Goal: Communication & Community: Answer question/provide support

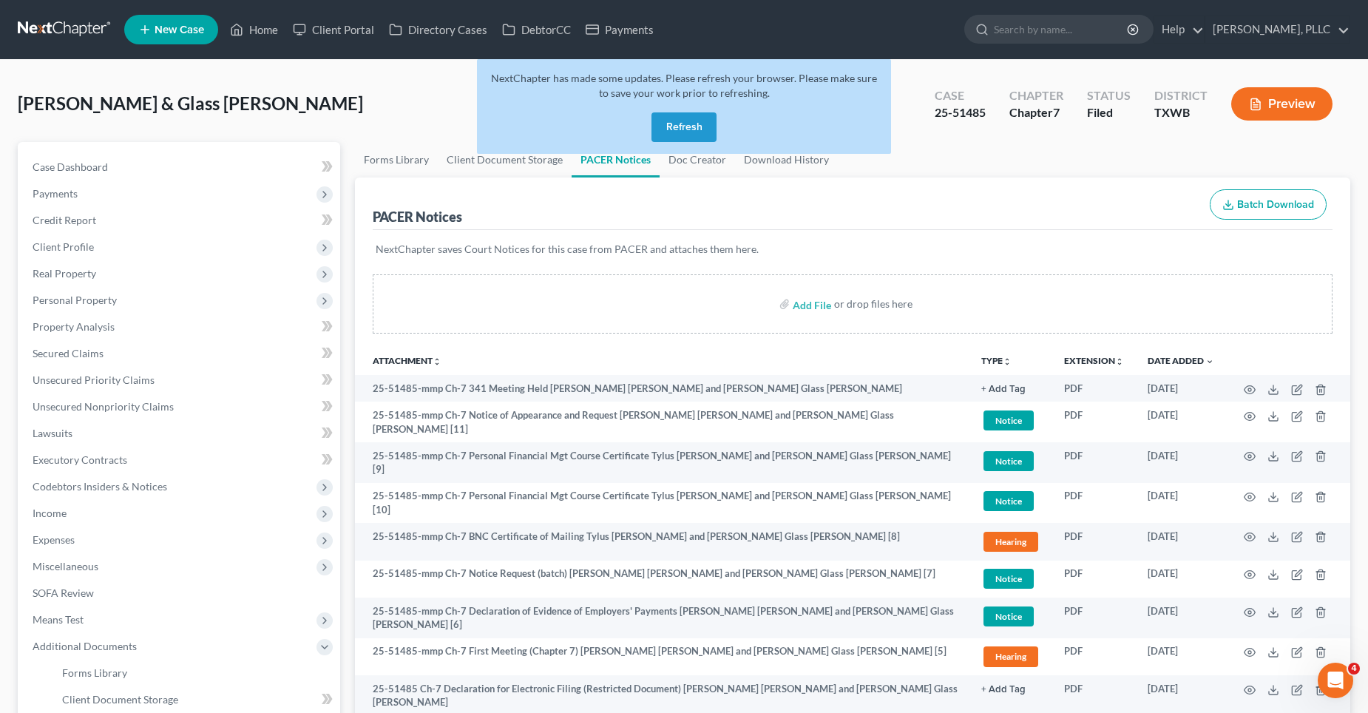
click at [704, 106] on div "NextChapter has made some updates. Please refresh your browser. Please make sur…" at bounding box center [684, 106] width 414 height 95
drag, startPoint x: 680, startPoint y: 144, endPoint x: 683, endPoint y: 129, distance: 15.1
click at [681, 140] on div "NextChapter has made some updates. Please refresh your browser. Please make sur…" at bounding box center [684, 106] width 414 height 95
click at [684, 127] on button "Refresh" at bounding box center [683, 127] width 65 height 30
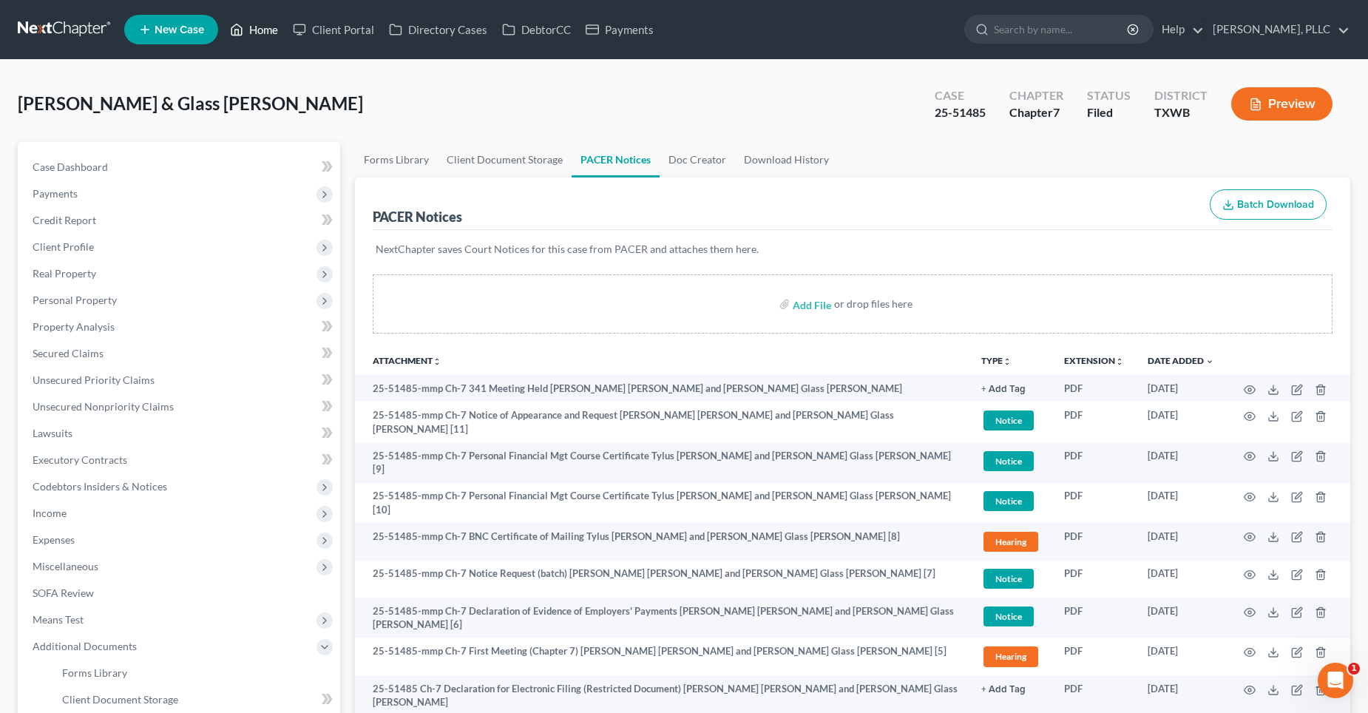
click at [258, 29] on link "Home" at bounding box center [254, 29] width 63 height 27
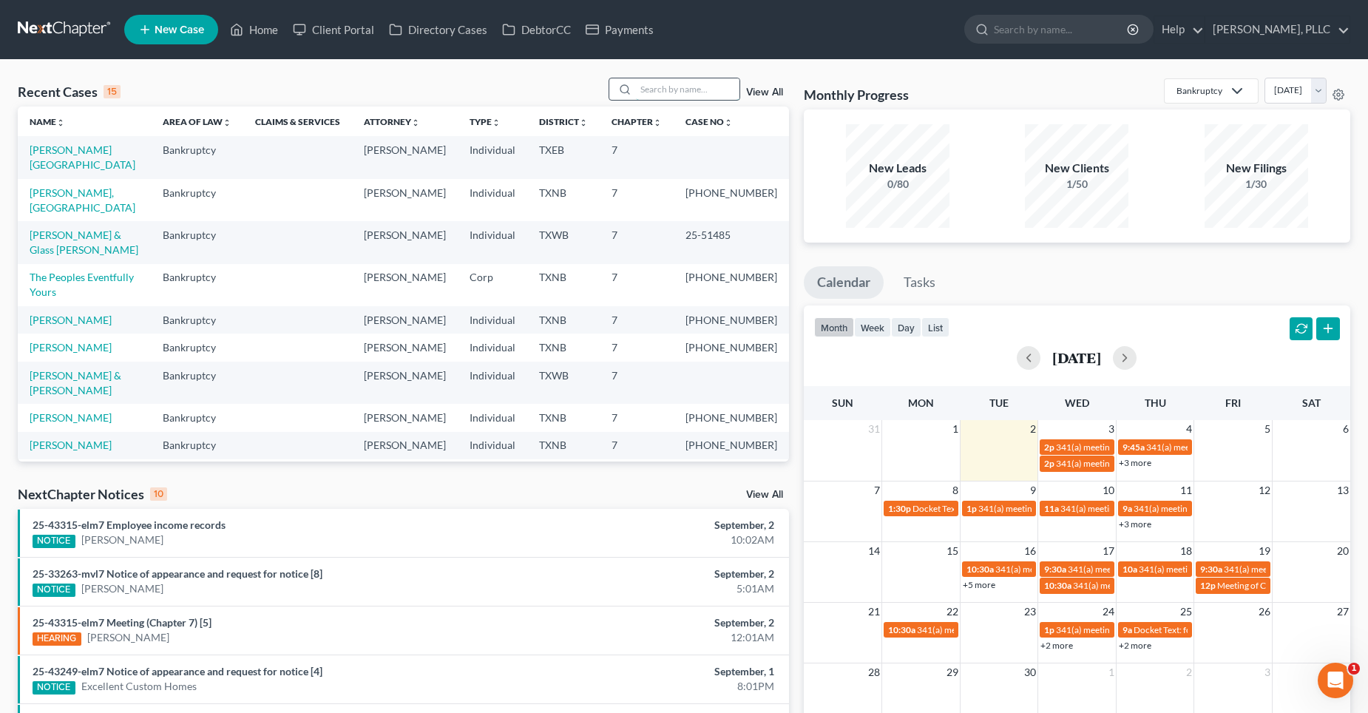
click at [672, 94] on input "search" at bounding box center [688, 88] width 104 height 21
type input "r"
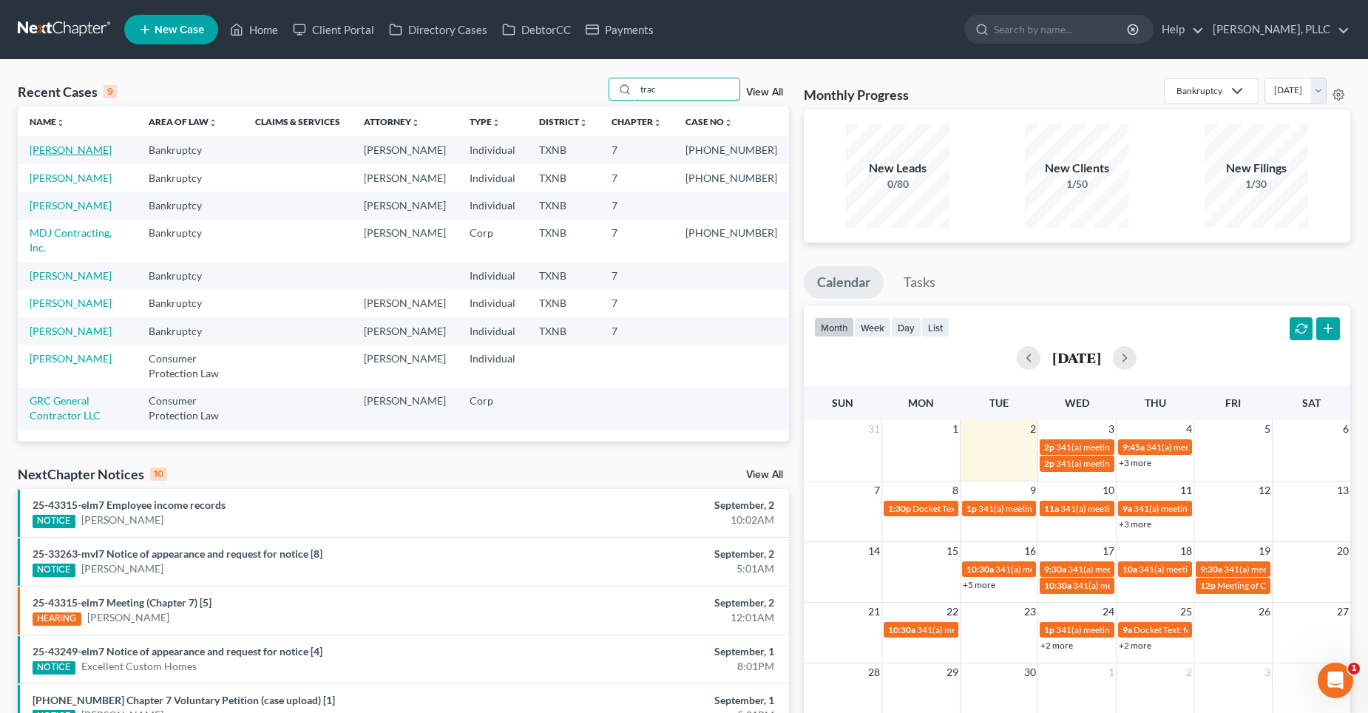
type input "trac"
click at [63, 148] on link "[PERSON_NAME]" at bounding box center [71, 149] width 82 height 13
select select "4"
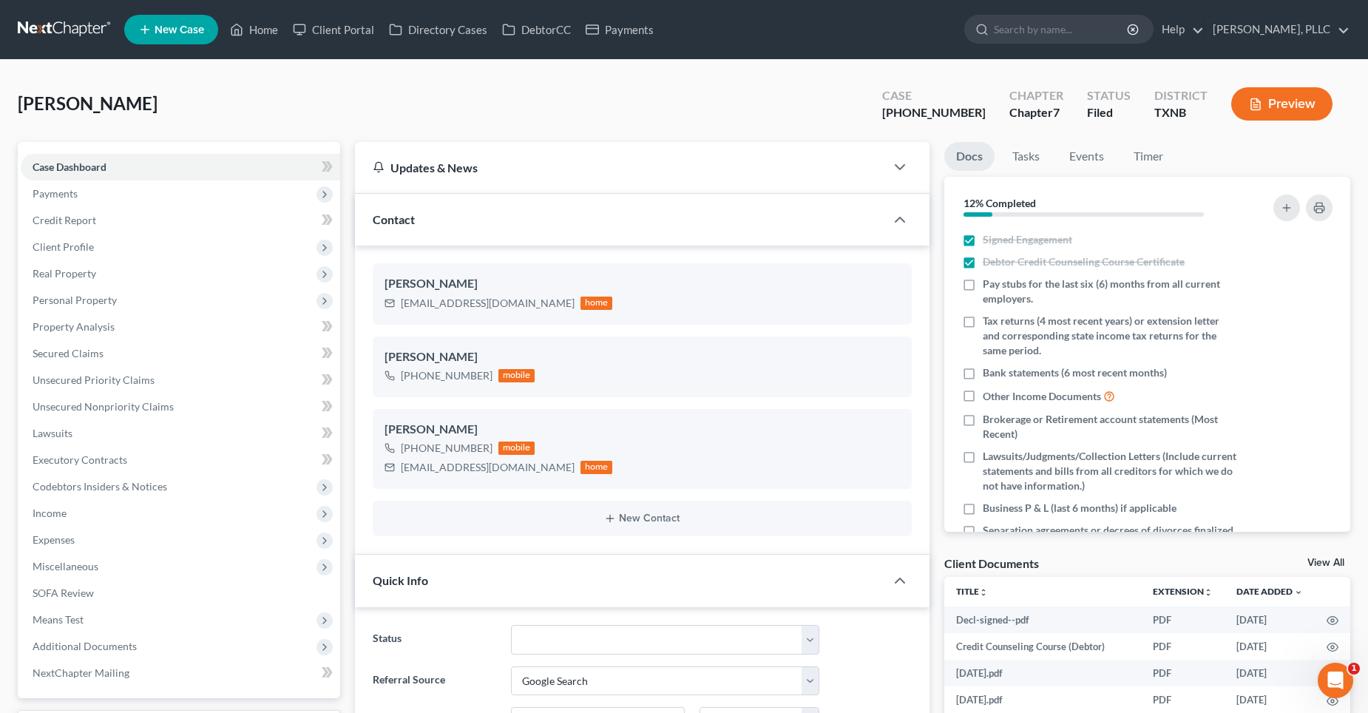
scroll to position [2128, 0]
click at [265, 29] on link "Home" at bounding box center [254, 29] width 63 height 27
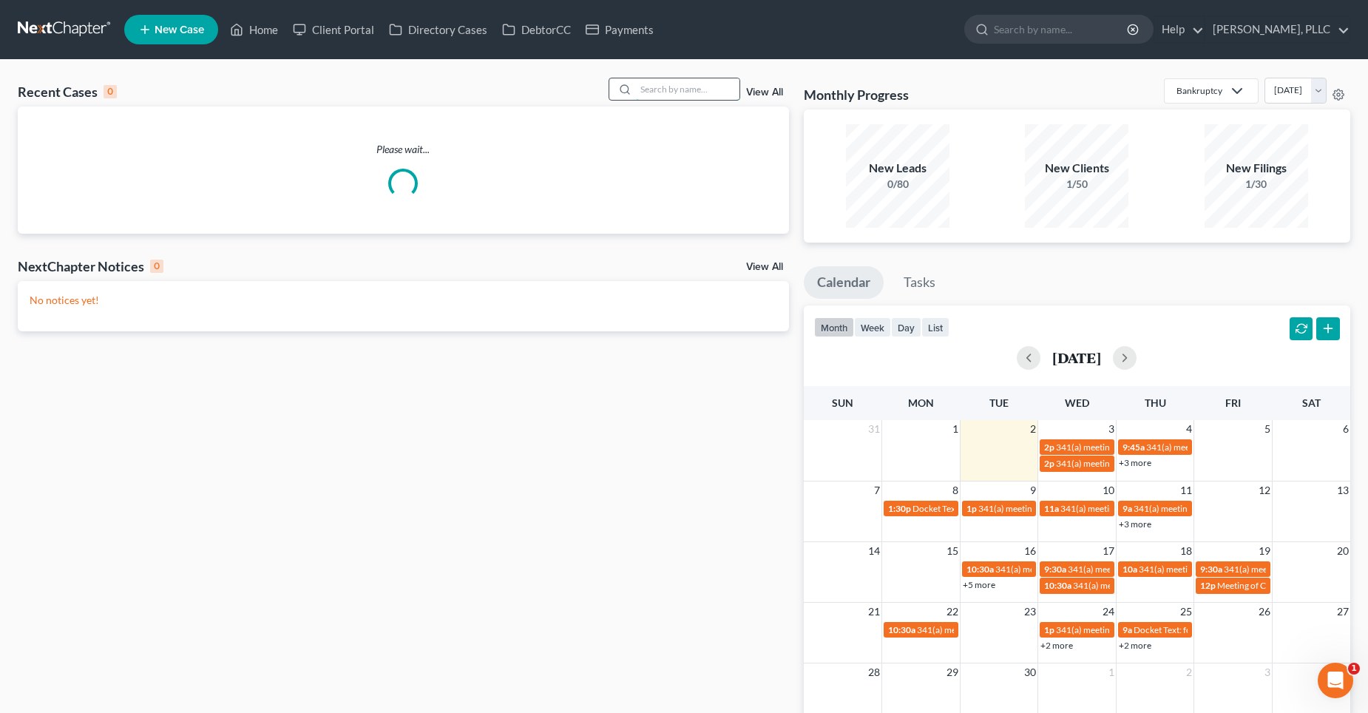
drag, startPoint x: 653, startPoint y: 94, endPoint x: 660, endPoint y: 84, distance: 12.1
click at [654, 93] on input "search" at bounding box center [688, 88] width 104 height 21
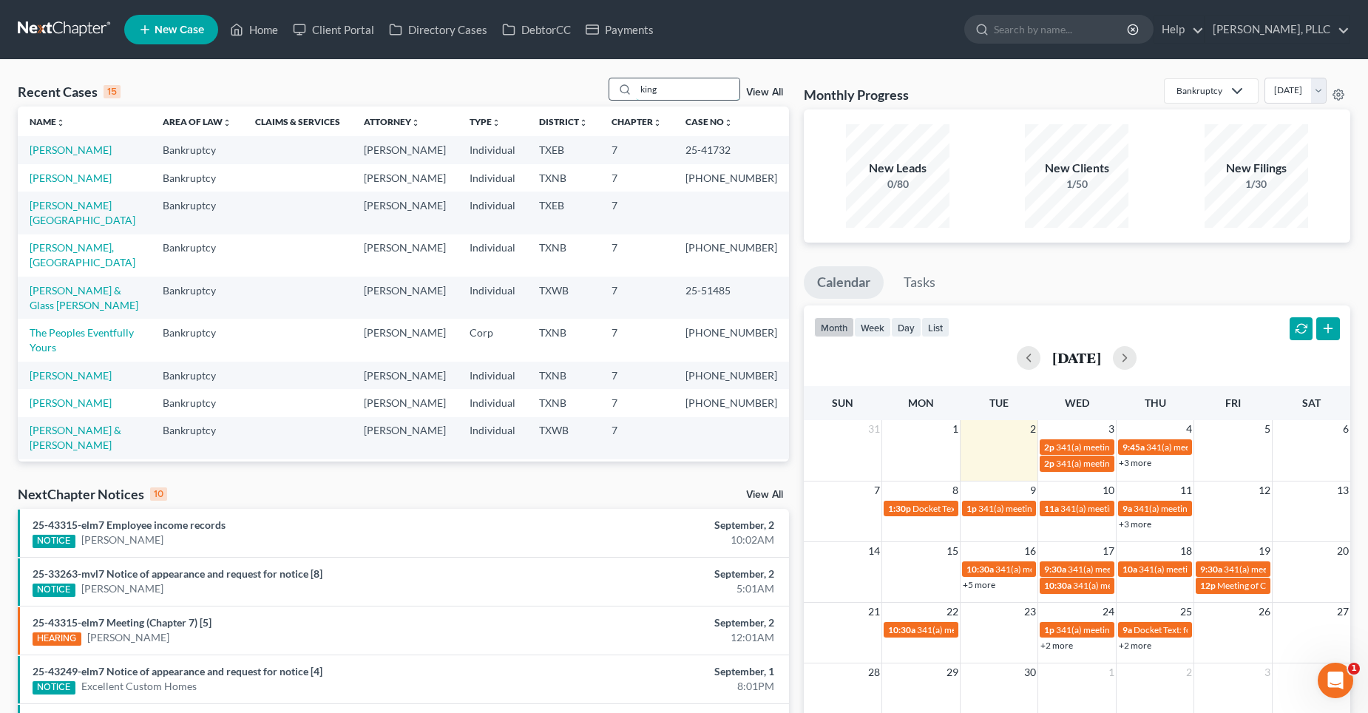
type input "king"
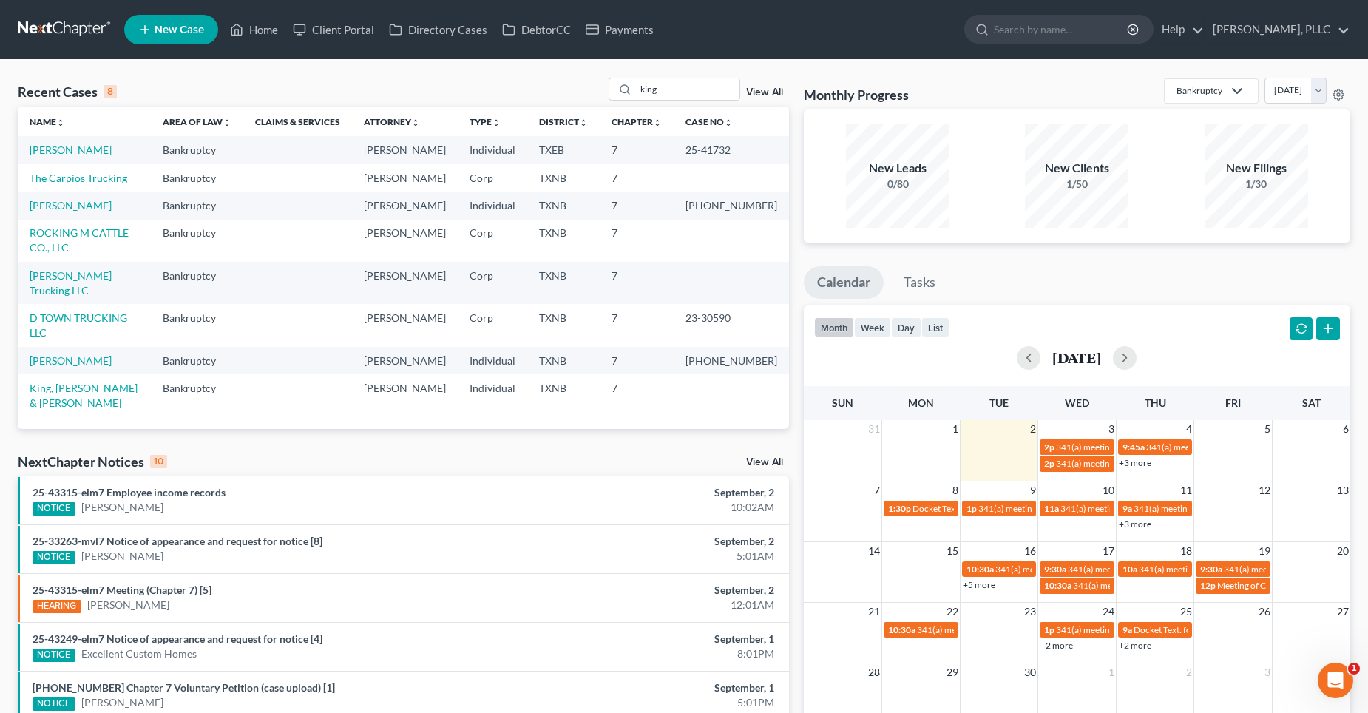
click at [79, 152] on link "[PERSON_NAME]" at bounding box center [71, 149] width 82 height 13
select select "4"
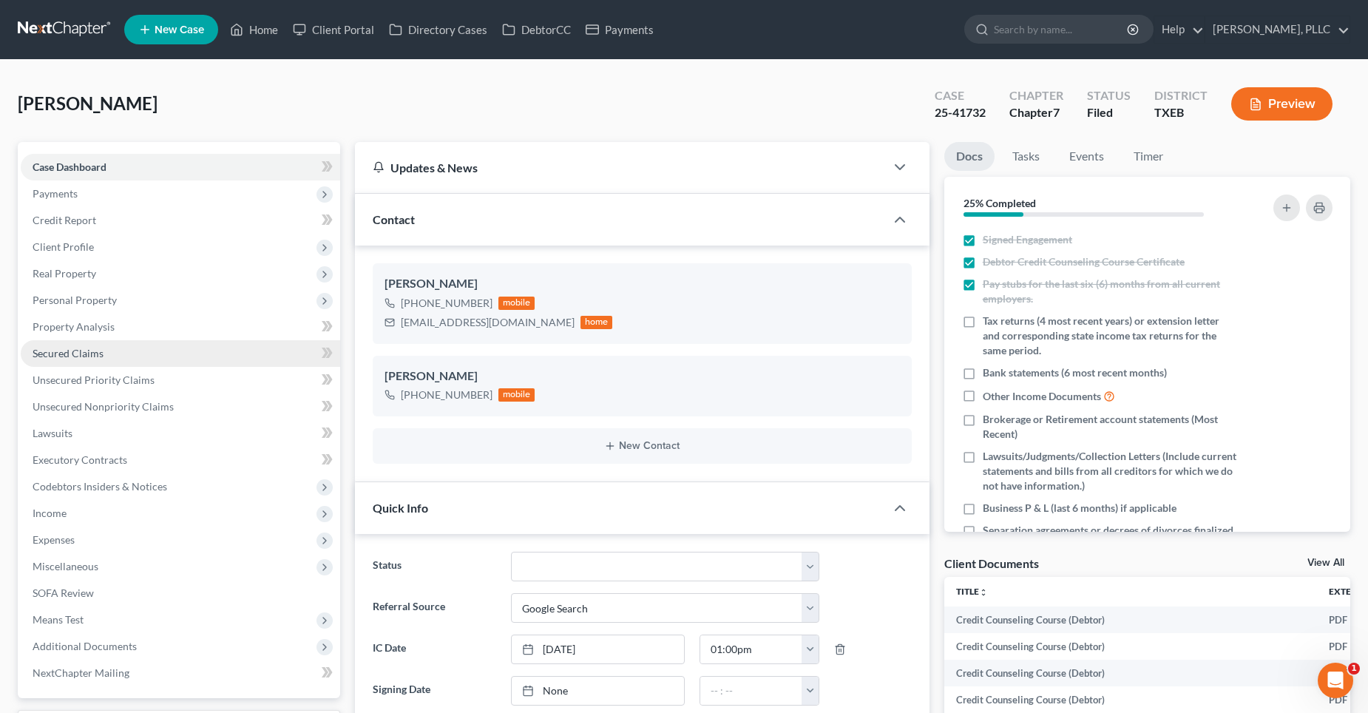
click at [95, 345] on link "Secured Claims" at bounding box center [180, 353] width 319 height 27
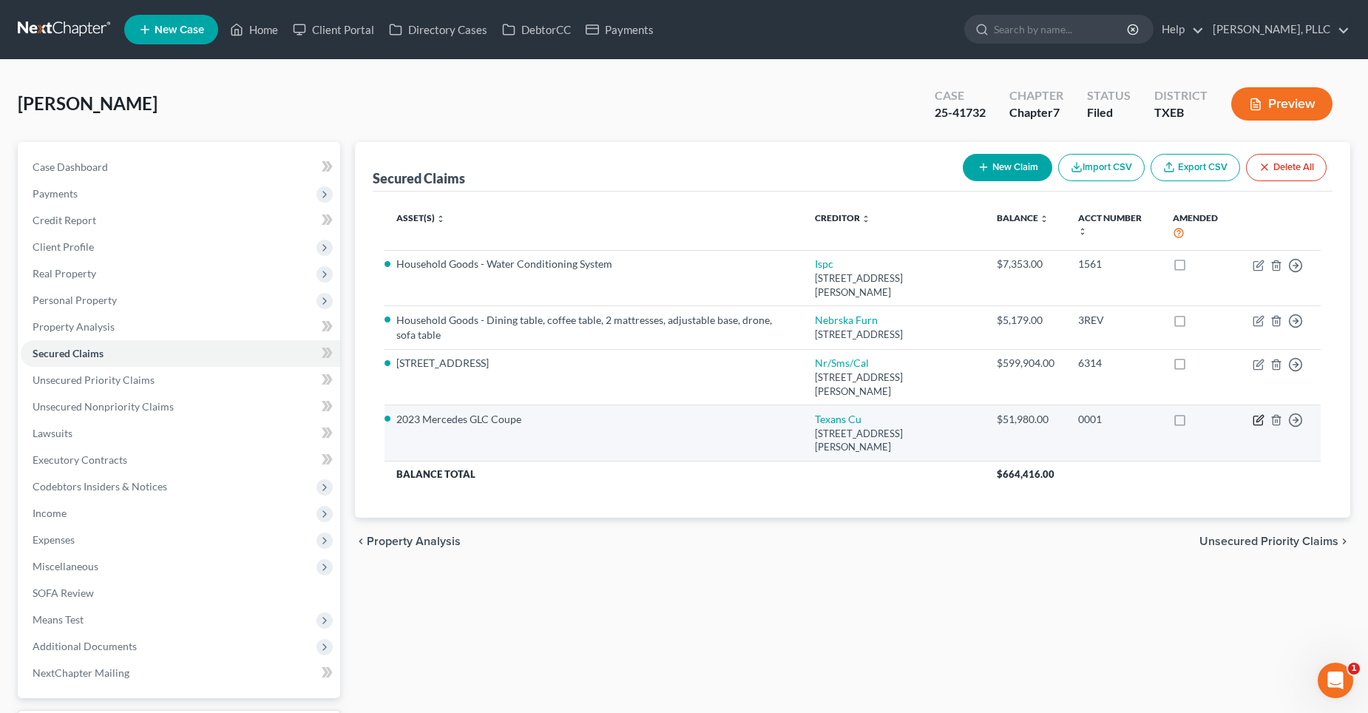
click at [1258, 414] on icon "button" at bounding box center [1258, 420] width 12 height 12
select select "45"
select select "0"
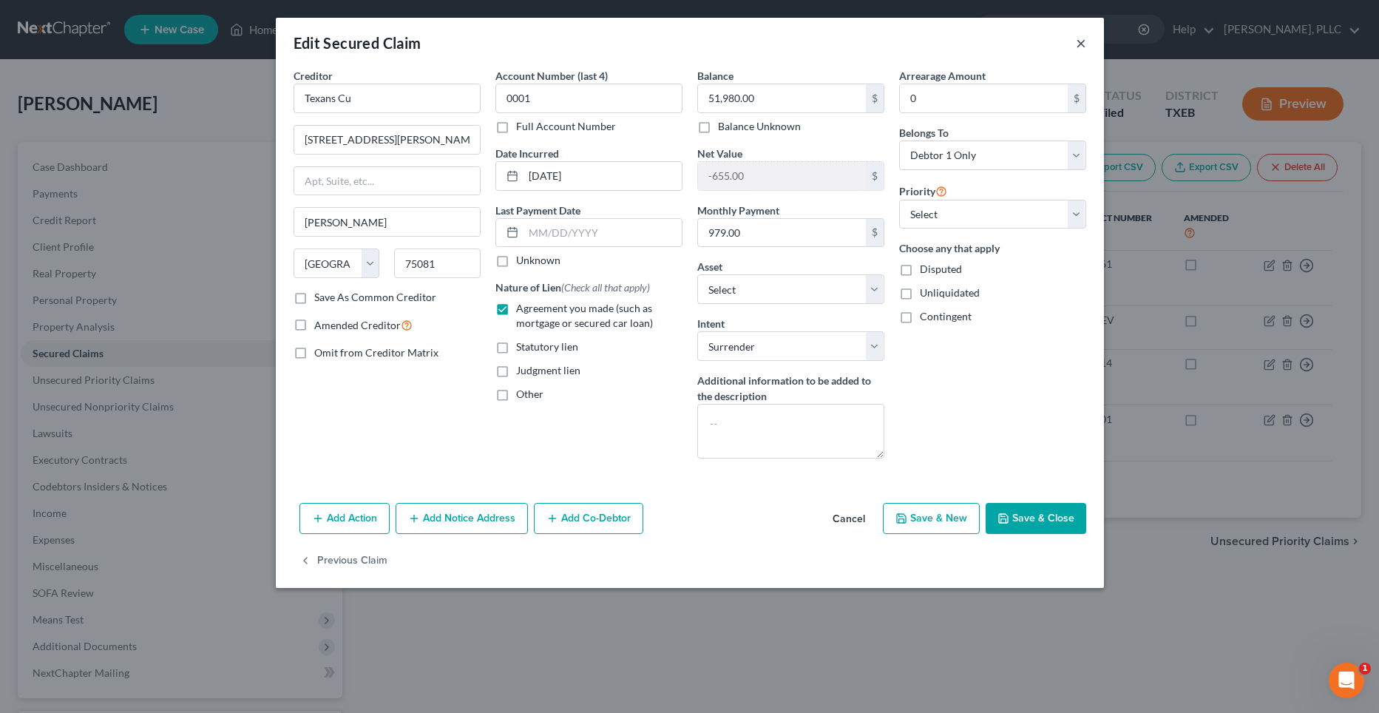
click at [1080, 42] on button "×" at bounding box center [1081, 43] width 10 height 18
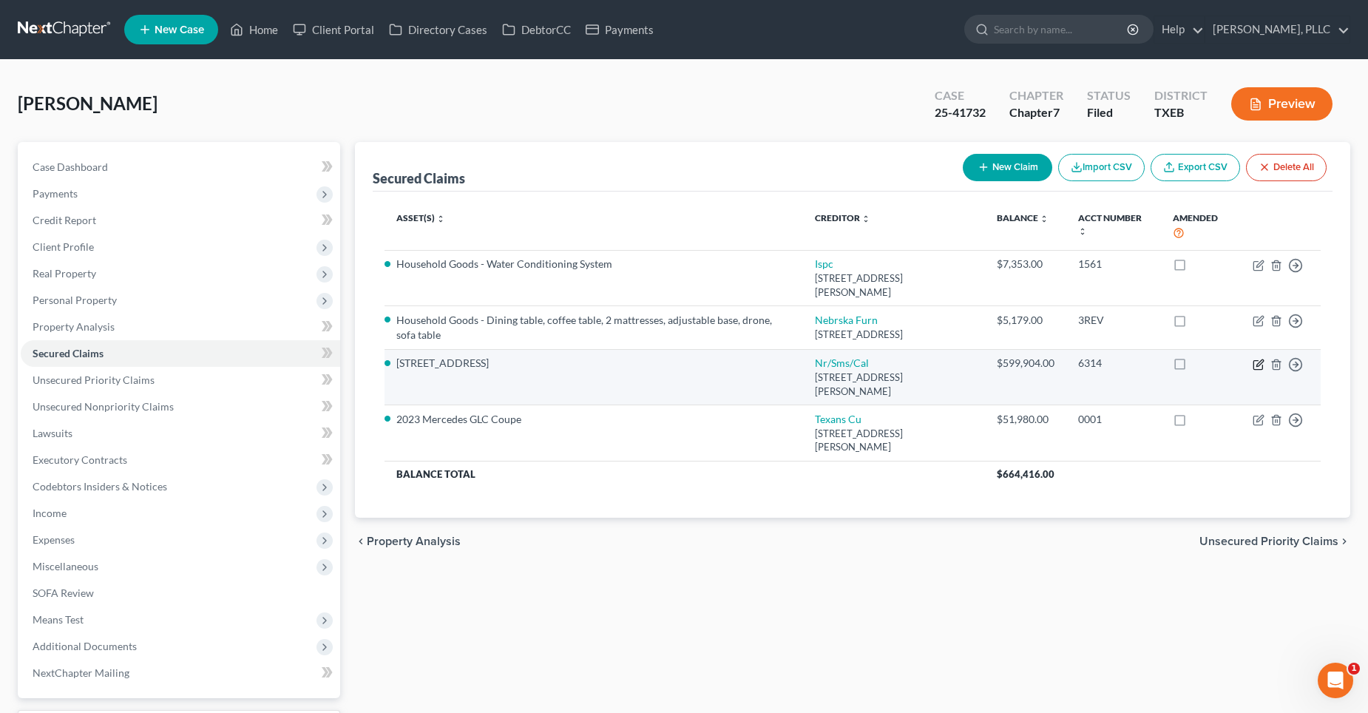
click at [1258, 359] on icon "button" at bounding box center [1258, 365] width 12 height 12
select select "42"
select select "20"
select select "2"
select select "0"
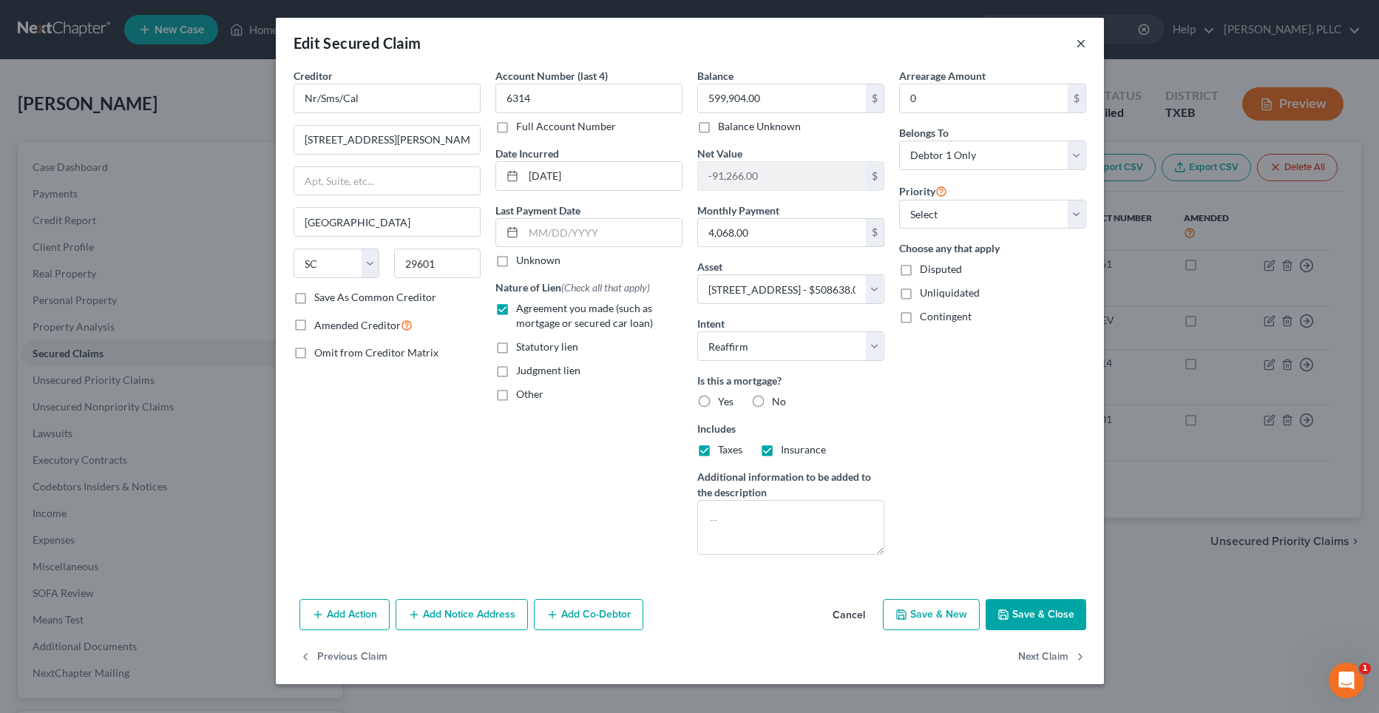
click at [1079, 43] on button "×" at bounding box center [1081, 43] width 10 height 18
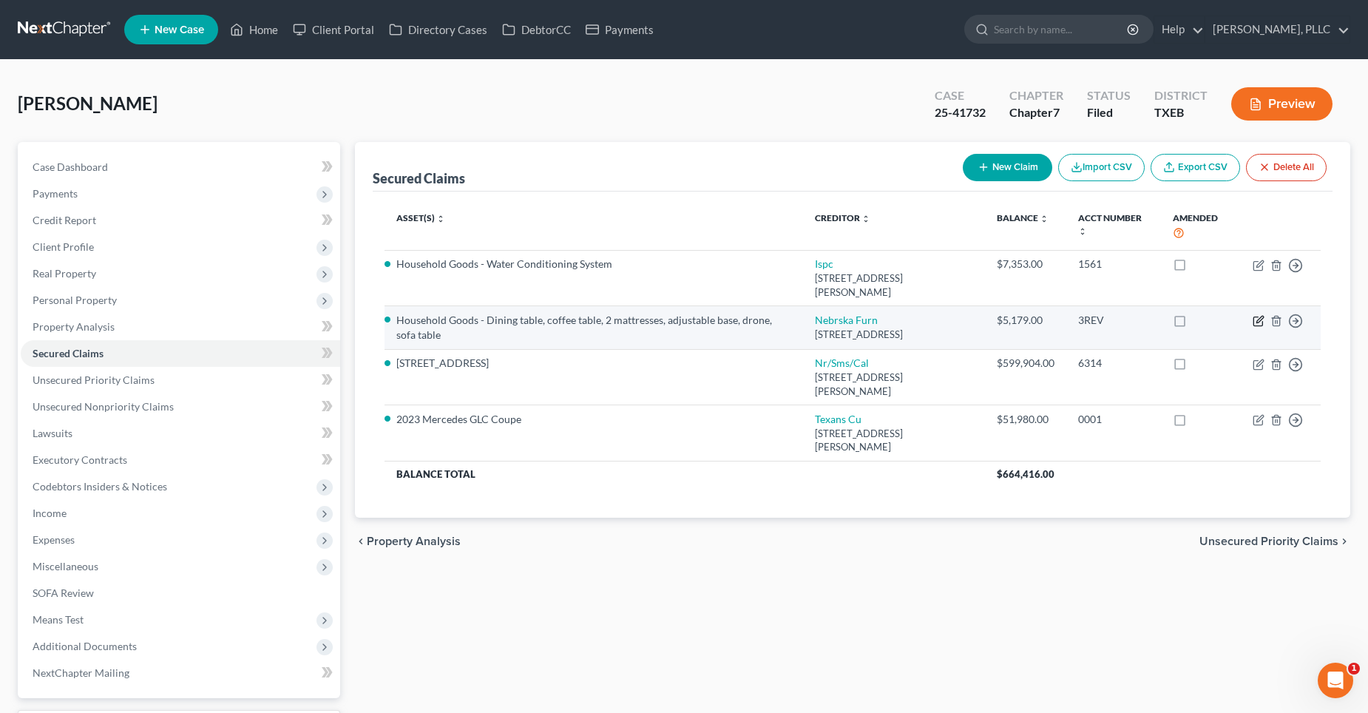
click at [1257, 316] on icon "button" at bounding box center [1259, 319] width 7 height 7
select select "30"
select select "28"
select select "0"
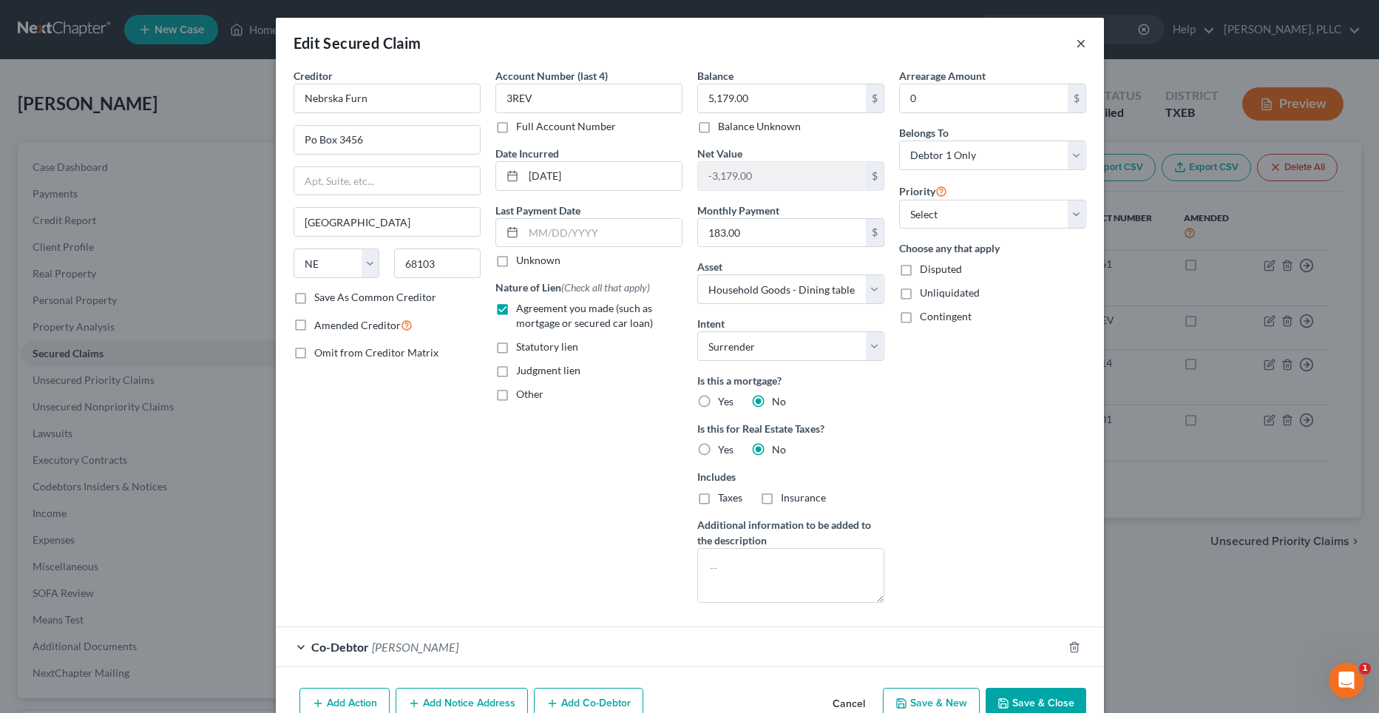
click at [1076, 39] on button "×" at bounding box center [1081, 43] width 10 height 18
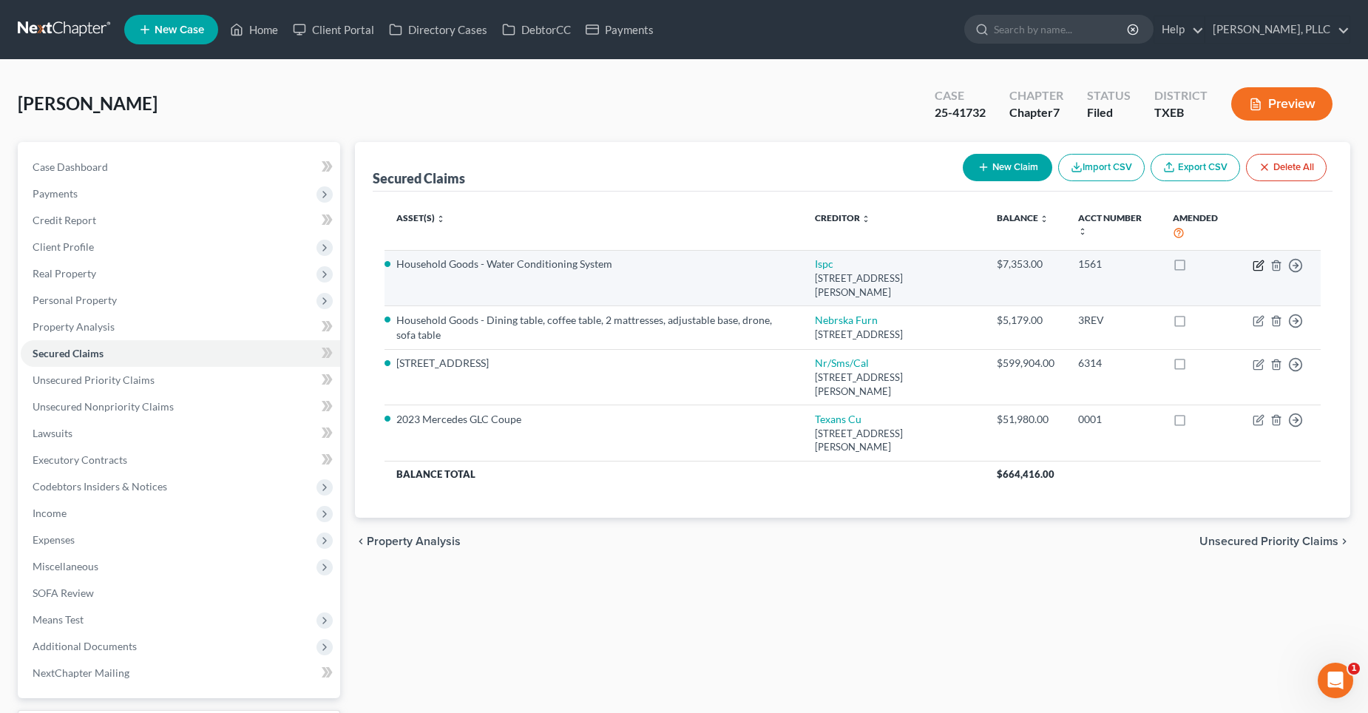
click at [1258, 265] on icon "button" at bounding box center [1258, 266] width 12 height 12
select select "9"
select select "29"
select select "0"
select select "3"
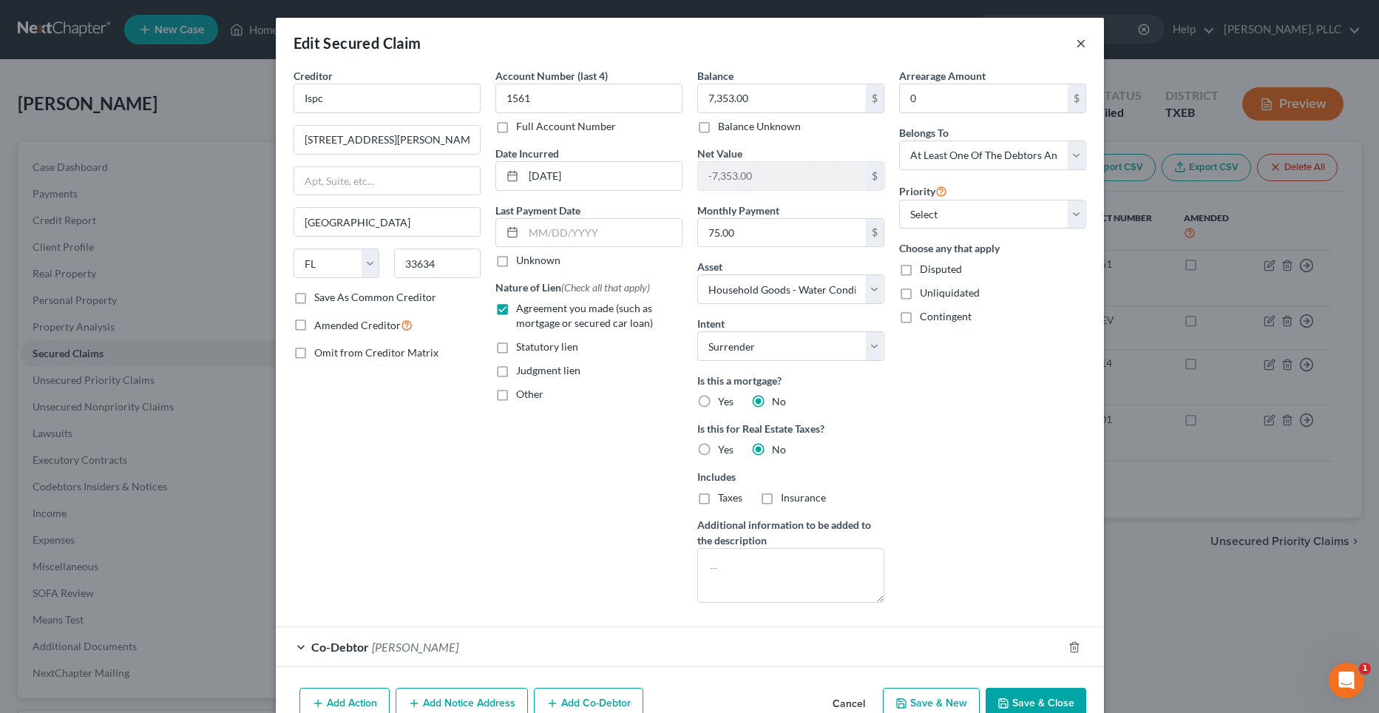
click at [1079, 45] on button "×" at bounding box center [1081, 43] width 10 height 18
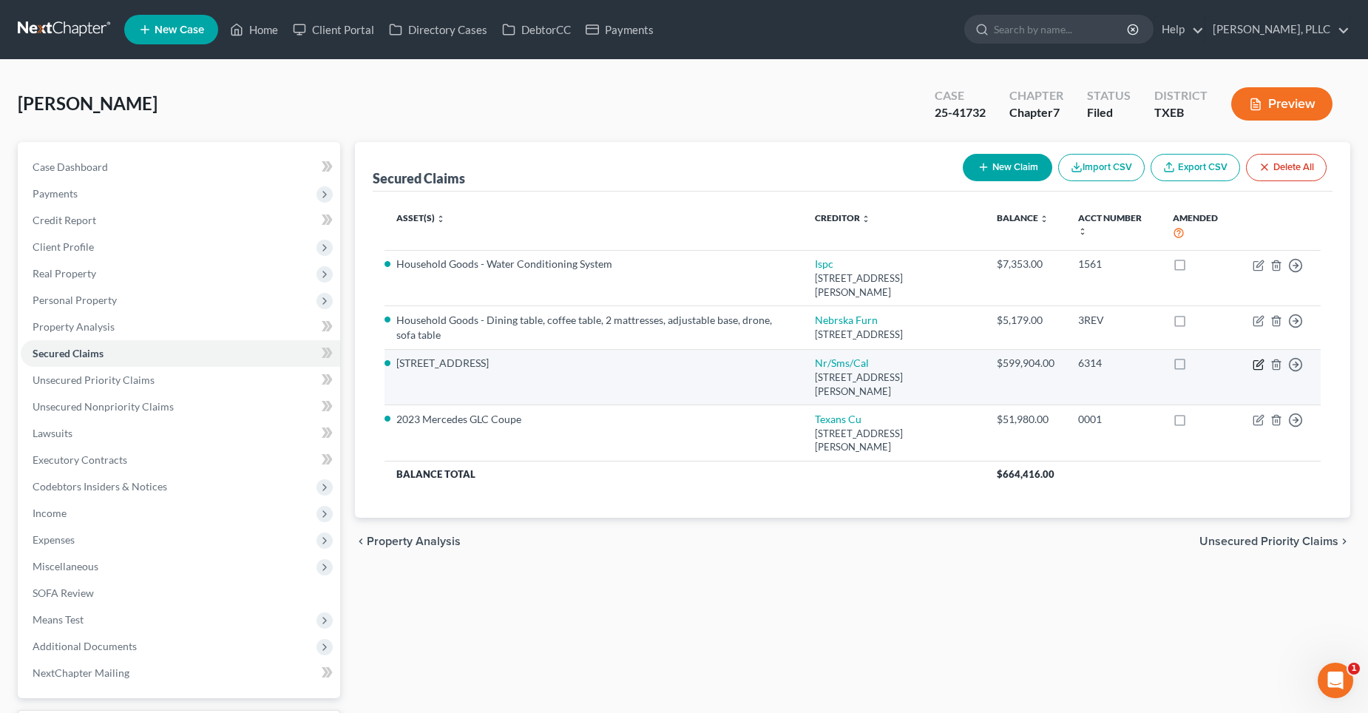
click at [1259, 359] on icon "button" at bounding box center [1258, 365] width 12 height 12
select select "42"
select select "20"
select select "2"
select select "0"
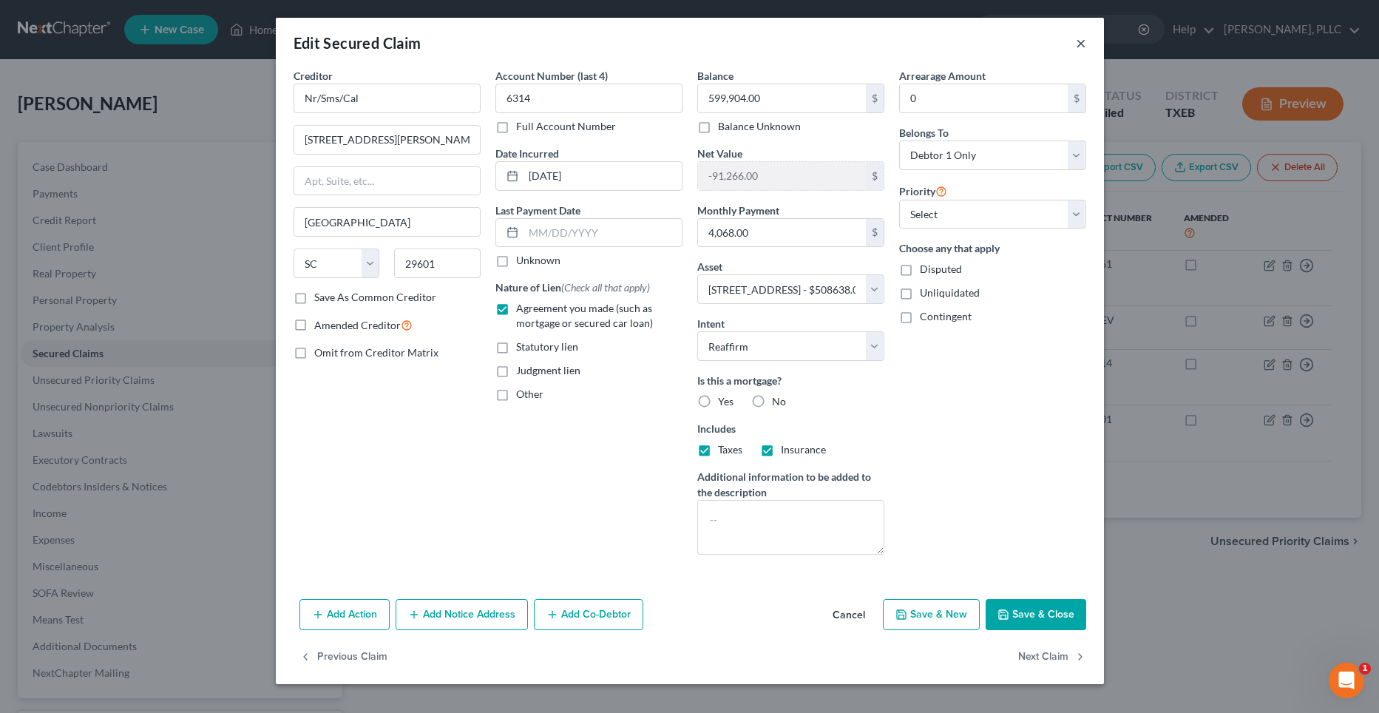
click at [1079, 41] on button "×" at bounding box center [1081, 43] width 10 height 18
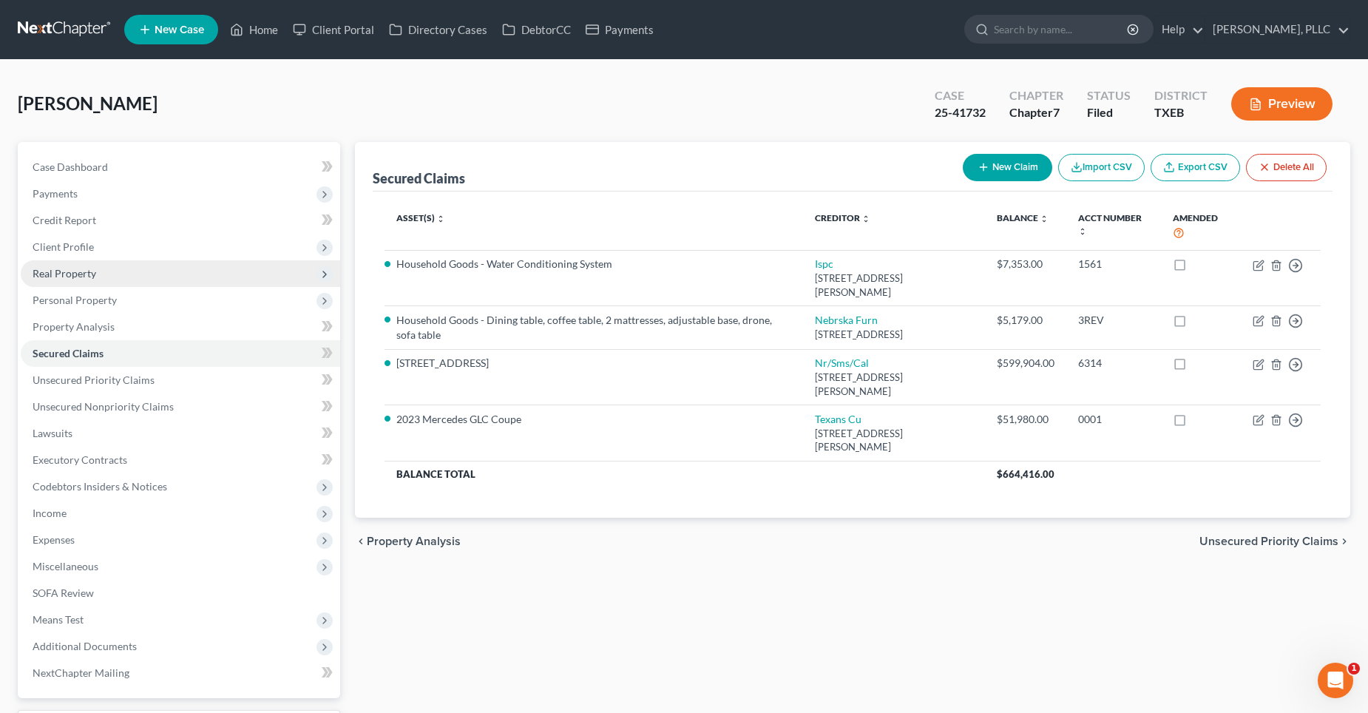
click at [84, 269] on span "Real Property" at bounding box center [65, 273] width 64 height 13
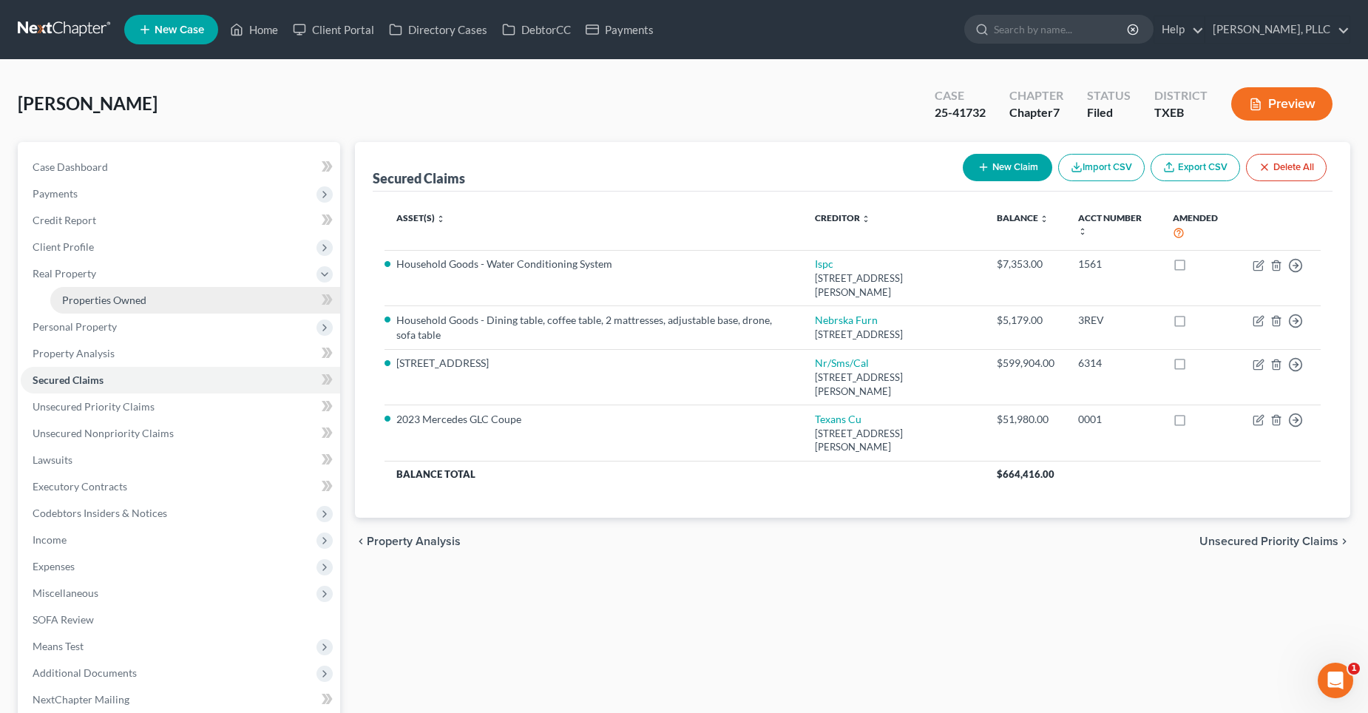
click at [93, 294] on span "Properties Owned" at bounding box center [104, 300] width 84 height 13
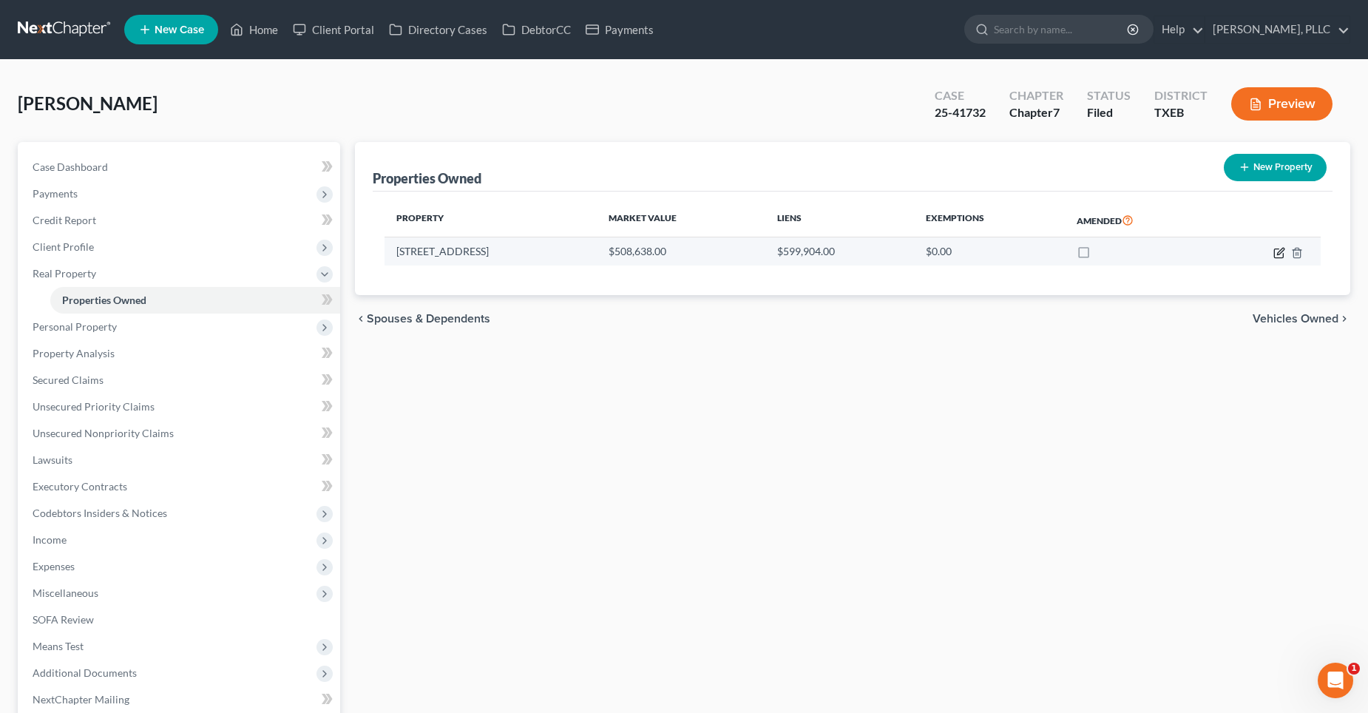
click at [1279, 252] on icon "button" at bounding box center [1279, 253] width 12 height 12
select select "45"
select select "0"
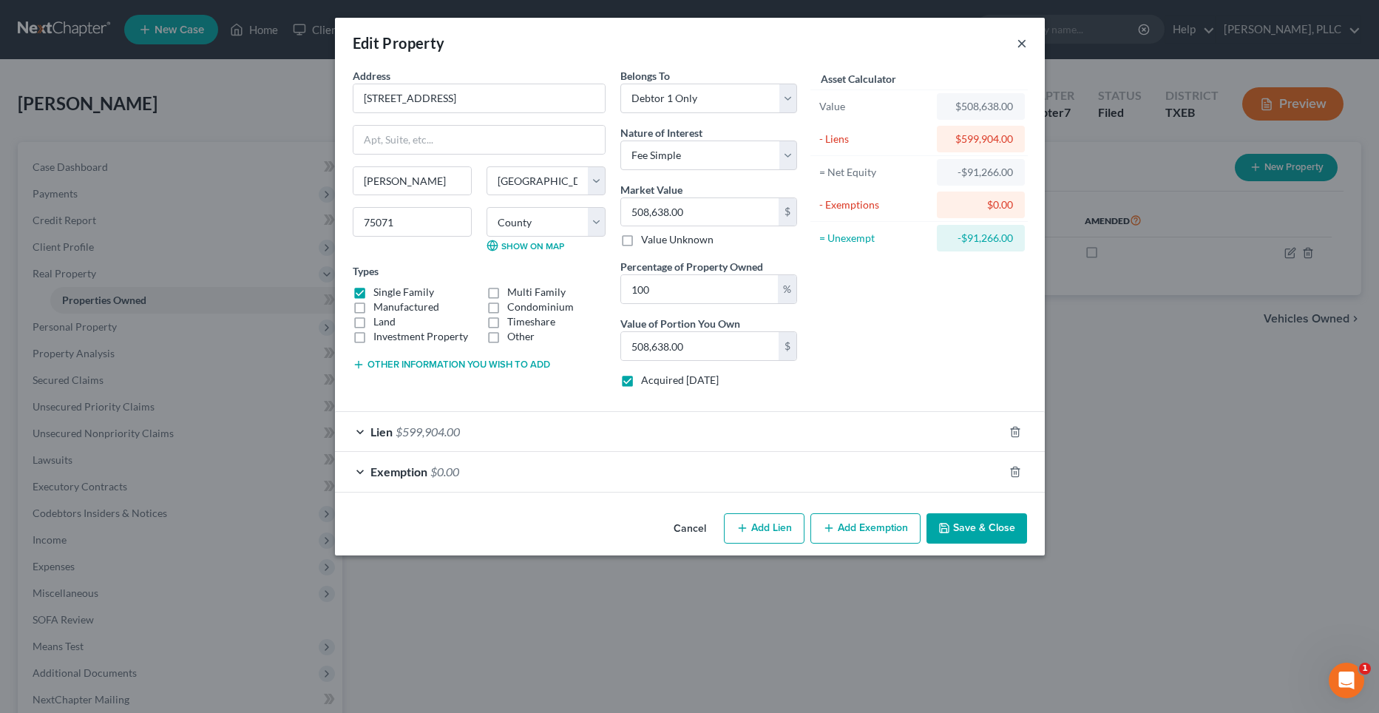
click at [1024, 41] on button "×" at bounding box center [1022, 43] width 10 height 18
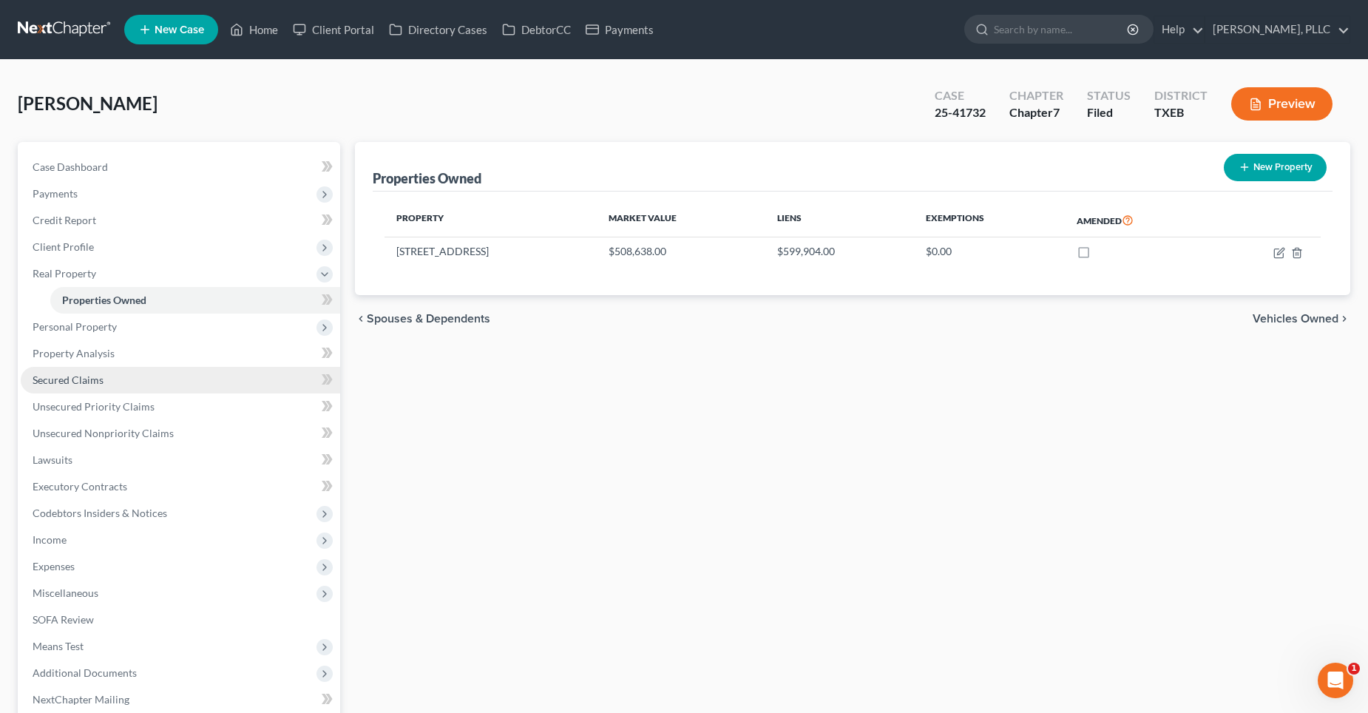
click at [87, 378] on span "Secured Claims" at bounding box center [68, 379] width 71 height 13
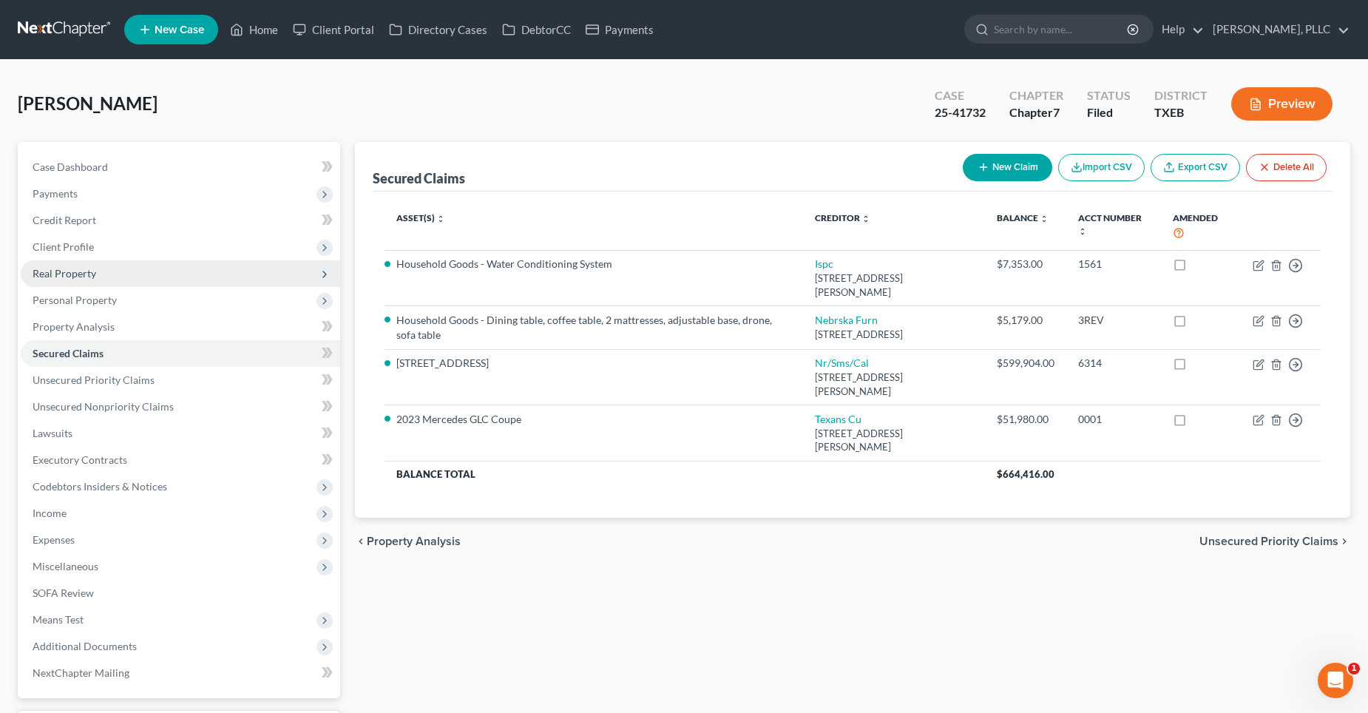
click at [137, 277] on span "Real Property" at bounding box center [180, 273] width 319 height 27
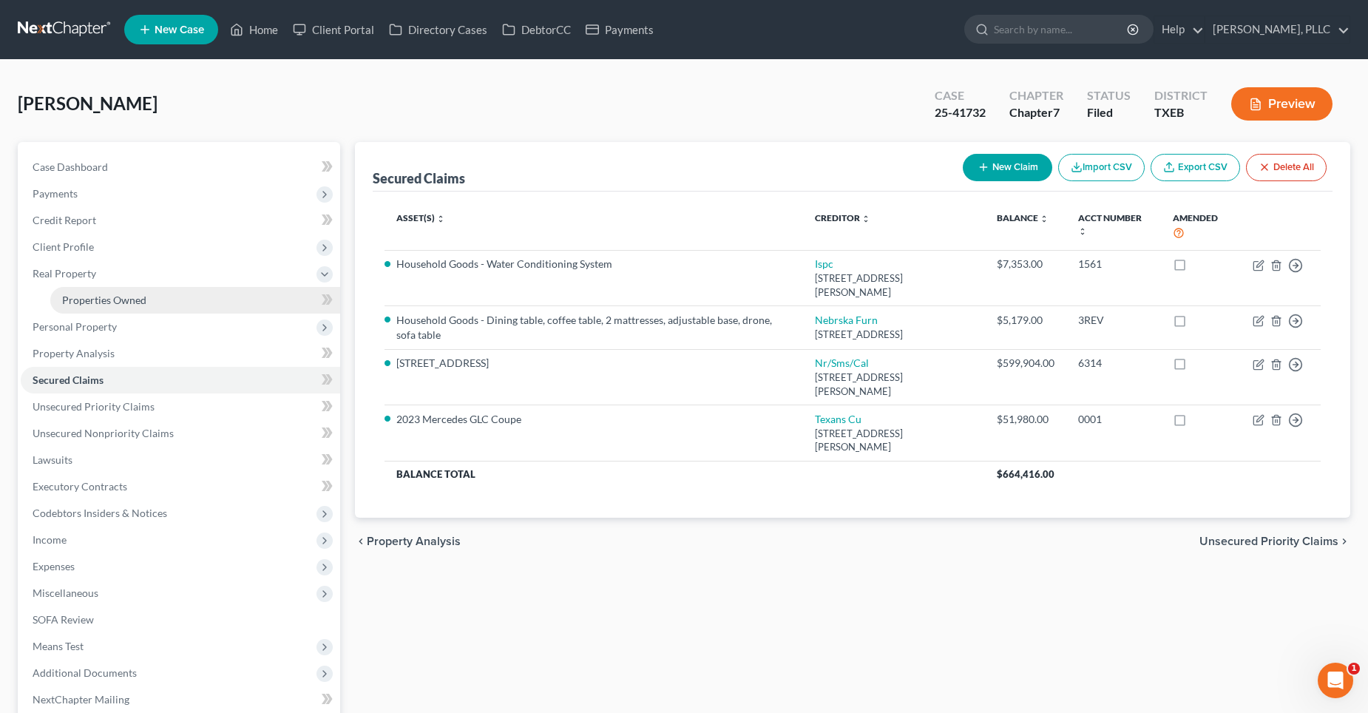
click at [143, 301] on span "Properties Owned" at bounding box center [104, 300] width 84 height 13
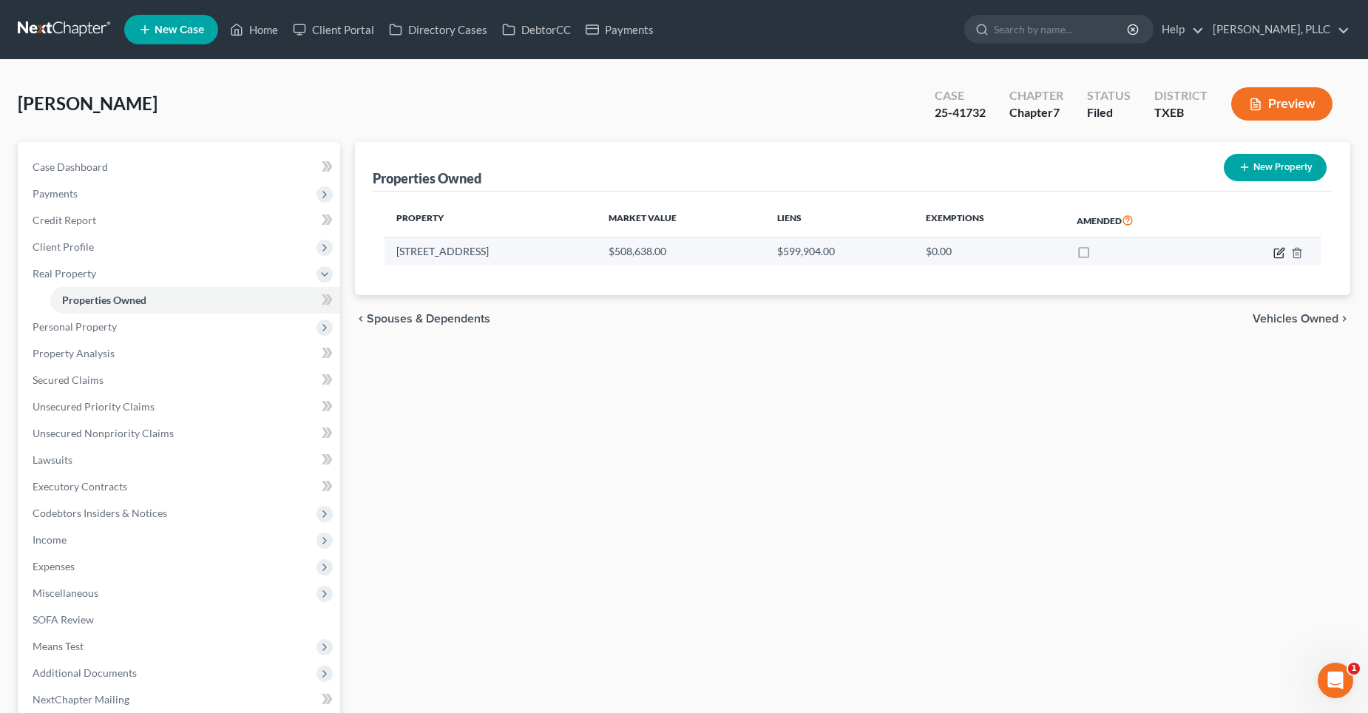
click at [1280, 251] on icon "button" at bounding box center [1279, 253] width 12 height 12
select select "45"
select select "42"
select select "0"
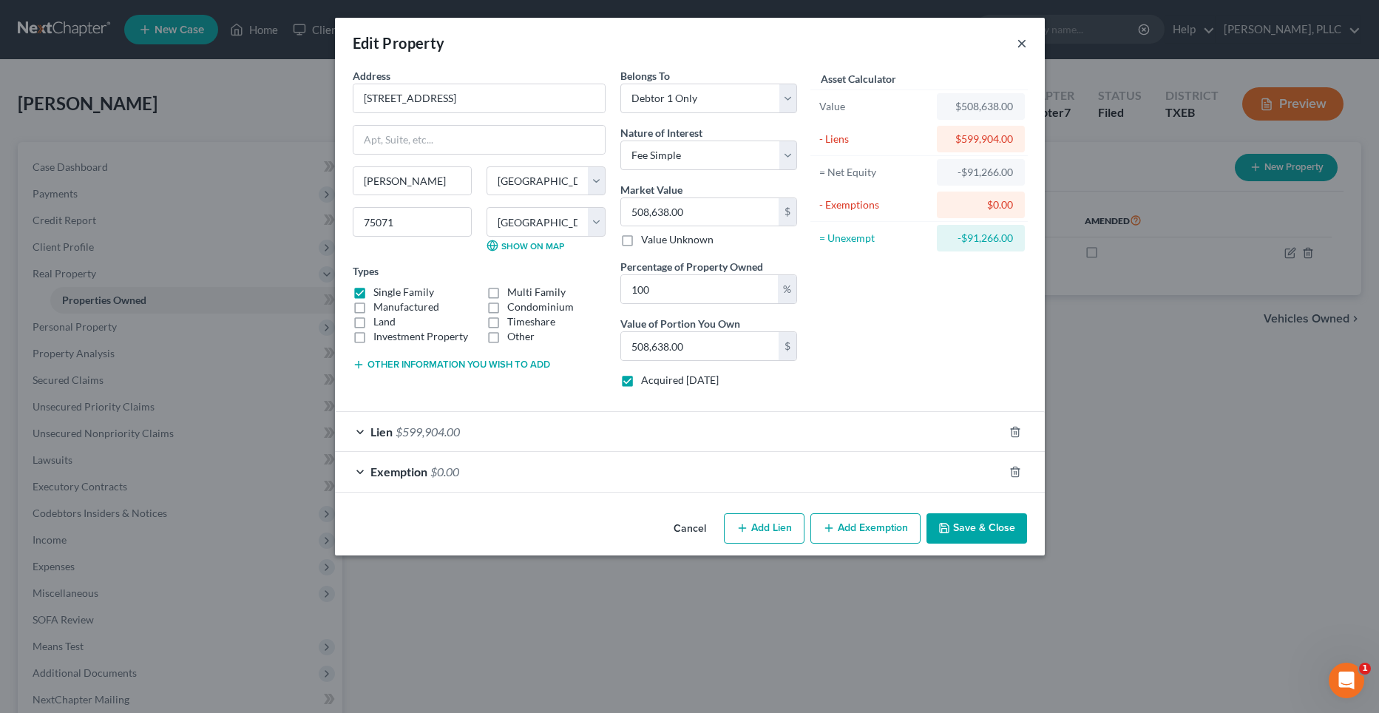
click at [1019, 44] on button "×" at bounding box center [1022, 43] width 10 height 18
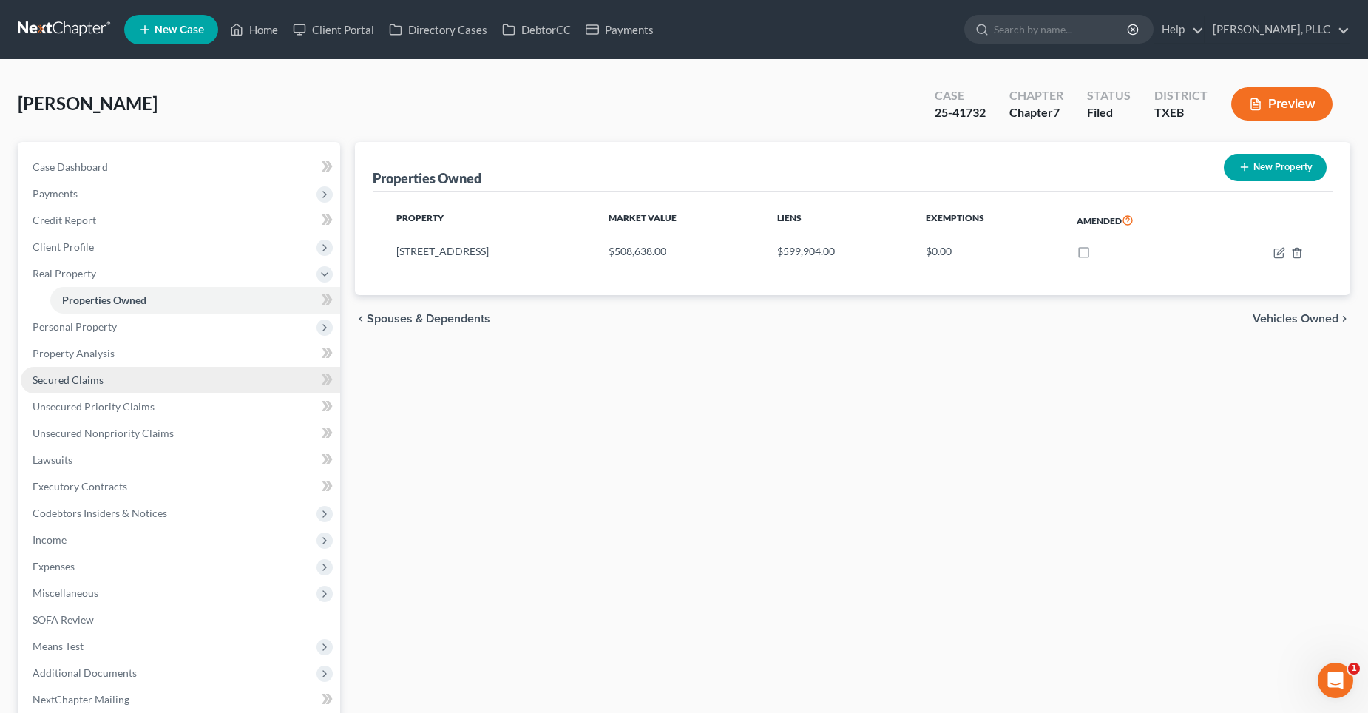
click at [102, 383] on span "Secured Claims" at bounding box center [68, 379] width 71 height 13
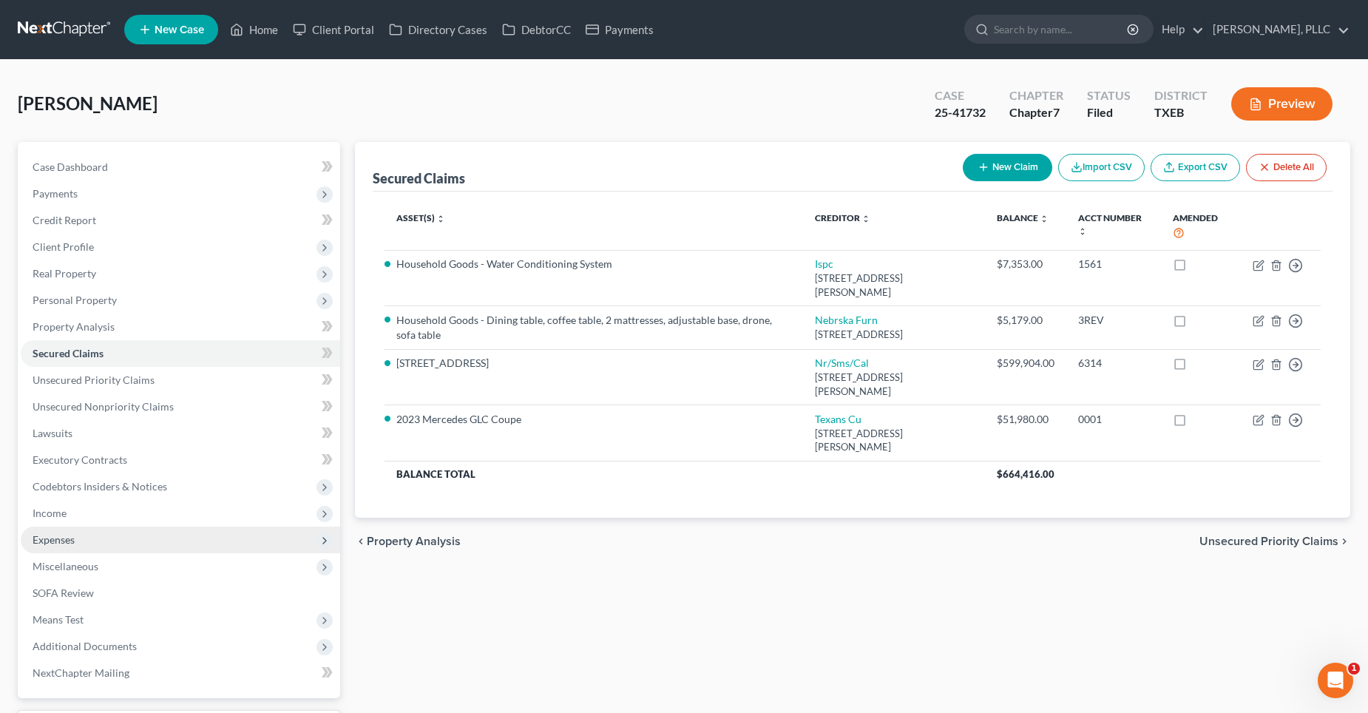
click at [78, 543] on span "Expenses" at bounding box center [180, 539] width 319 height 27
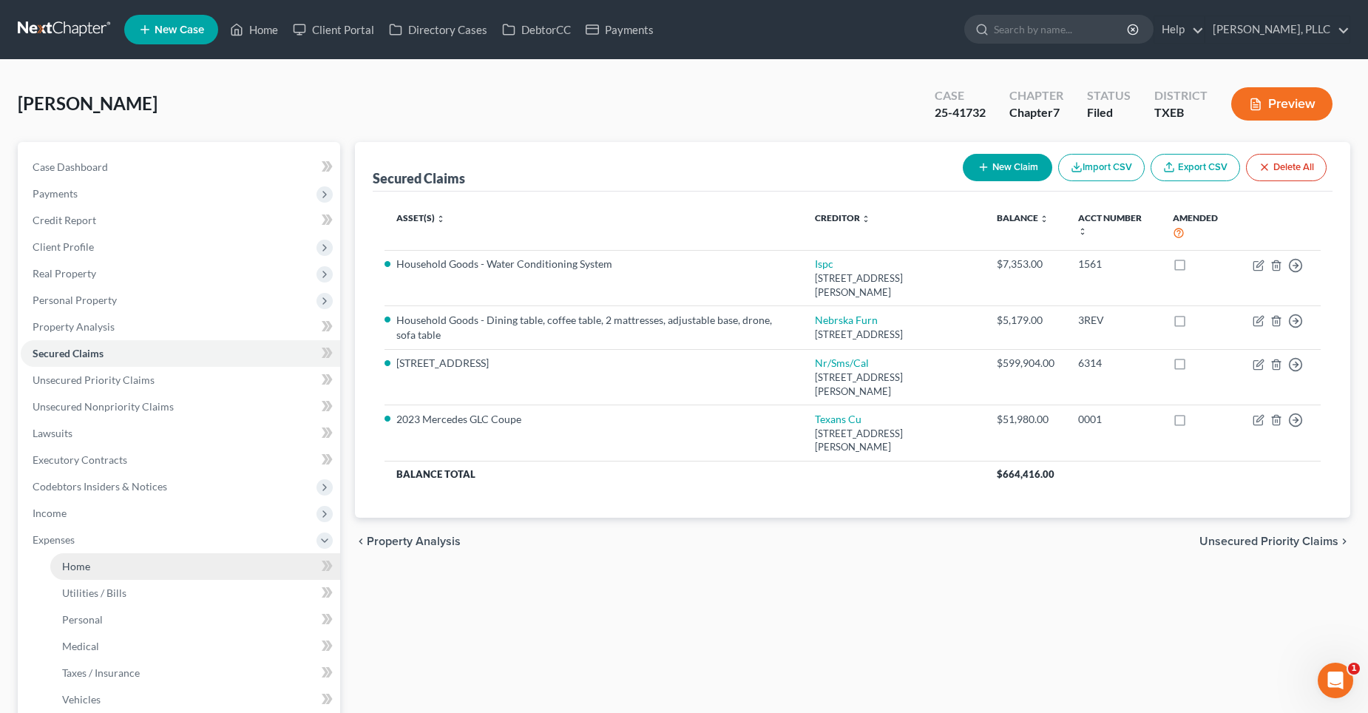
click at [89, 563] on span "Home" at bounding box center [76, 566] width 28 height 13
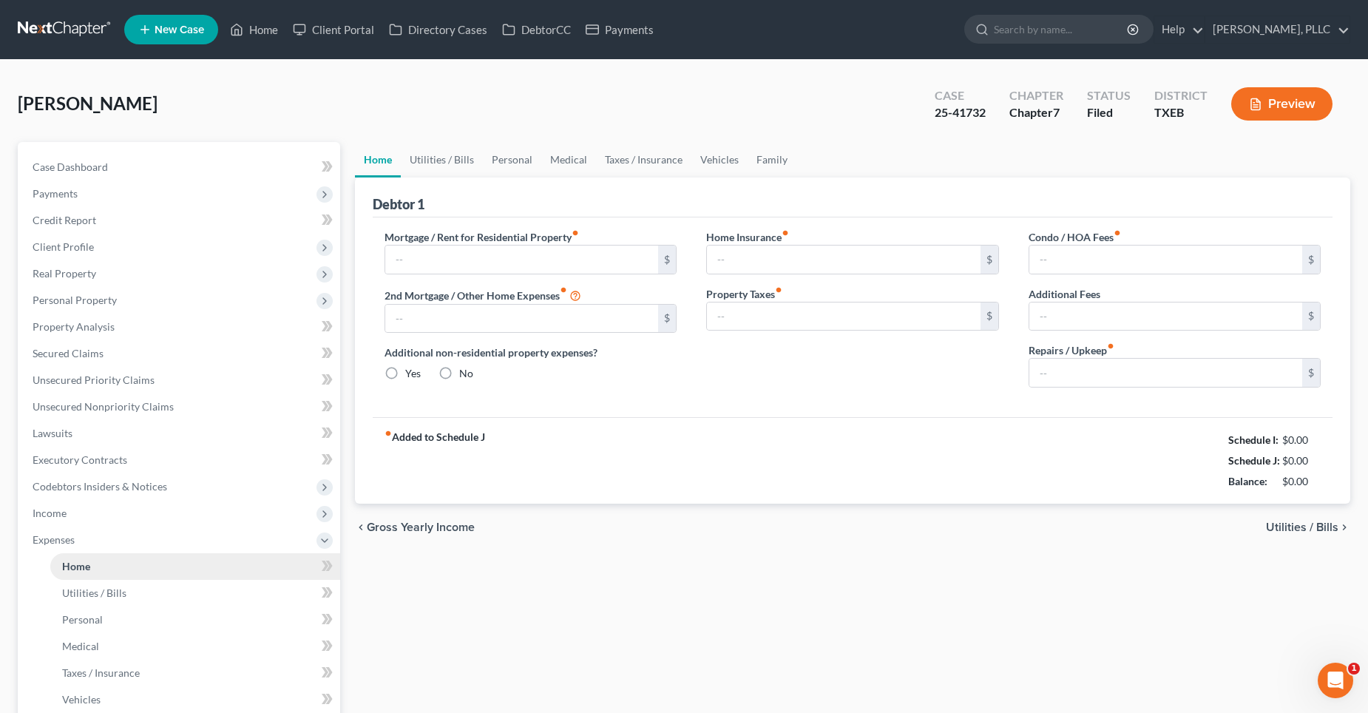
type input "4,062.00"
type input "0.00"
radio input "true"
type input "0.00"
type input "125.00"
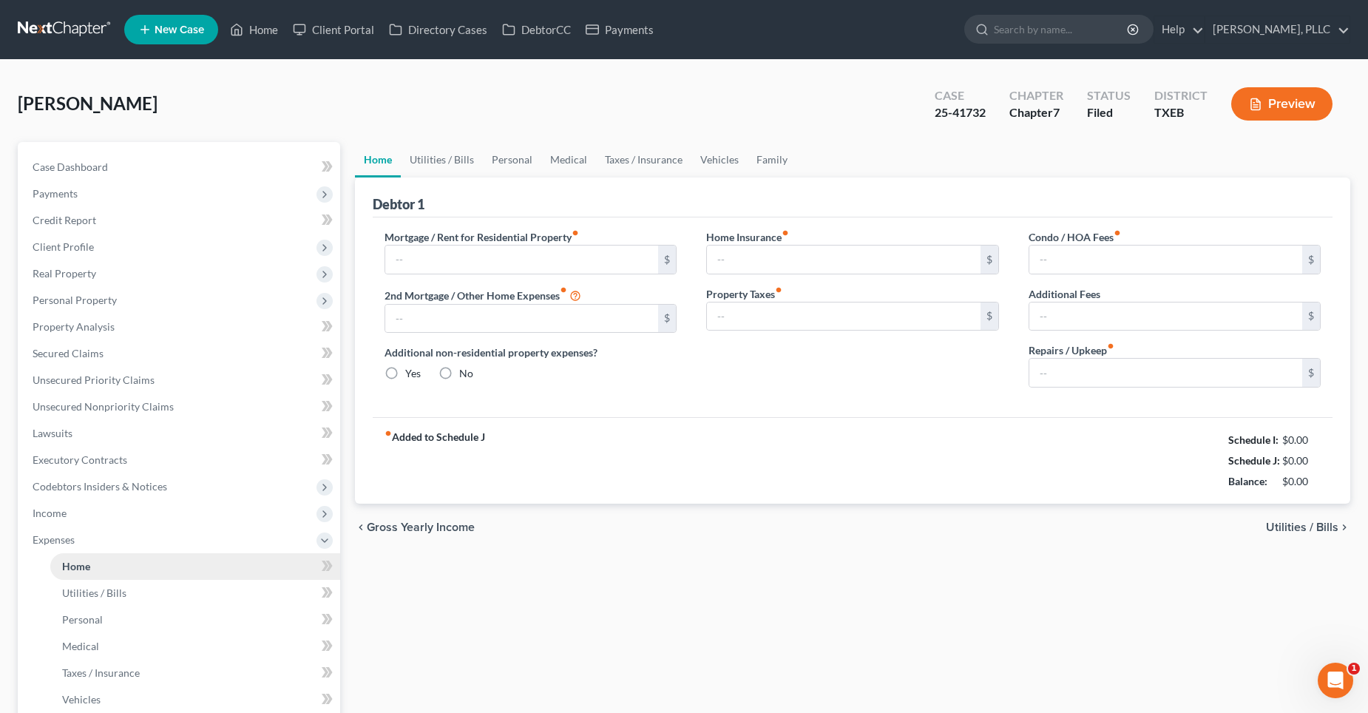
type input "0.00"
type input "50.00"
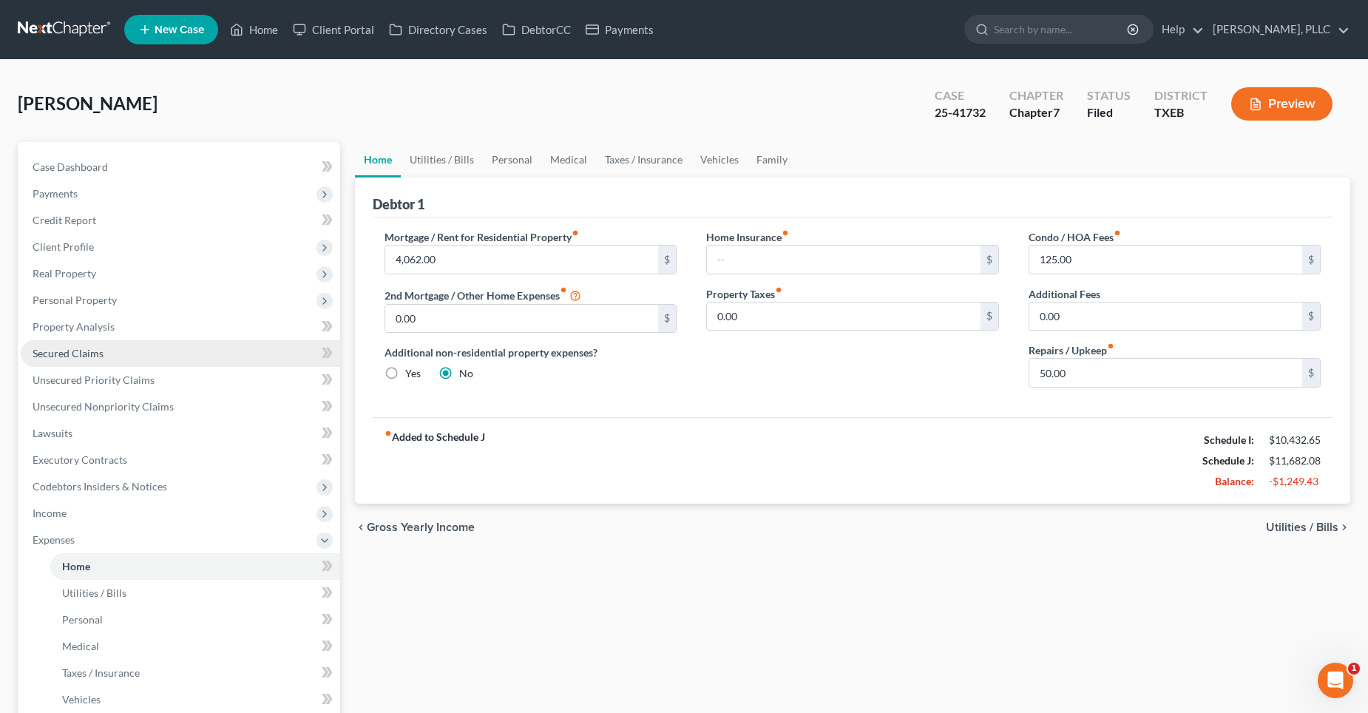
click at [89, 351] on span "Secured Claims" at bounding box center [68, 353] width 71 height 13
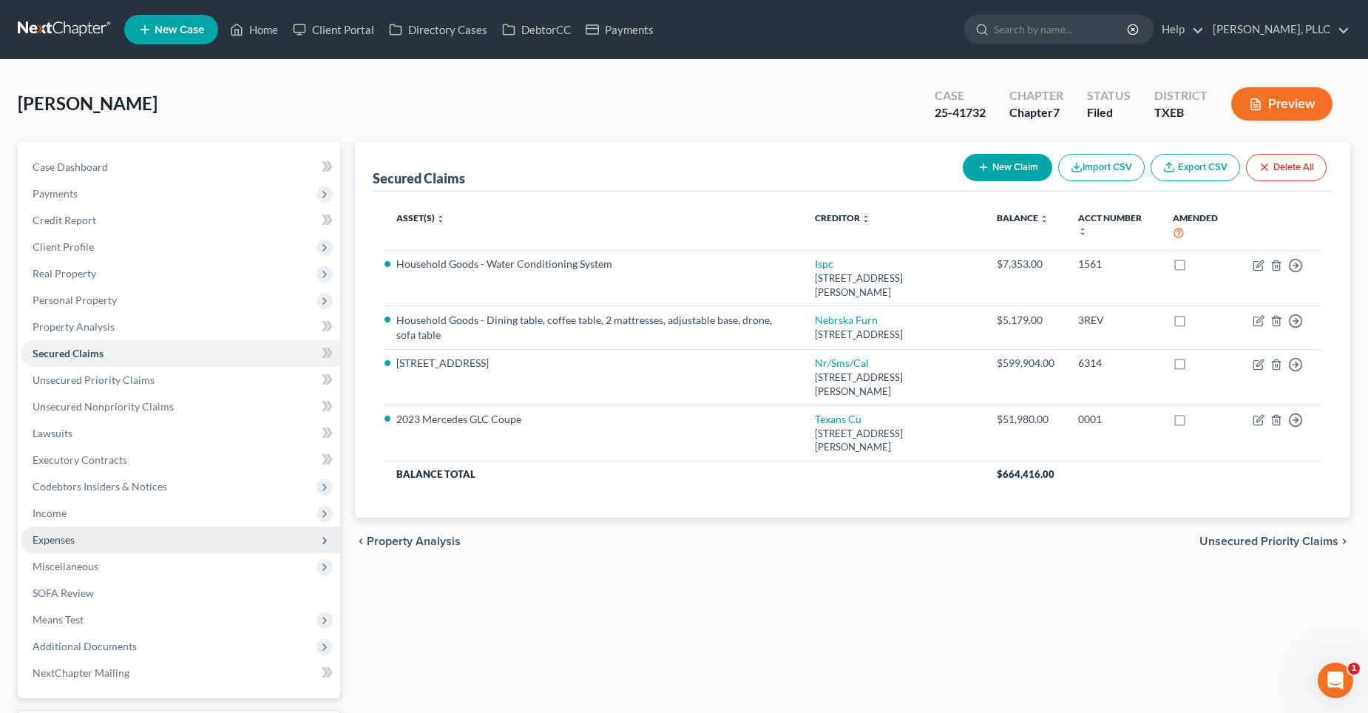
click at [95, 543] on span "Expenses" at bounding box center [180, 539] width 319 height 27
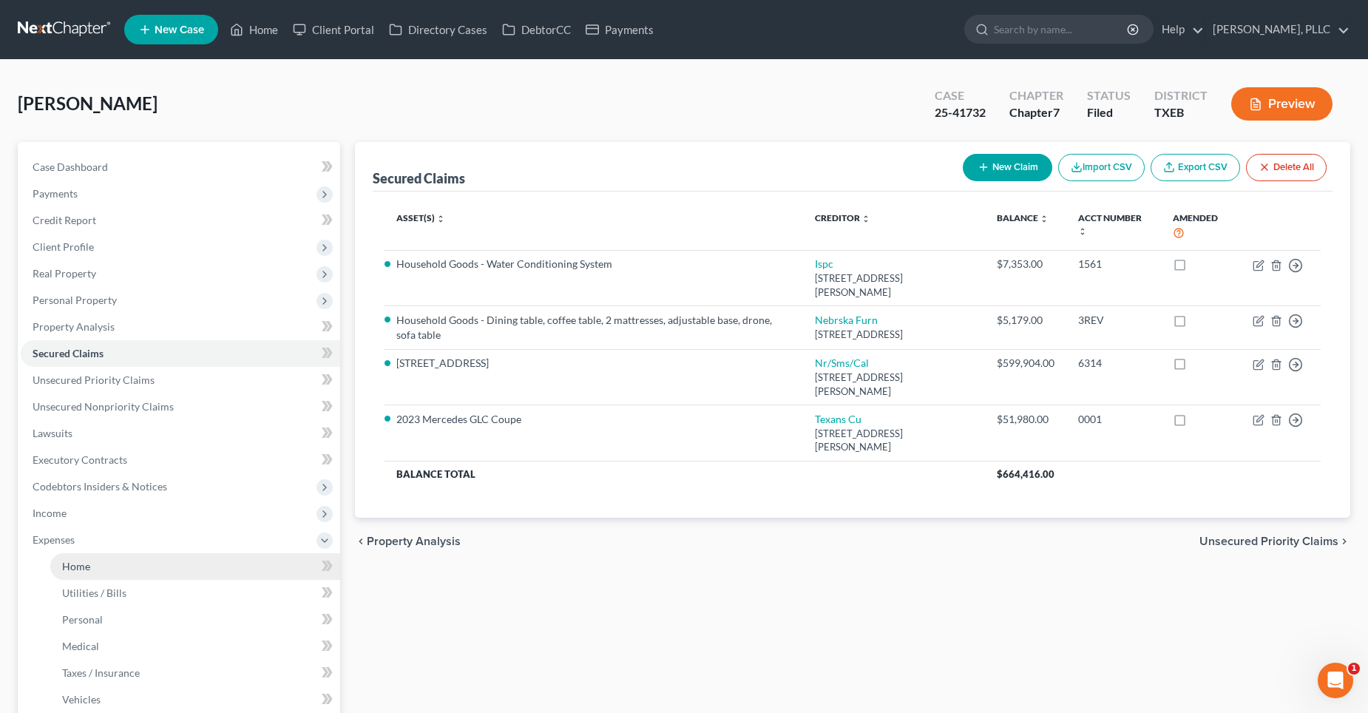
click at [82, 574] on link "Home" at bounding box center [195, 566] width 290 height 27
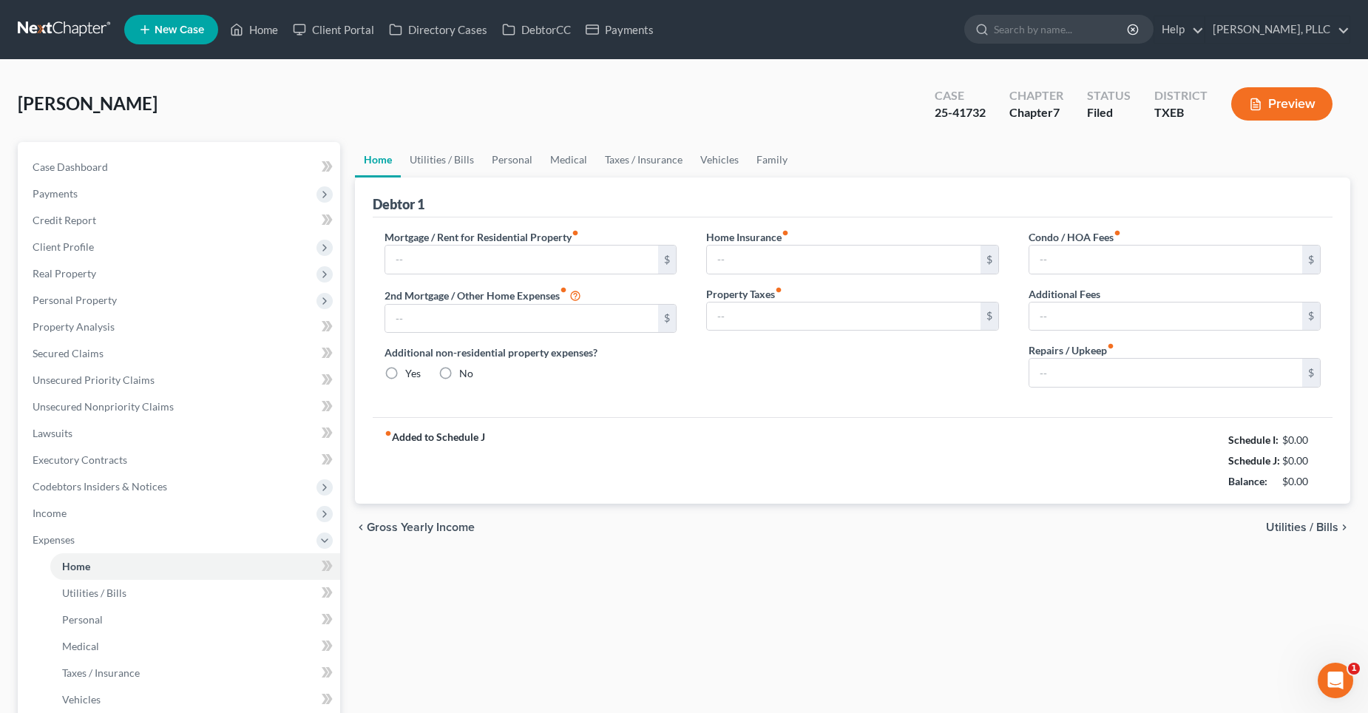
type input "4,062.00"
type input "0.00"
radio input "true"
type input "0.00"
type input "125.00"
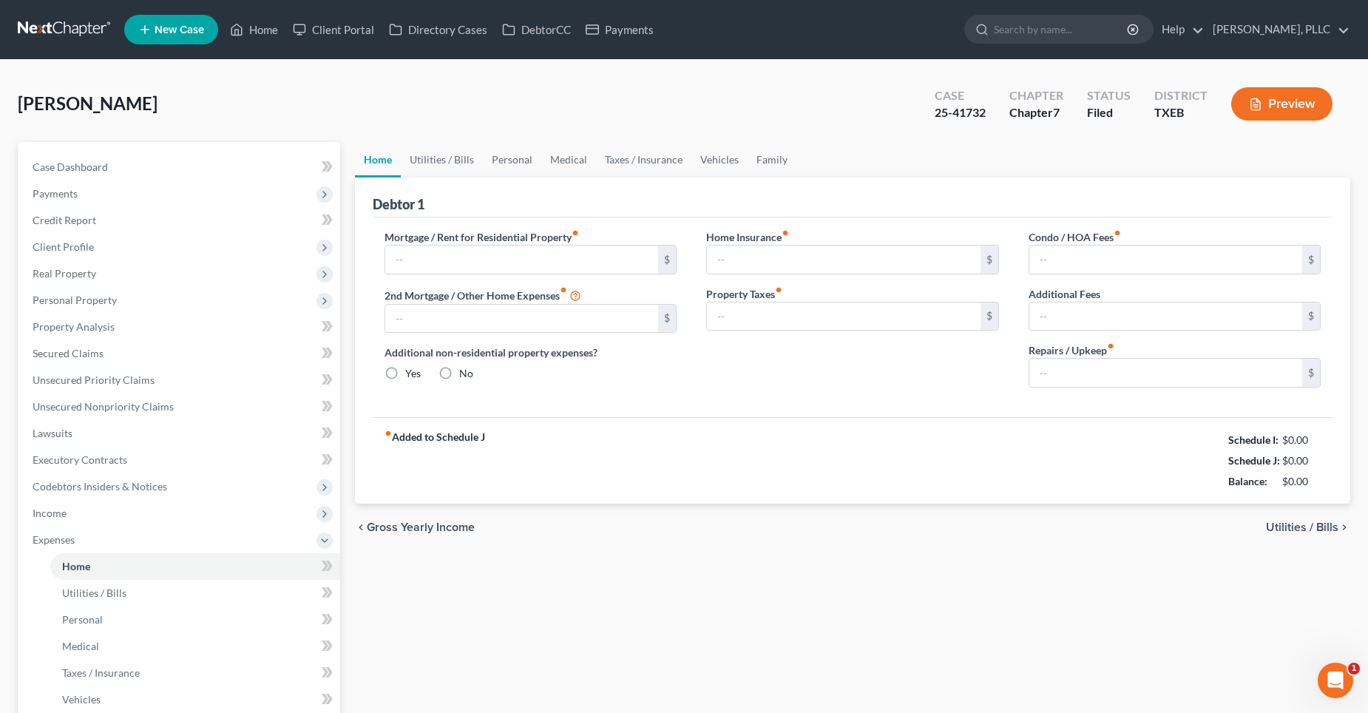
type input "0.00"
type input "50.00"
click at [453, 158] on link "Utilities / Bills" at bounding box center [442, 159] width 82 height 35
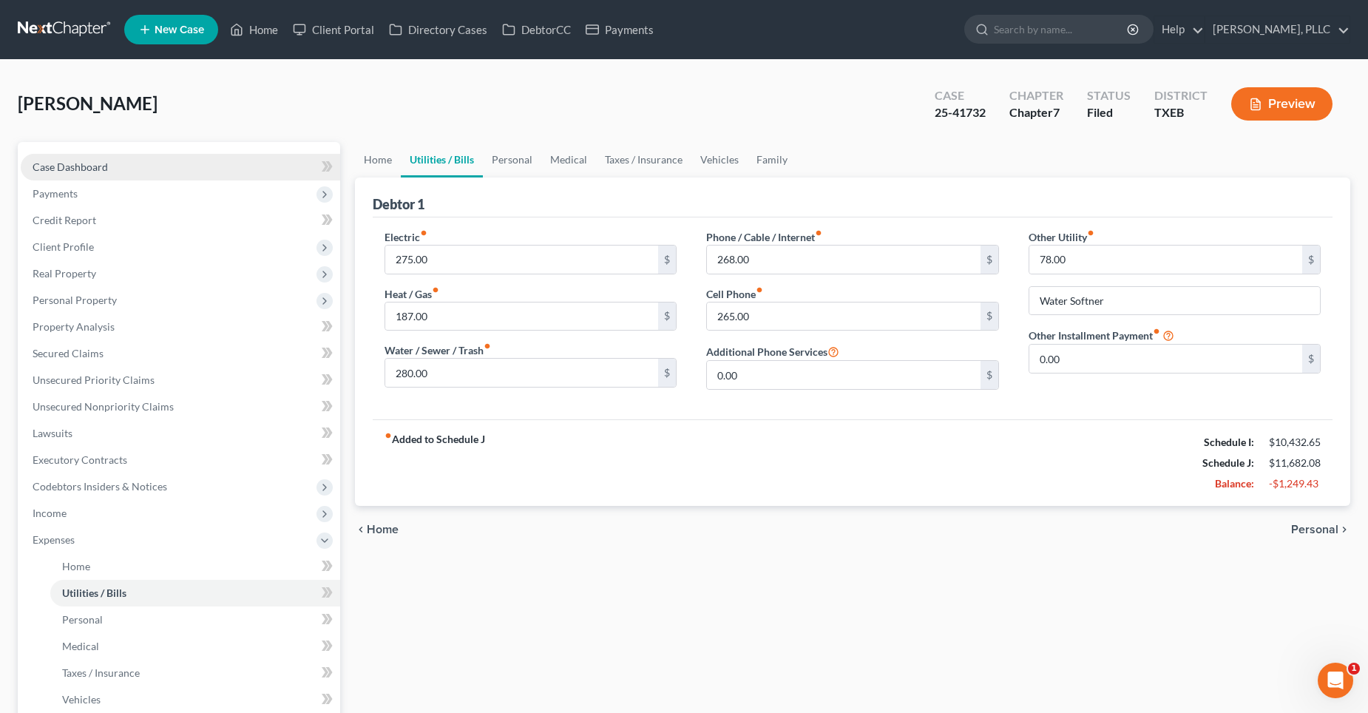
click at [110, 160] on link "Case Dashboard" at bounding box center [180, 167] width 319 height 27
select select "4"
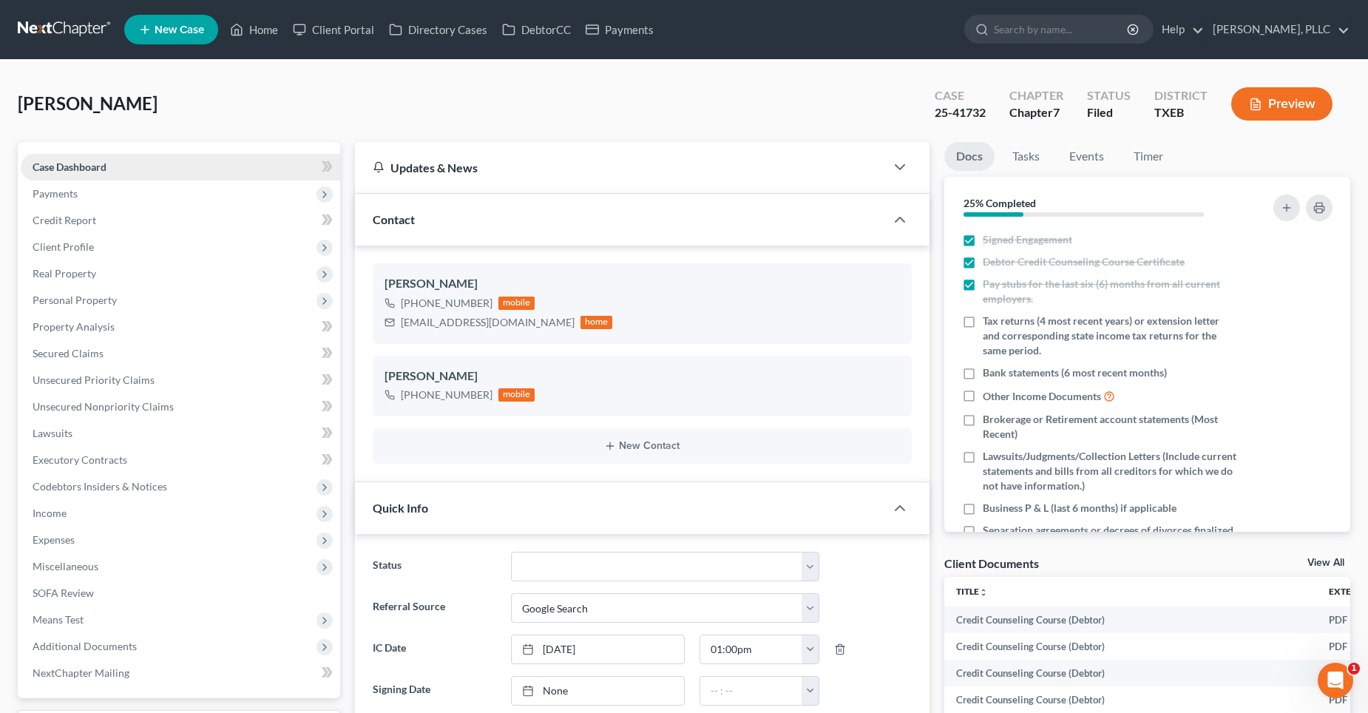
scroll to position [1752, 0]
click at [101, 273] on span "Real Property" at bounding box center [180, 273] width 319 height 27
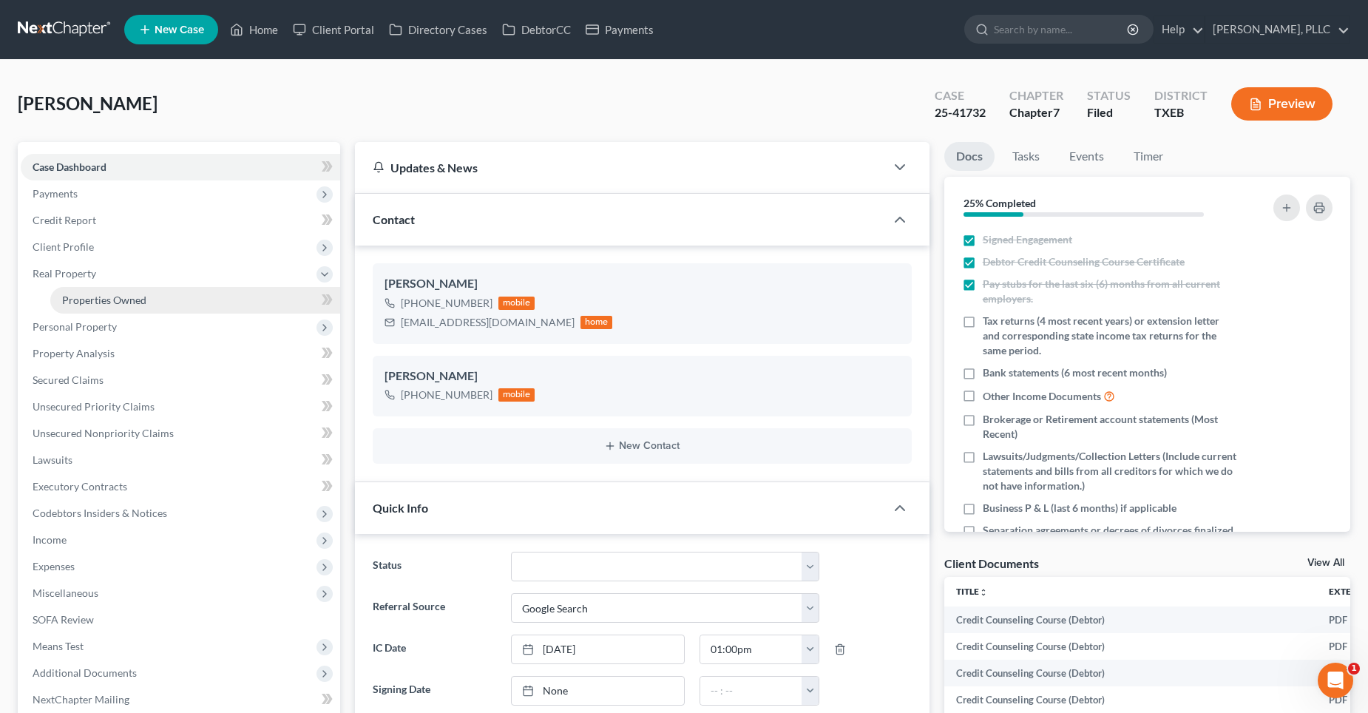
click at [106, 296] on span "Properties Owned" at bounding box center [104, 300] width 84 height 13
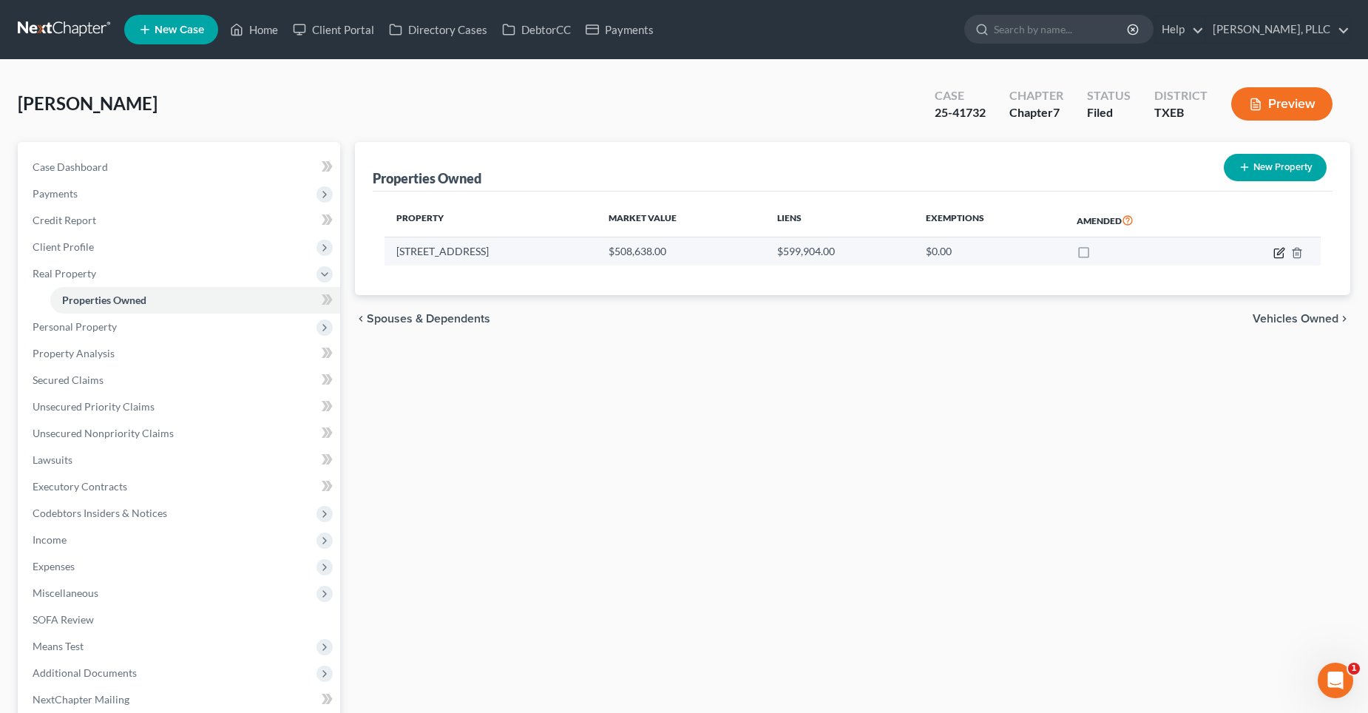
click at [1281, 255] on icon "button" at bounding box center [1279, 253] width 12 height 12
select select "45"
select select "42"
select select "0"
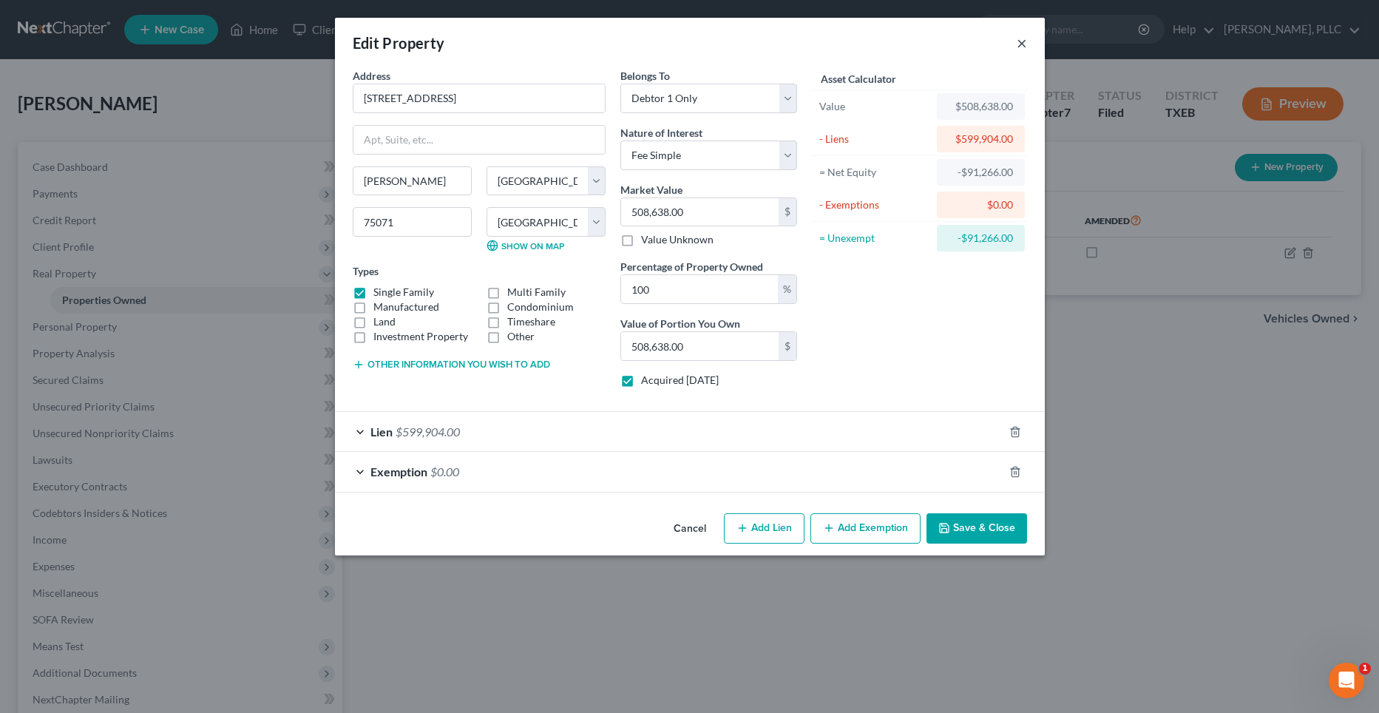
click at [1020, 46] on button "×" at bounding box center [1022, 43] width 10 height 18
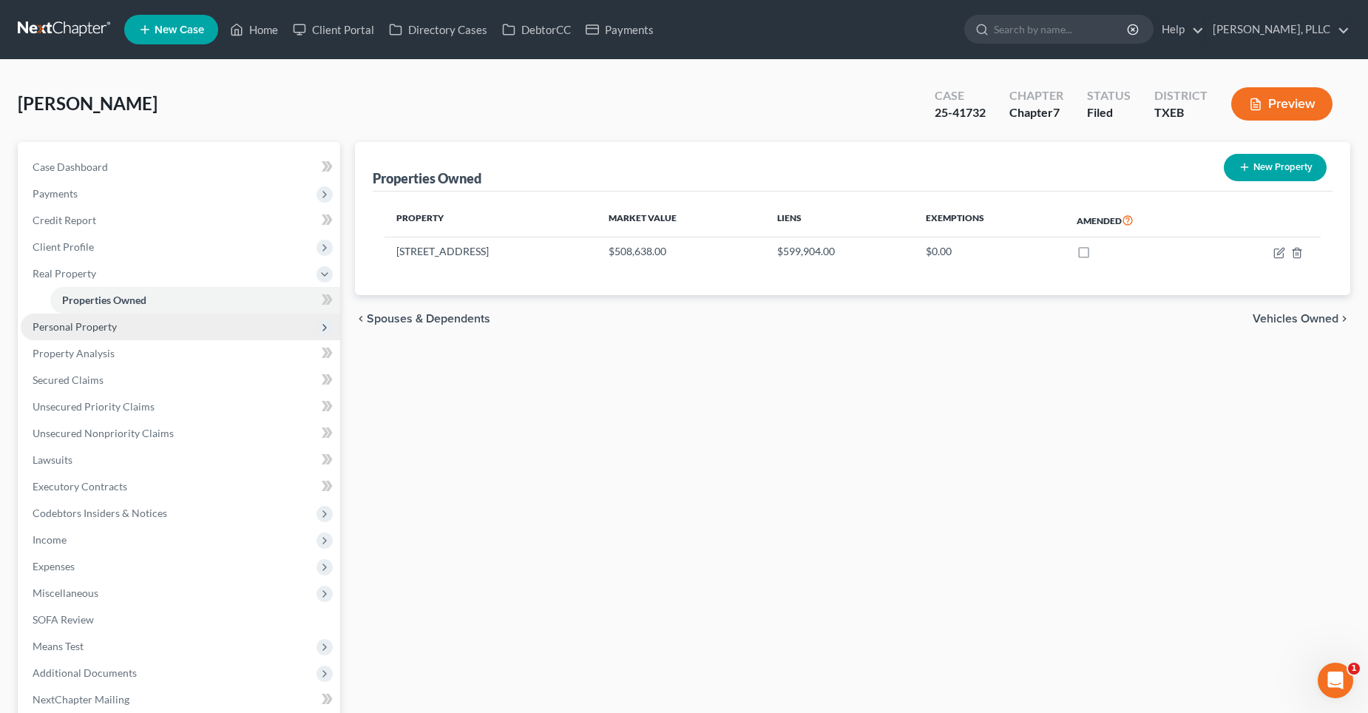
click at [52, 325] on span "Personal Property" at bounding box center [75, 326] width 84 height 13
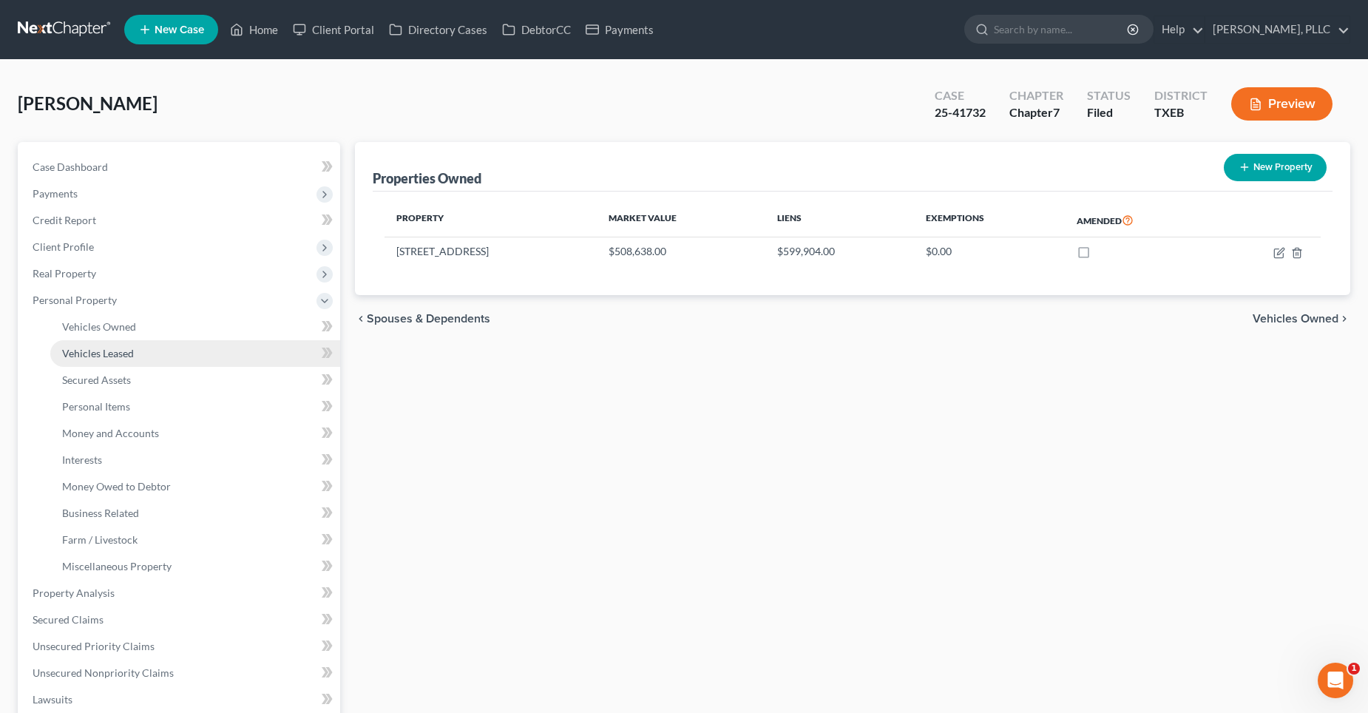
click at [119, 342] on link "Vehicles Leased" at bounding box center [195, 353] width 290 height 27
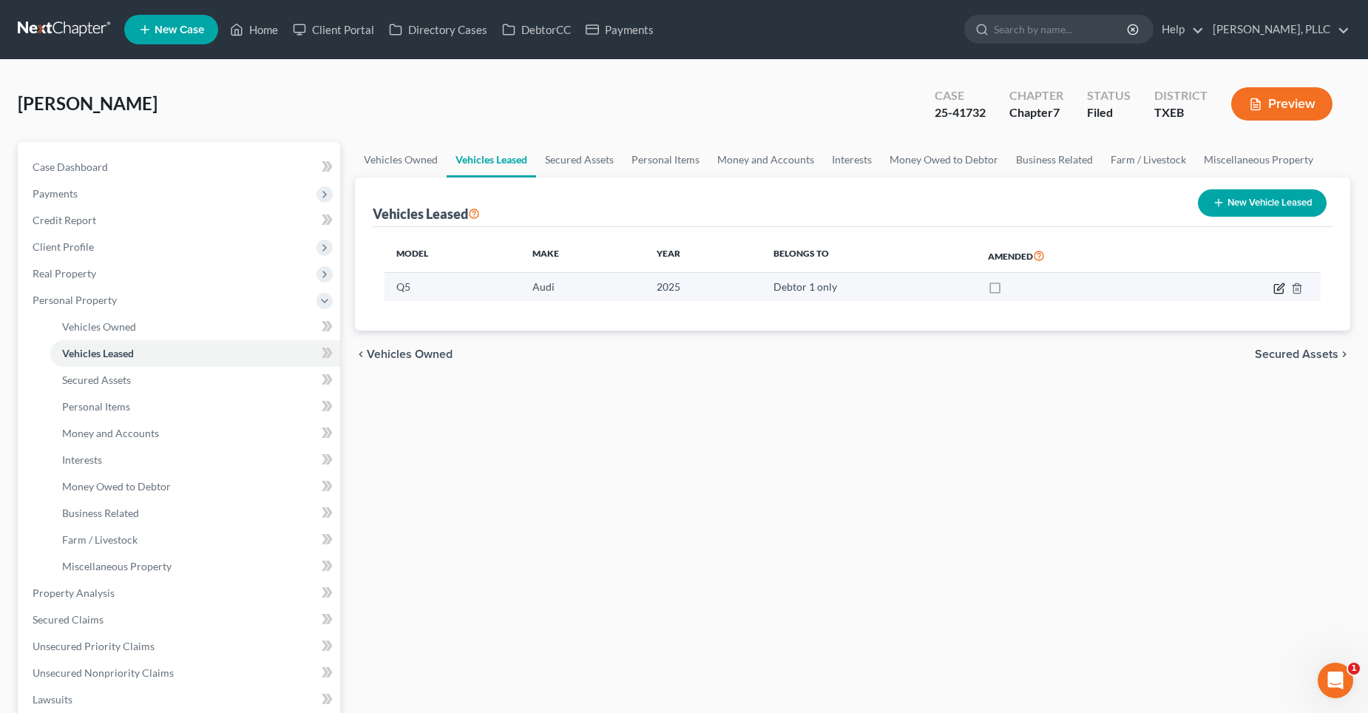
click at [1281, 285] on icon "button" at bounding box center [1279, 288] width 12 height 12
select select "0"
select select "1"
select select "0"
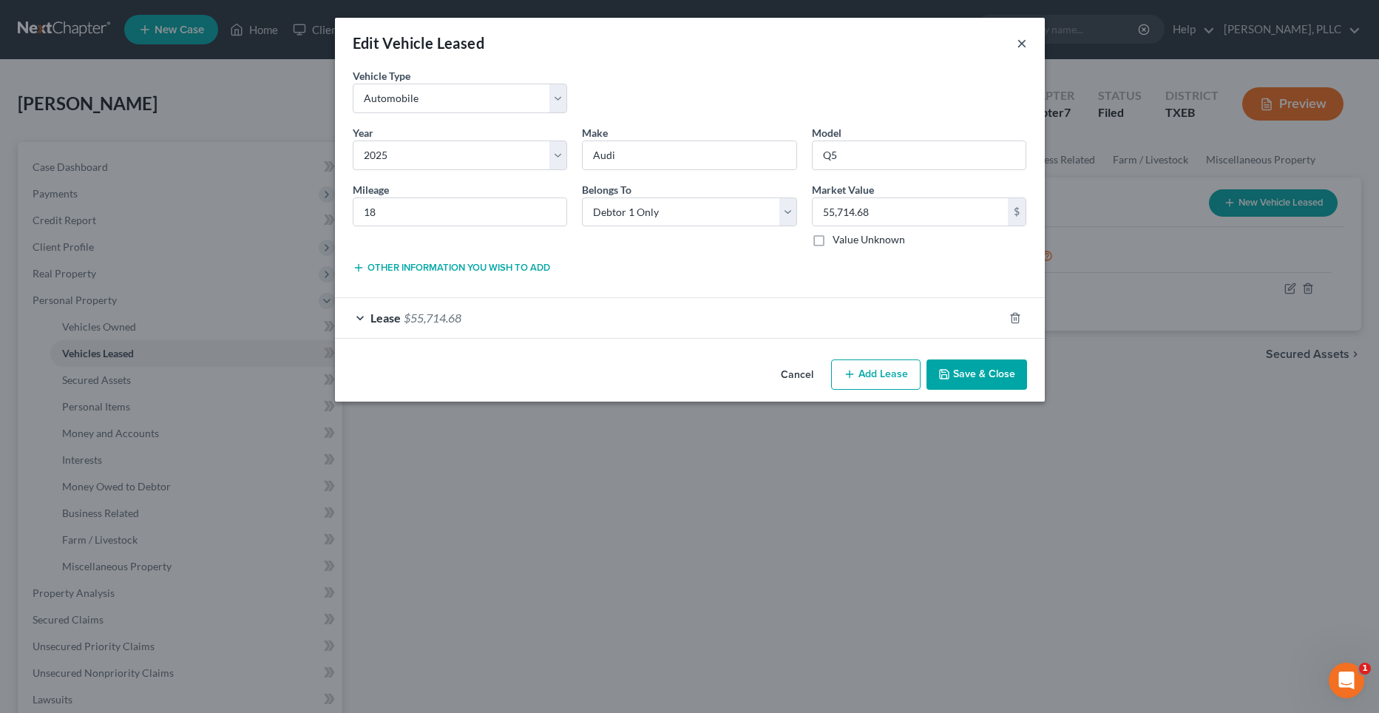
click at [1019, 45] on button "×" at bounding box center [1022, 43] width 10 height 18
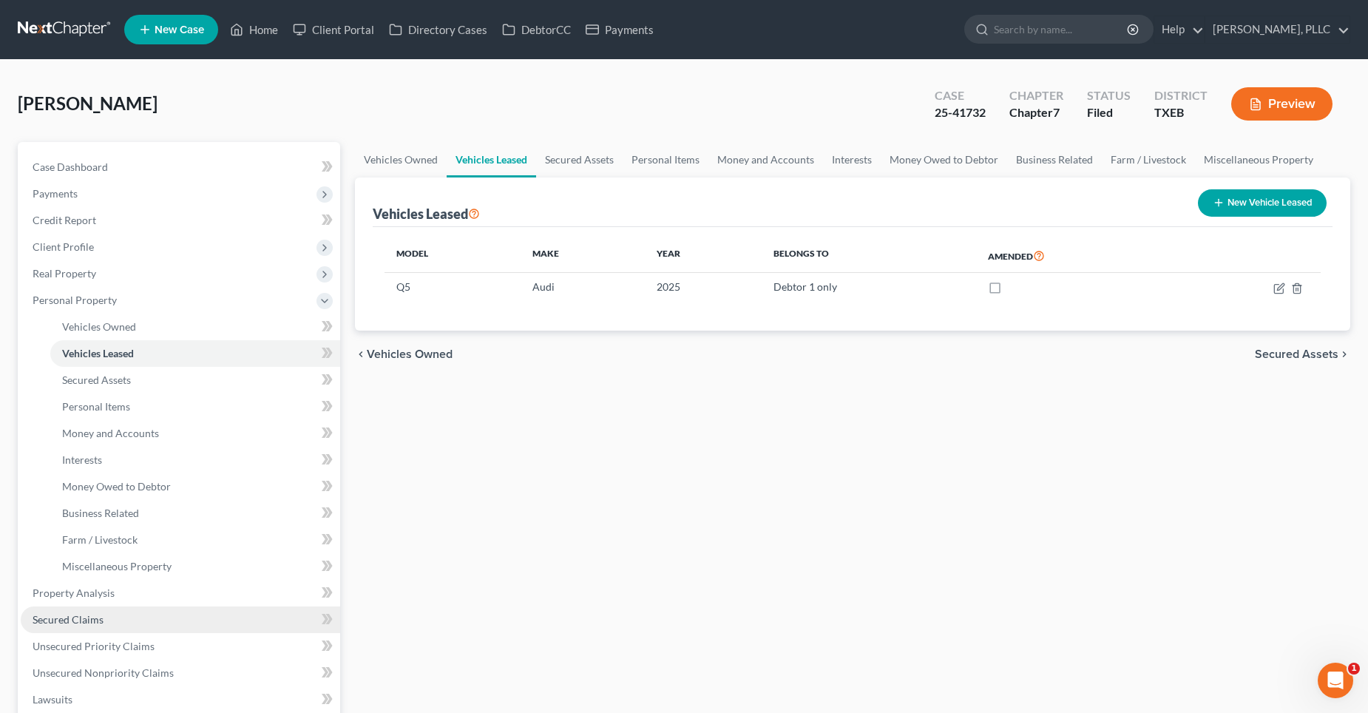
click at [86, 617] on span "Secured Claims" at bounding box center [68, 619] width 71 height 13
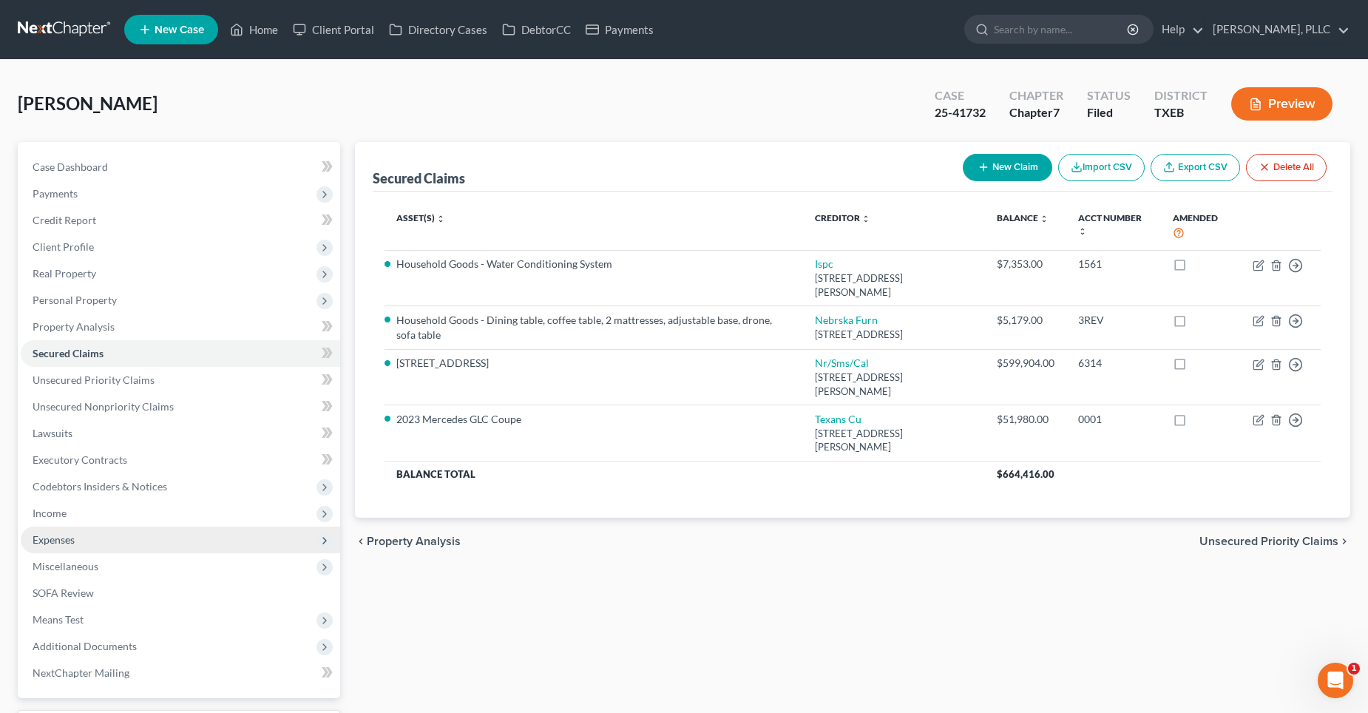
click at [90, 543] on span "Expenses" at bounding box center [180, 539] width 319 height 27
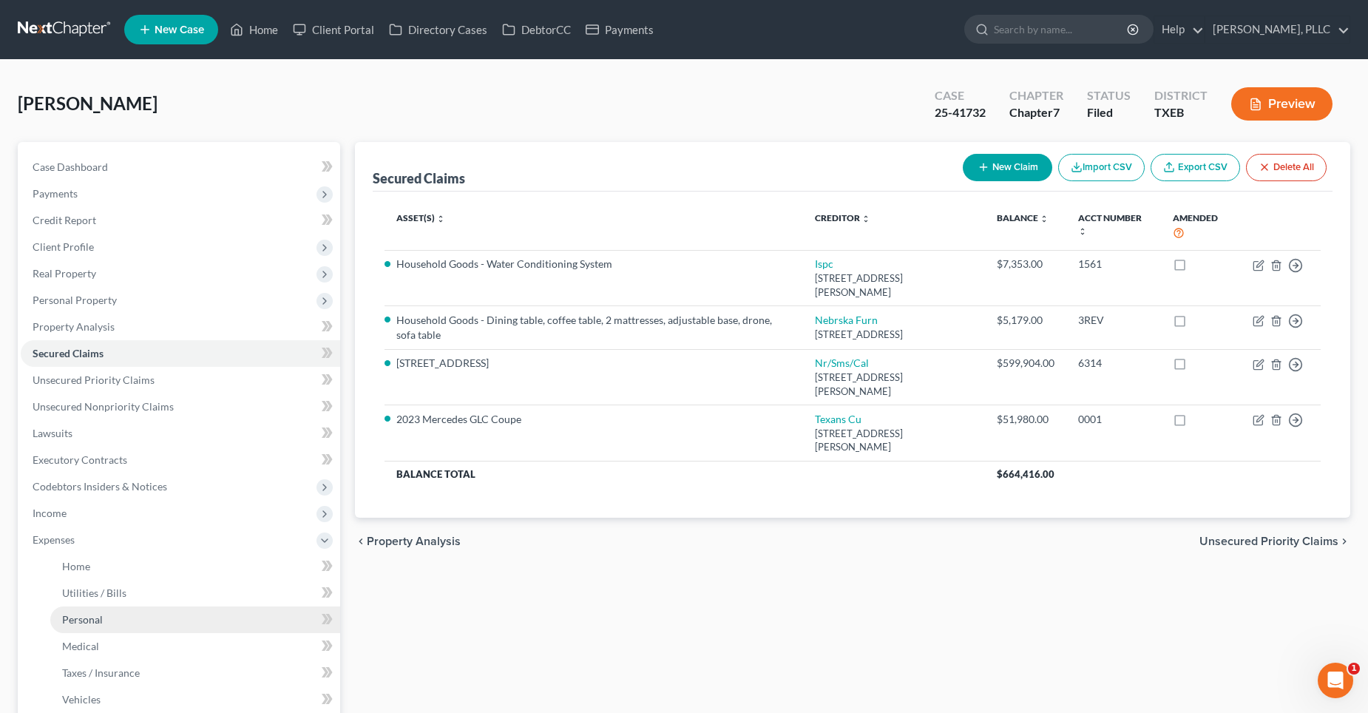
click at [97, 615] on span "Personal" at bounding box center [82, 619] width 41 height 13
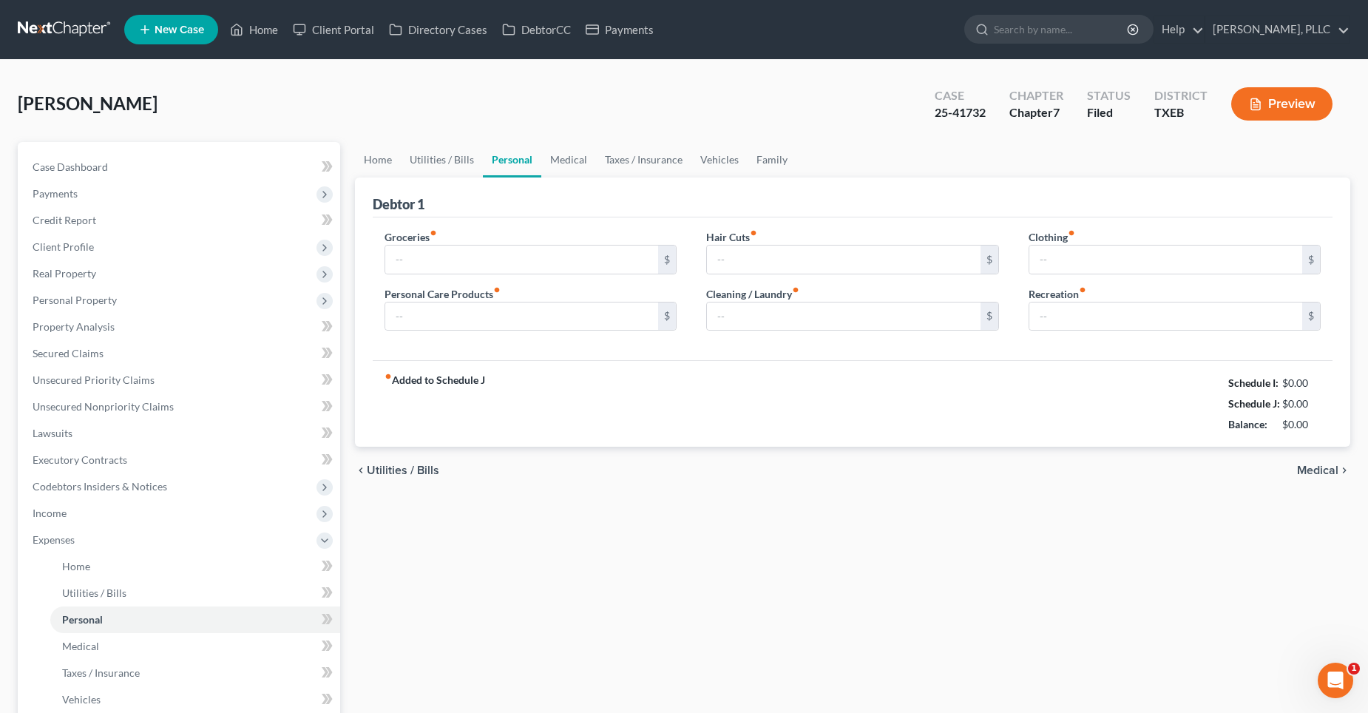
type input "900.00"
type input "100.00"
type input "300.00"
type input "50.00"
type input "150.00"
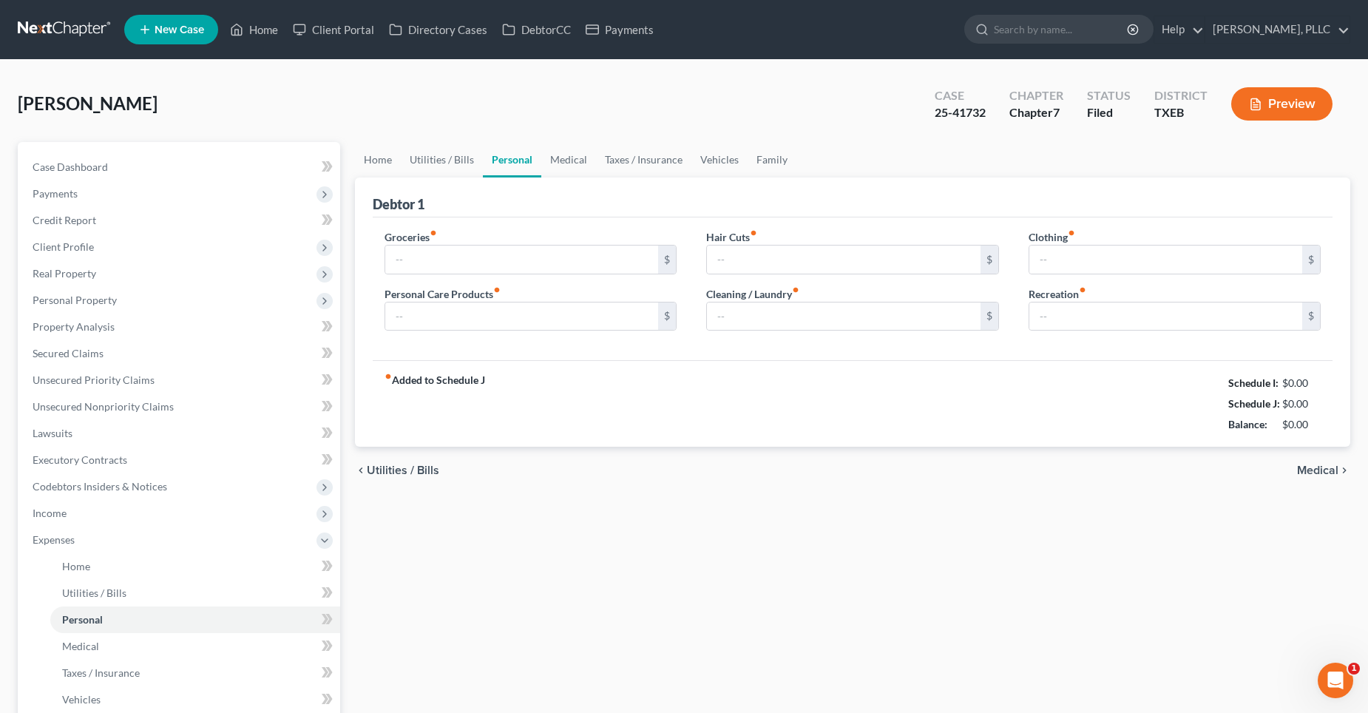
type input "100.00"
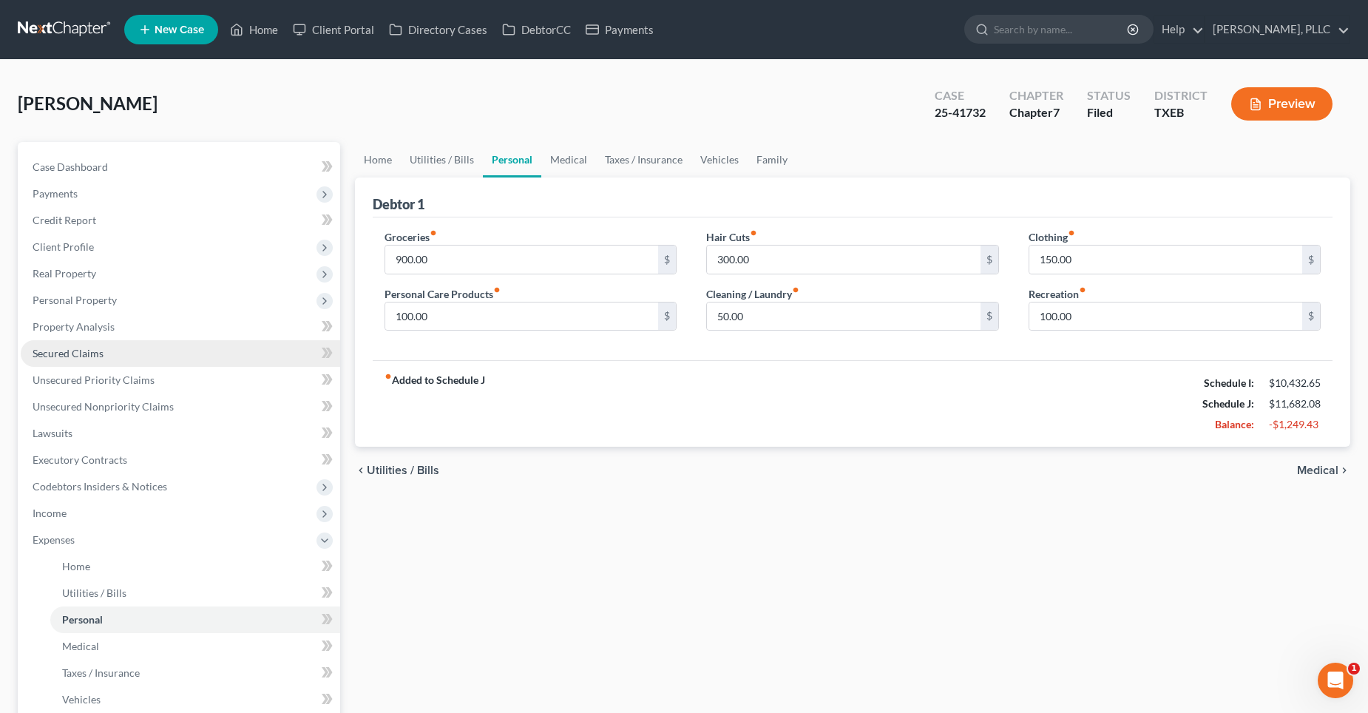
click at [89, 347] on span "Secured Claims" at bounding box center [68, 353] width 71 height 13
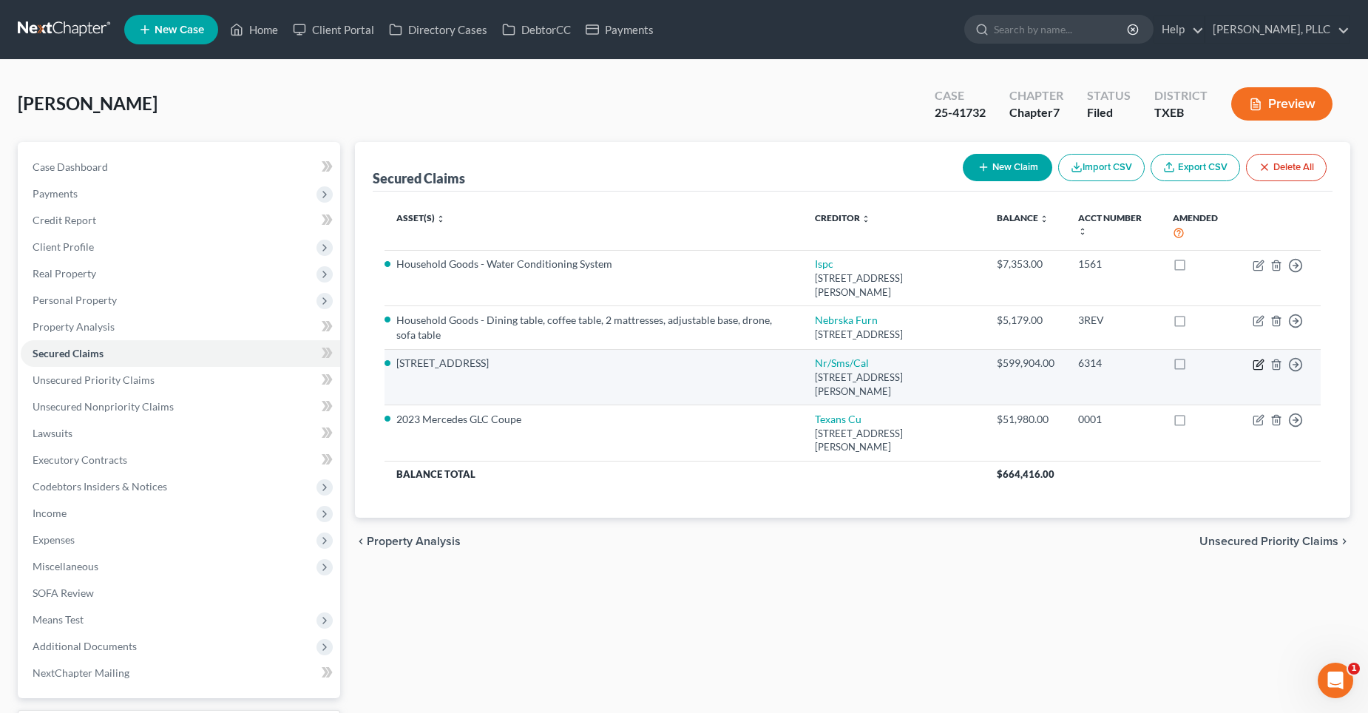
click at [1258, 359] on icon "button" at bounding box center [1258, 365] width 12 height 12
select select "42"
select select "20"
select select "2"
select select "0"
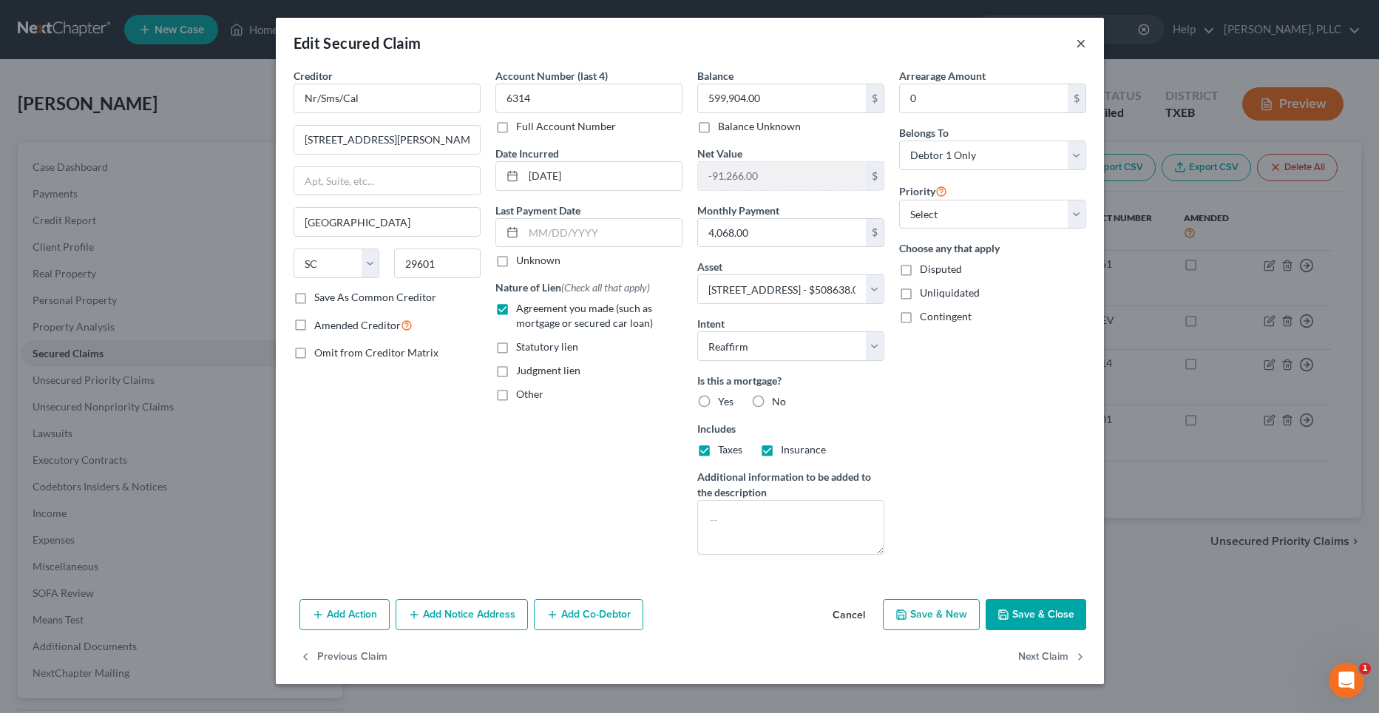
click at [1079, 44] on button "×" at bounding box center [1081, 43] width 10 height 18
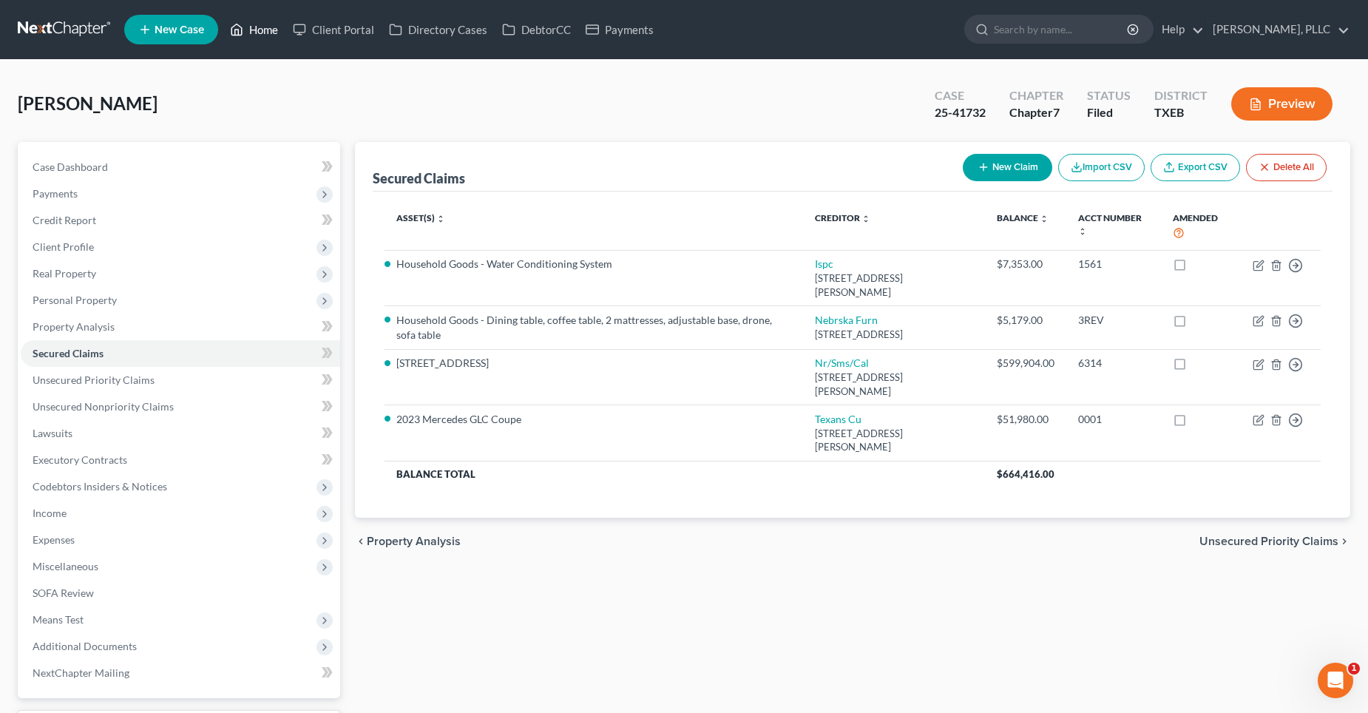
click at [265, 33] on link "Home" at bounding box center [254, 29] width 63 height 27
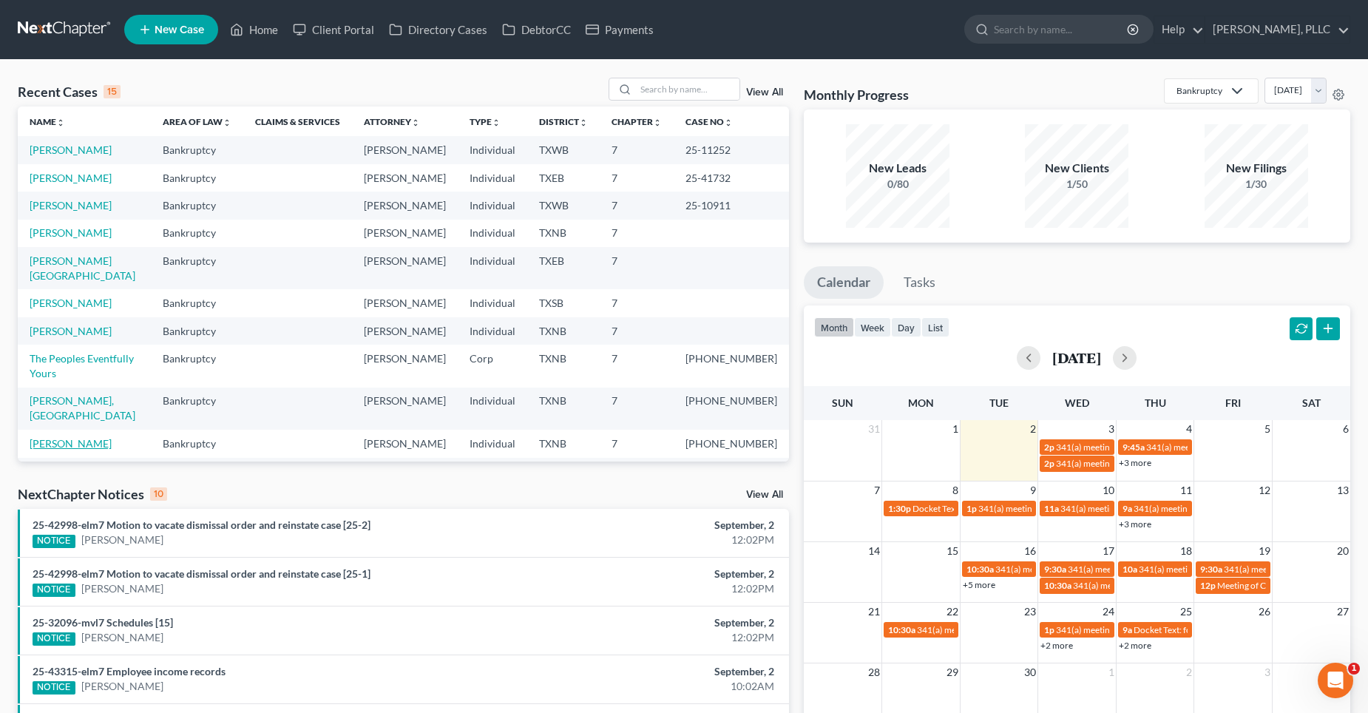
click at [98, 437] on link "[PERSON_NAME]" at bounding box center [71, 443] width 82 height 13
select select "4"
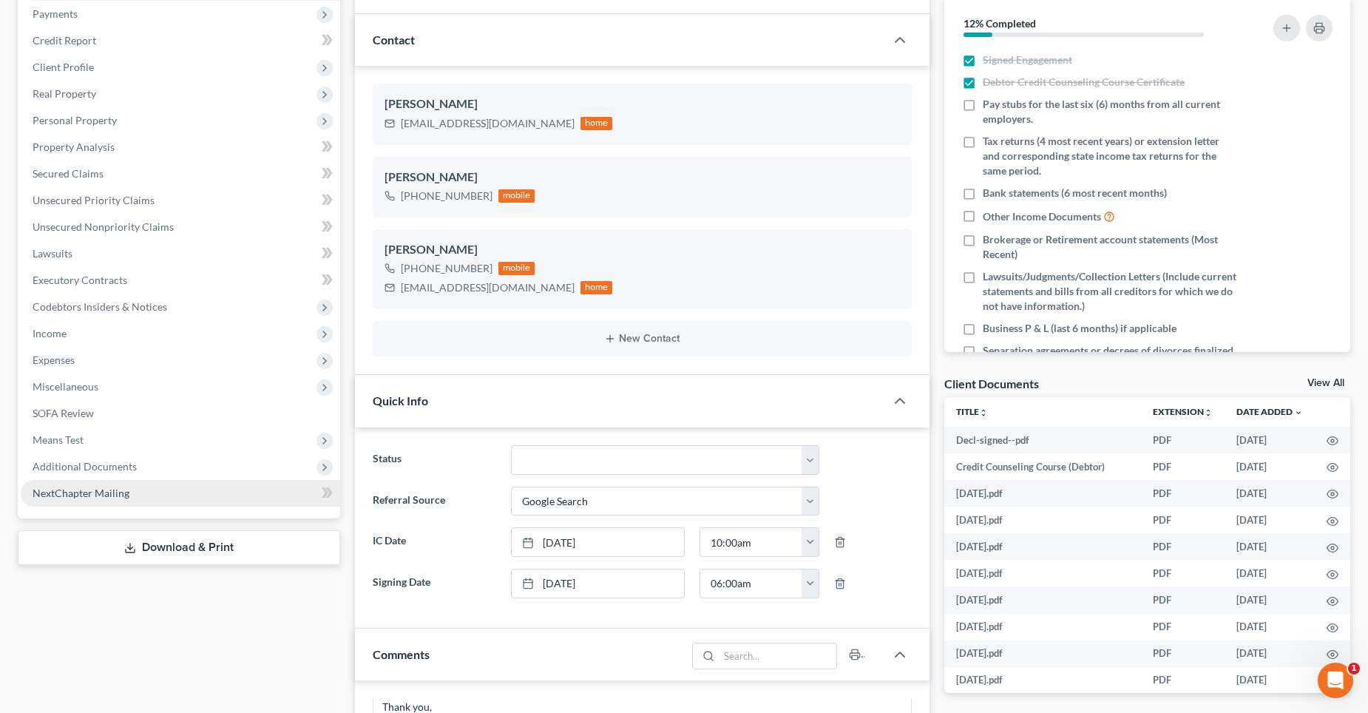
scroll to position [74, 0]
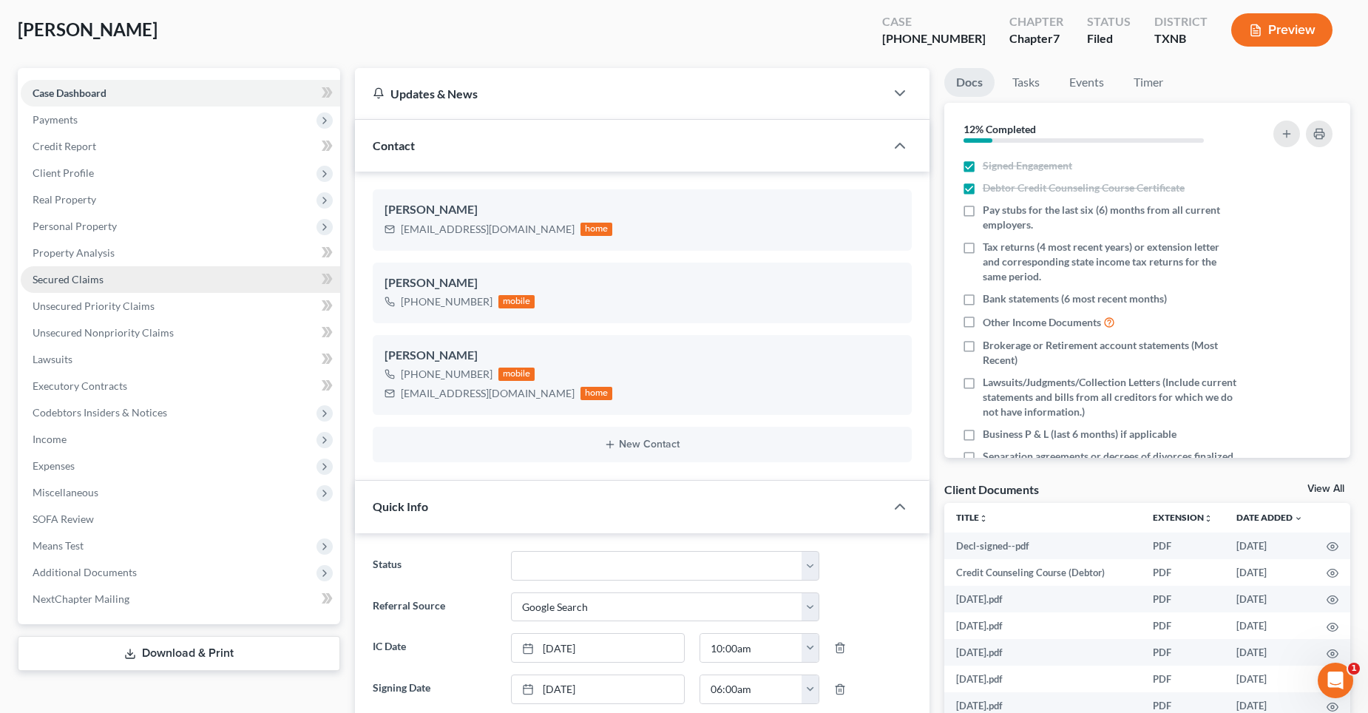
click at [99, 274] on span "Secured Claims" at bounding box center [68, 279] width 71 height 13
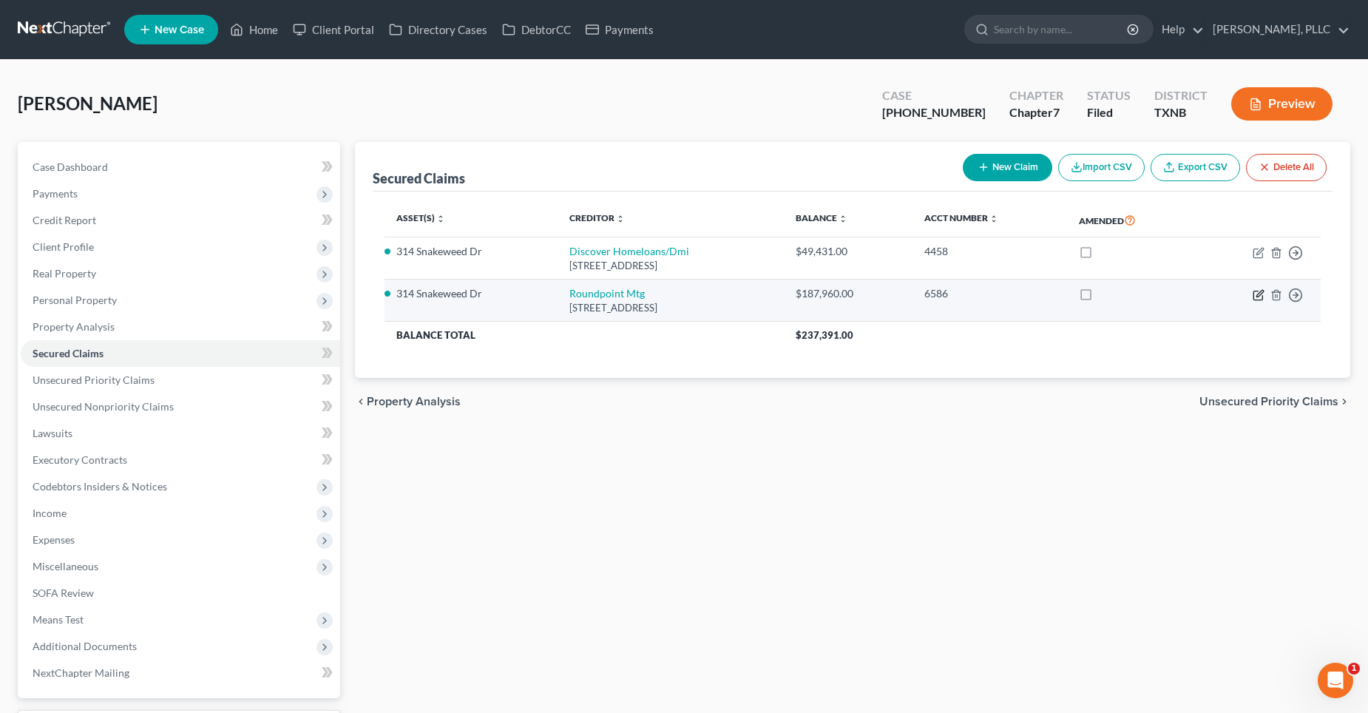
click at [1259, 294] on icon "button" at bounding box center [1258, 295] width 12 height 12
select select "28"
select select "2"
select select "3"
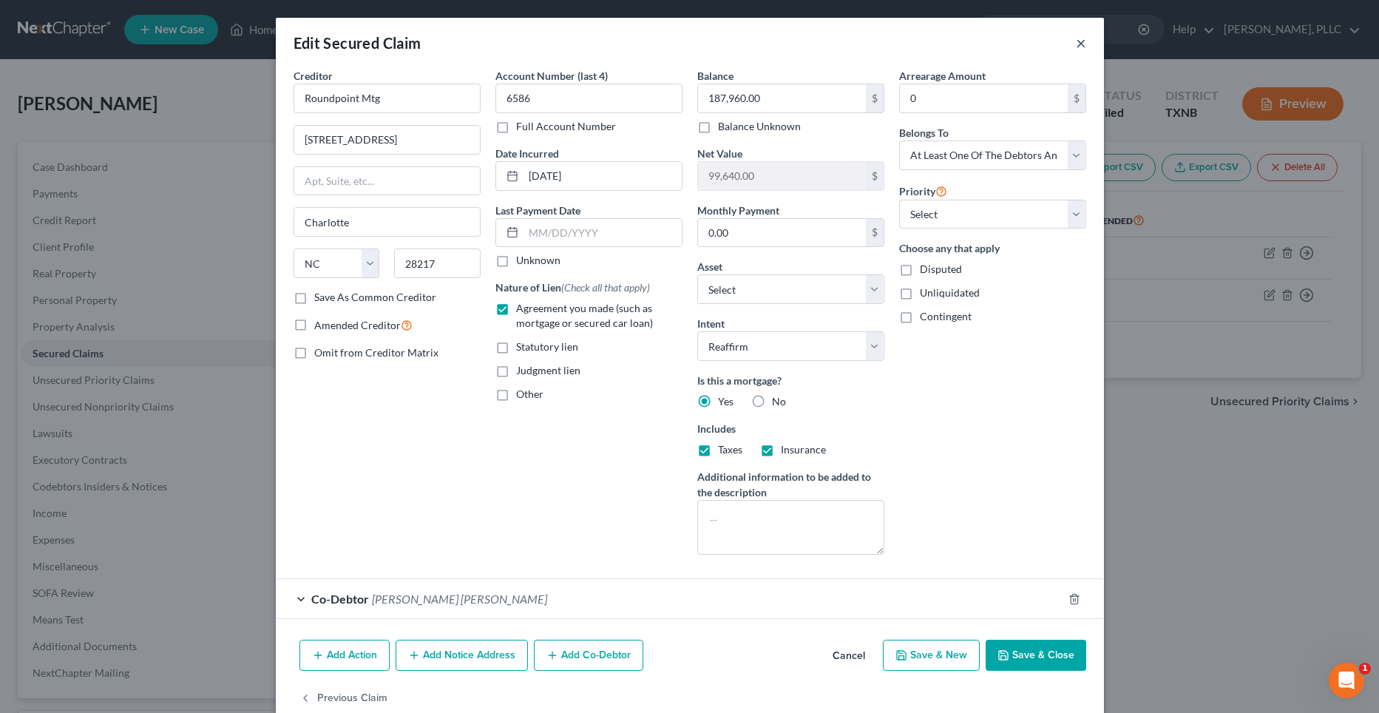
click at [1076, 43] on button "×" at bounding box center [1081, 43] width 10 height 18
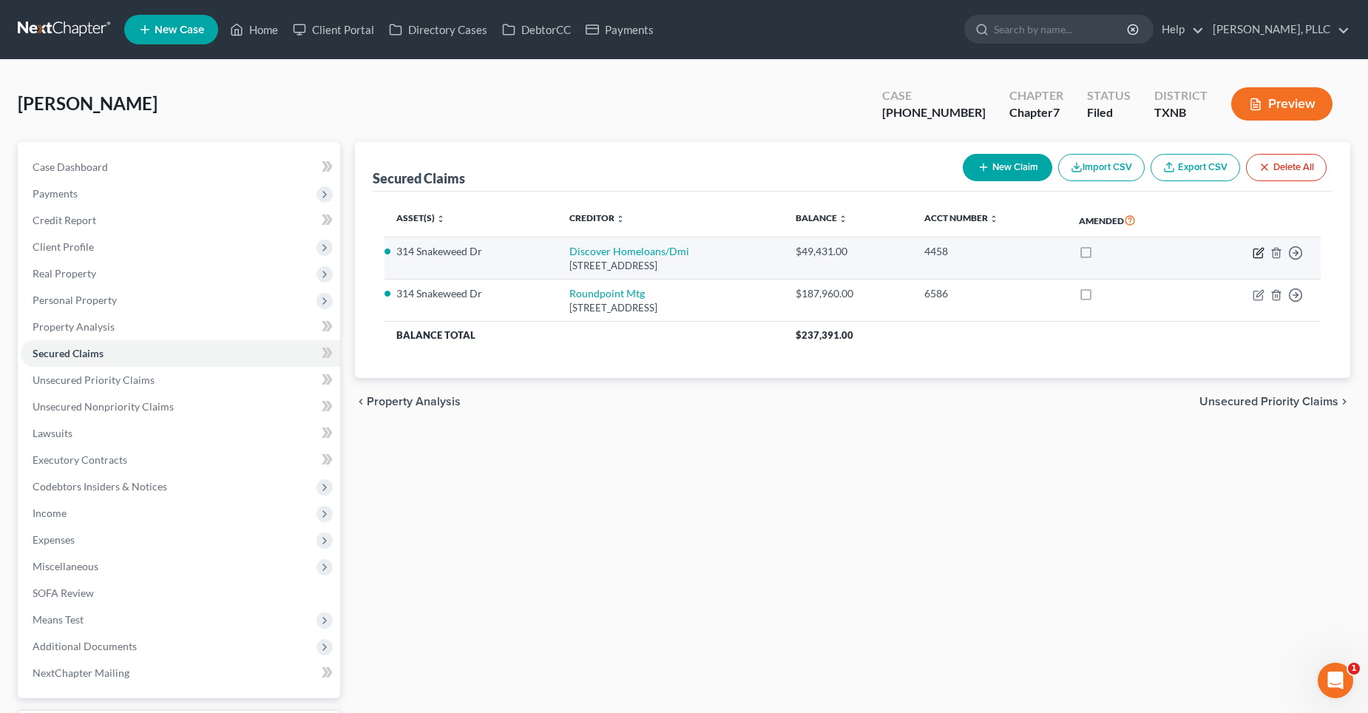
click at [1258, 249] on icon "button" at bounding box center [1258, 253] width 12 height 12
select select "14"
select select "4"
select select "2"
select select "3"
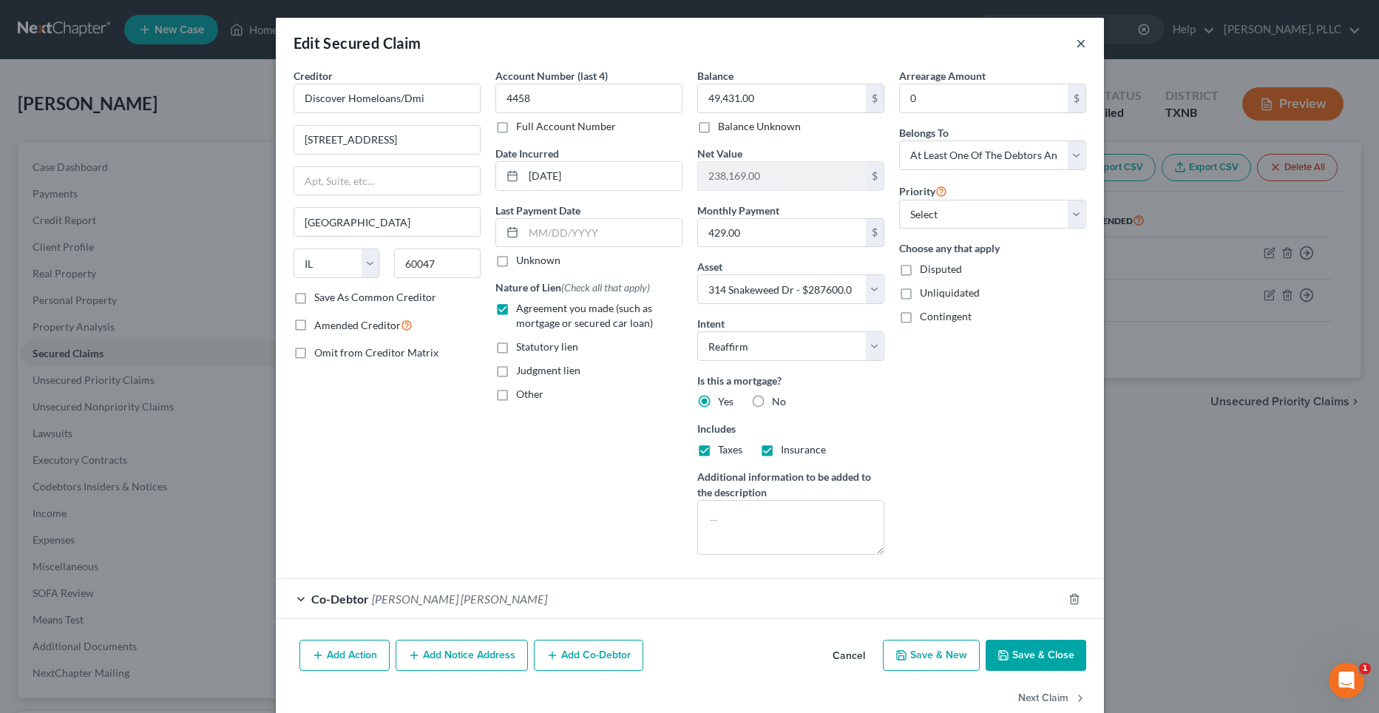
click at [1076, 43] on button "×" at bounding box center [1081, 43] width 10 height 18
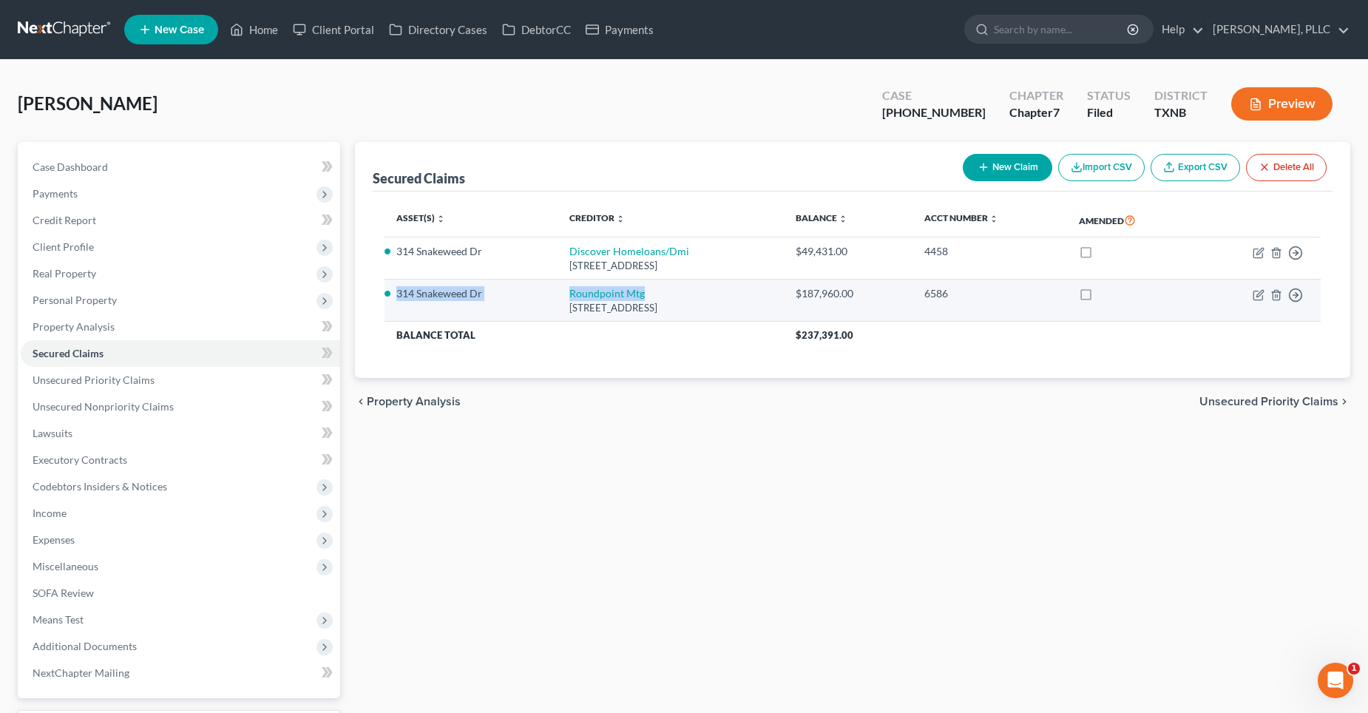
drag, startPoint x: 628, startPoint y: 293, endPoint x: 396, endPoint y: 299, distance: 233.0
click at [396, 299] on tr "[GEOGRAPHIC_DATA][STREET_ADDRESS] $187,960.00 6586 Move to E Move to F Move to …" at bounding box center [852, 300] width 937 height 42
copy tr "[STREET_ADDRESS]"
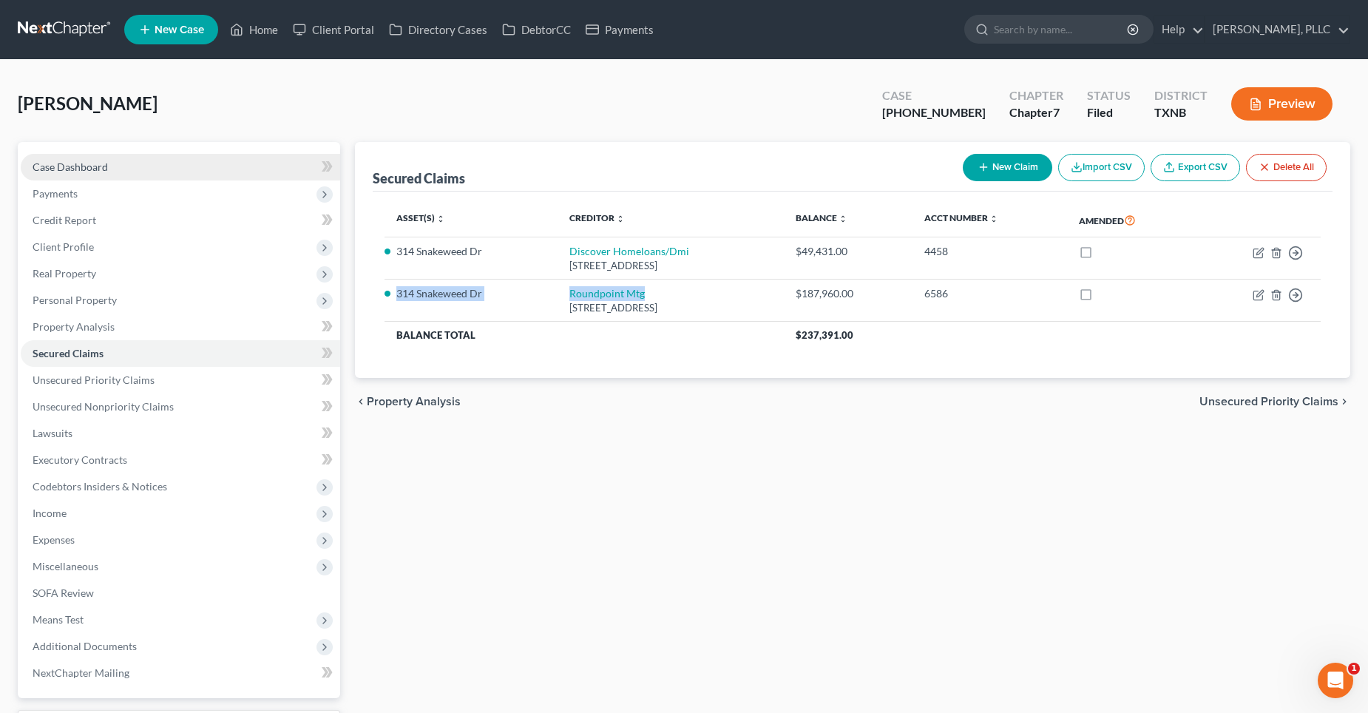
click at [125, 165] on link "Case Dashboard" at bounding box center [180, 167] width 319 height 27
select select "4"
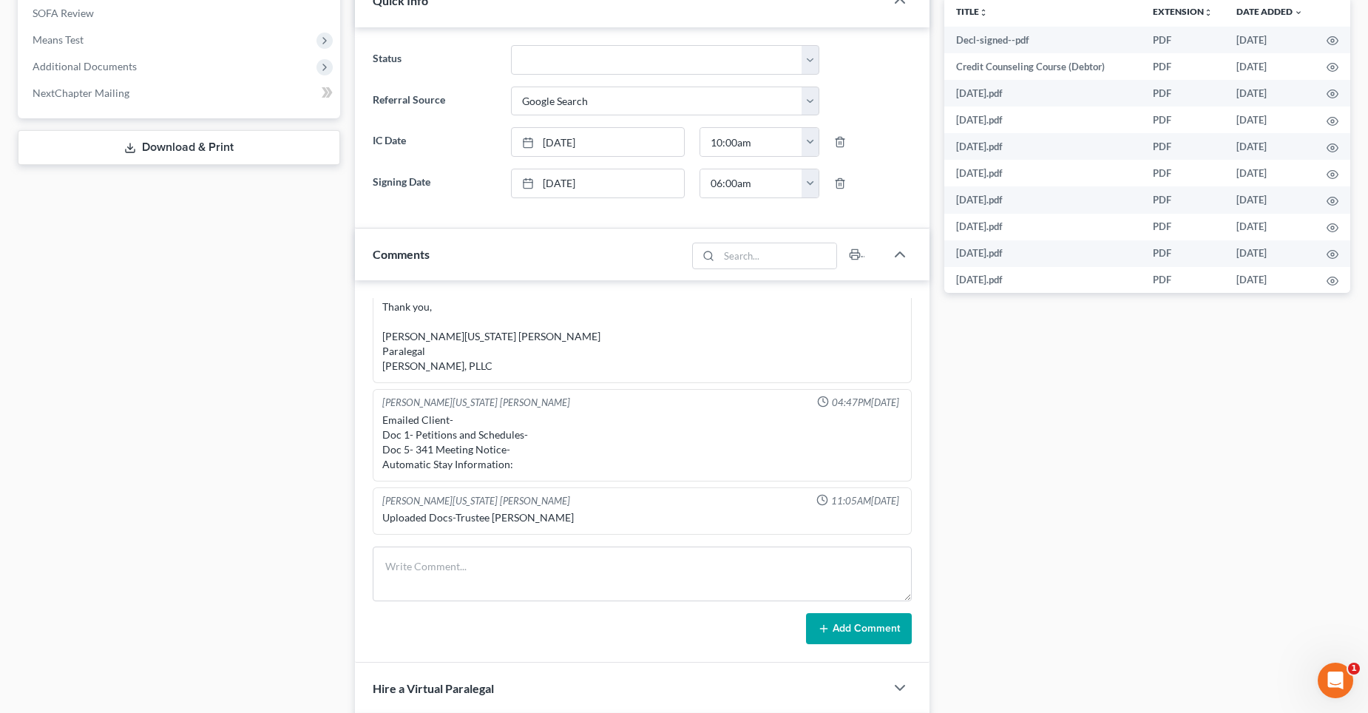
scroll to position [665, 0]
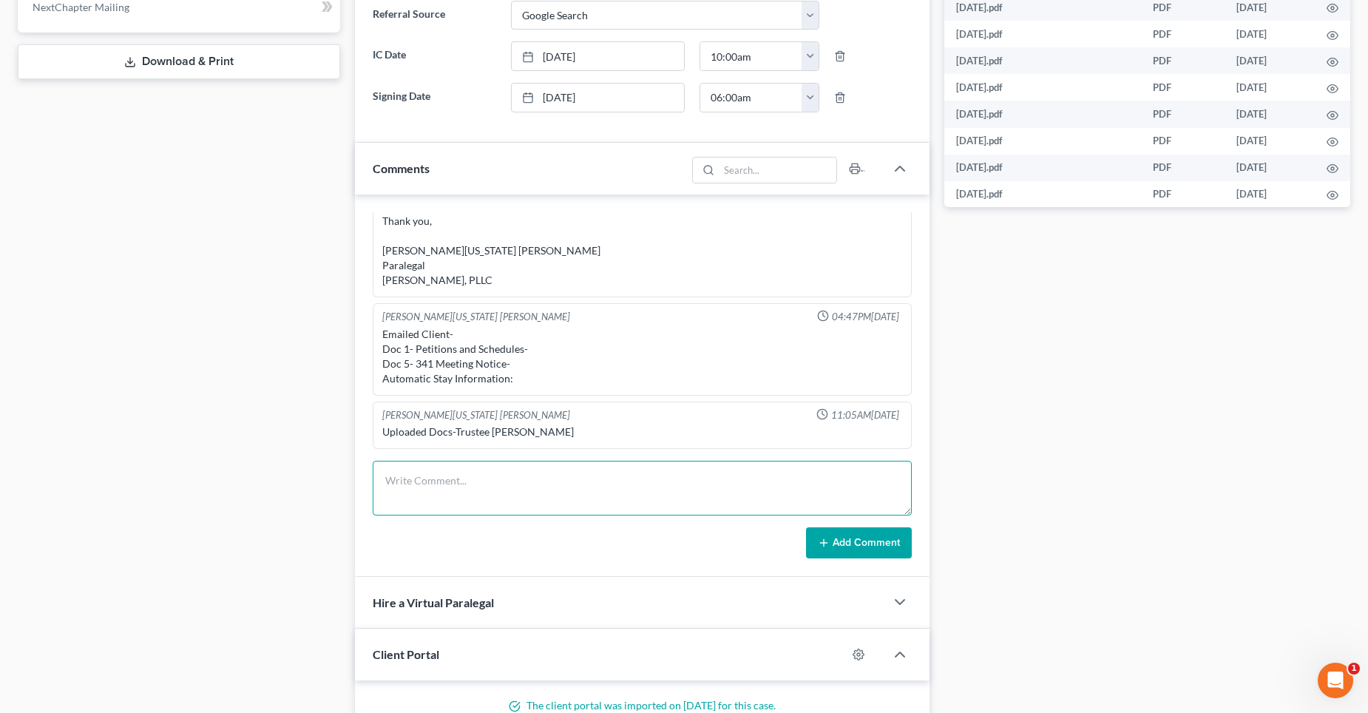
click at [509, 479] on textarea at bounding box center [642, 488] width 539 height 55
paste textarea "[STREET_ADDRESS]"
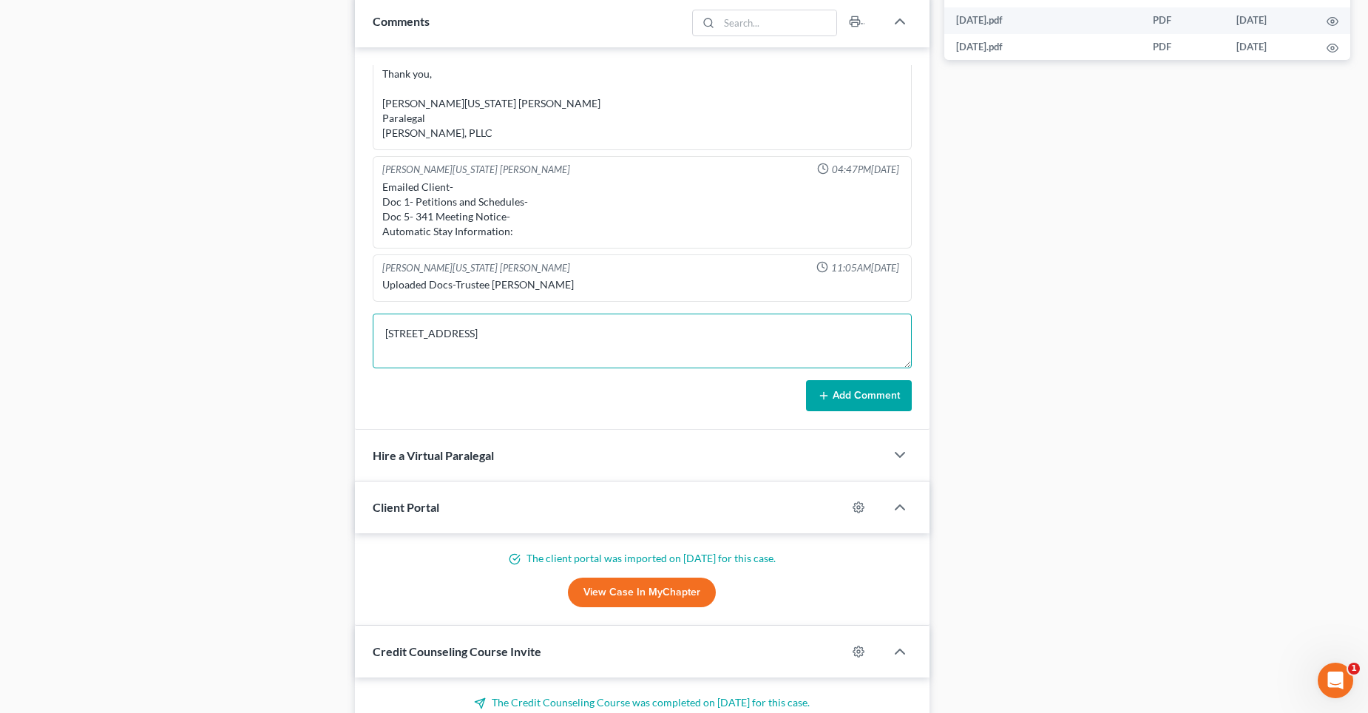
scroll to position [813, 0]
click at [495, 330] on textarea "[STREET_ADDRESS]" at bounding box center [642, 340] width 539 height 55
click at [645, 353] on textarea "[STREET_ADDRESS] Request for Reaffirmation Agreement sent to" at bounding box center [642, 340] width 539 height 55
paste textarea "[EMAIL_ADDRESS][DOMAIN_NAME]"
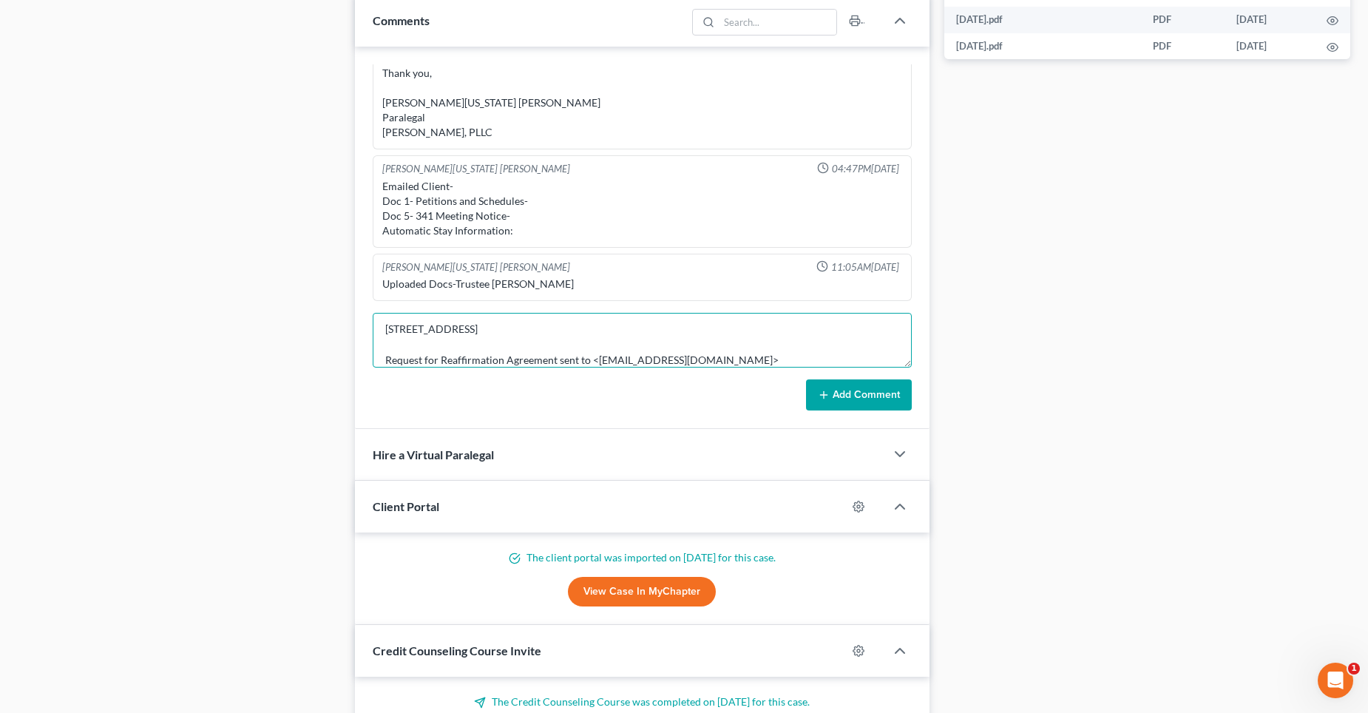
click at [535, 321] on textarea "[STREET_ADDRESS] Request for Reaffirmation Agreement sent to <[EMAIL_ADDRESS][D…" at bounding box center [642, 340] width 539 height 55
click at [557, 356] on textarea "[STREET_ADDRESS] # 1508464458 Request for Reaffirmation Agreement sent to <[EMA…" at bounding box center [642, 340] width 539 height 55
click at [447, 347] on textarea "[STREET_ADDRESS] # 1508464458 Request for Reaffirmation Agreement sent to <[EMA…" at bounding box center [642, 340] width 539 height 55
click at [781, 363] on textarea "[STREET_ADDRESS] # 1508464458 P: [PHONE_NUMBER] (instructed to send a formal re…" at bounding box center [642, 340] width 539 height 55
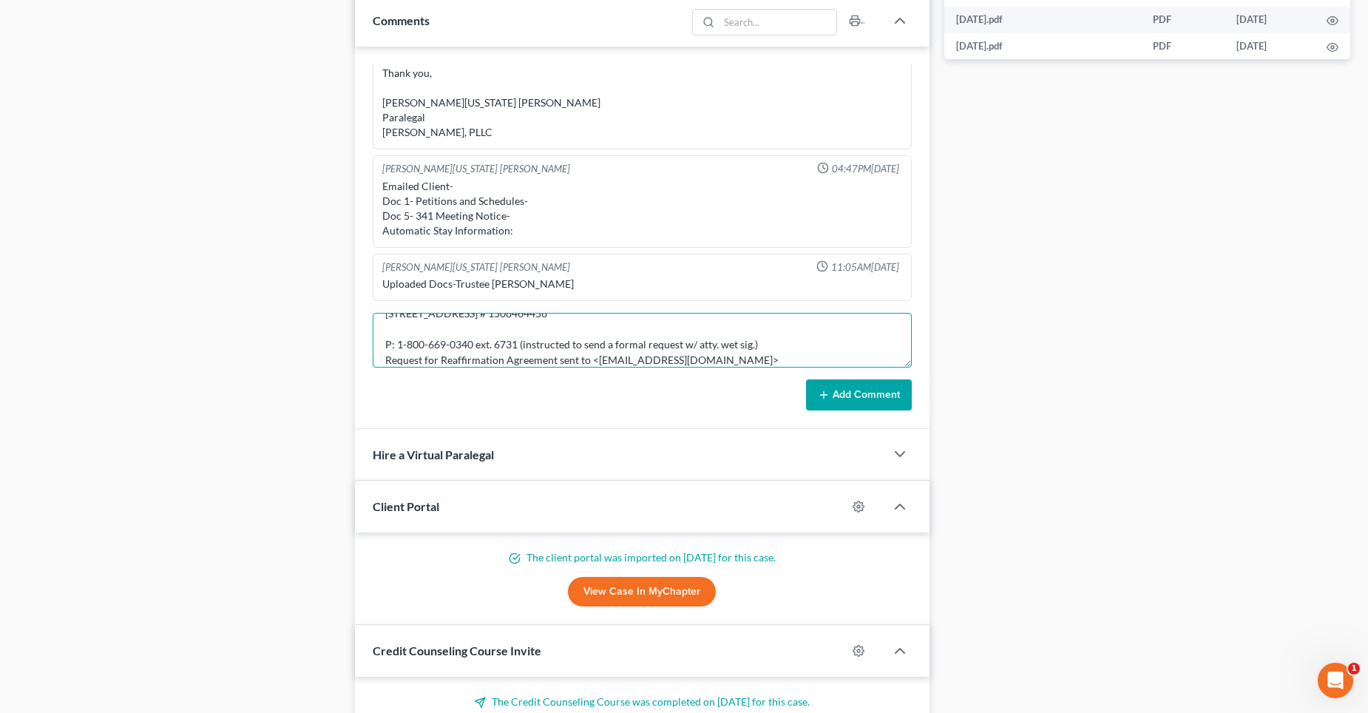
type textarea "[STREET_ADDRESS] # 1508464458 P: 1-800-669-0340 ext. 6731 (instructed to send a…"
click at [847, 392] on button "Add Comment" at bounding box center [859, 394] width 106 height 31
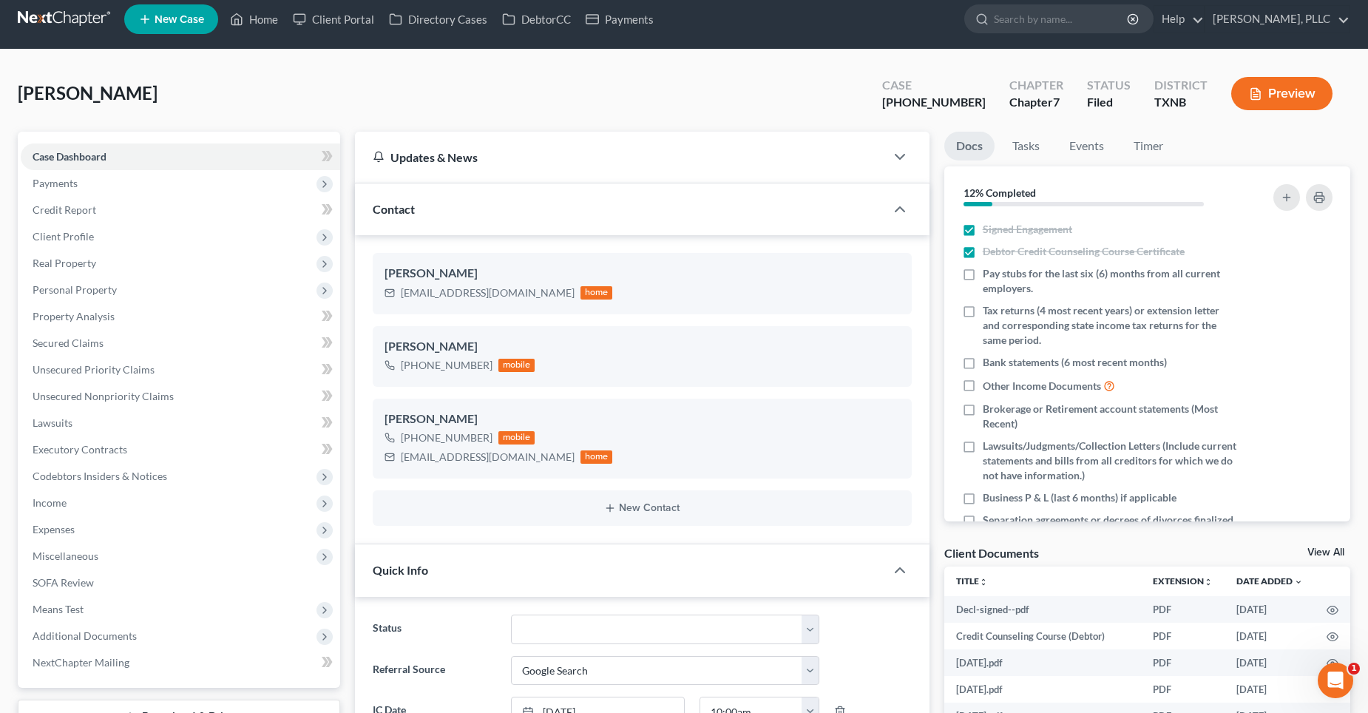
scroll to position [0, 0]
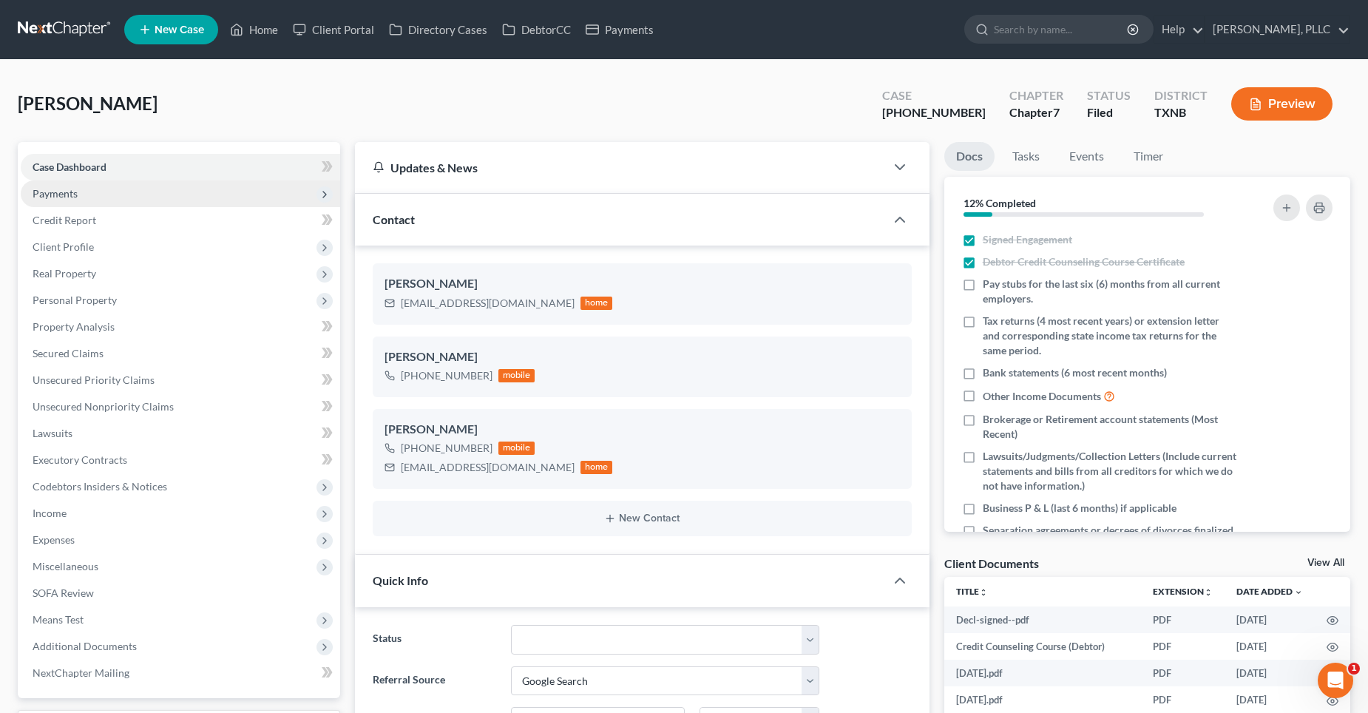
click at [64, 191] on span "Payments" at bounding box center [55, 193] width 45 height 13
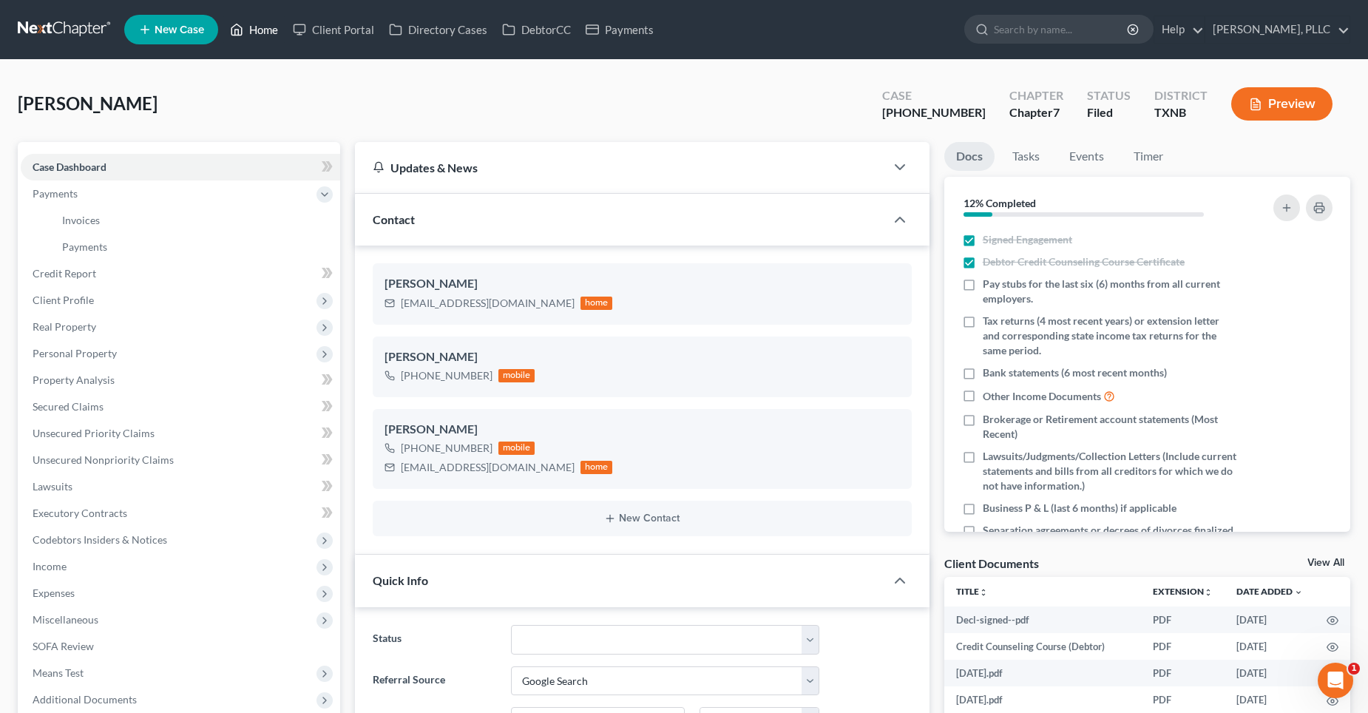
click at [278, 32] on link "Home" at bounding box center [254, 29] width 63 height 27
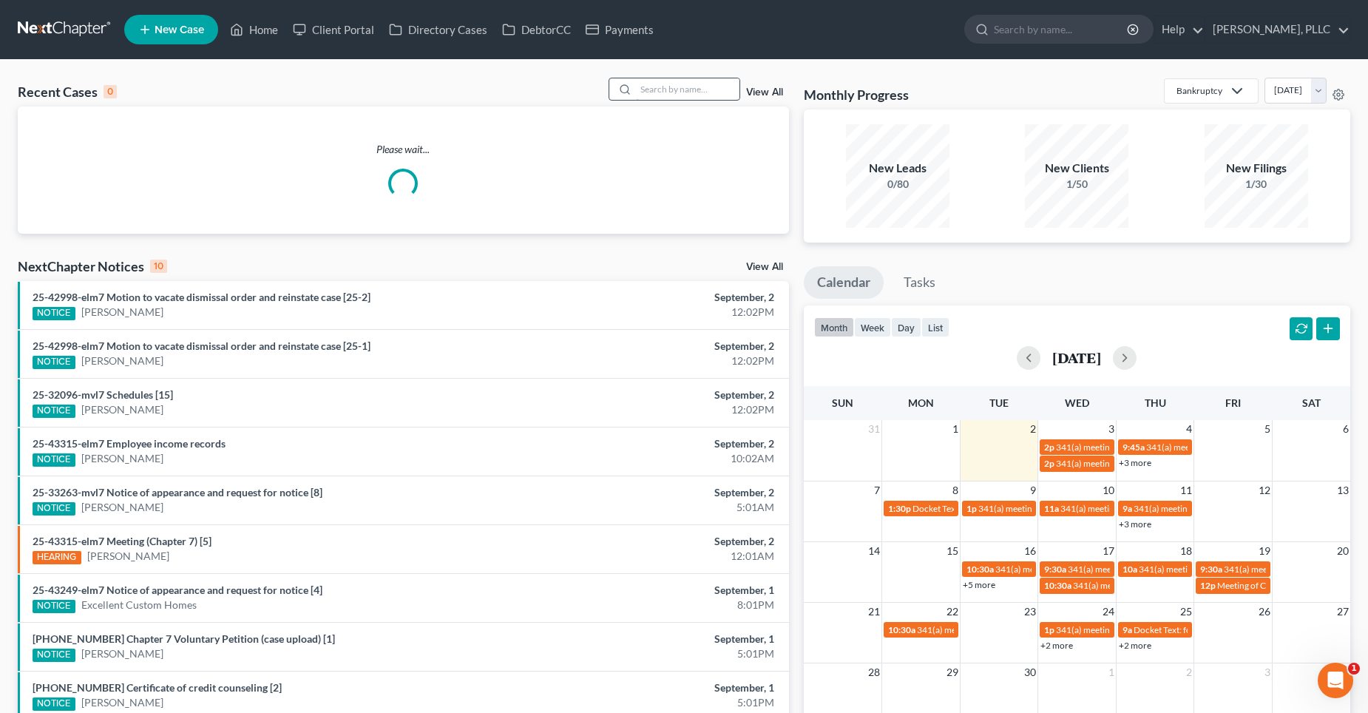
click at [671, 86] on input "search" at bounding box center [688, 88] width 104 height 21
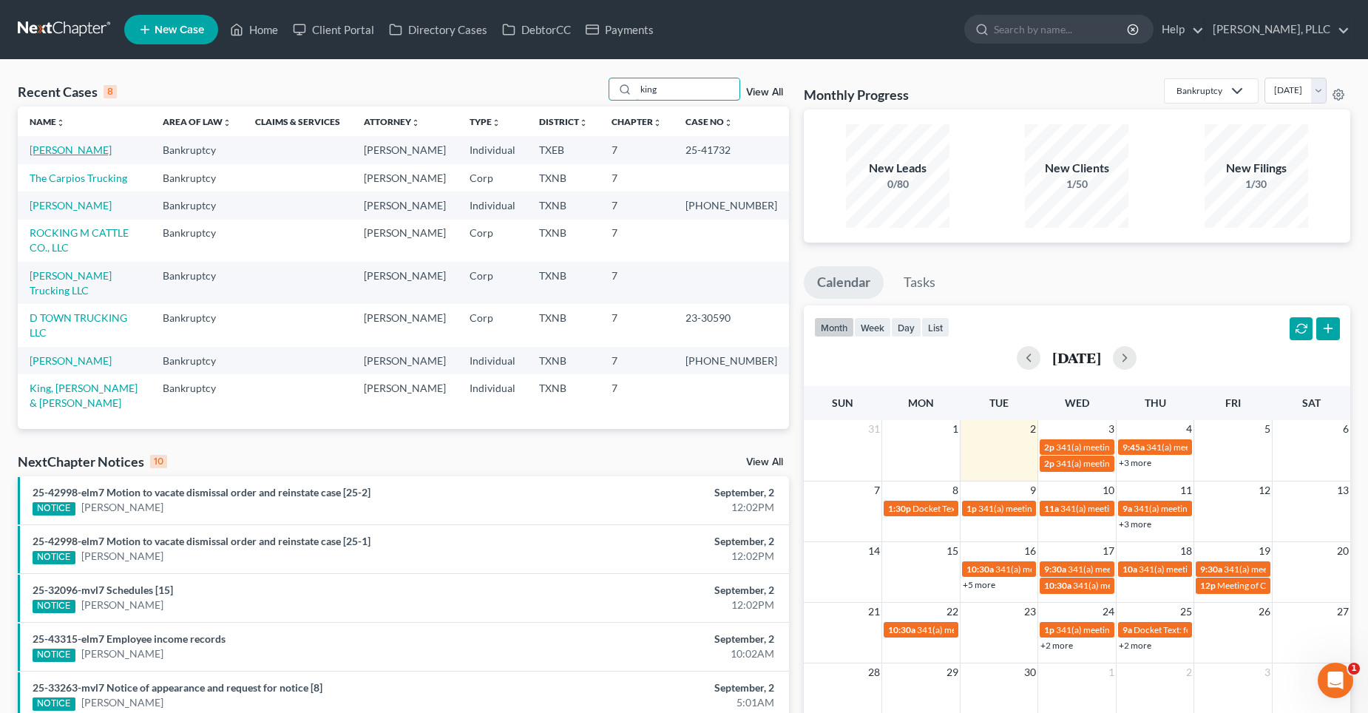
type input "king"
click at [47, 149] on link "[PERSON_NAME]" at bounding box center [71, 149] width 82 height 13
select select "4"
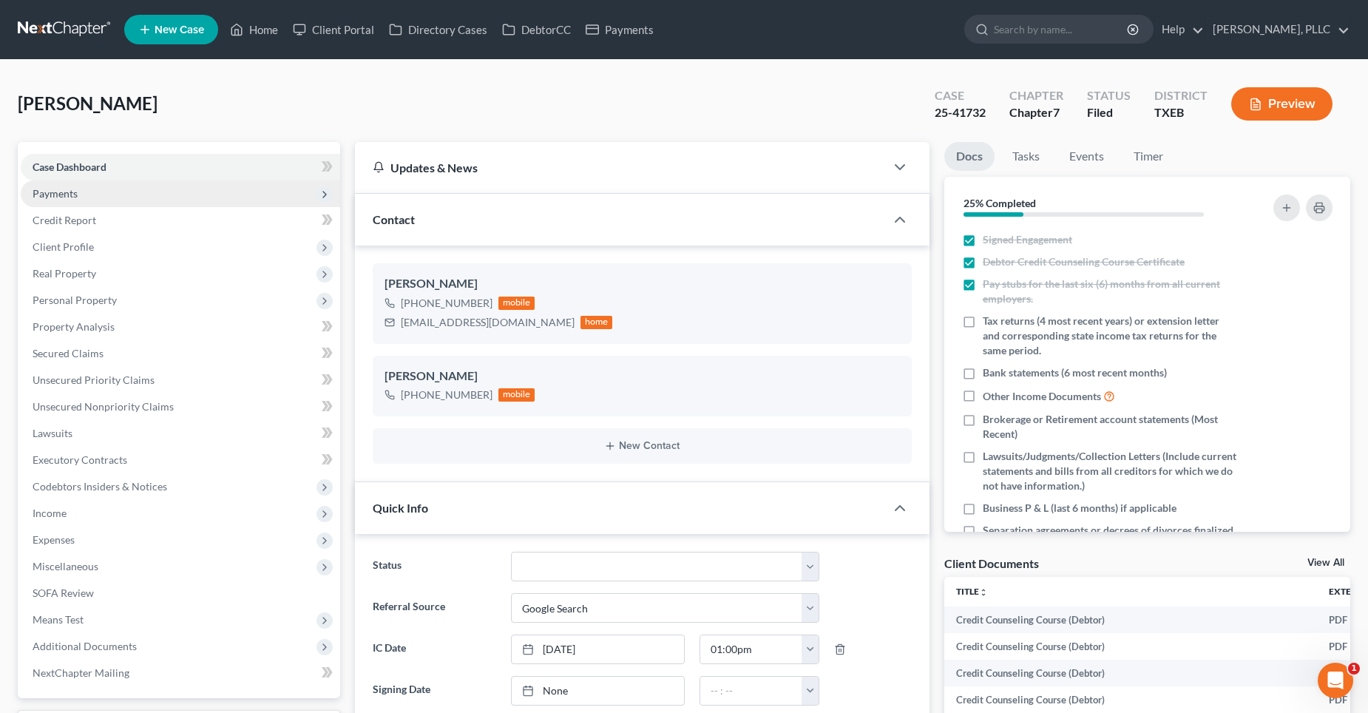
scroll to position [1752, 0]
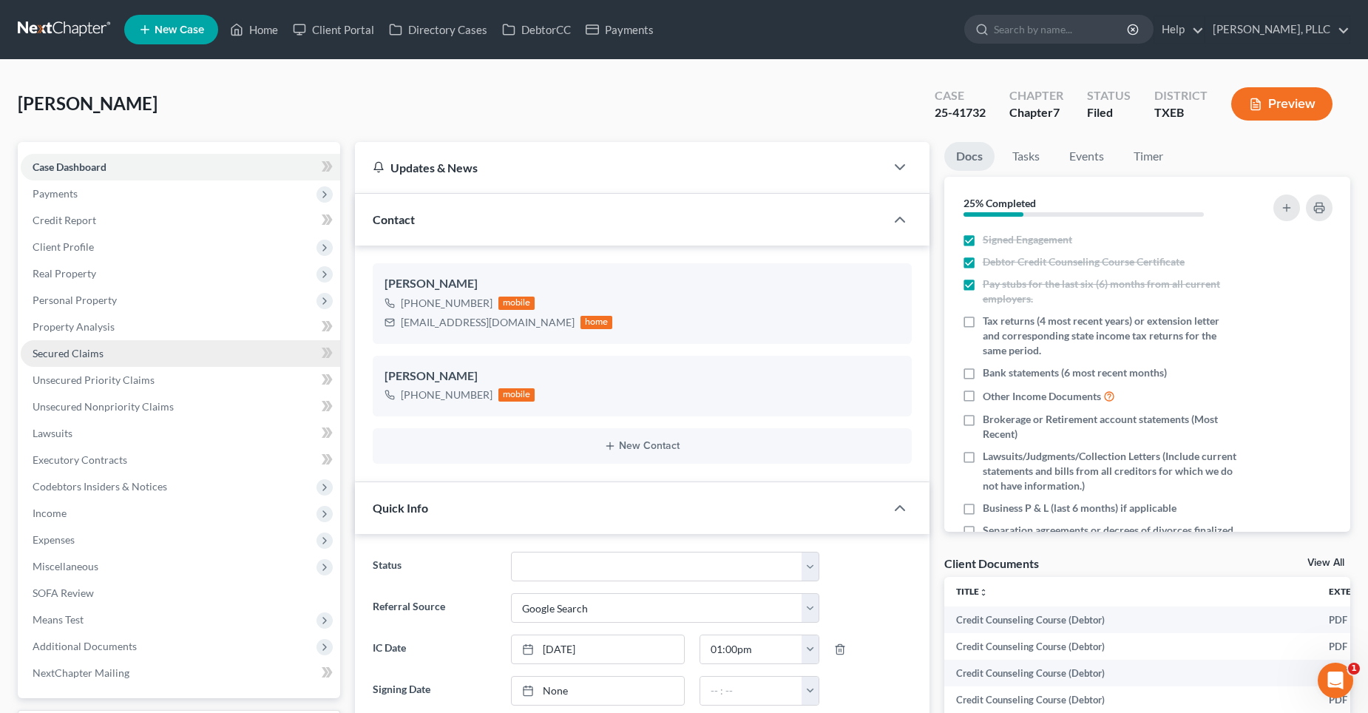
click at [100, 359] on span "Secured Claims" at bounding box center [68, 353] width 71 height 13
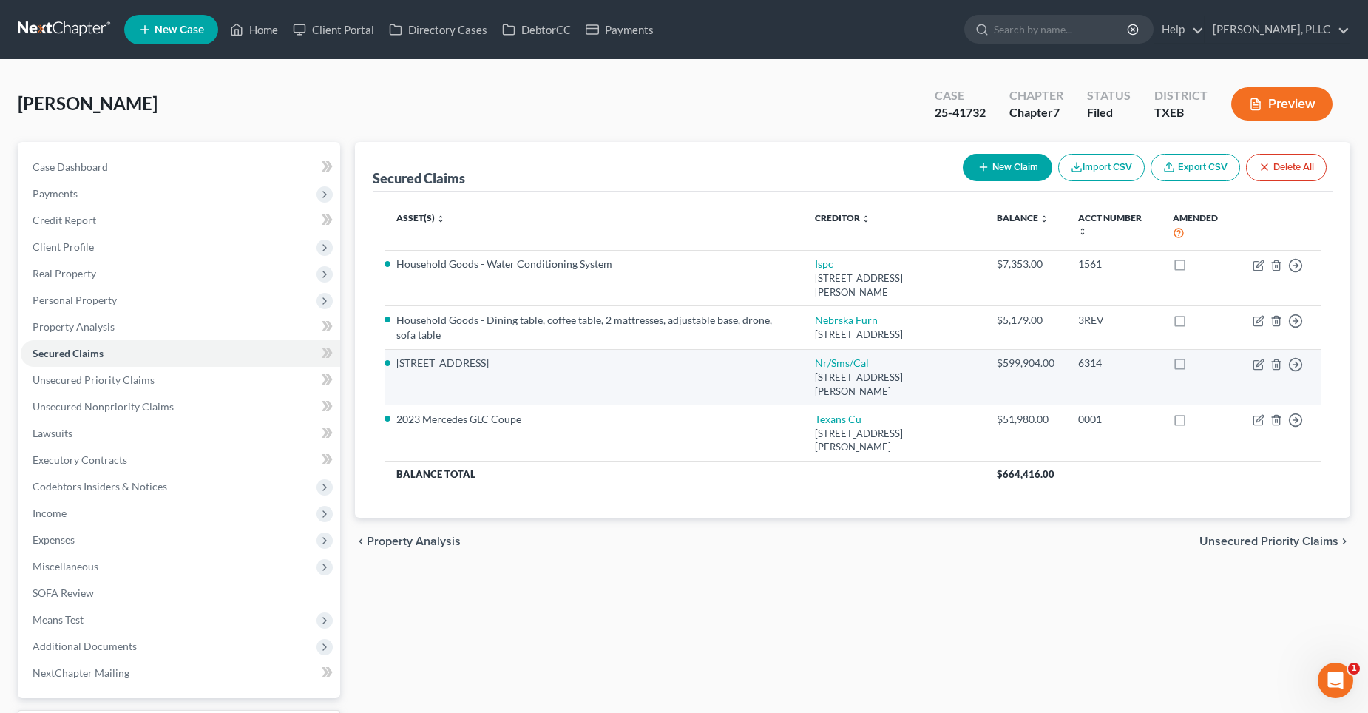
drag, startPoint x: 493, startPoint y: 349, endPoint x: 392, endPoint y: 353, distance: 101.4
click at [392, 353] on td "[STREET_ADDRESS]" at bounding box center [593, 377] width 419 height 56
drag, startPoint x: 870, startPoint y: 343, endPoint x: 410, endPoint y: 353, distance: 460.0
click at [394, 354] on tr "[STREET_ADDRESS] Nr/Sms/Cal [STREET_ADDRESS][PERSON_NAME] $599,904.00 6314 Move…" at bounding box center [852, 377] width 937 height 56
copy tr "[STREET_ADDRESS]"
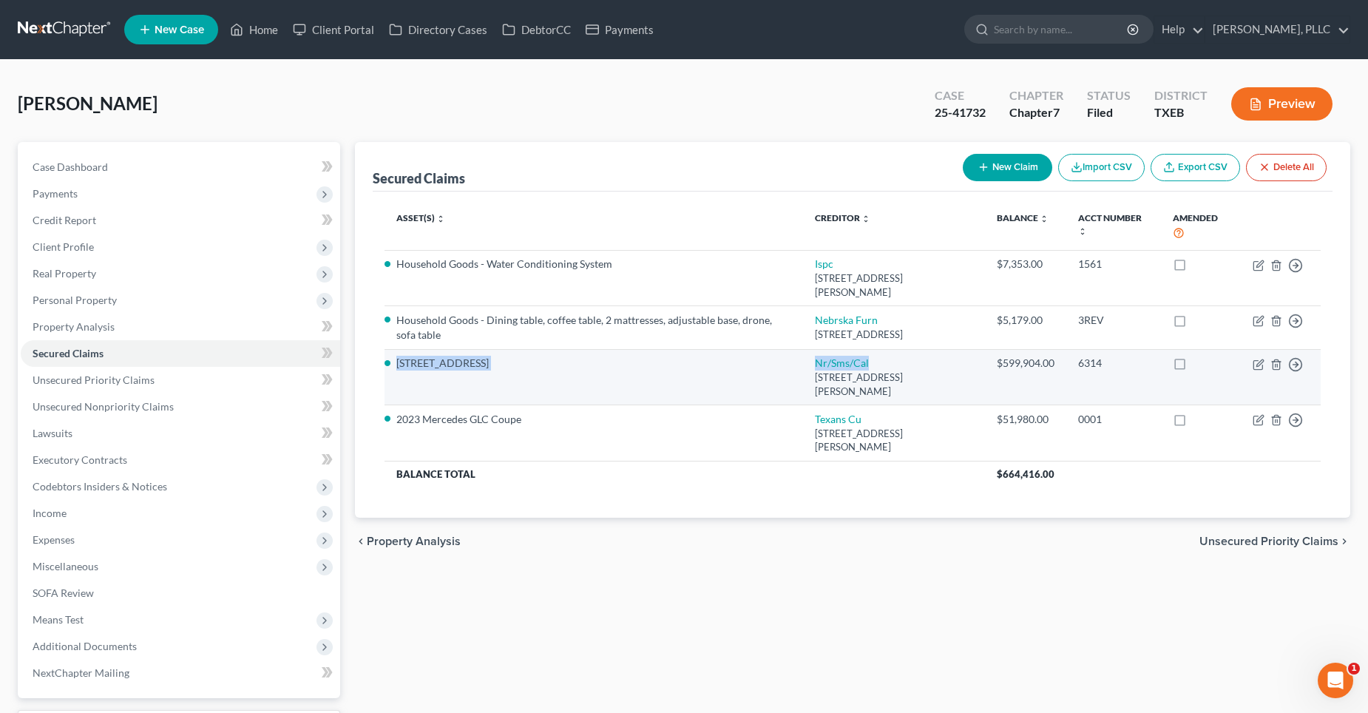
copy tr "[STREET_ADDRESS]"
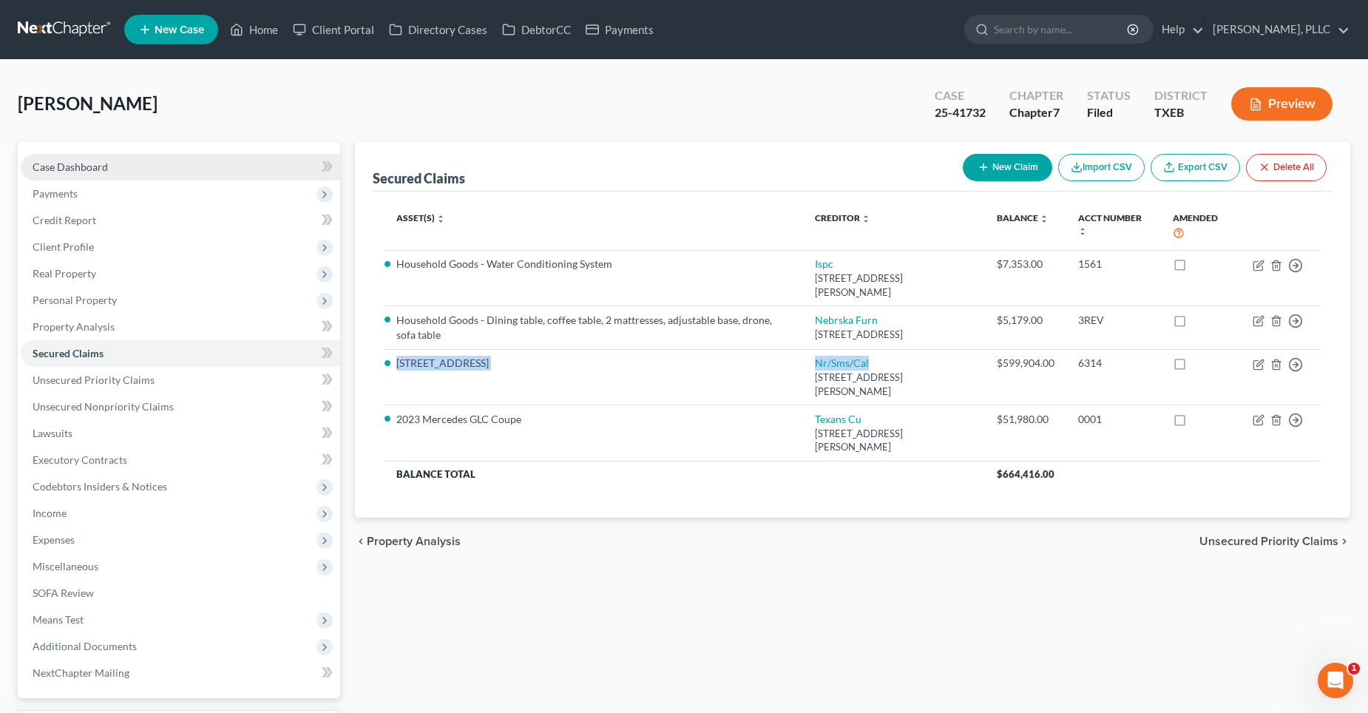
click at [132, 161] on link "Case Dashboard" at bounding box center [180, 167] width 319 height 27
select select "4"
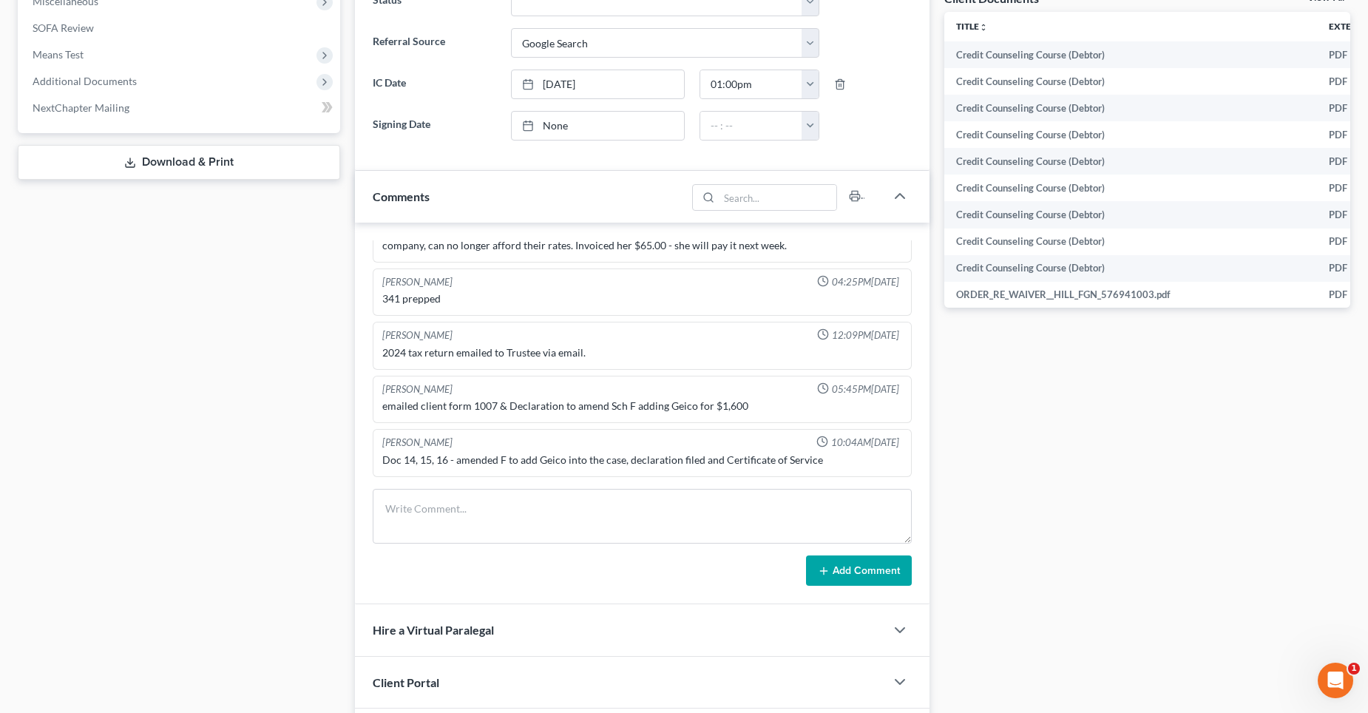
scroll to position [591, 0]
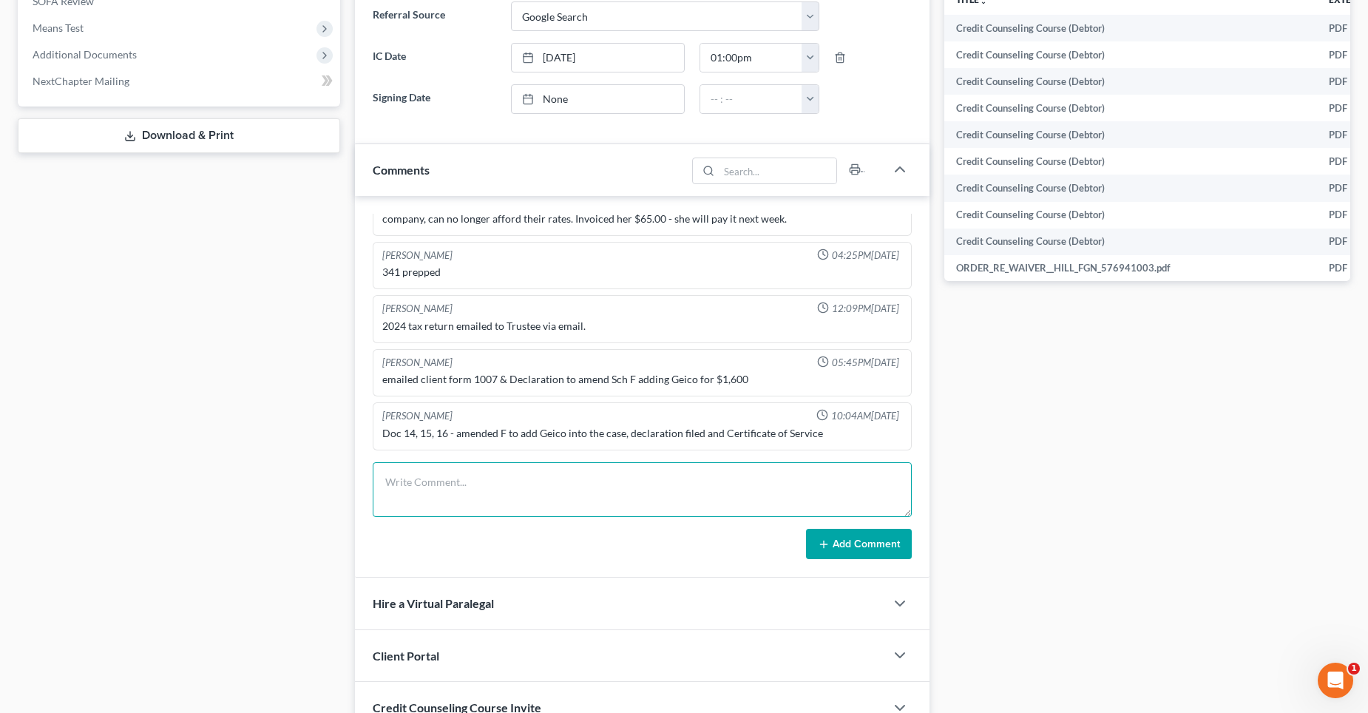
click at [433, 482] on textarea at bounding box center [642, 489] width 539 height 55
paste textarea "[STREET_ADDRESS]"
click at [384, 492] on textarea "[STREET_ADDRESS]" at bounding box center [642, 489] width 539 height 55
click at [569, 477] on textarea "[STREET_ADDRESS] (Nr/Sms/Cal) Debtor''s budget is" at bounding box center [642, 489] width 539 height 55
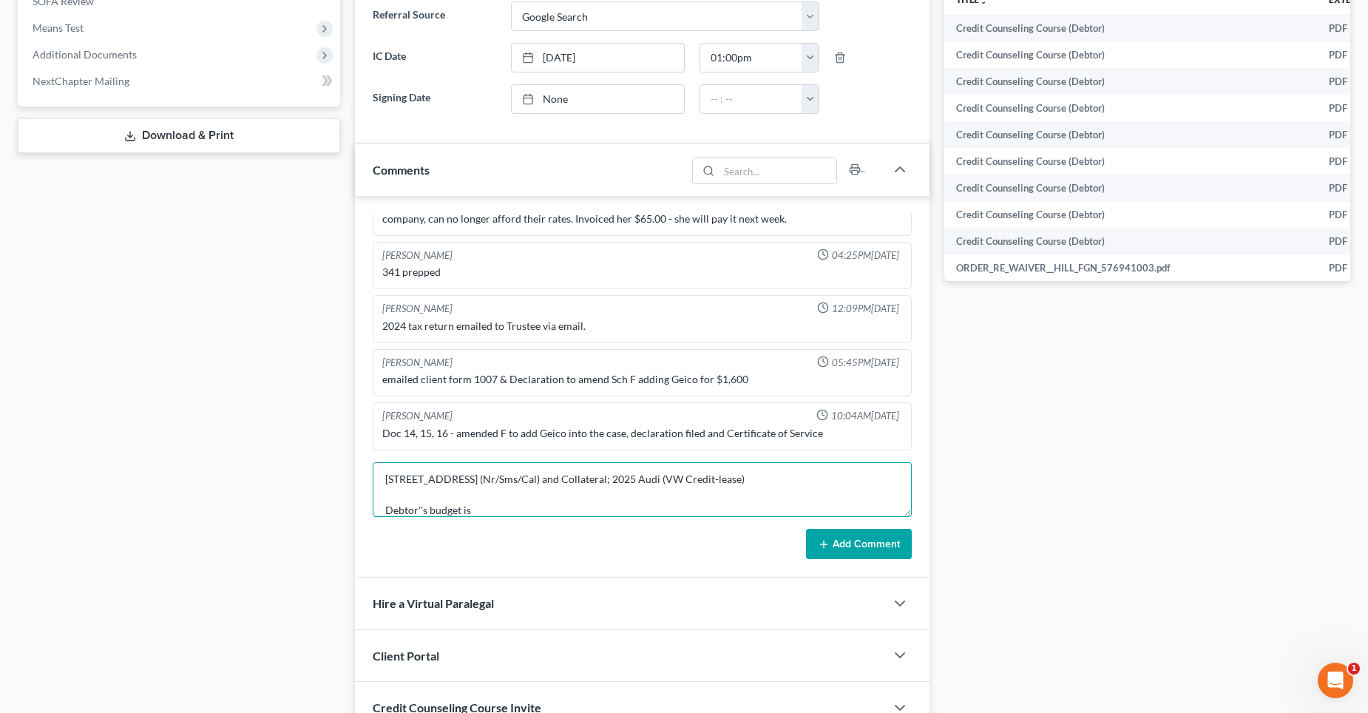
click at [503, 509] on textarea "[STREET_ADDRESS] (Nr/Sms/Cal) and Collateral; 2025 Audi (VW Credit-lease) Debto…" at bounding box center [642, 489] width 539 height 55
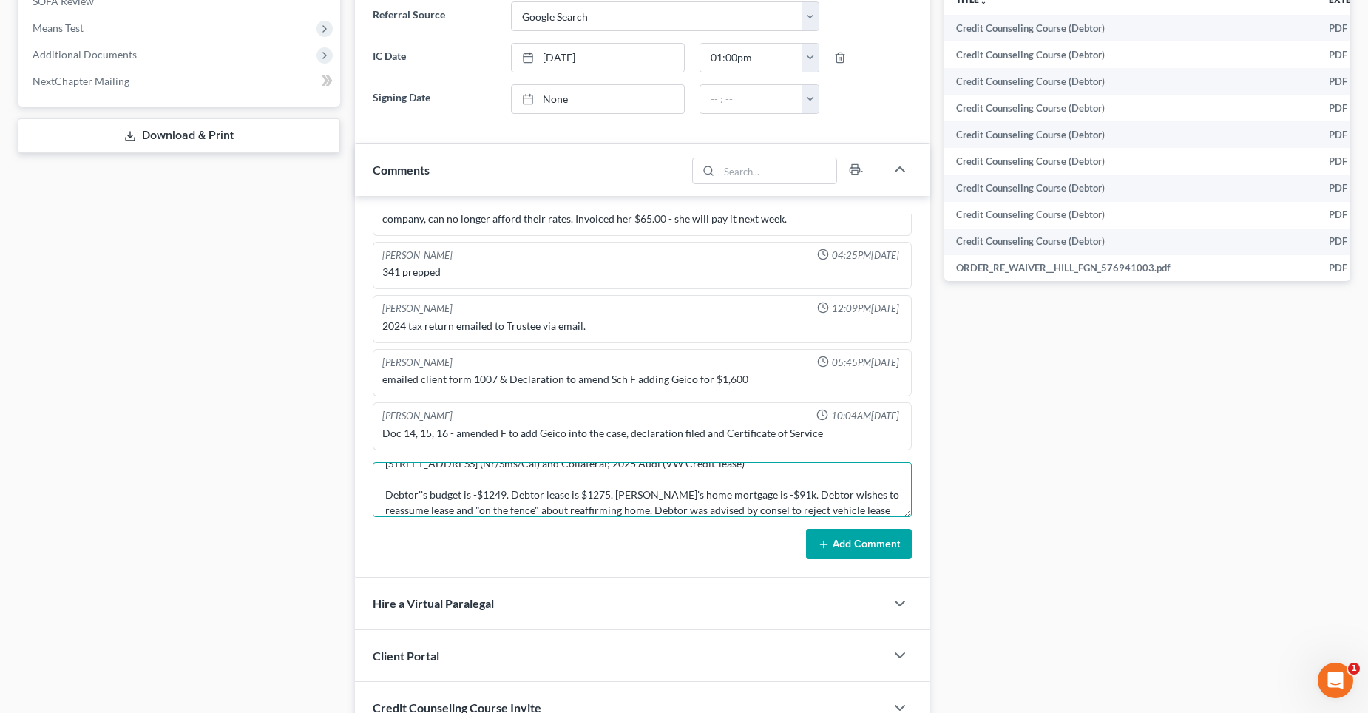
scroll to position [34, 0]
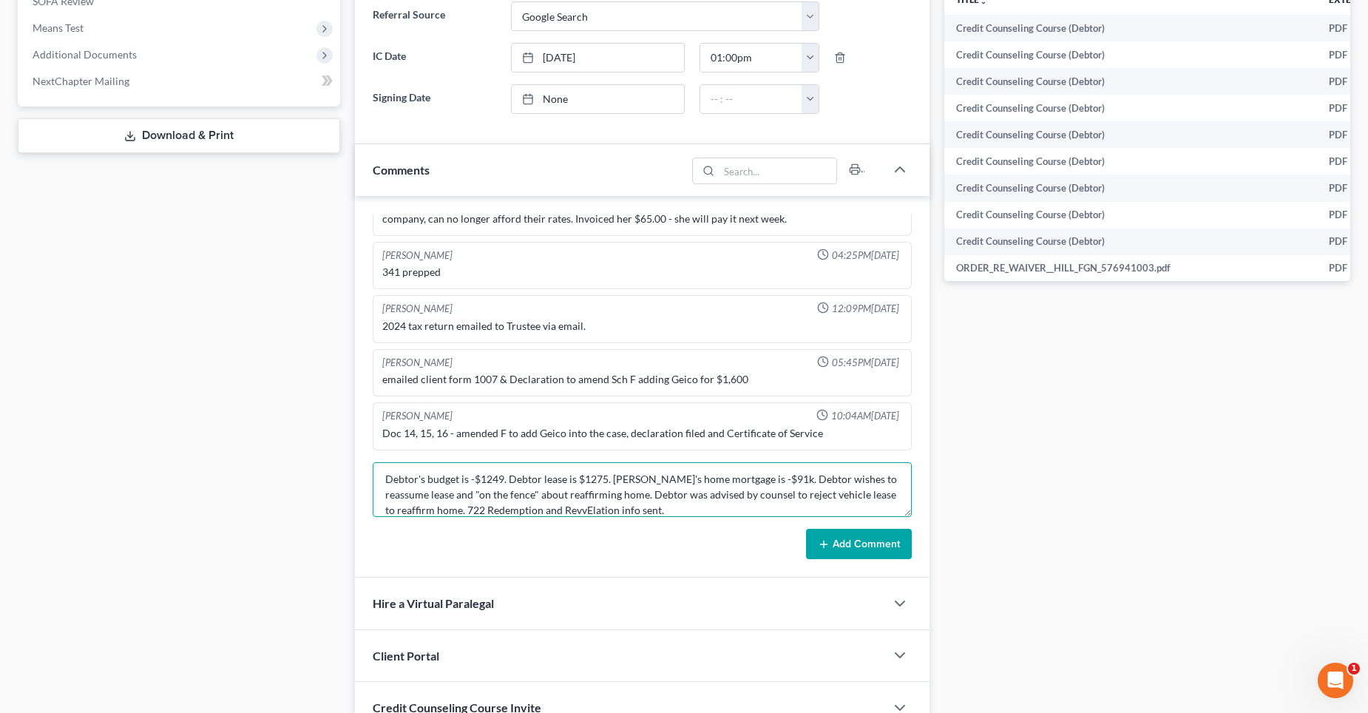
click at [669, 506] on textarea "[STREET_ADDRESS] (Nr/Sms/Cal) and Collateral; 2025 Audi (VW Credit-lease) Debto…" at bounding box center [642, 489] width 539 height 55
click at [643, 481] on textarea "[STREET_ADDRESS] (Nr/Sms/Cal) and Collateral; 2025 Audi (VW Credit-lease) Debto…" at bounding box center [642, 489] width 539 height 55
type textarea "[STREET_ADDRESS] (Nr/Sms/Cal) and Collateral; 2025 Audi (VW Credit-lease) Debto…"
click at [835, 545] on button "Add Comment" at bounding box center [859, 544] width 106 height 31
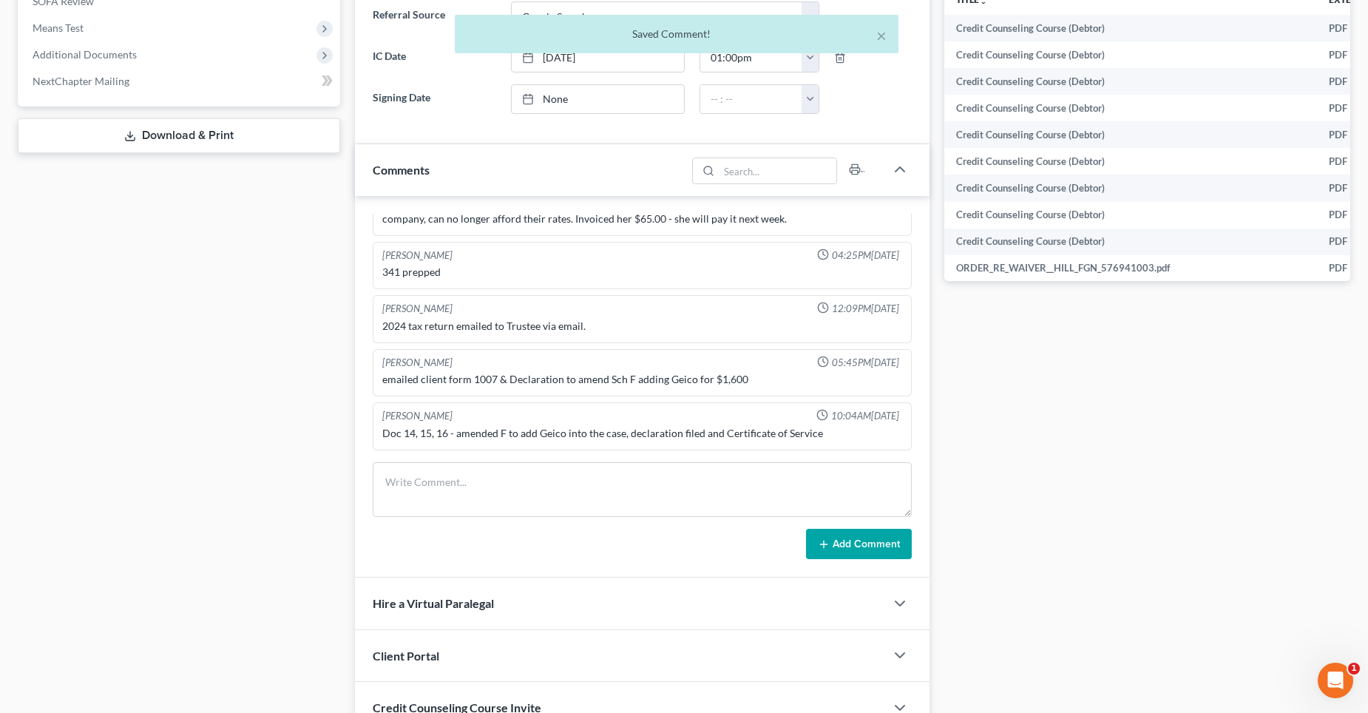
scroll to position [1880, 0]
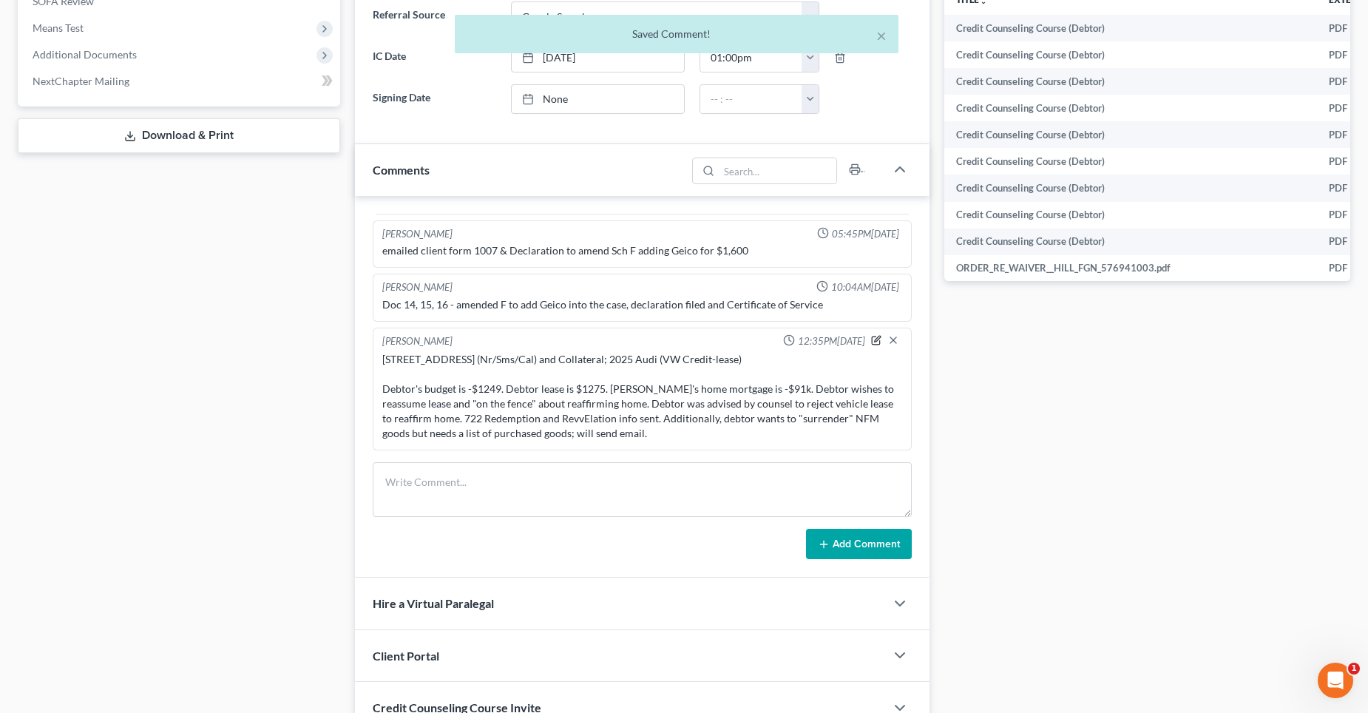
click at [874, 341] on icon "button" at bounding box center [877, 339] width 6 height 6
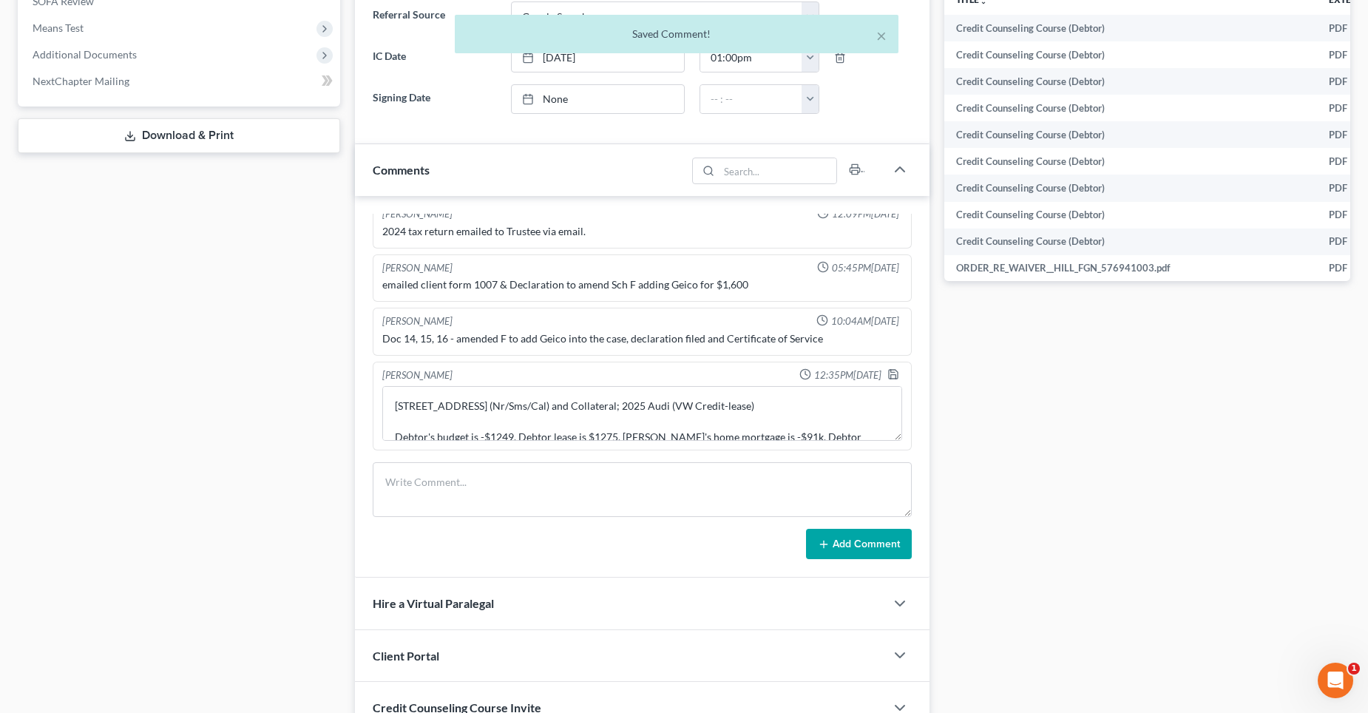
scroll to position [1846, 0]
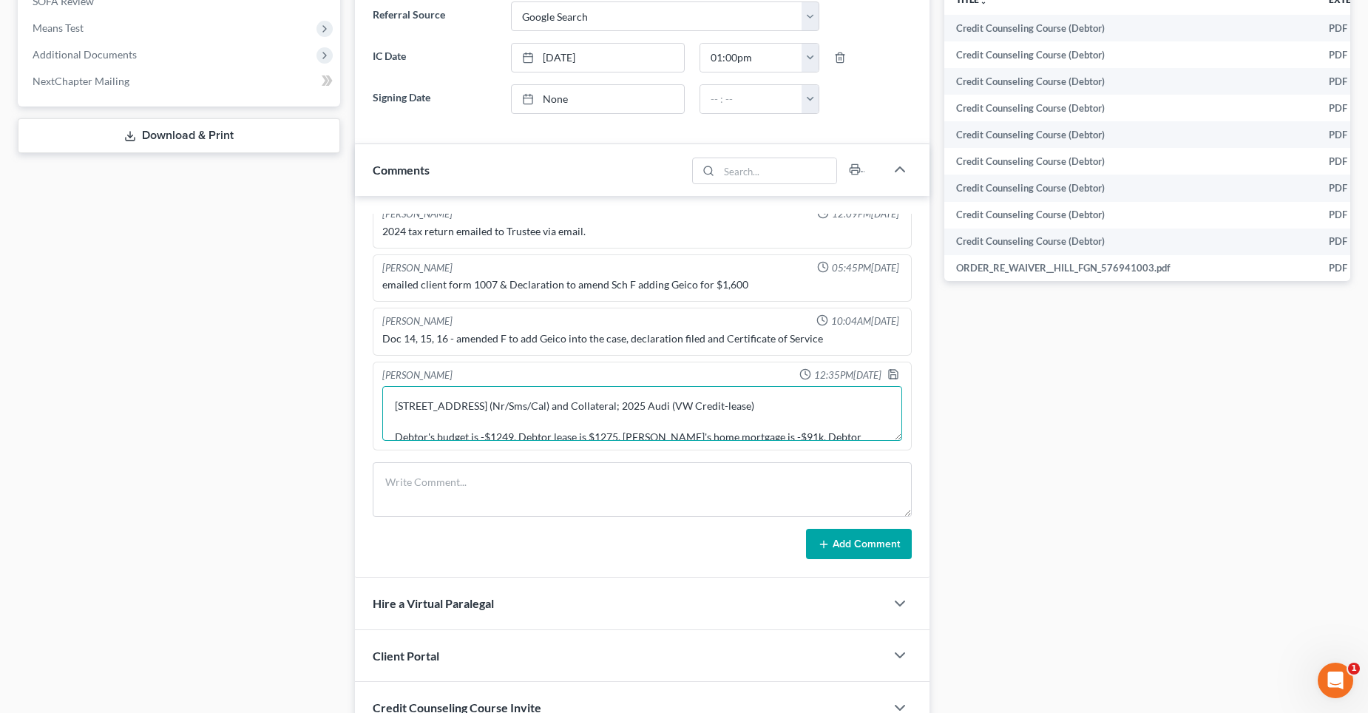
click at [770, 404] on textarea "[STREET_ADDRESS] (Nr/Sms/Cal) and Collateral; 2025 Audi (VW Credit-lease) Debto…" at bounding box center [642, 413] width 520 height 55
type textarea "[STREET_ADDRESS] (Nr/Sms/Cal) and Collateral; 2025 Audi (VW Credit-lease) and N…"
click at [890, 374] on polyline "button" at bounding box center [892, 376] width 5 height 4
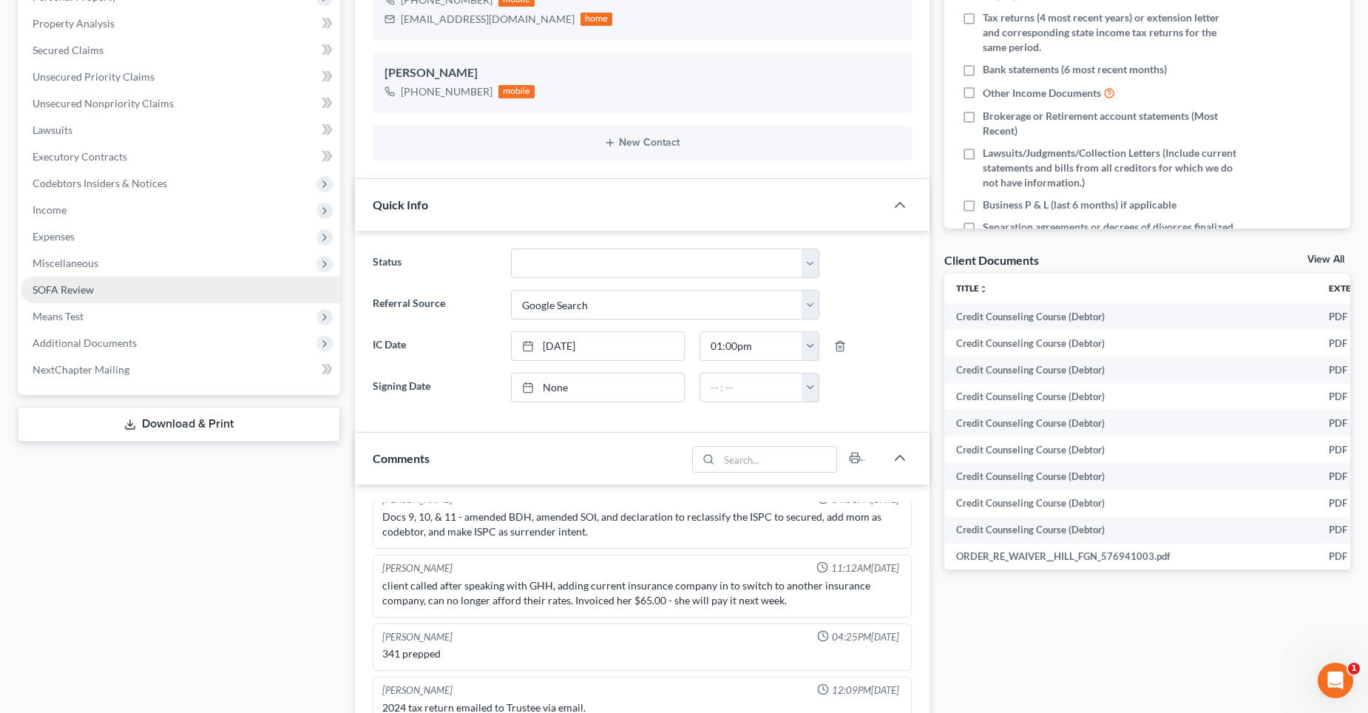
scroll to position [0, 0]
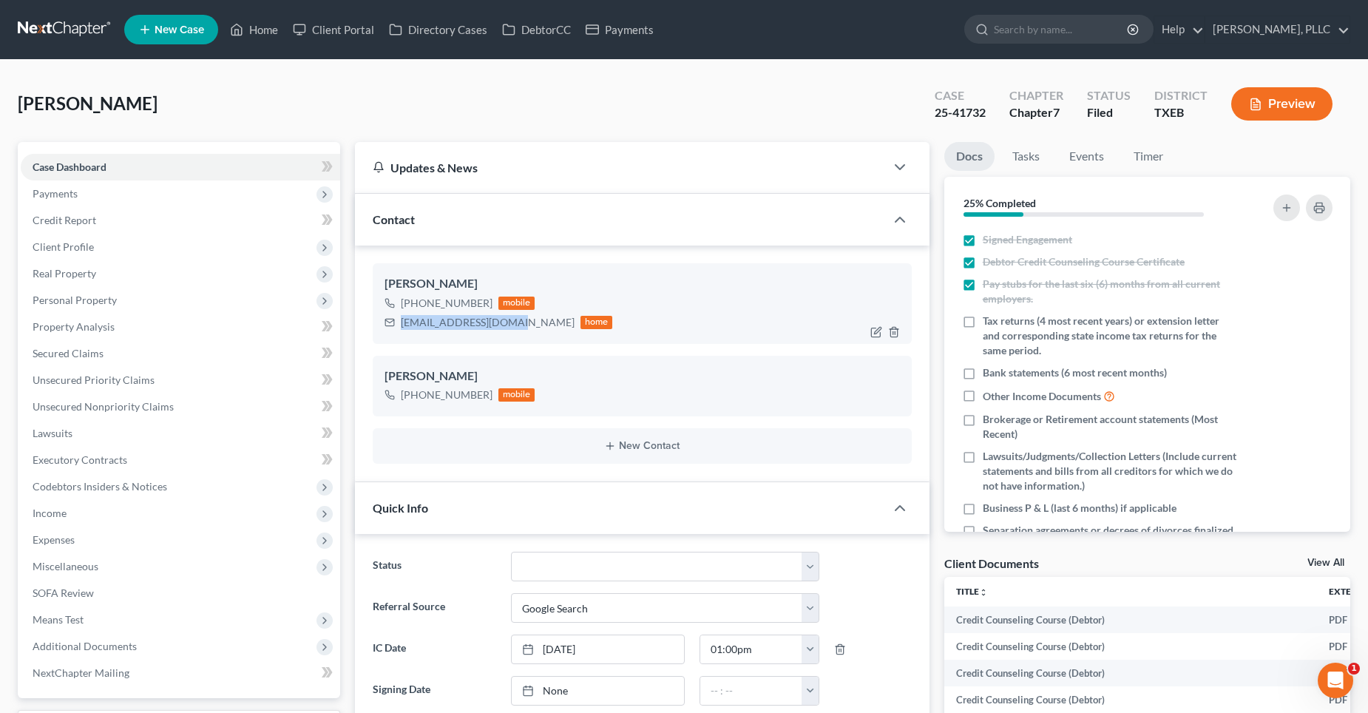
drag, startPoint x: 502, startPoint y: 323, endPoint x: 396, endPoint y: 331, distance: 106.0
click at [396, 331] on div "[EMAIL_ADDRESS][DOMAIN_NAME] home" at bounding box center [498, 322] width 228 height 19
copy div "[EMAIL_ADDRESS][DOMAIN_NAME]"
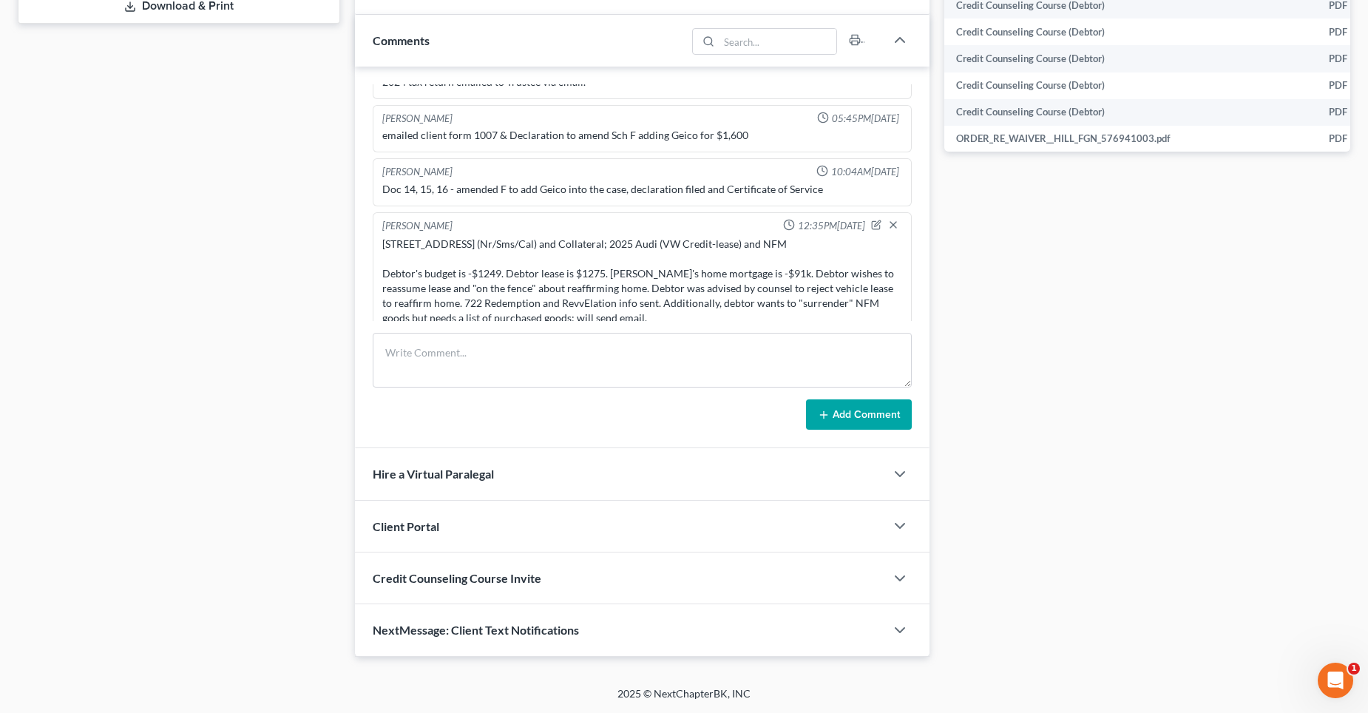
scroll to position [1880, 0]
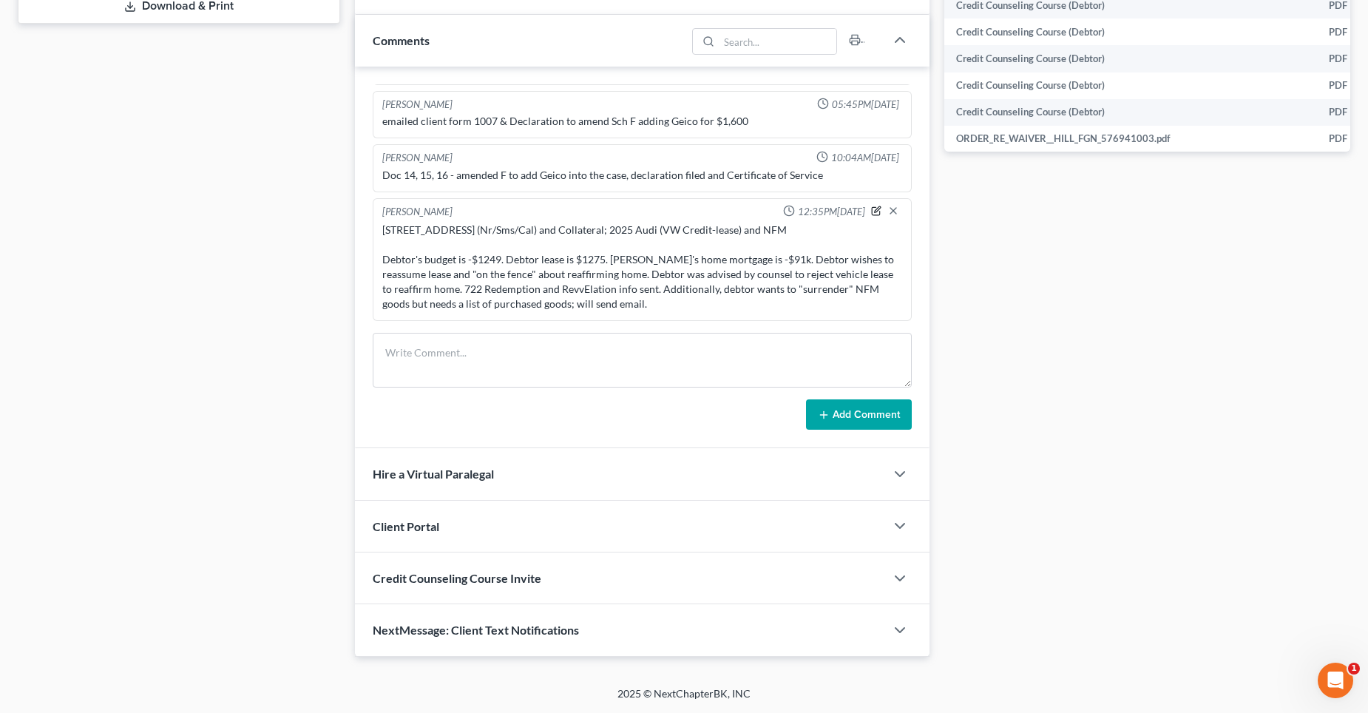
click at [874, 210] on icon "button" at bounding box center [877, 209] width 6 height 6
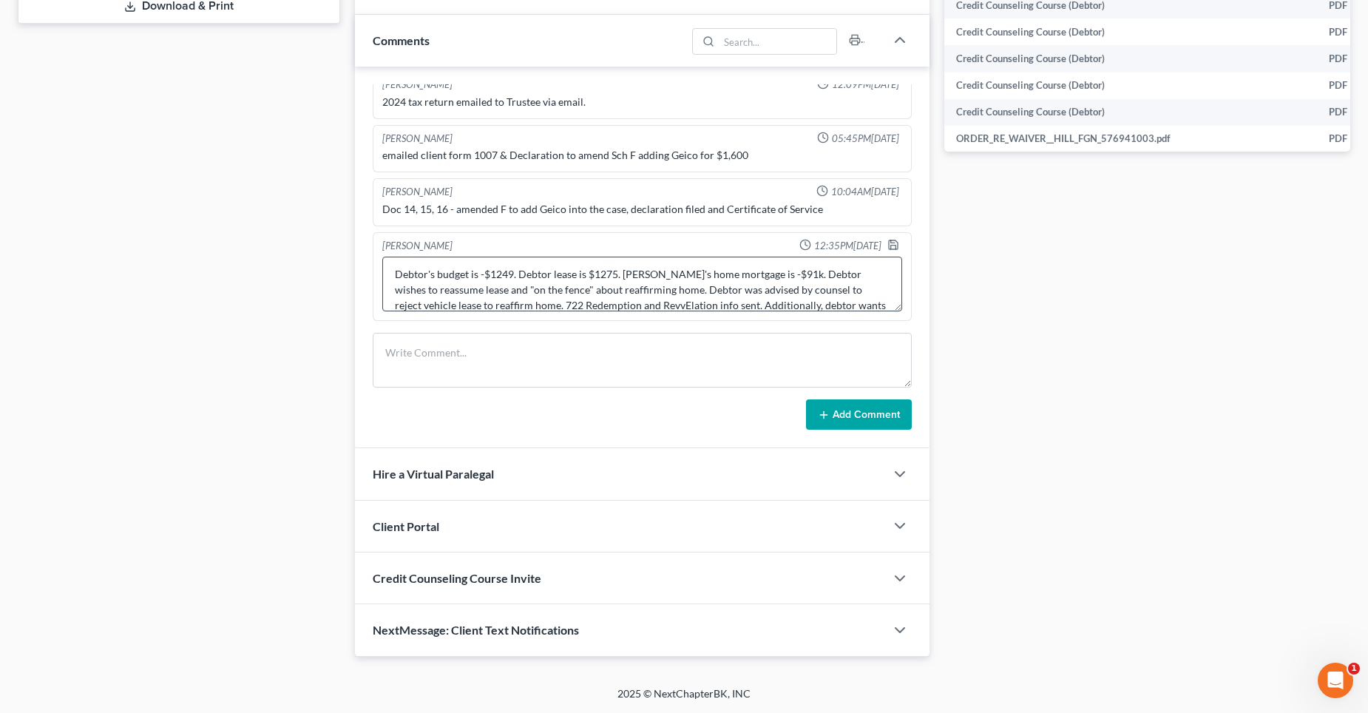
scroll to position [62, 0]
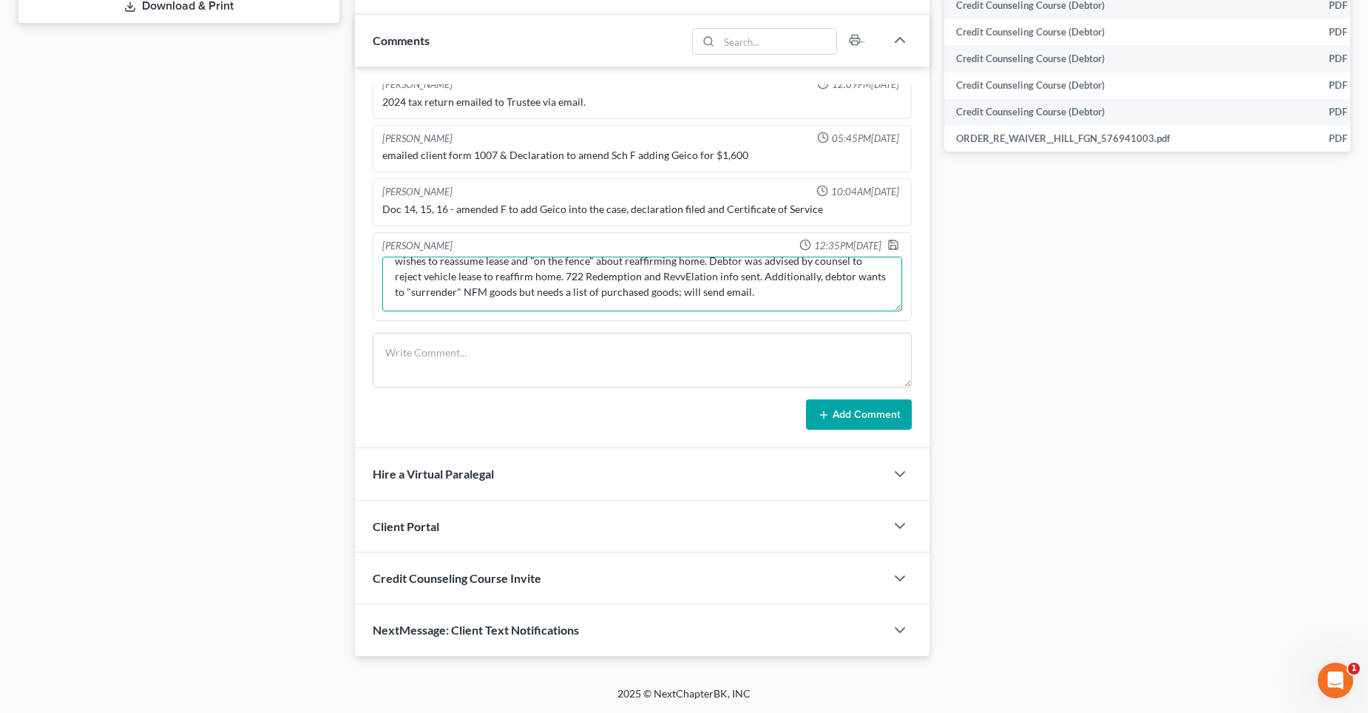
click at [708, 293] on textarea "[STREET_ADDRESS] (Nr/Sms/Cal) and Collateral; 2025 Audi (VW Credit-lease) and N…" at bounding box center [642, 284] width 520 height 55
type textarea "[STREET_ADDRESS] (Nr/Sms/Cal) and Collateral; 2025 Audi (VW Credit-lease) and N…"
click at [887, 243] on icon "button" at bounding box center [893, 245] width 12 height 12
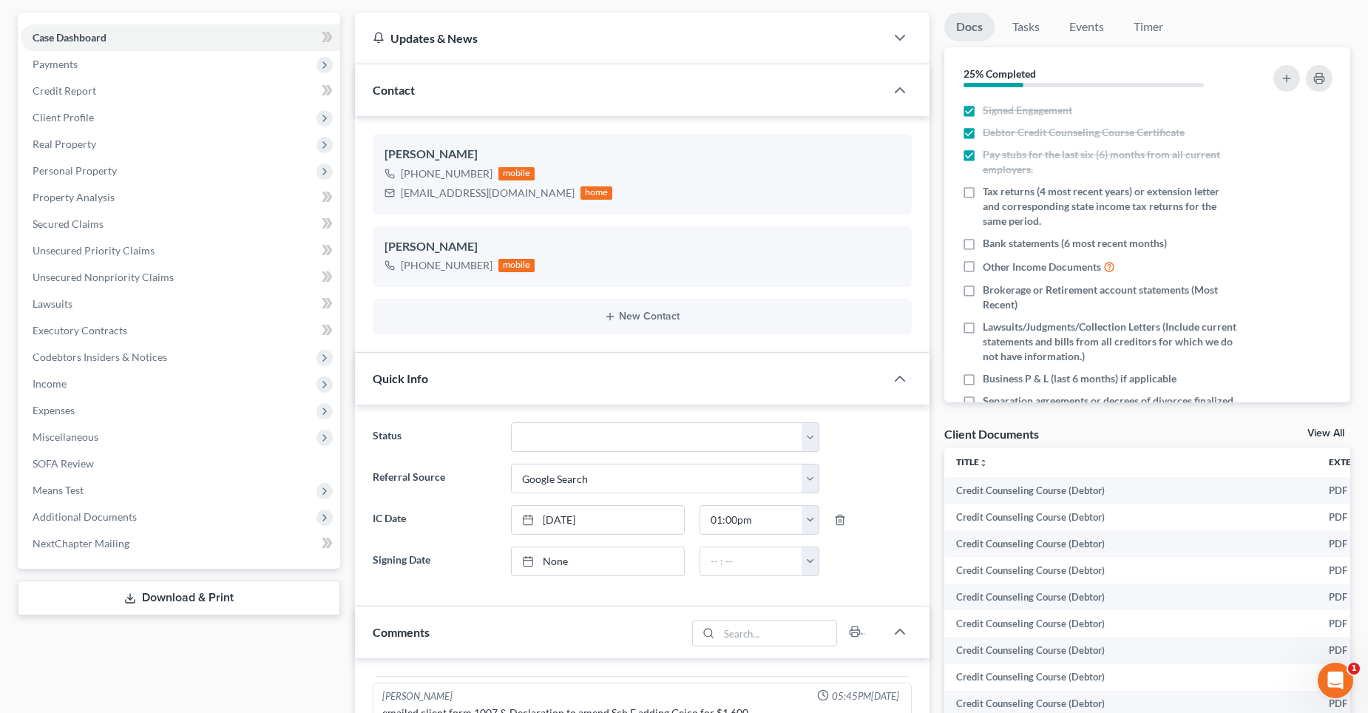
scroll to position [0, 0]
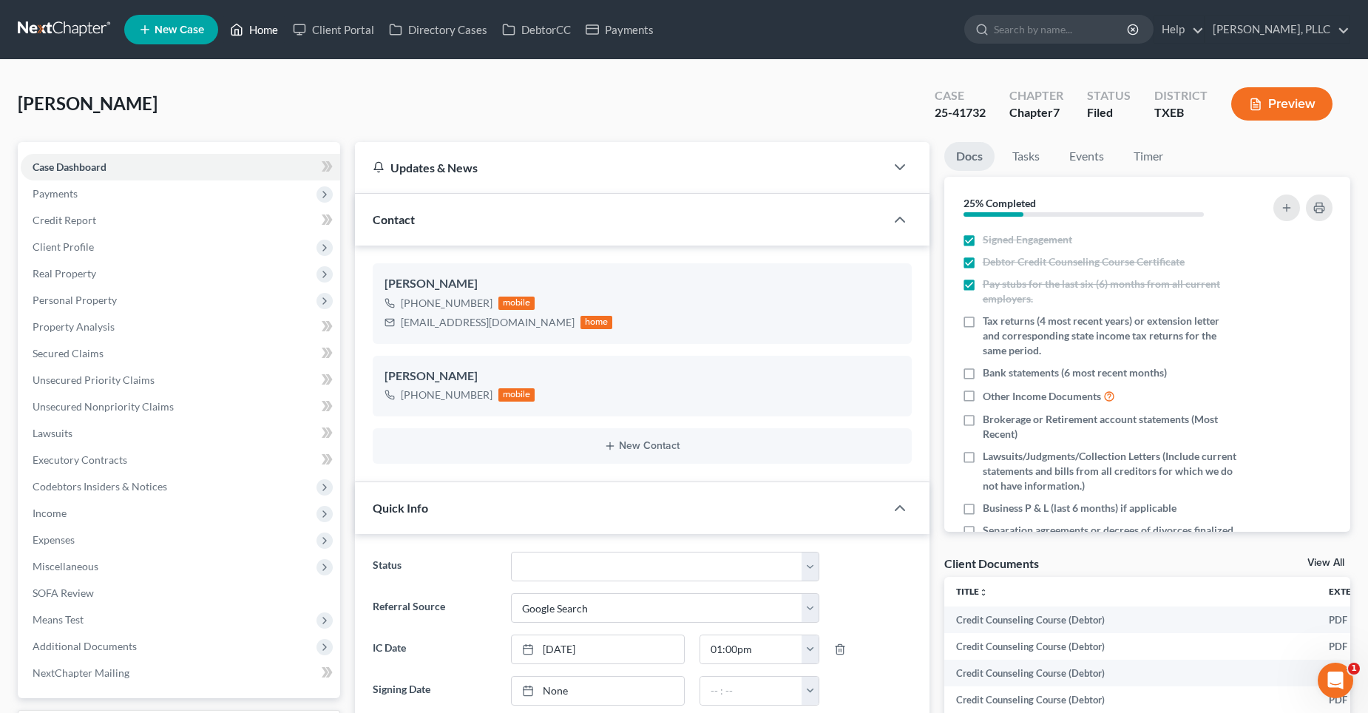
drag, startPoint x: 274, startPoint y: 26, endPoint x: 702, endPoint y: 55, distance: 429.1
click at [274, 26] on link "Home" at bounding box center [254, 29] width 63 height 27
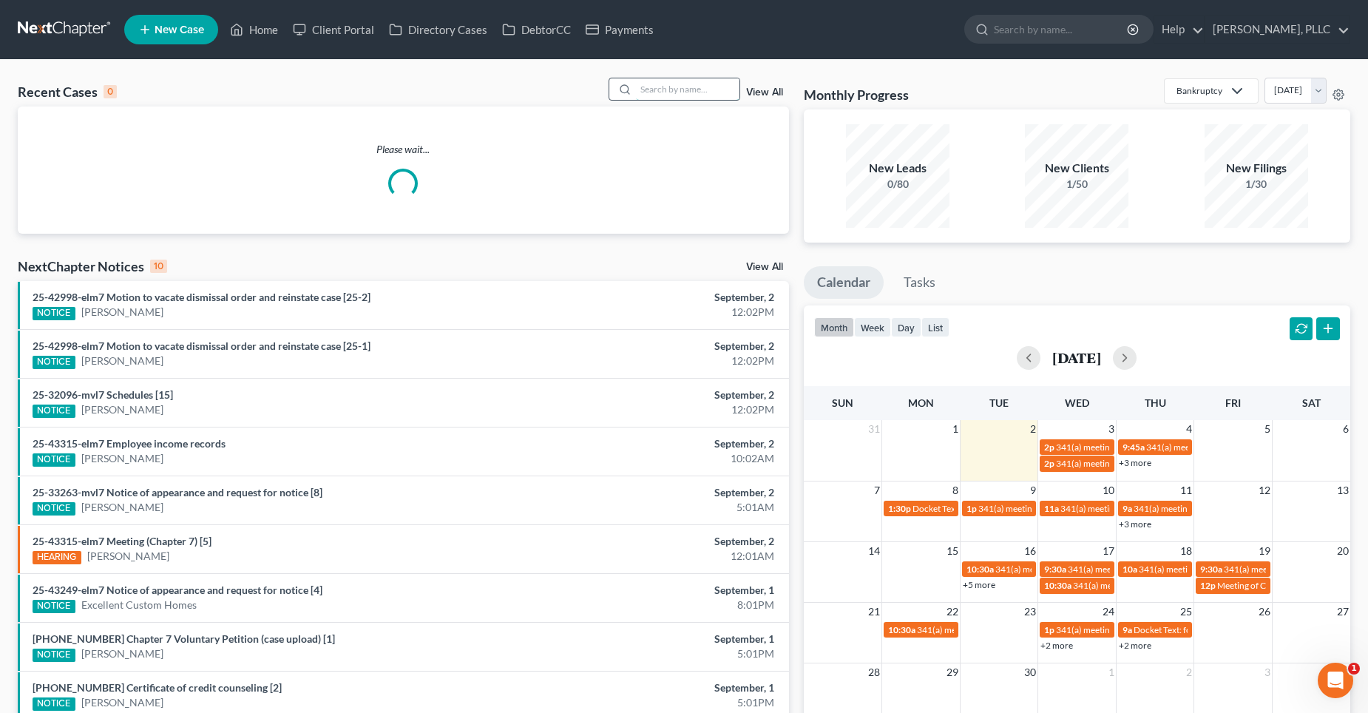
click at [700, 95] on input "search" at bounding box center [688, 88] width 104 height 21
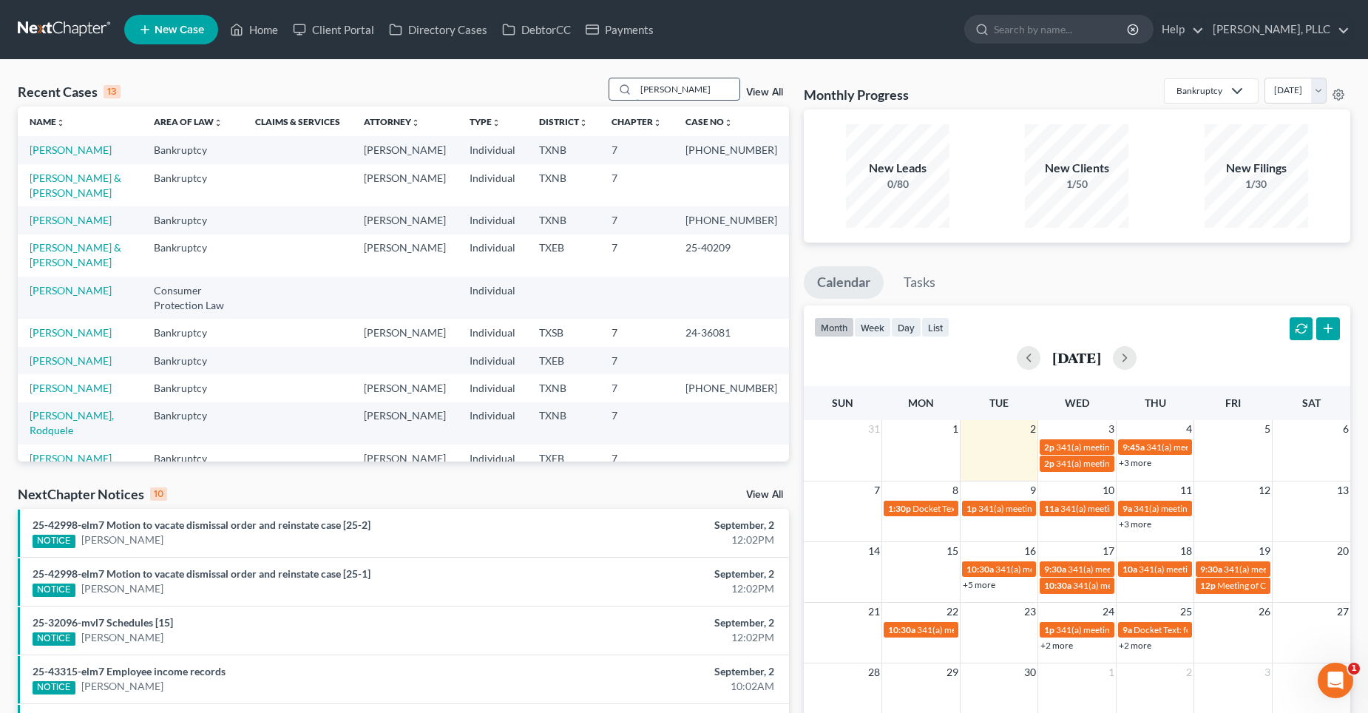
type input "[PERSON_NAME]"
click at [76, 220] on link "[PERSON_NAME]" at bounding box center [71, 220] width 82 height 13
select select "4"
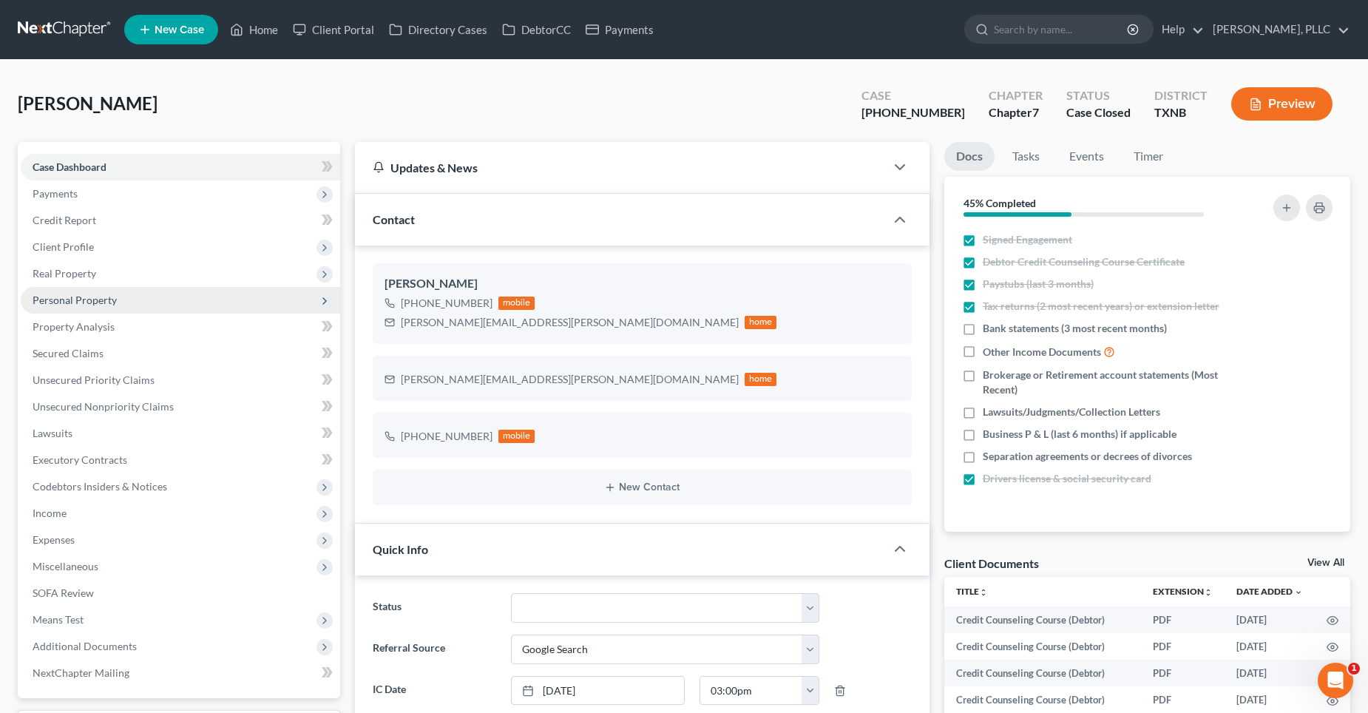
click at [89, 294] on span "Personal Property" at bounding box center [75, 300] width 84 height 13
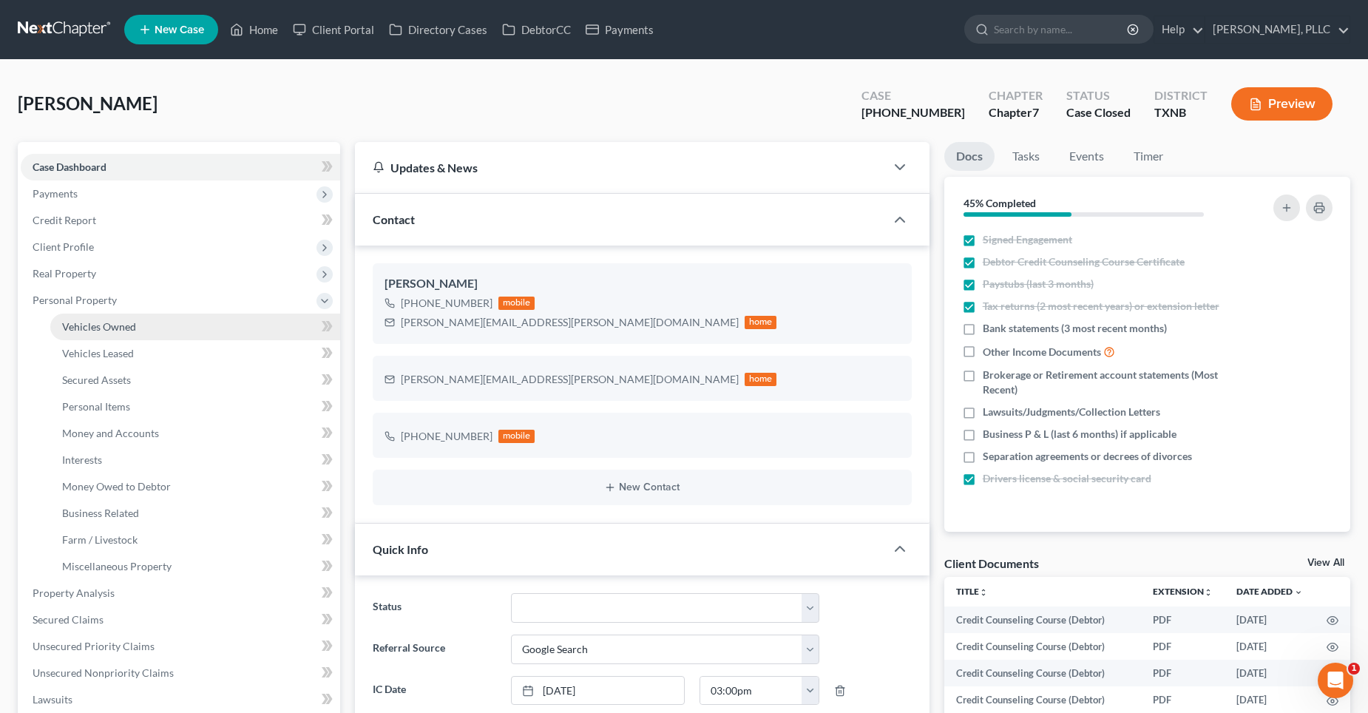
click at [103, 320] on span "Vehicles Owned" at bounding box center [99, 326] width 74 height 13
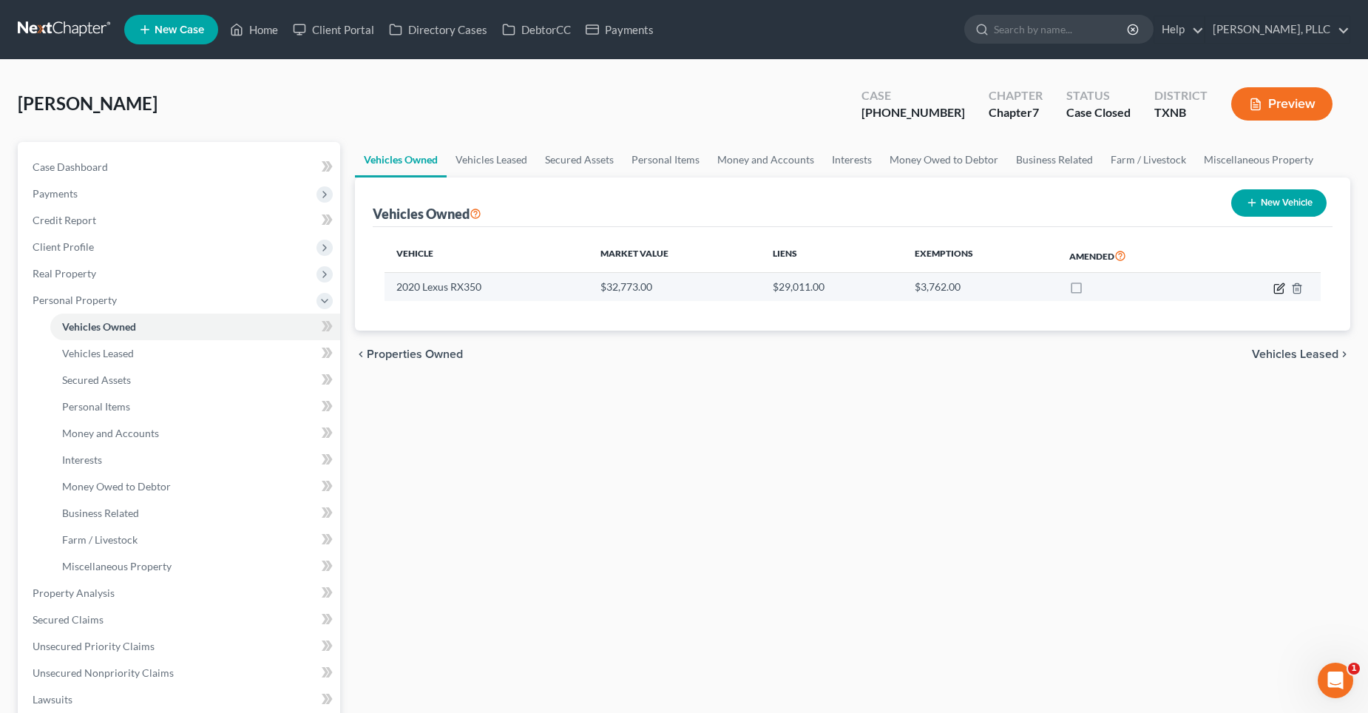
click at [1280, 291] on icon "button" at bounding box center [1279, 288] width 12 height 12
select select "0"
select select "6"
select select "2"
select select "0"
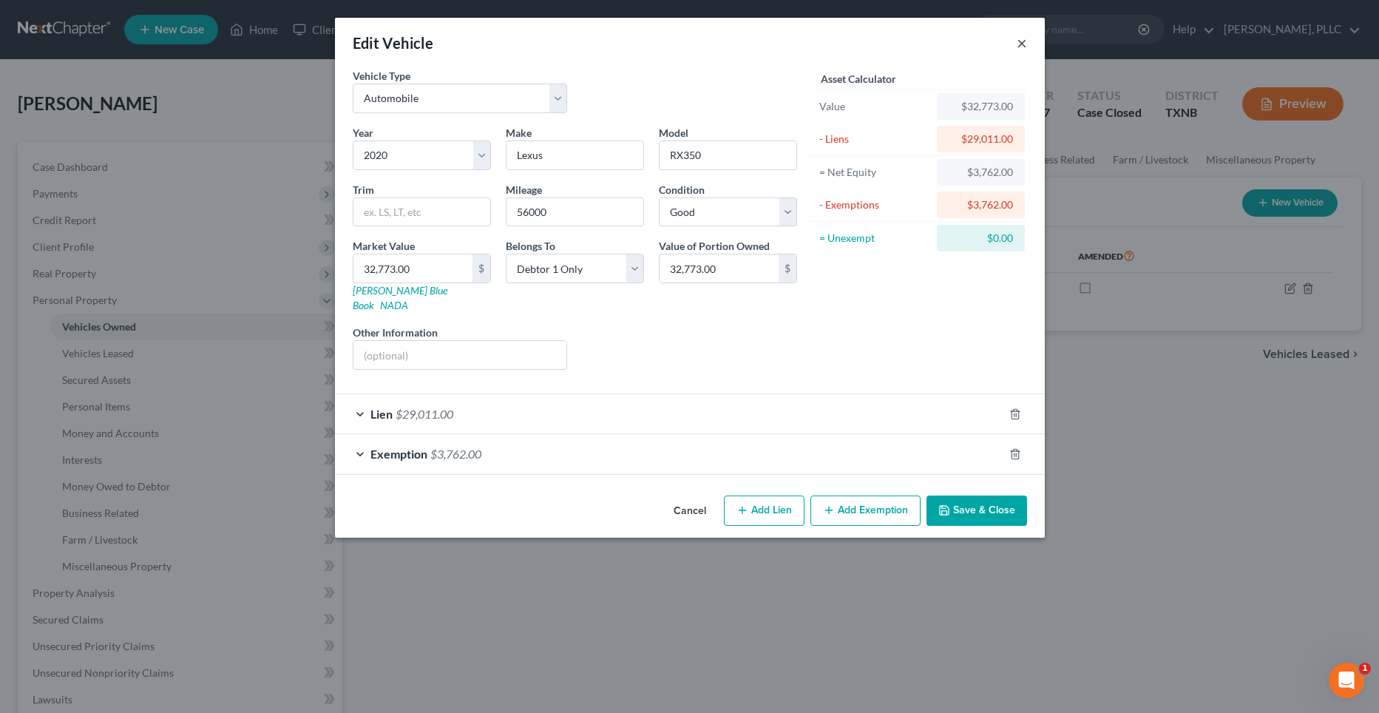
click at [1022, 43] on button "×" at bounding box center [1022, 43] width 10 height 18
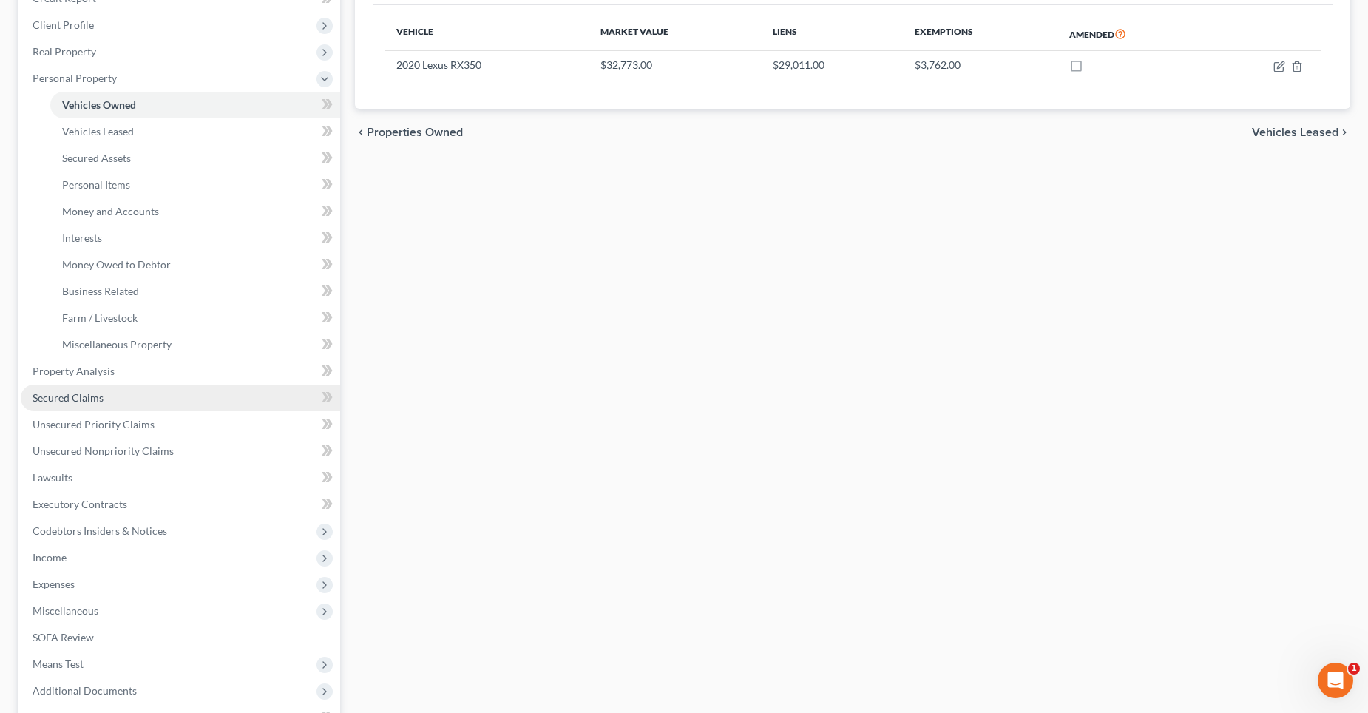
click at [106, 392] on link "Secured Claims" at bounding box center [180, 397] width 319 height 27
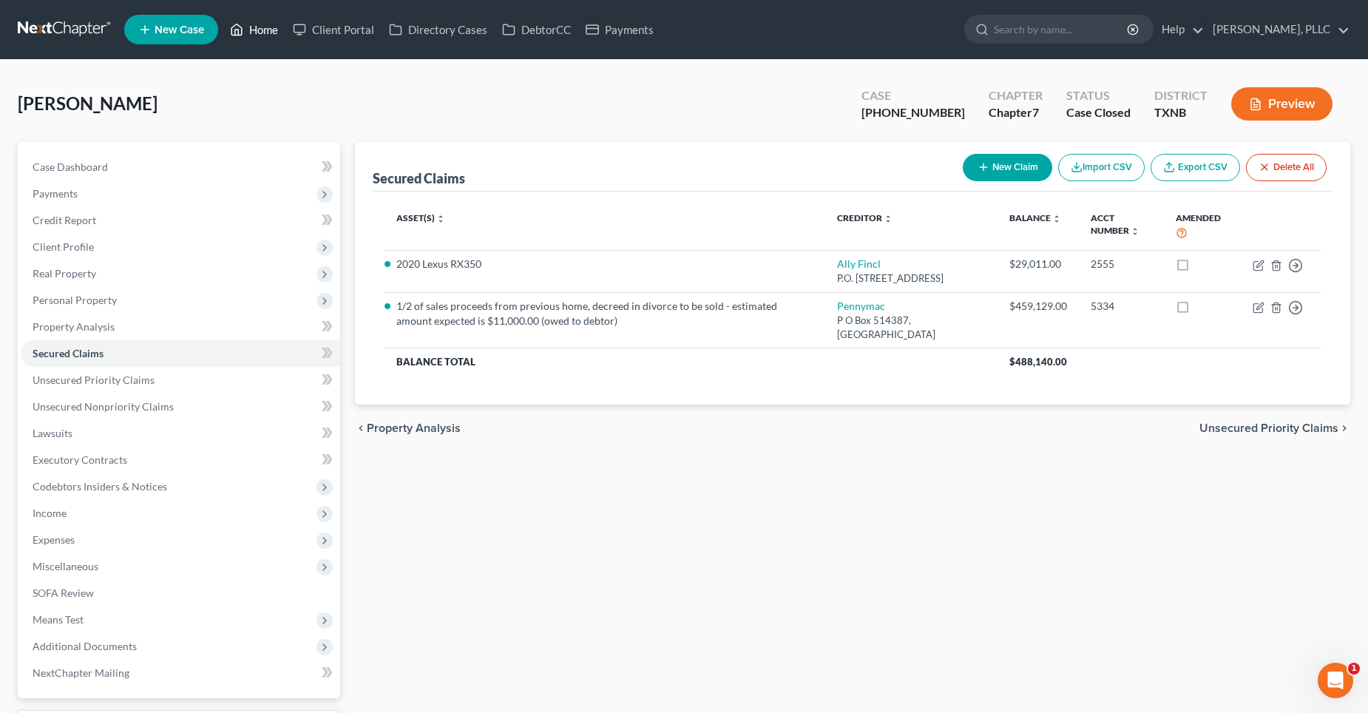
click at [264, 26] on link "Home" at bounding box center [254, 29] width 63 height 27
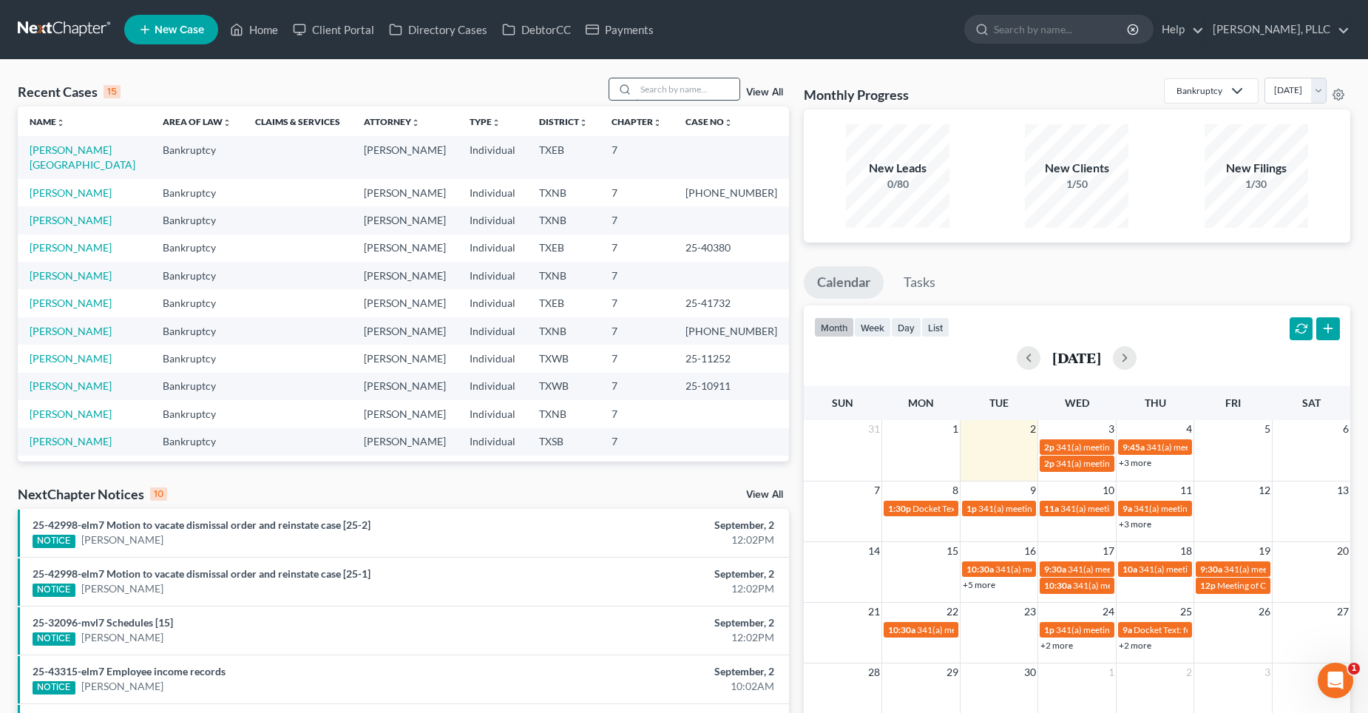
click at [682, 87] on input "search" at bounding box center [688, 88] width 104 height 21
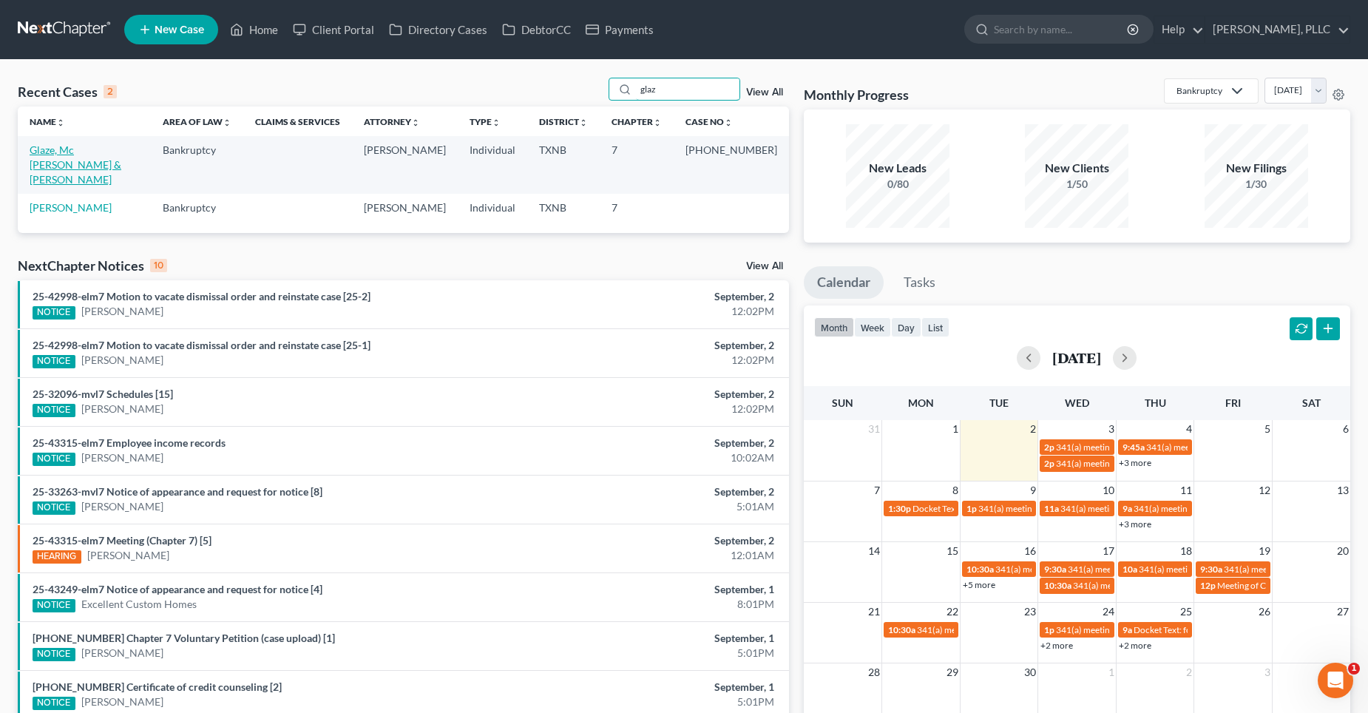
type input "glaz"
click at [69, 149] on link "Glaze, Mc [PERSON_NAME] & [PERSON_NAME]" at bounding box center [76, 164] width 92 height 42
select select "4"
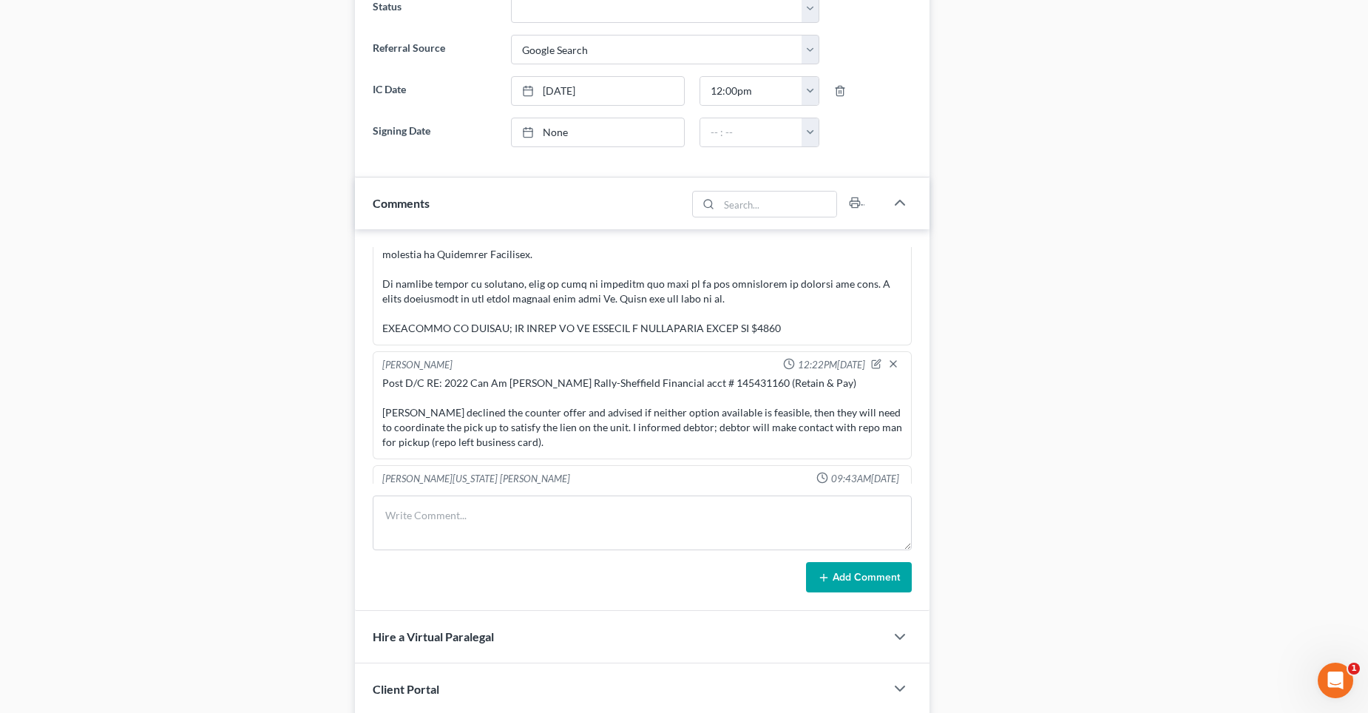
scroll to position [813, 0]
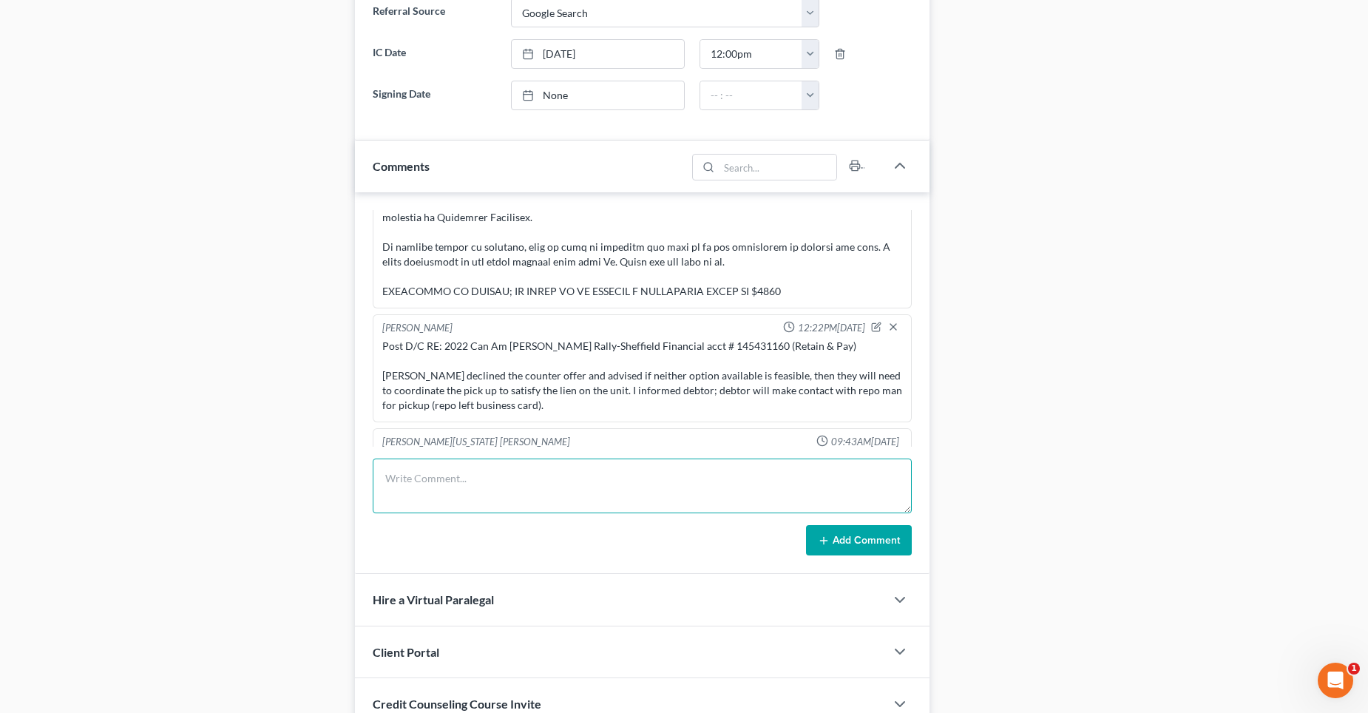
click at [498, 469] on textarea at bounding box center [642, 485] width 539 height 55
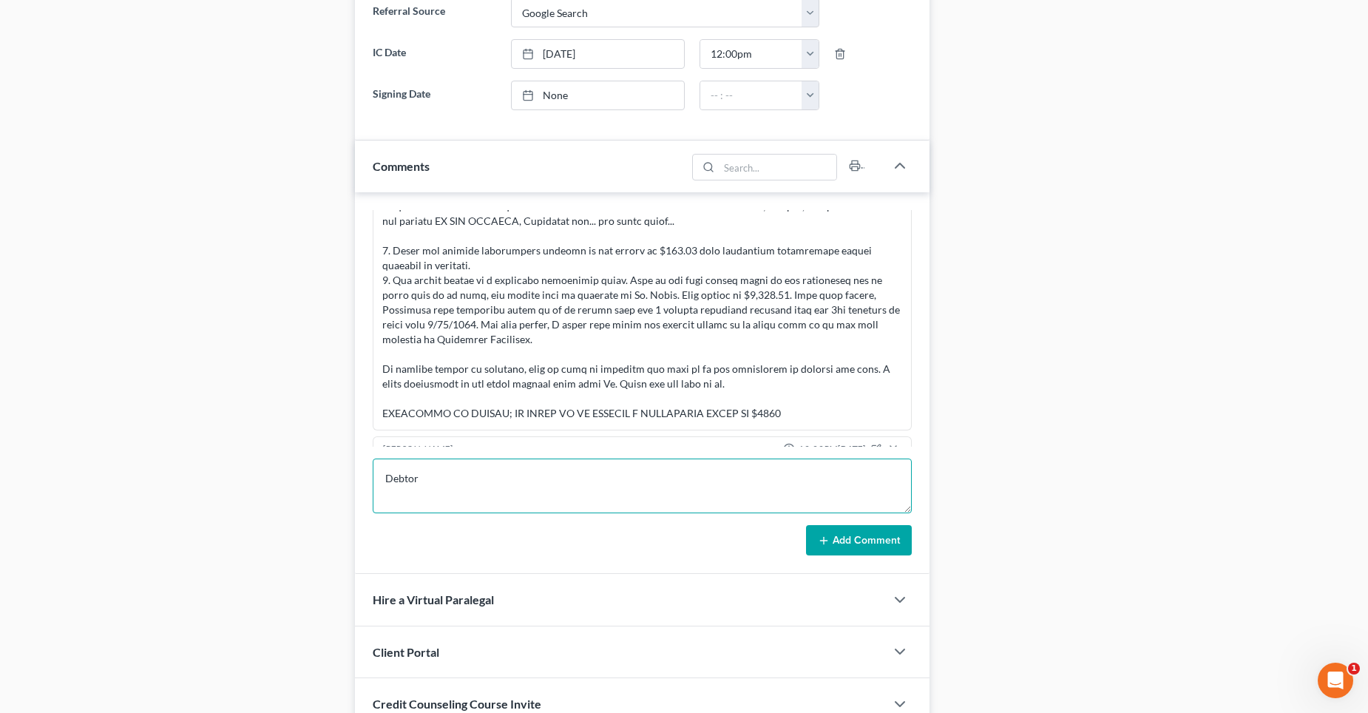
scroll to position [3730, 0]
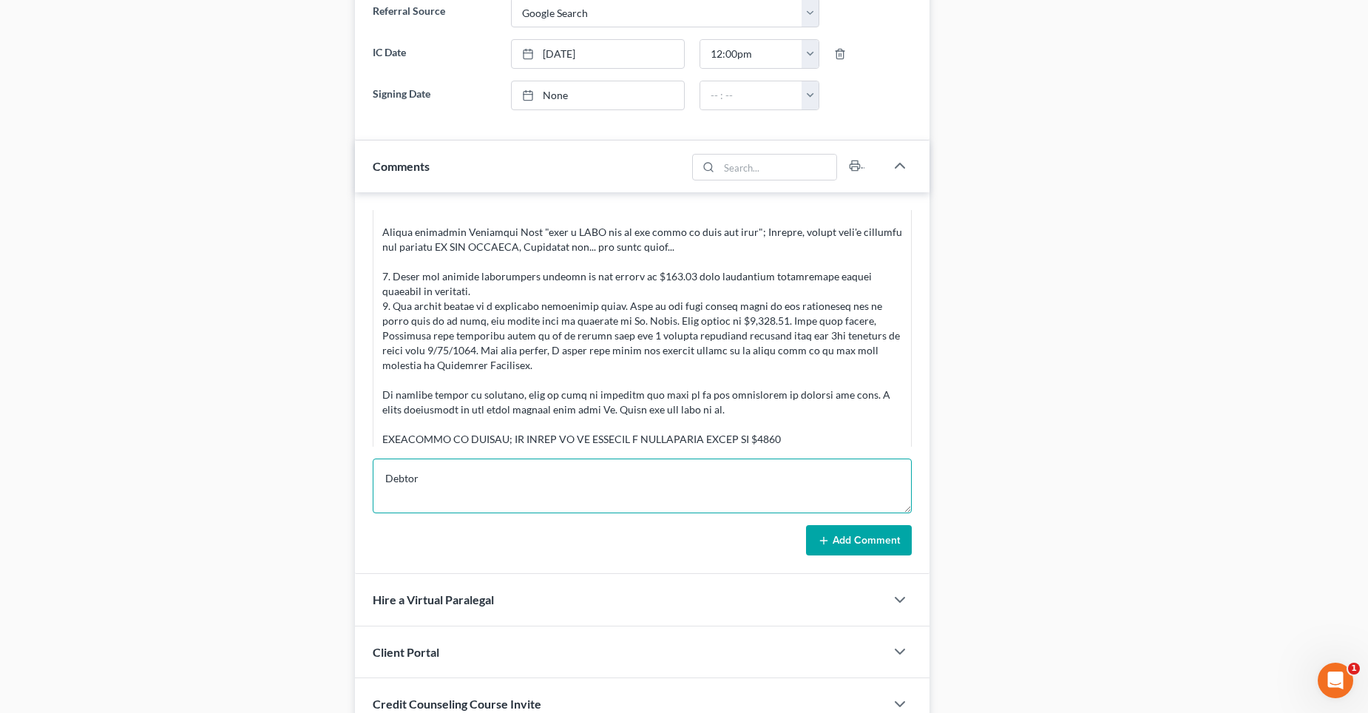
drag, startPoint x: 488, startPoint y: 486, endPoint x: 498, endPoint y: 488, distance: 10.6
click at [488, 486] on textarea "Debtor" at bounding box center [642, 485] width 539 height 55
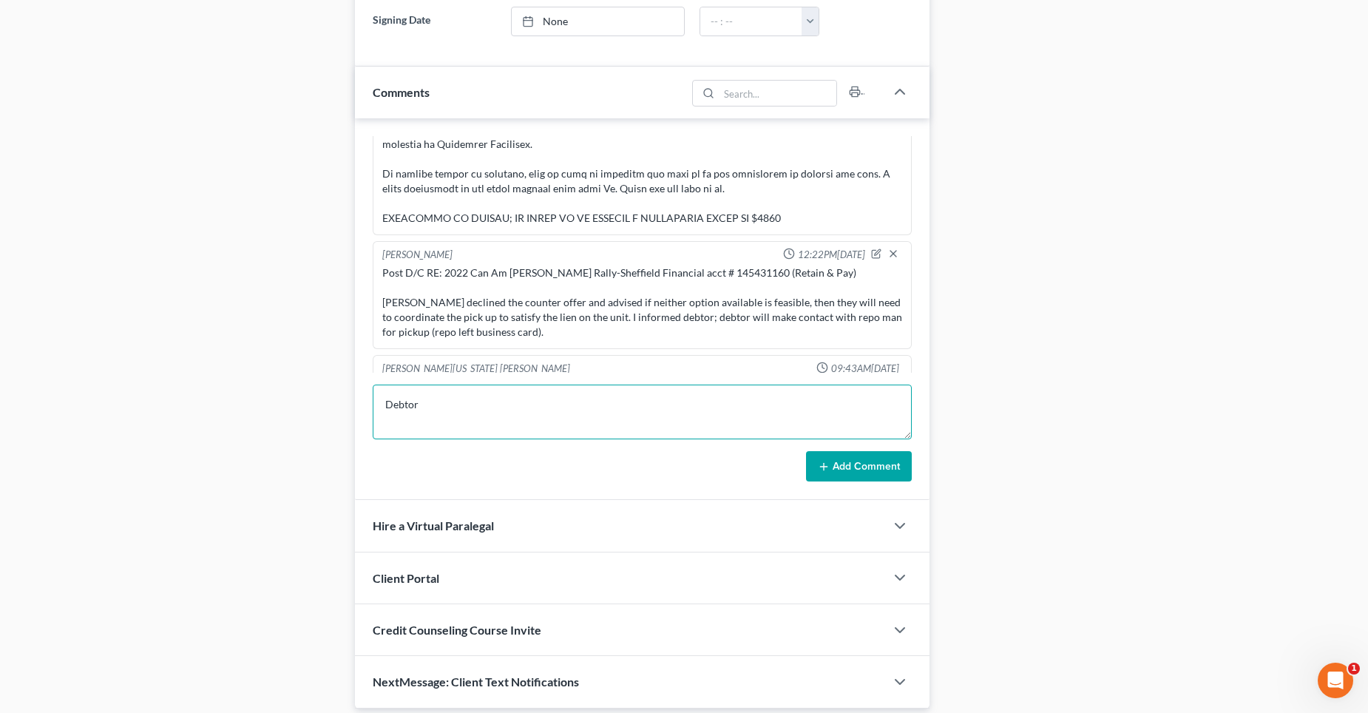
scroll to position [939, 0]
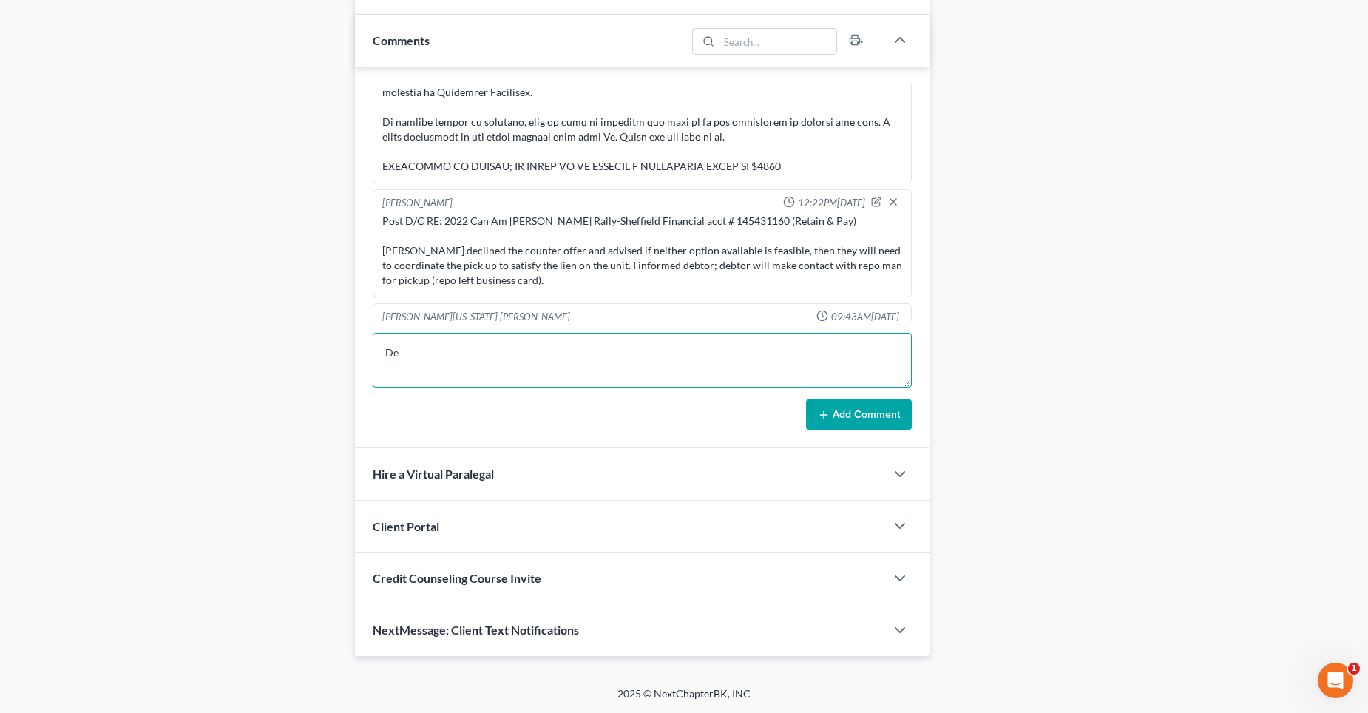
type textarea "D"
paste textarea "[PERSON_NAME], Can you include a list of household good/items requested for sur…"
type textarea "[PERSON_NAME], Can you include a list of household good/items requested for sur…"
drag, startPoint x: 716, startPoint y: 364, endPoint x: 381, endPoint y: 364, distance: 335.7
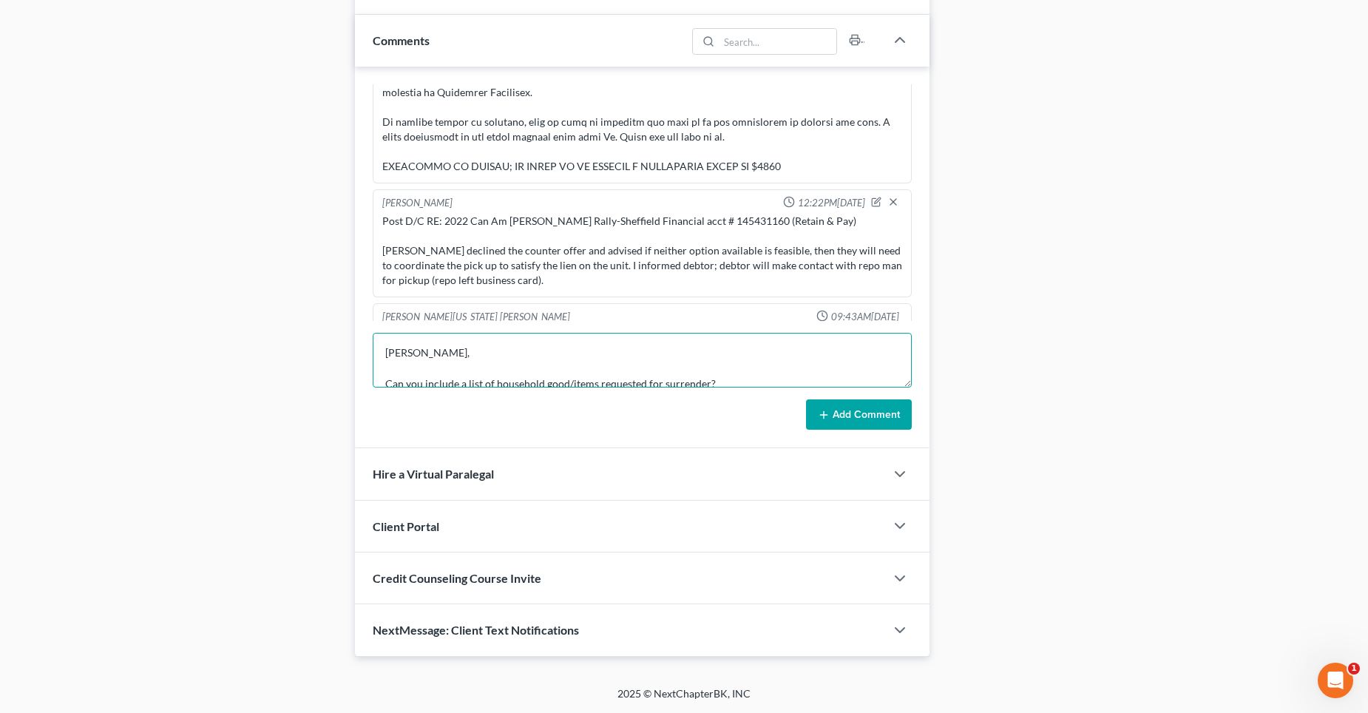
click at [370, 314] on div "[PERSON_NAME] 01:11PM[DATE] emailed client profit and loss blank form, per his …" at bounding box center [642, 258] width 574 height 382
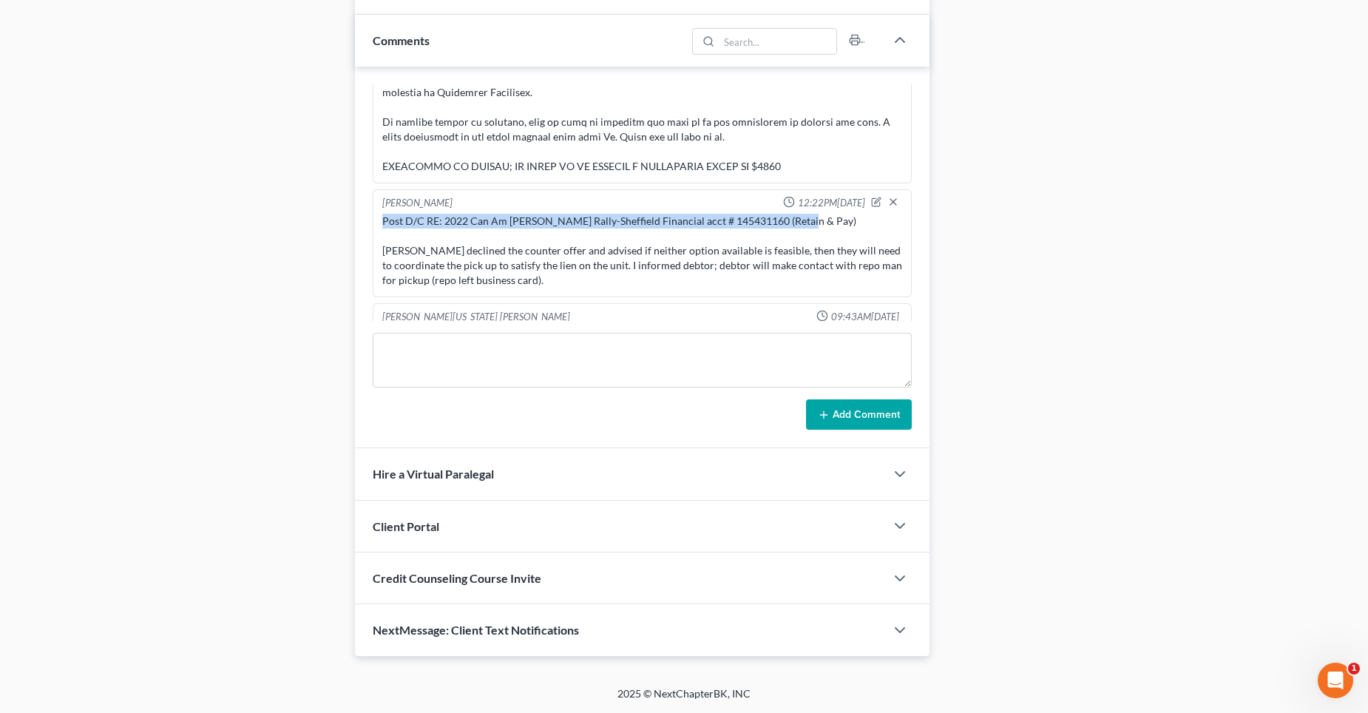
drag, startPoint x: 810, startPoint y: 177, endPoint x: 383, endPoint y: 177, distance: 426.6
click at [383, 214] on div "Post D/C RE: 2022 Can Am [PERSON_NAME] Rally-Sheffield Financial acct # 1454311…" at bounding box center [642, 251] width 520 height 74
copy div "Post D/C RE: 2022 Can Am [PERSON_NAME] Rally-Sheffield Financial acct # 1454311…"
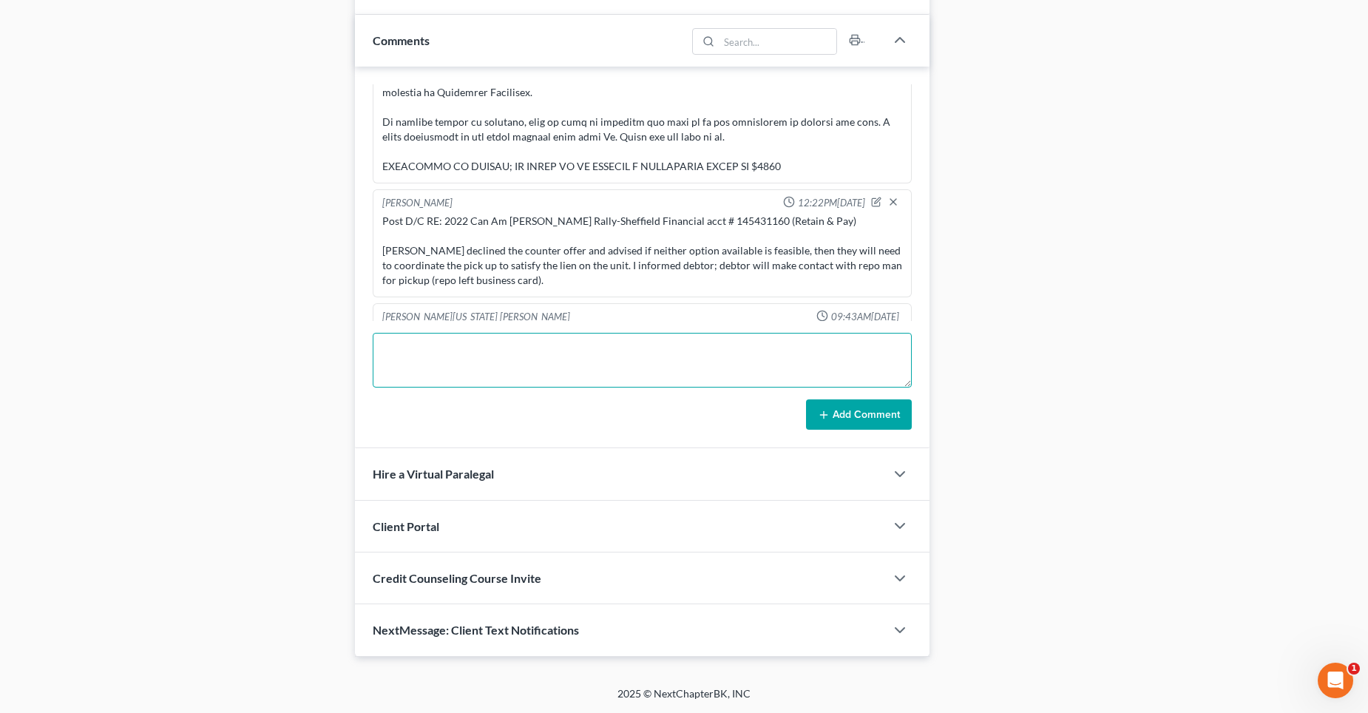
click at [410, 345] on textarea at bounding box center [642, 360] width 539 height 55
paste textarea "Post D/C RE: 2022 Can Am [PERSON_NAME] Rally-Sheffield Financial acct # 1454311…"
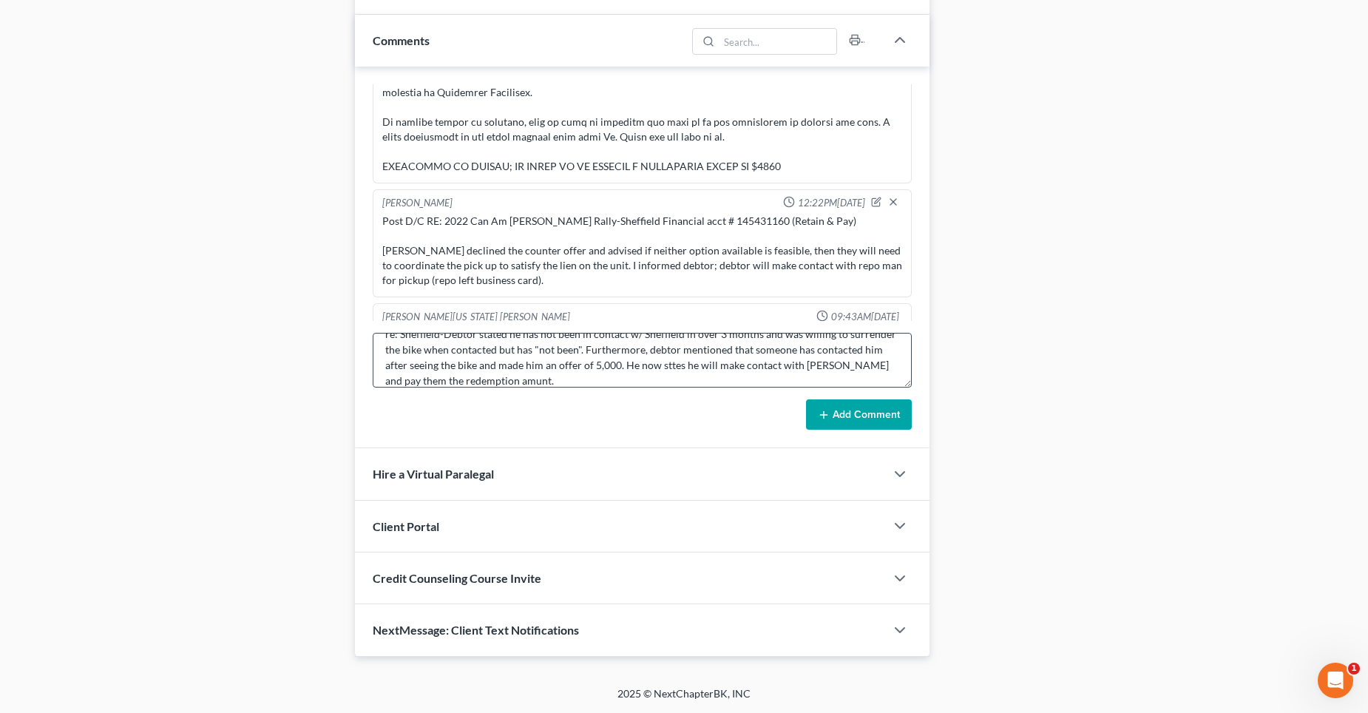
scroll to position [43, 0]
click at [580, 353] on textarea "Post D/C RE: 2022 Can Am [PERSON_NAME] Rally-Sheffield Financial acct # 1454311…" at bounding box center [642, 360] width 539 height 55
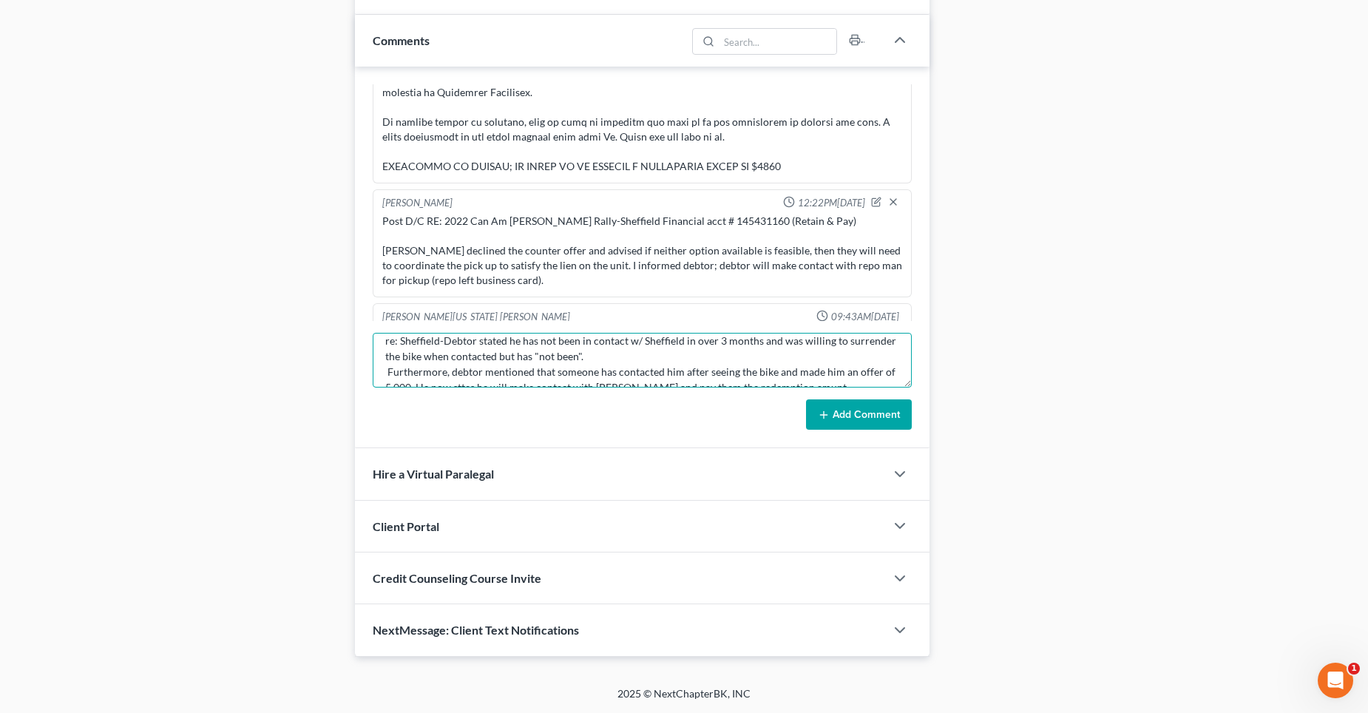
scroll to position [74, 0]
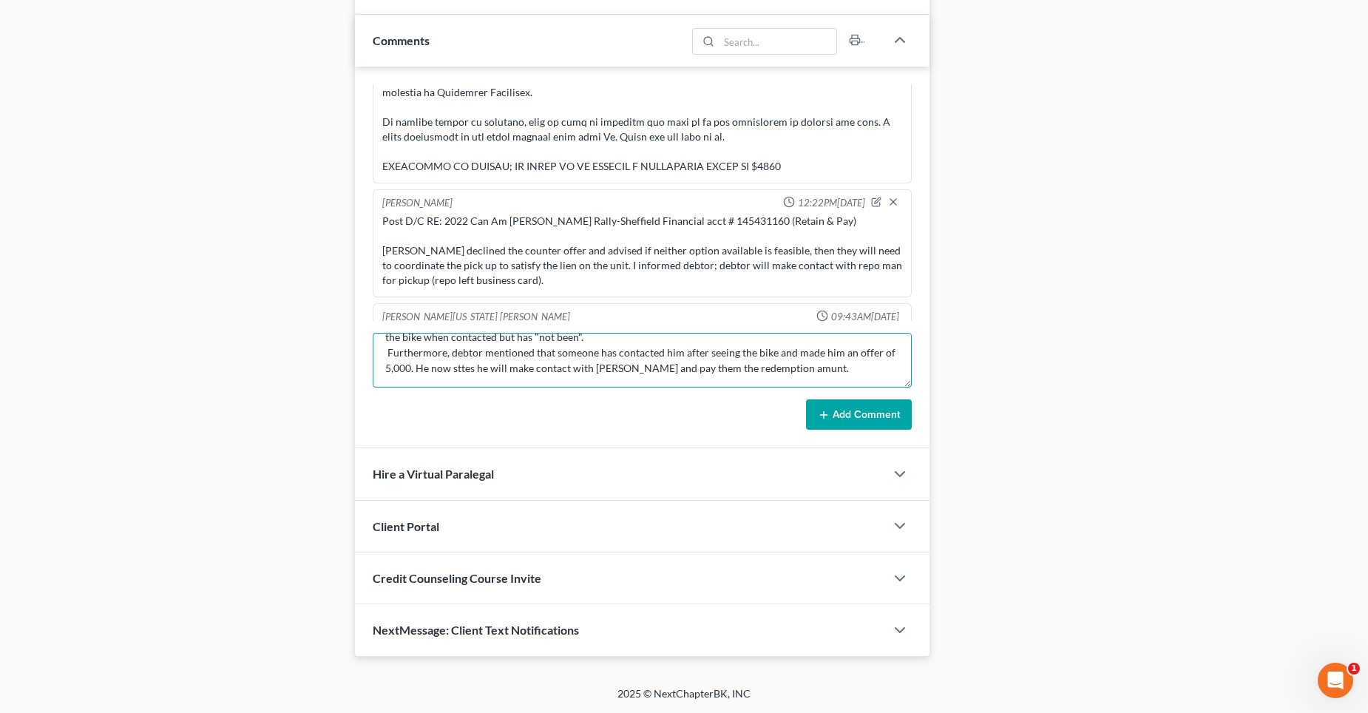
click at [775, 339] on textarea "Post D/C RE: 2022 Can Am [PERSON_NAME] Rally-Sheffield Financial acct # 1454311…" at bounding box center [642, 360] width 539 height 55
click at [421, 353] on textarea "Post D/C RE: 2022 Can Am [PERSON_NAME] Rally-Sheffield Financial acct # 1454311…" at bounding box center [642, 360] width 539 height 55
drag, startPoint x: 627, startPoint y: 353, endPoint x: 681, endPoint y: 355, distance: 54.0
click at [628, 353] on textarea "Post D/C RE: 2022 Can Am [PERSON_NAME] Rally-Sheffield Financial acct # 1454311…" at bounding box center [642, 360] width 539 height 55
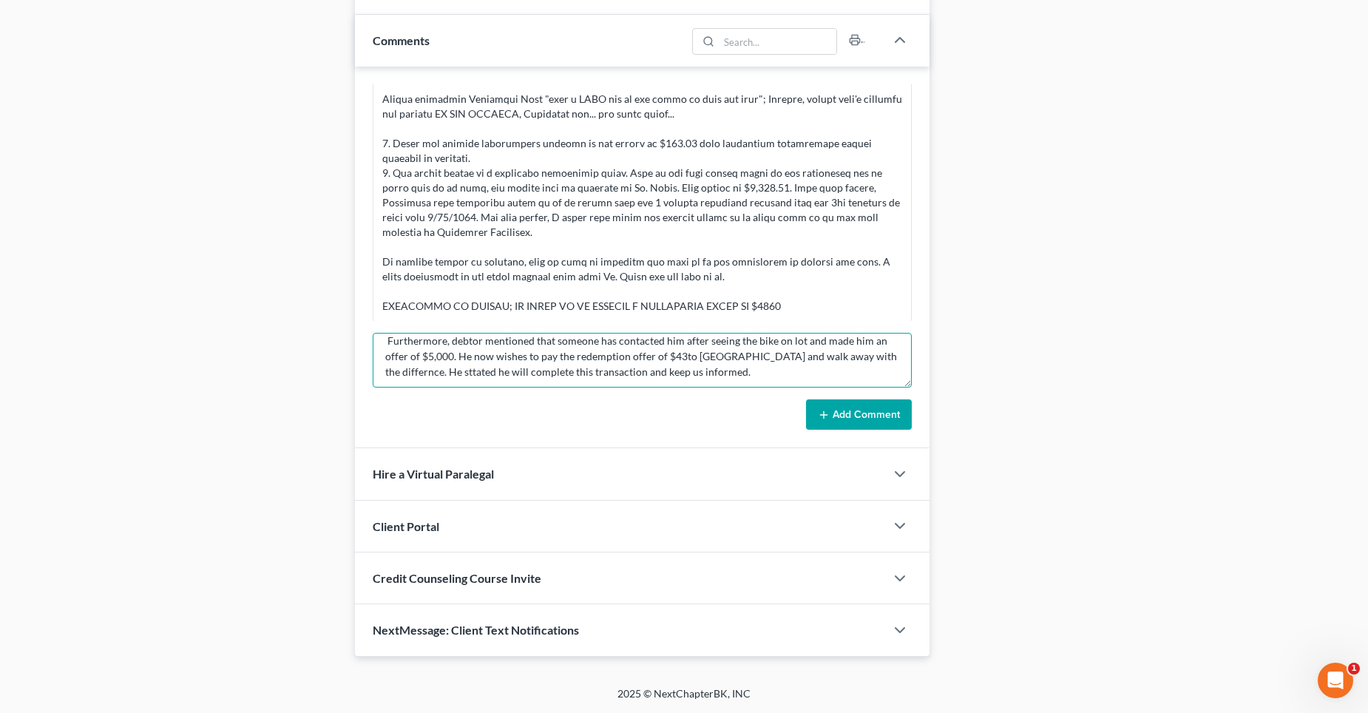
scroll to position [3729, 0]
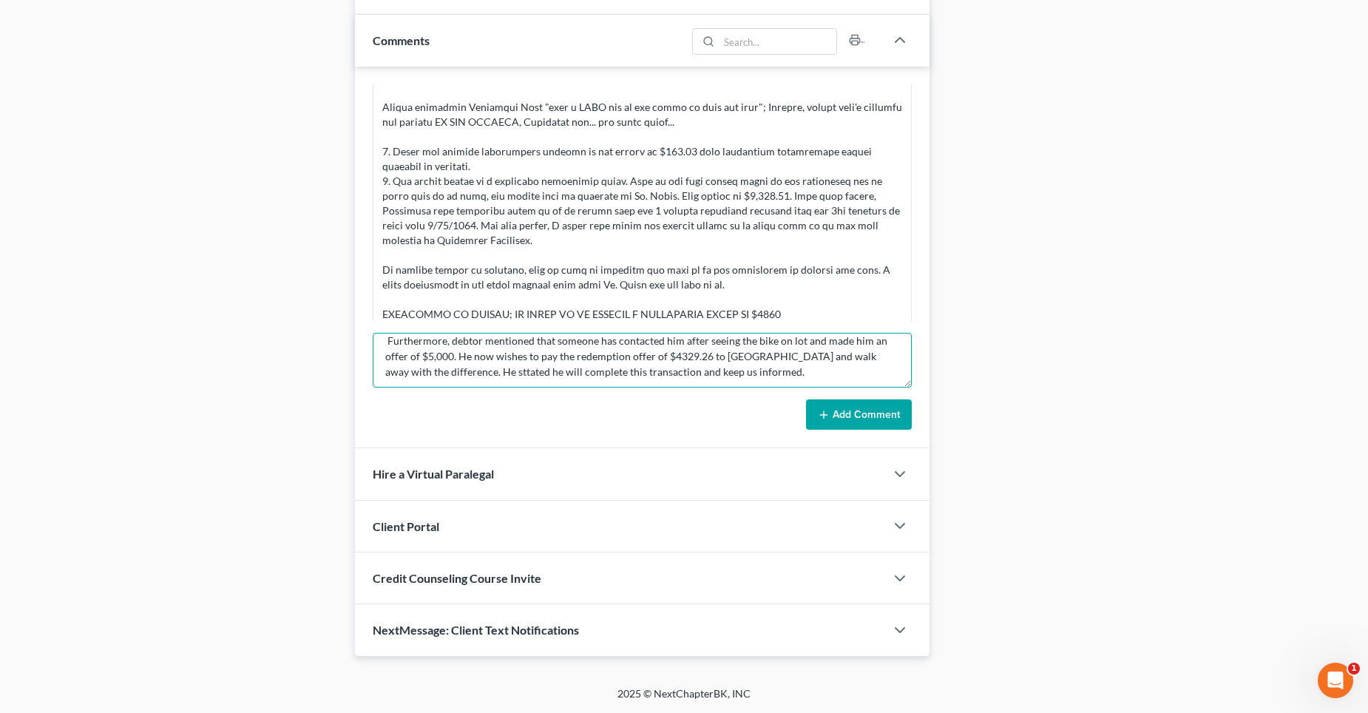
click at [429, 367] on textarea "Post D/C RE: 2022 Can Am [PERSON_NAME] Rally-Sheffield Financial acct # 1454311…" at bounding box center [642, 360] width 539 height 55
type textarea "Post D/C RE: 2022 Can Am [PERSON_NAME] Rally-Sheffield Financial acct # 1454311…"
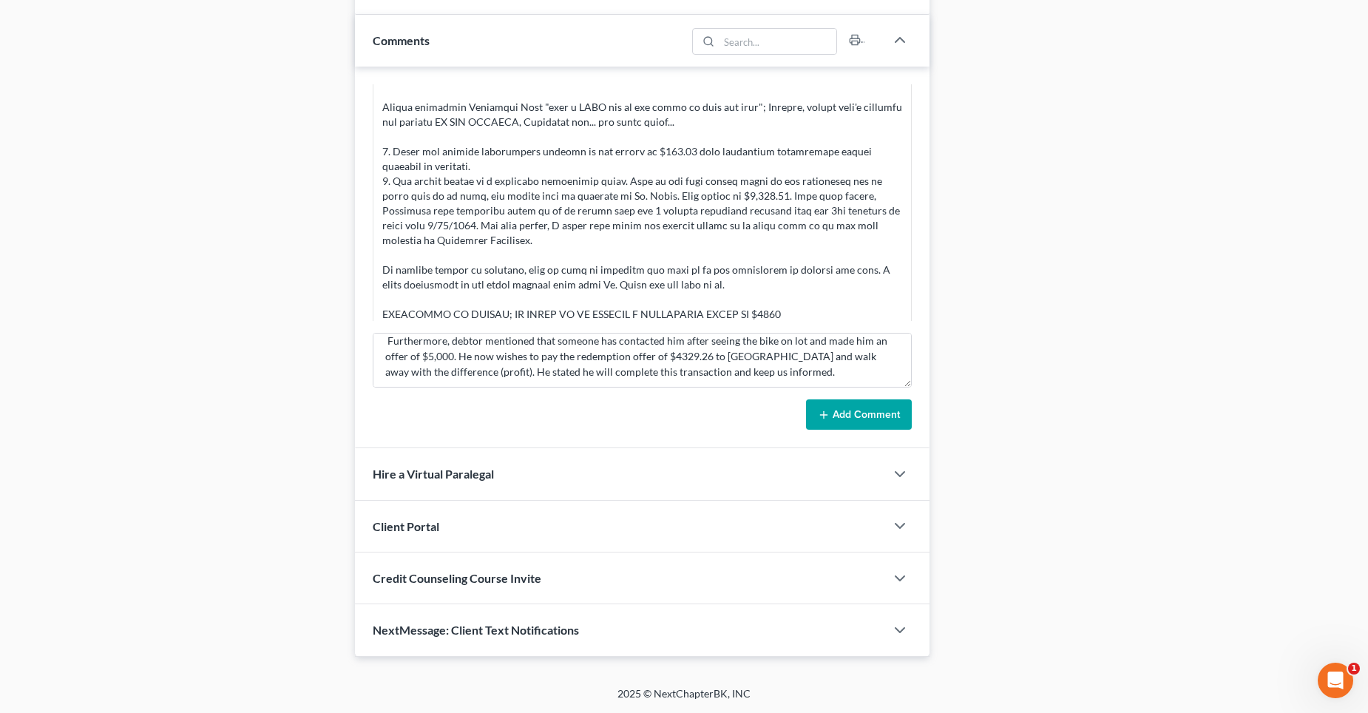
click at [843, 416] on button "Add Comment" at bounding box center [859, 414] width 106 height 31
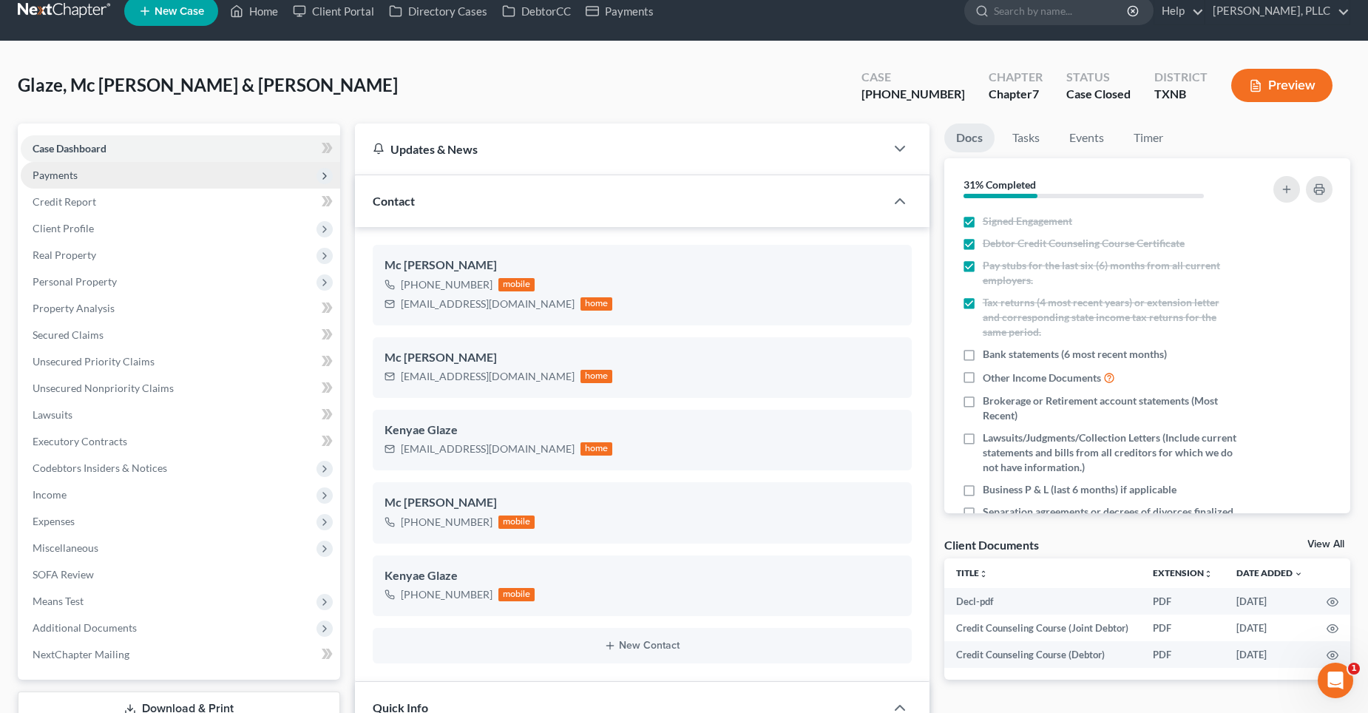
scroll to position [0, 0]
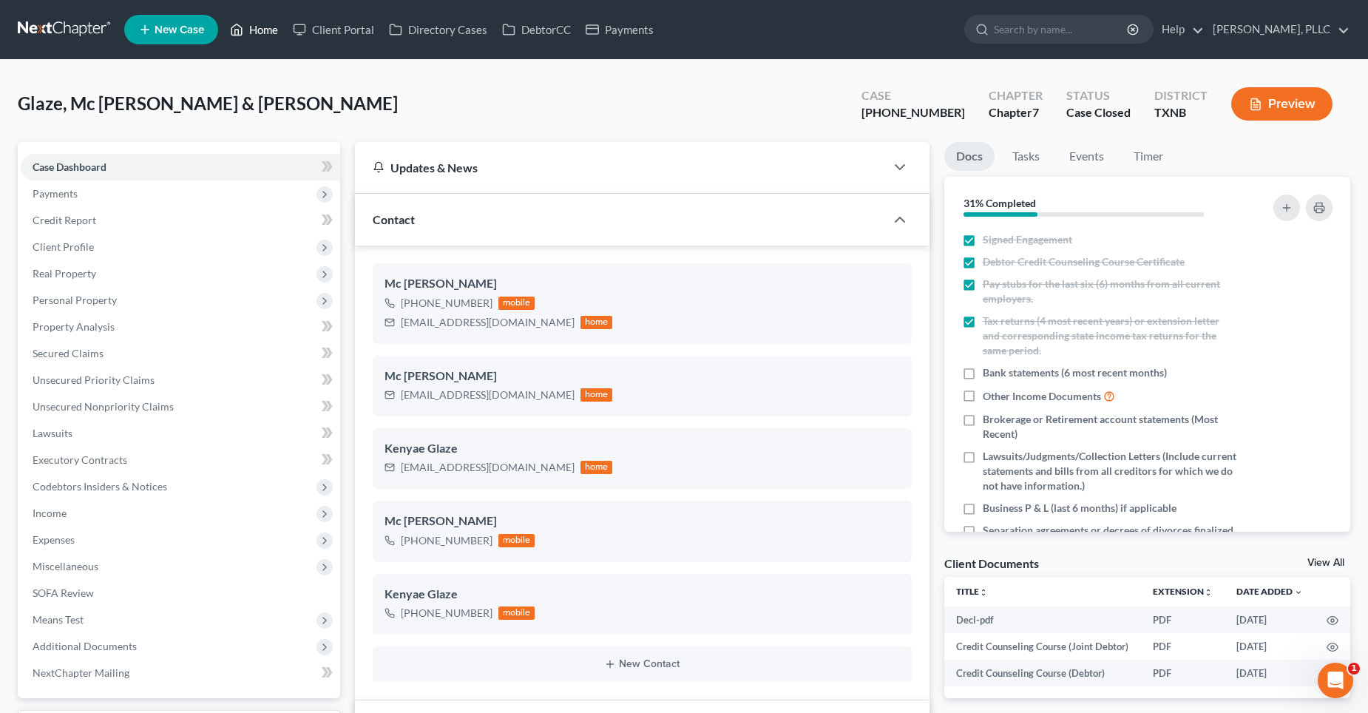
drag, startPoint x: 270, startPoint y: 30, endPoint x: 577, endPoint y: 106, distance: 317.0
click at [270, 30] on link "Home" at bounding box center [254, 29] width 63 height 27
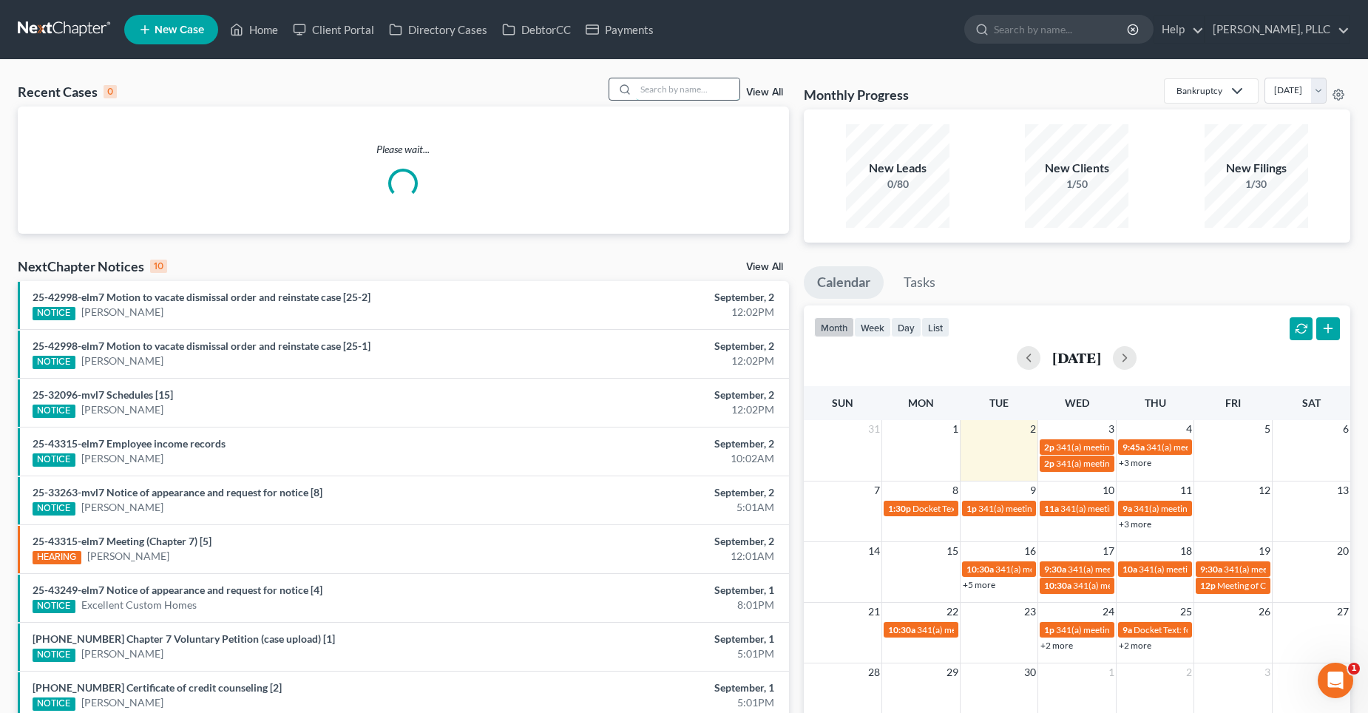
click at [640, 89] on input "search" at bounding box center [688, 88] width 104 height 21
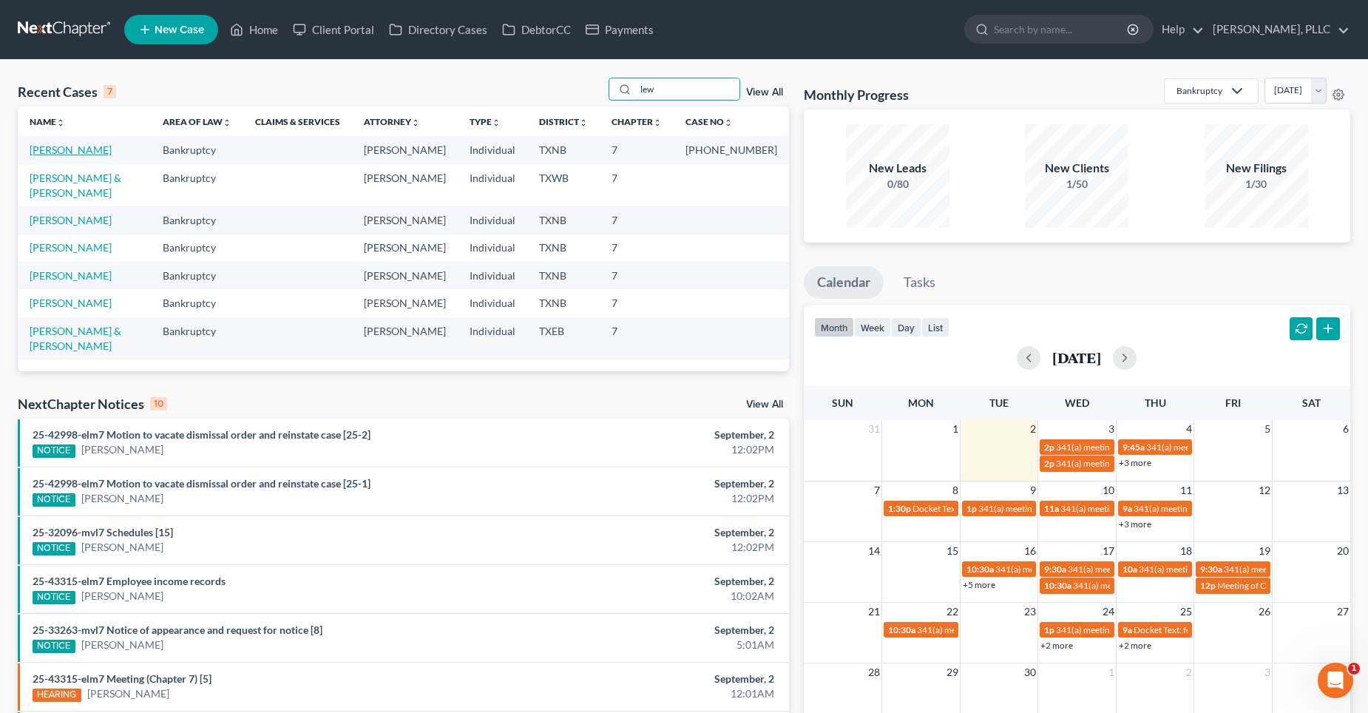
type input "lew"
click at [67, 154] on link "[PERSON_NAME]" at bounding box center [71, 149] width 82 height 13
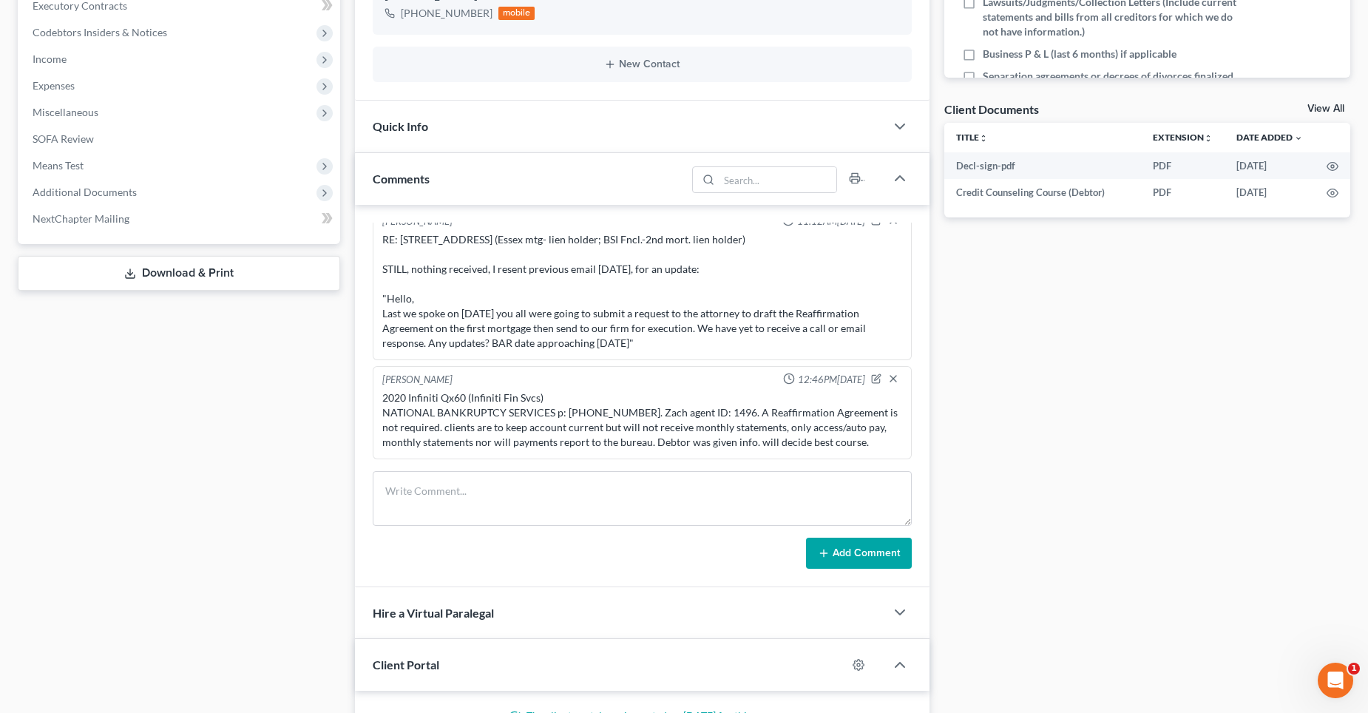
scroll to position [5405, 0]
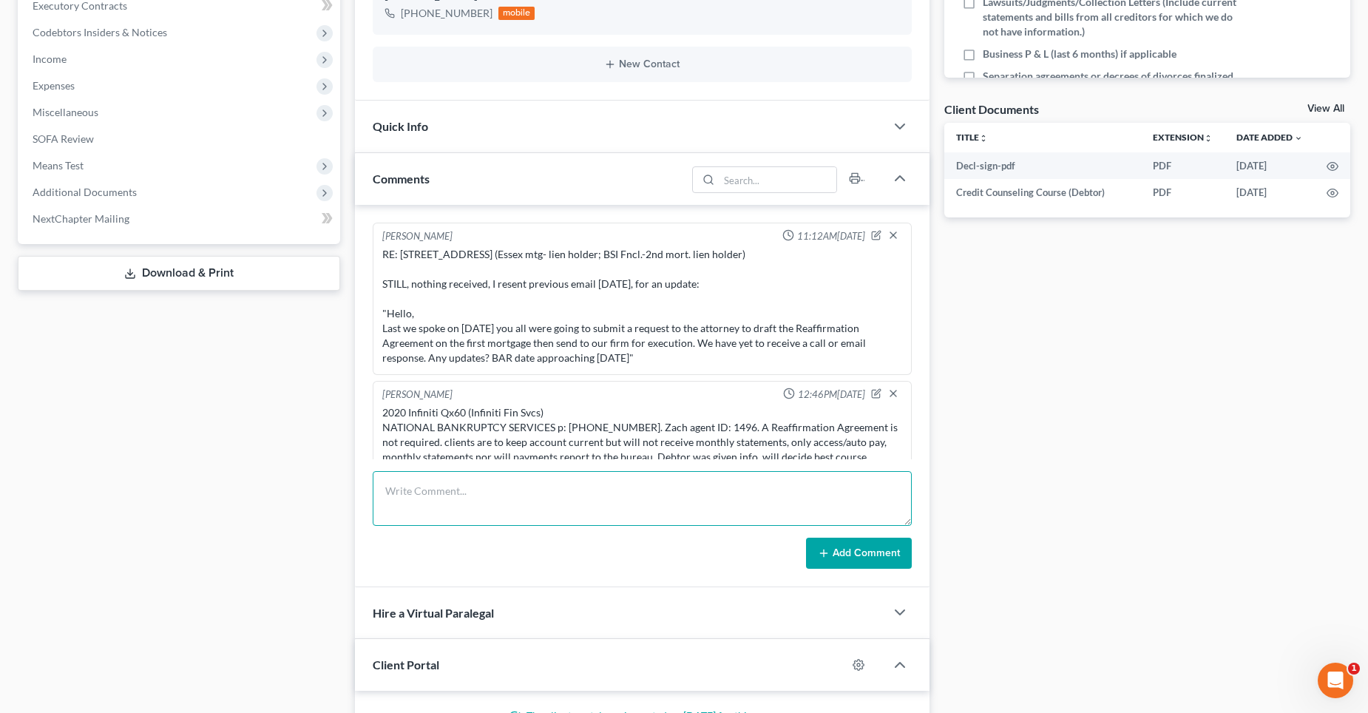
click at [445, 503] on textarea at bounding box center [642, 498] width 539 height 55
paste textarea "Hi [PERSON_NAME], The RA was just approved you should receive a copy to execute…"
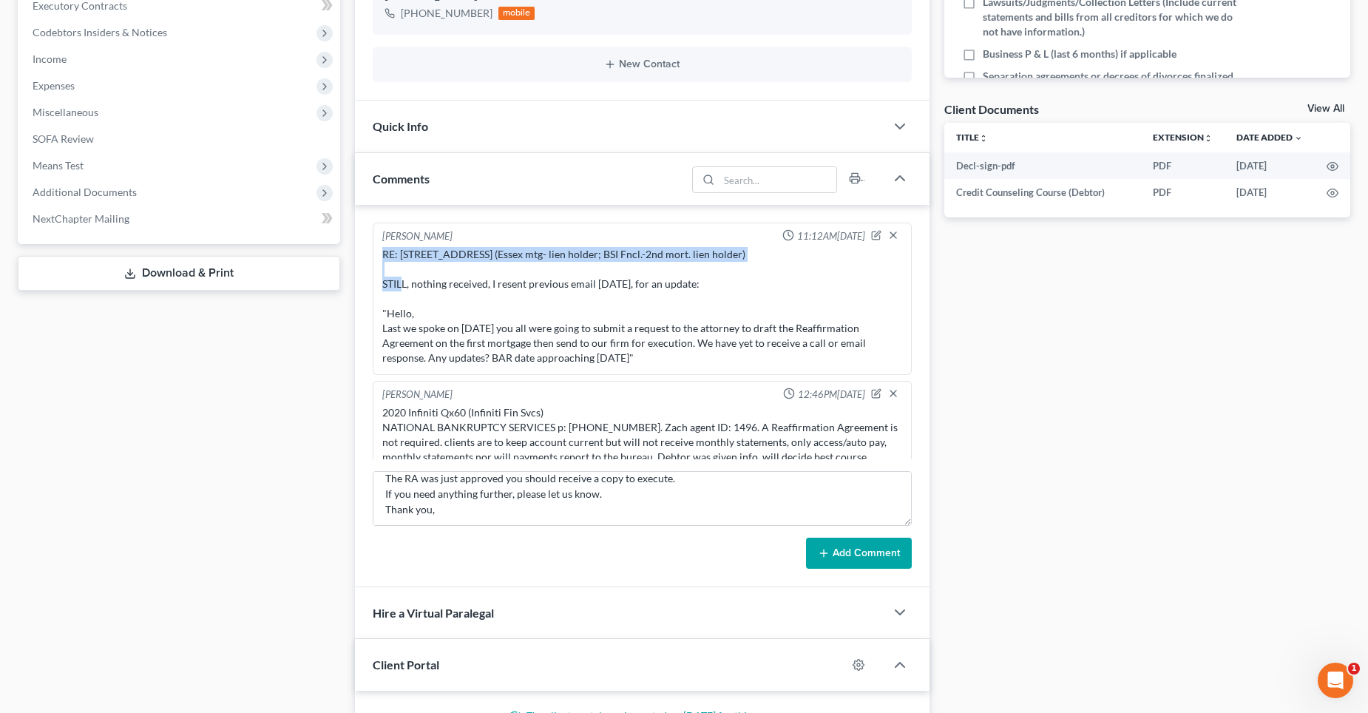
drag, startPoint x: 382, startPoint y: 269, endPoint x: 627, endPoint y: 283, distance: 245.9
click at [627, 283] on div "RE: [STREET_ADDRESS] (Essex mtg- lien holder; BSI Fncl.-2nd mort. lien holder) …" at bounding box center [642, 306] width 520 height 118
copy div "RE: [STREET_ADDRESS] (Essex mtg- lien holder; BSI Fncl.-2nd mort. lien holder)"
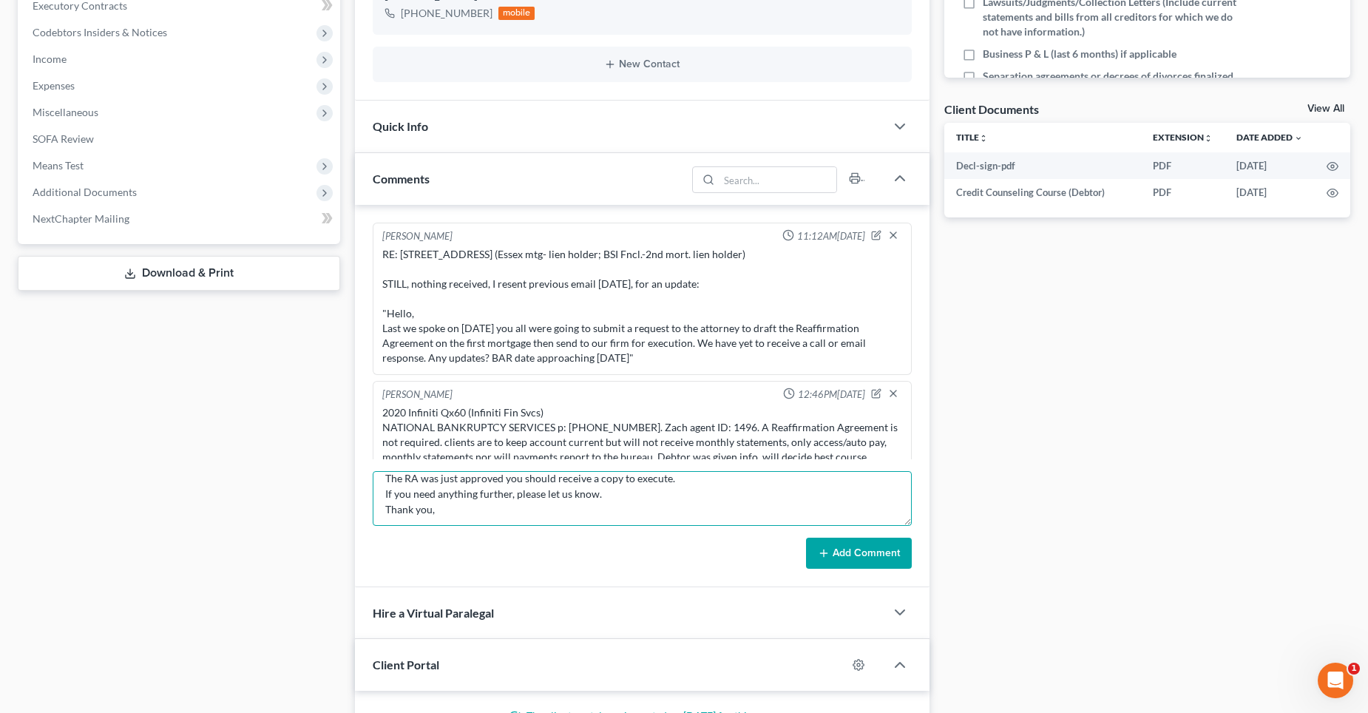
click at [384, 476] on textarea "Hi [PERSON_NAME], The RA was just approved you should receive a copy to execute…" at bounding box center [642, 498] width 539 height 55
paste textarea "RE: [STREET_ADDRESS] (Essex mtg- lien holder; BSI Fncl.-2nd mort. lien holder)"
type textarea "RE: [STREET_ADDRESS] (Essex mtg- lien holder; BSI Fncl.-2nd mort. [PERSON_NAME]…"
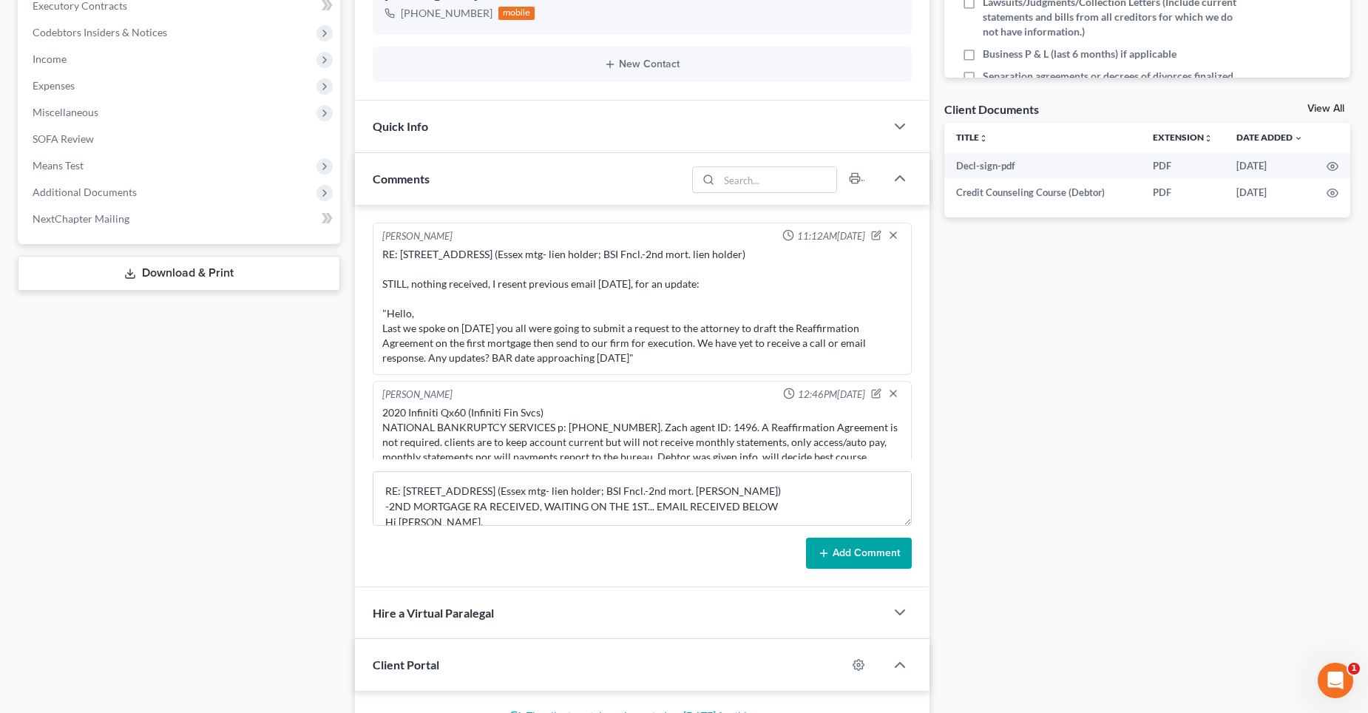
click at [879, 549] on button "Add Comment" at bounding box center [859, 553] width 106 height 31
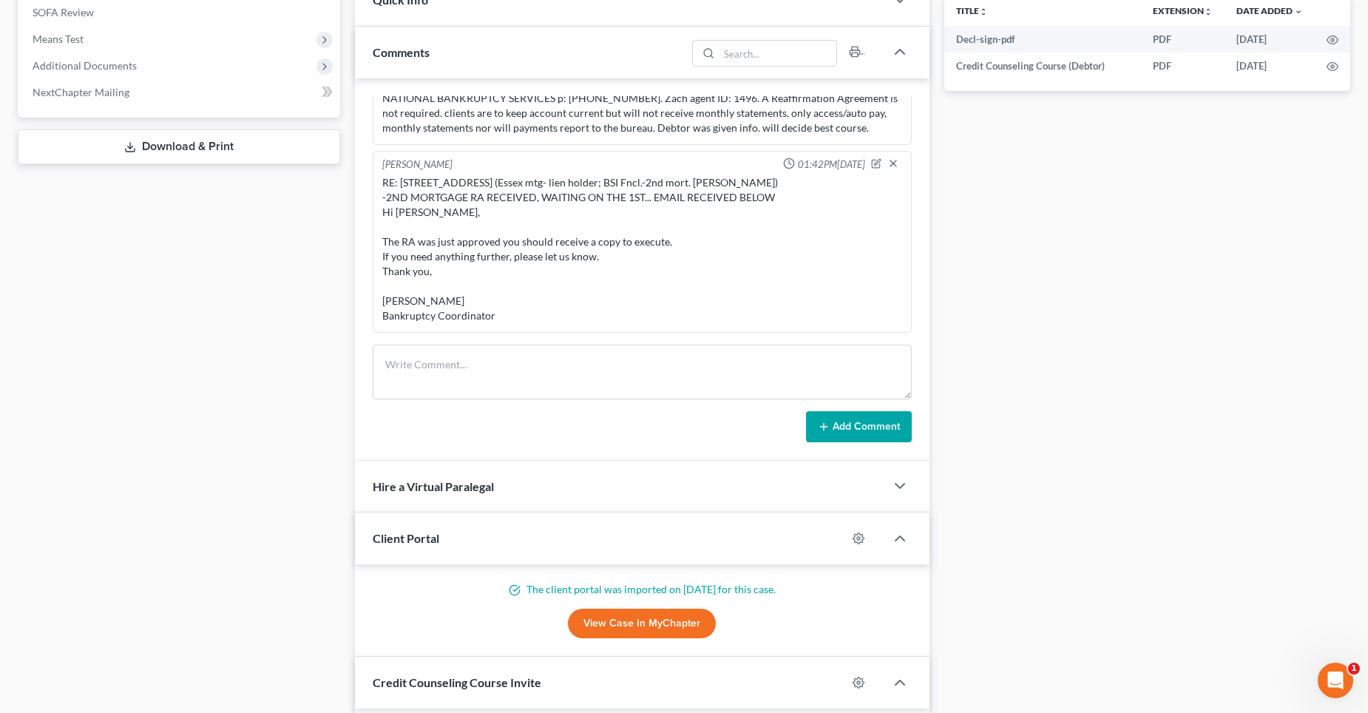
scroll to position [452, 0]
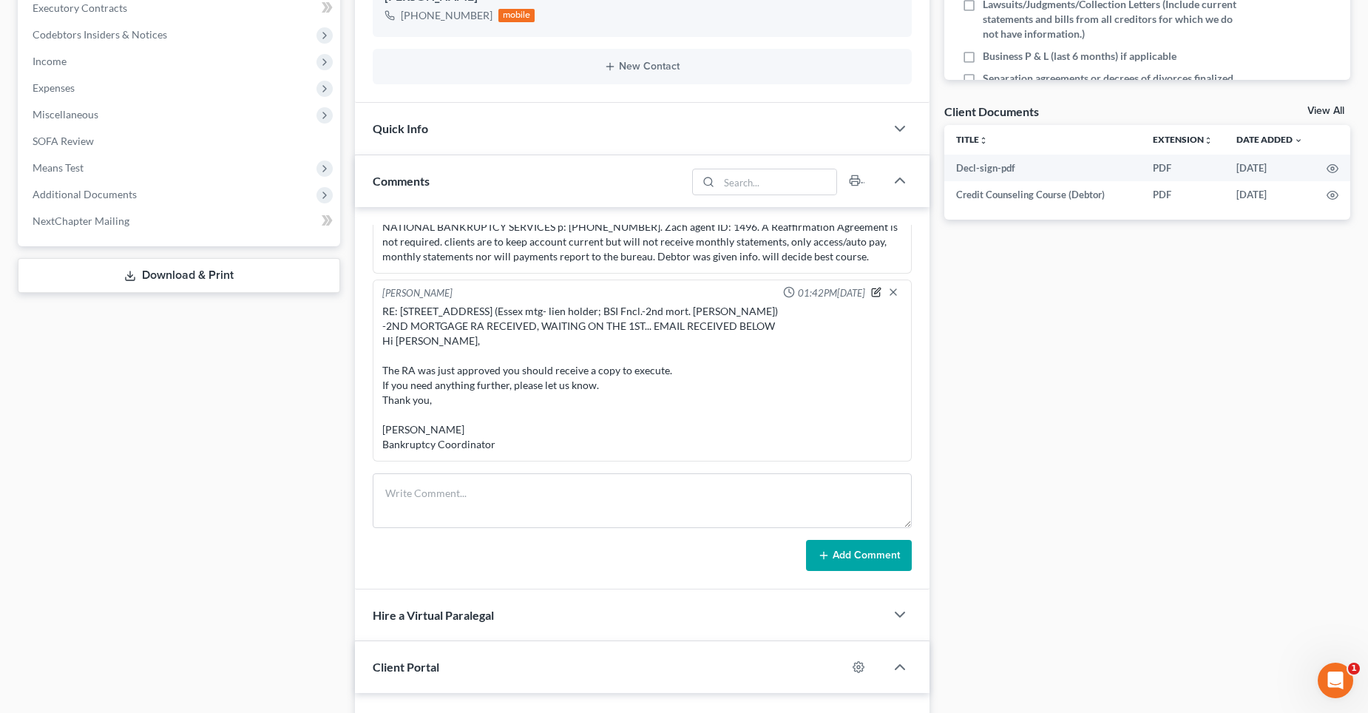
drag, startPoint x: 865, startPoint y: 290, endPoint x: 568, endPoint y: 322, distance: 299.0
click at [874, 290] on icon "button" at bounding box center [877, 291] width 6 height 6
type textarea "RE: [STREET_ADDRESS] (Essex mtg- lien holder; BSI Fncl.-2nd mort. [PERSON_NAME]…"
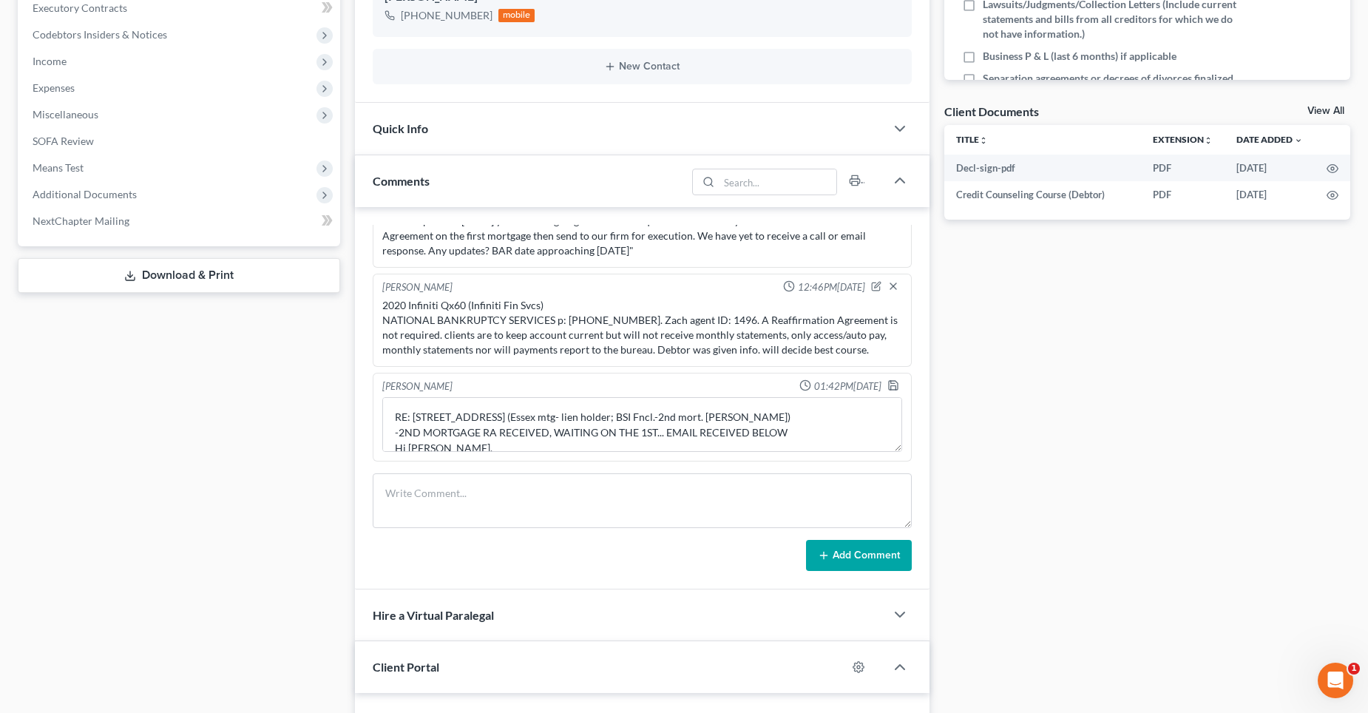
scroll to position [5529, 0]
drag, startPoint x: 552, startPoint y: 303, endPoint x: 379, endPoint y: 309, distance: 173.1
click at [379, 309] on div "2020 Infiniti Qx60 (Infiniti Fin Svcs) NATIONAL BANKRUPTCY SERVICES p: [PHONE_N…" at bounding box center [642, 327] width 526 height 65
copy div "2020 Infiniti Qx60 (Infiniti Fin Svcs)"
click at [890, 383] on polyline "button" at bounding box center [892, 382] width 4 height 2
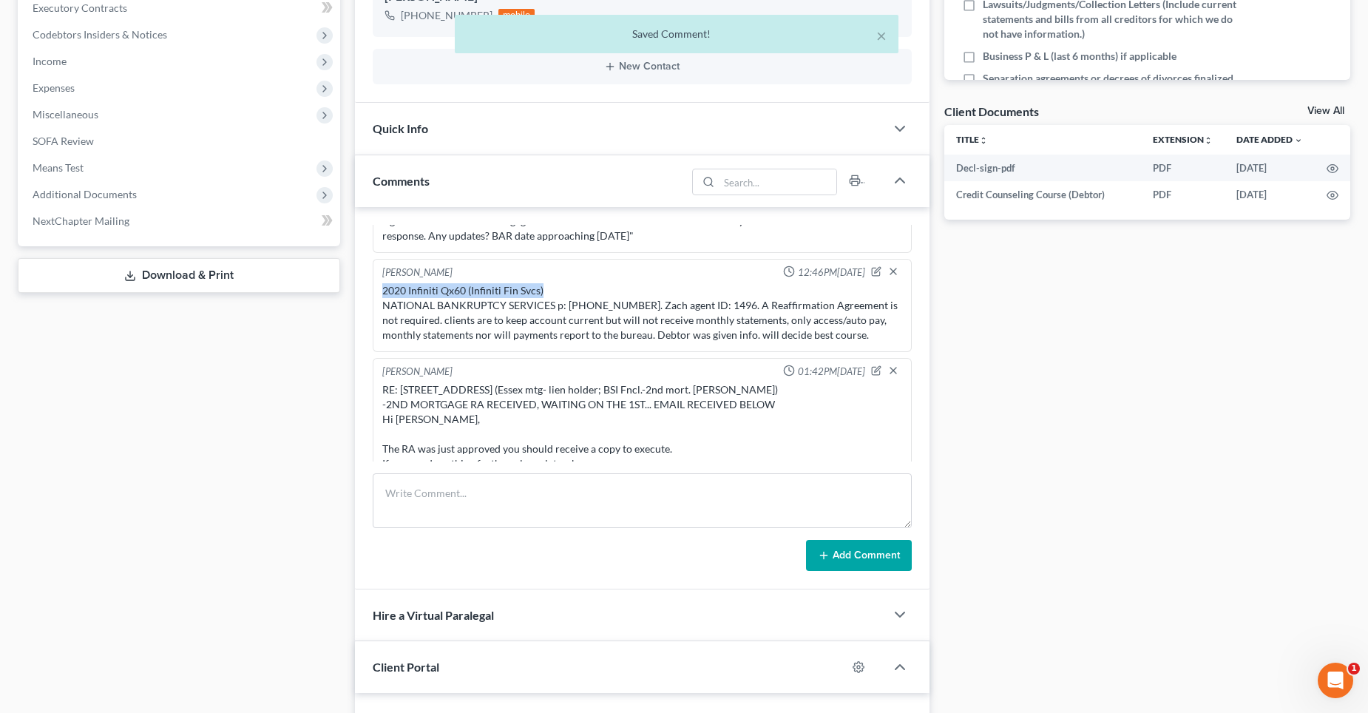
scroll to position [5622, 0]
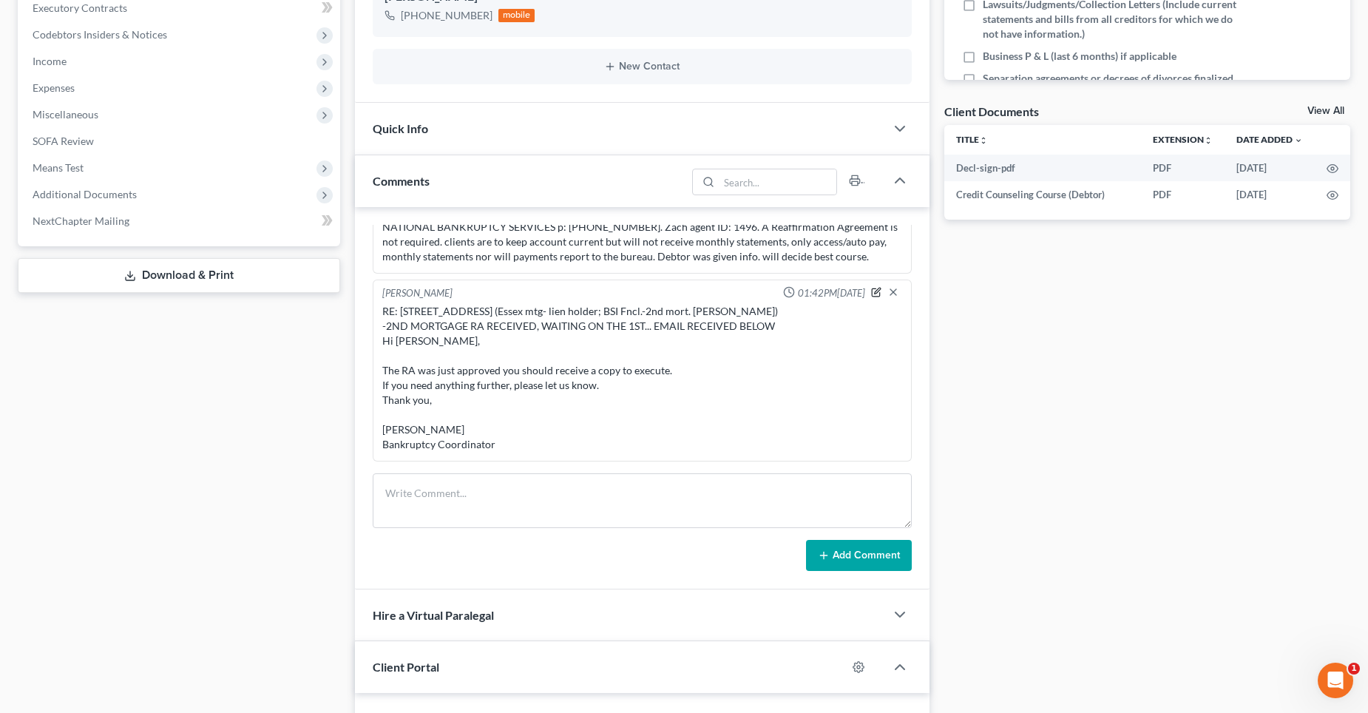
click at [874, 291] on icon "button" at bounding box center [877, 291] width 6 height 6
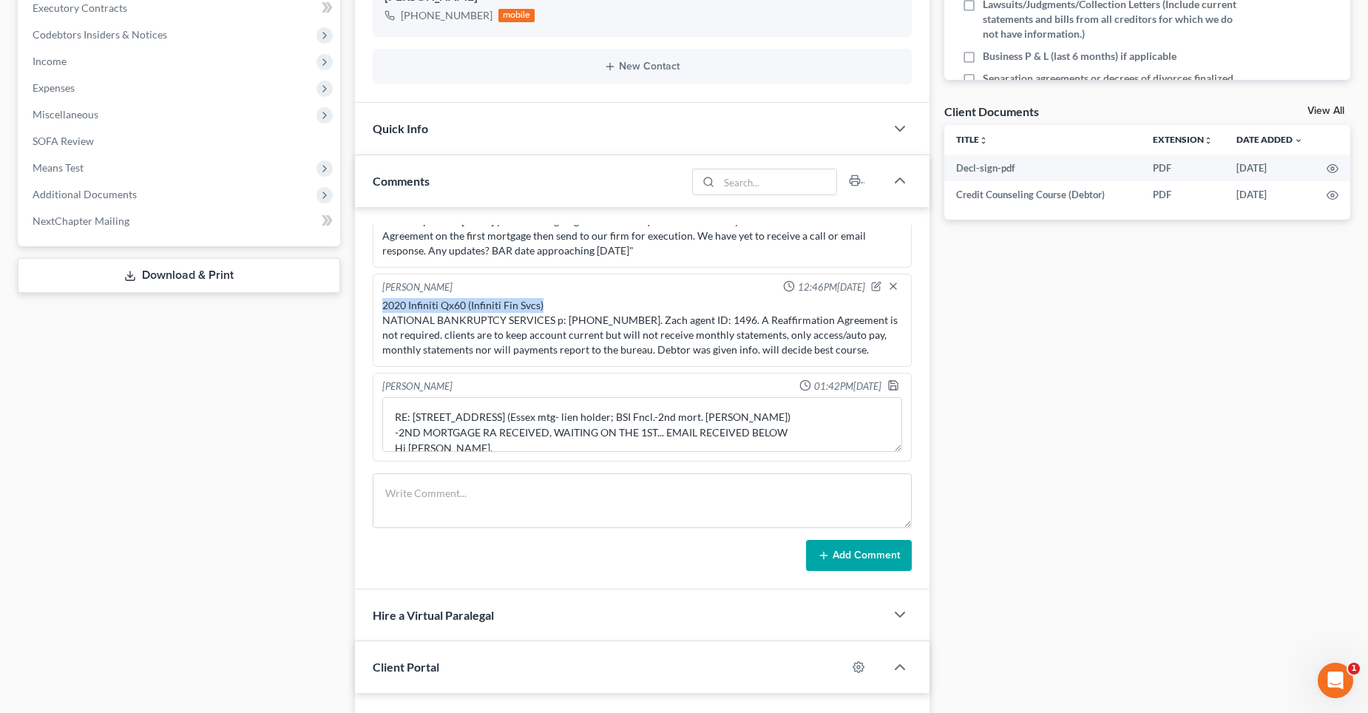
scroll to position [5529, 0]
click at [747, 430] on textarea "RE: [STREET_ADDRESS] (Essex mtg- lien holder; BSI Fncl.-2nd mort. [PERSON_NAME]…" at bounding box center [642, 424] width 520 height 55
type textarea "RE: [STREET_ADDRESS] (Essex mtg- lien holder; BSI Fncl.-2nd mort. [PERSON_NAME]…"
click at [887, 384] on icon "button" at bounding box center [893, 385] width 12 height 12
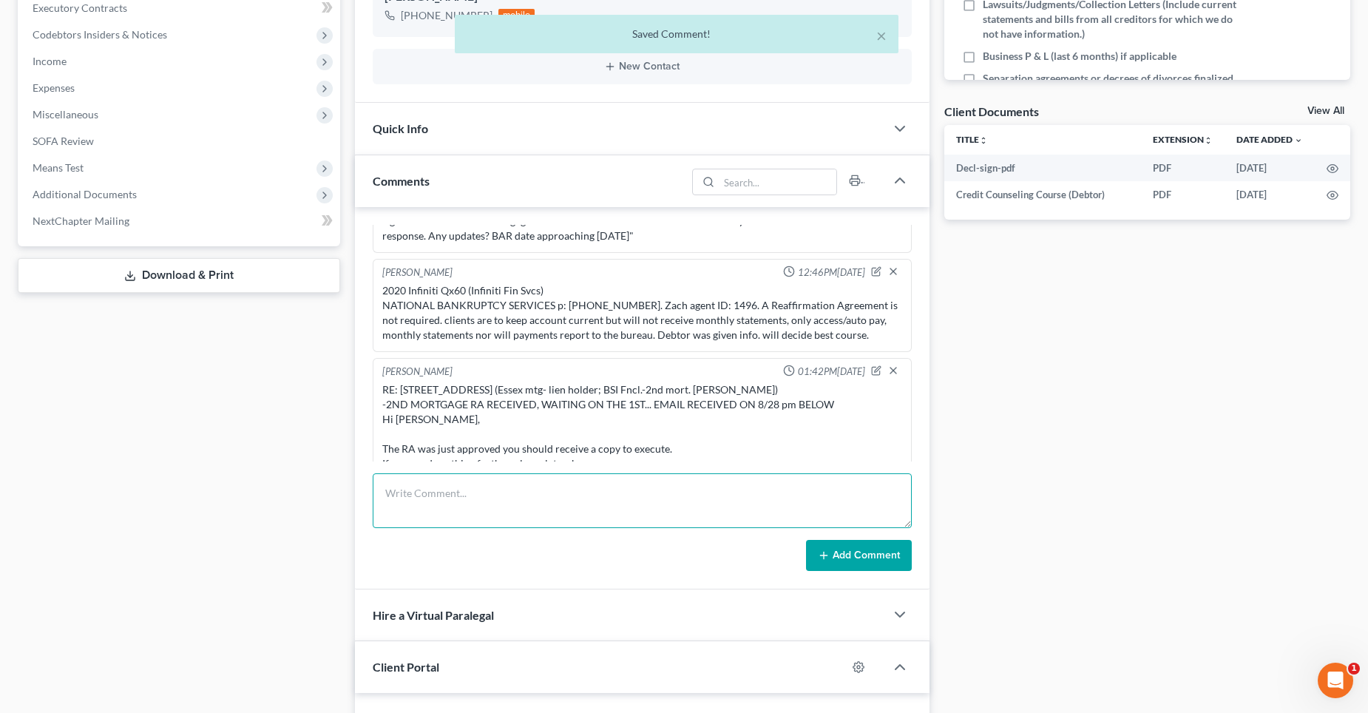
scroll to position [5622, 0]
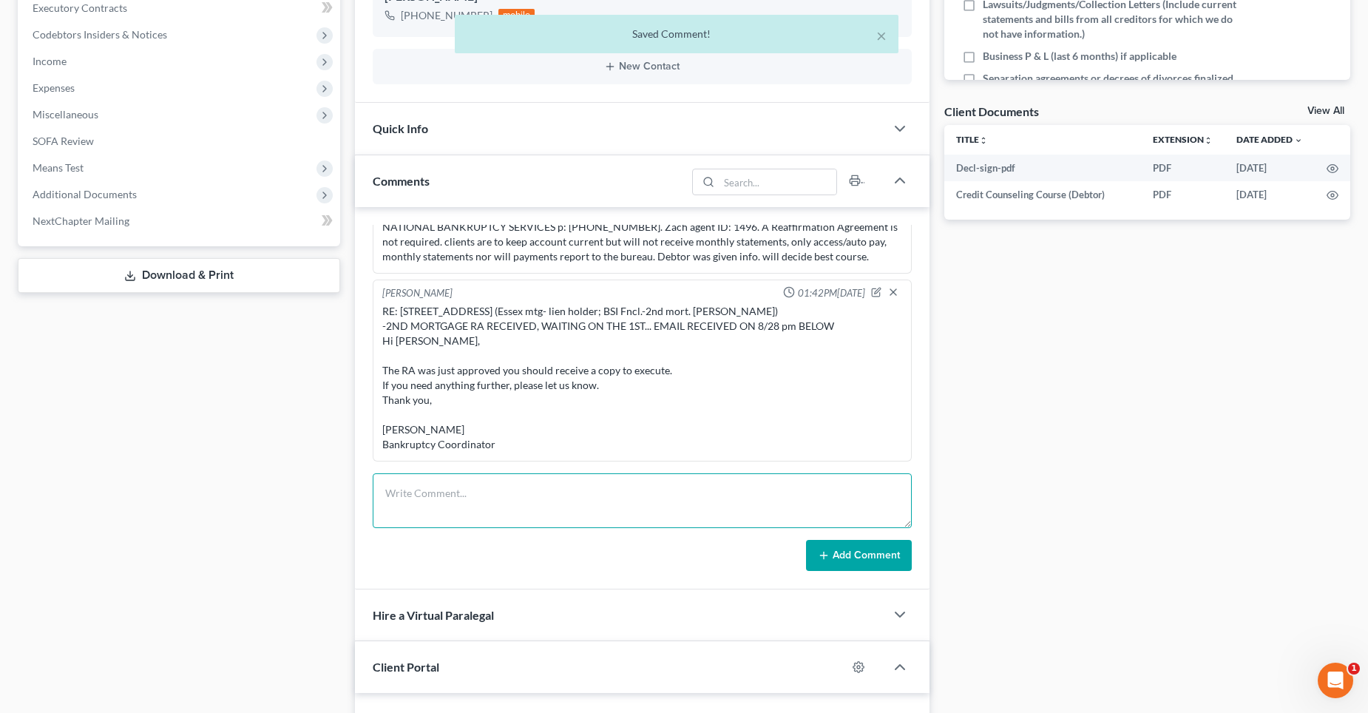
click at [448, 486] on textarea at bounding box center [642, 500] width 539 height 55
paste textarea "2020 Infiniti Qx60 (Infiniti Fin Svcs)"
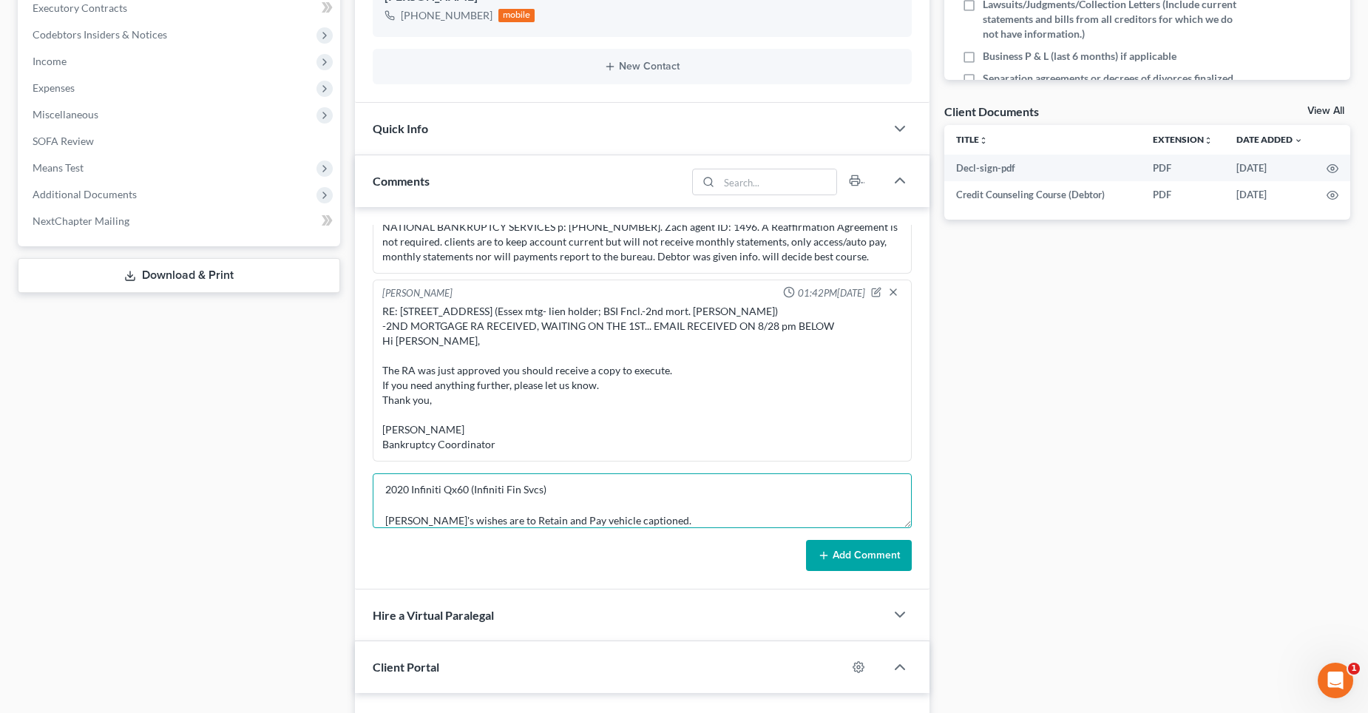
drag, startPoint x: 426, startPoint y: 519, endPoint x: 435, endPoint y: 519, distance: 9.6
click at [427, 519] on textarea "2020 Infiniti Qx60 (Infiniti Fin Svcs) [PERSON_NAME]'s wishes are to Retain and…" at bounding box center [642, 500] width 539 height 55
type textarea "2020 Infiniti Qx60 (Infiniti Fin Svcs) Debtor wishes are to Retain and Pay vehi…"
click at [852, 557] on button "Add Comment" at bounding box center [859, 555] width 106 height 31
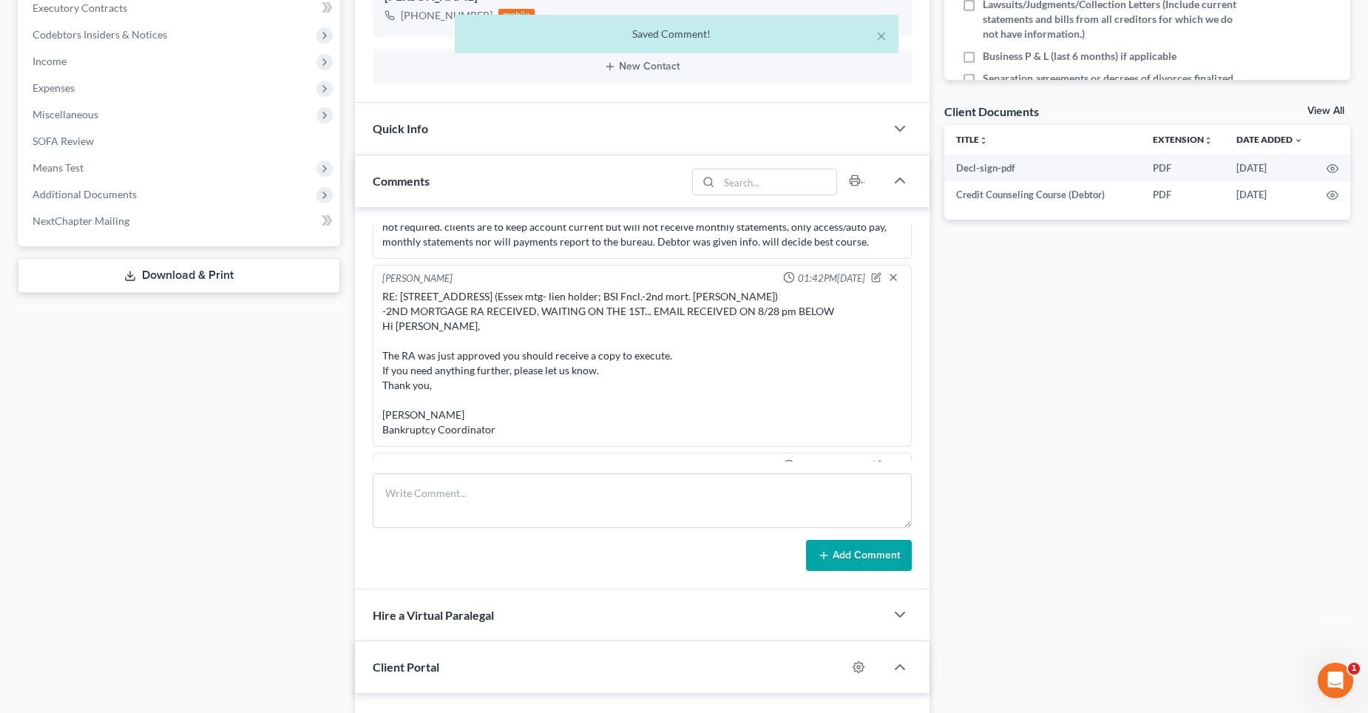
scroll to position [5706, 0]
